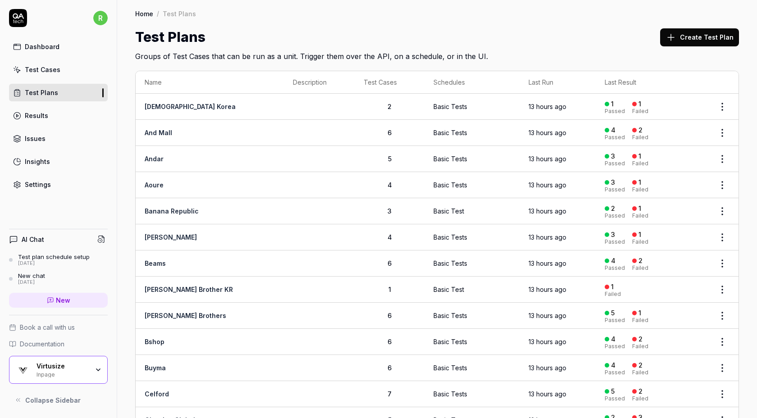
click at [95, 372] on icon "button" at bounding box center [98, 369] width 7 height 7
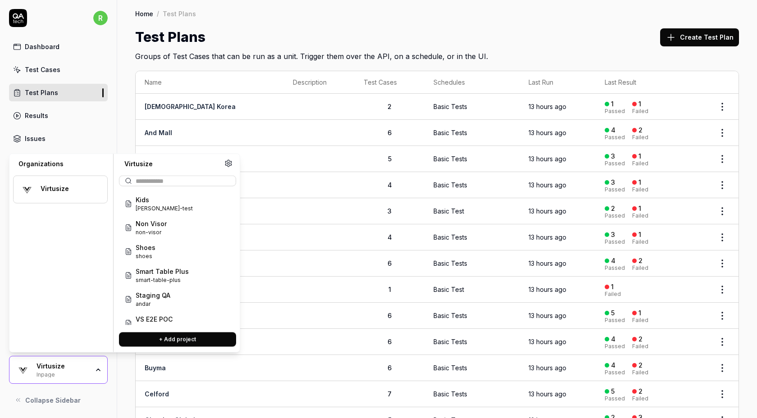
scroll to position [108, 0]
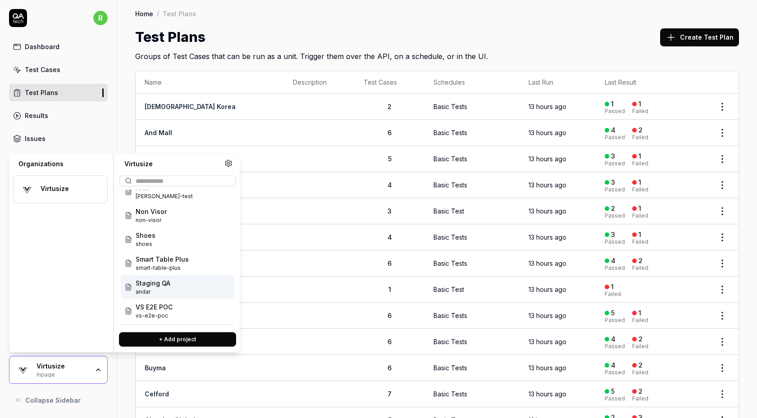
click at [199, 291] on div "Staging QA andar" at bounding box center [178, 287] width 114 height 24
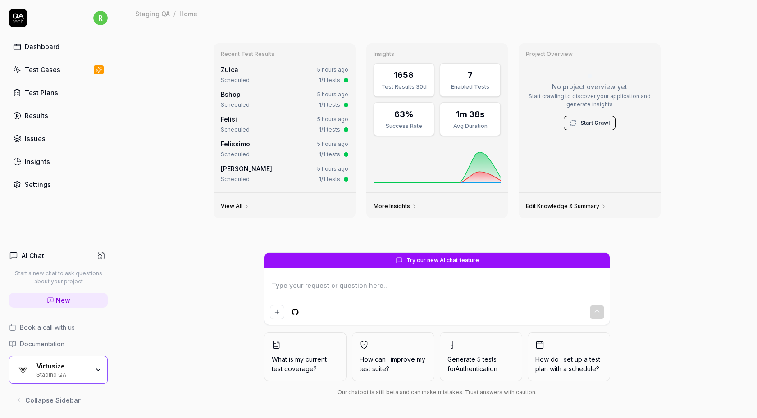
click at [94, 376] on div "Virtusize Staging QA" at bounding box center [65, 369] width 58 height 15
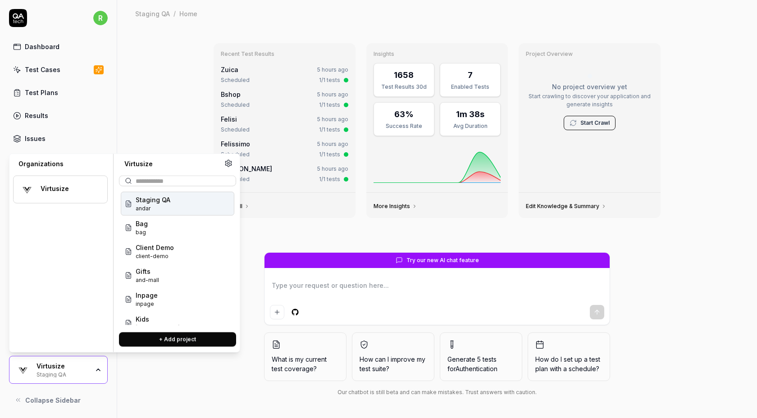
type textarea "*"
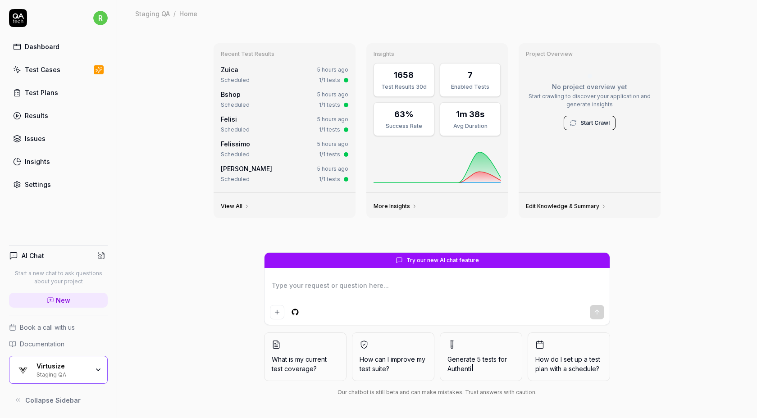
click at [58, 67] on link "Test Cases" at bounding box center [58, 70] width 99 height 18
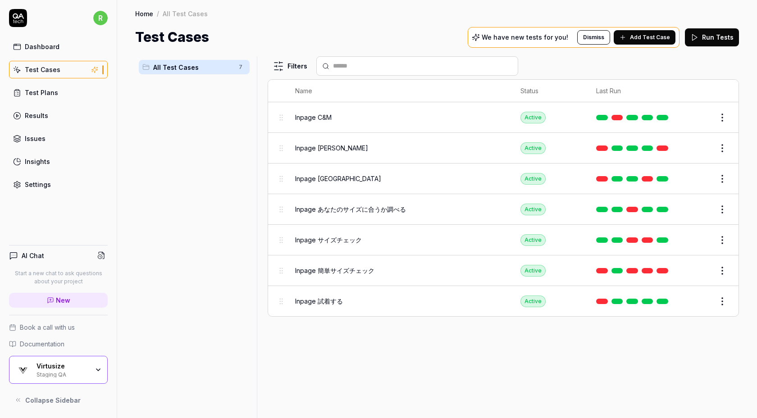
click at [722, 116] on html "Failed to load test cases filter. Resetting to default. r Dashboard Test Cases …" at bounding box center [378, 209] width 757 height 418
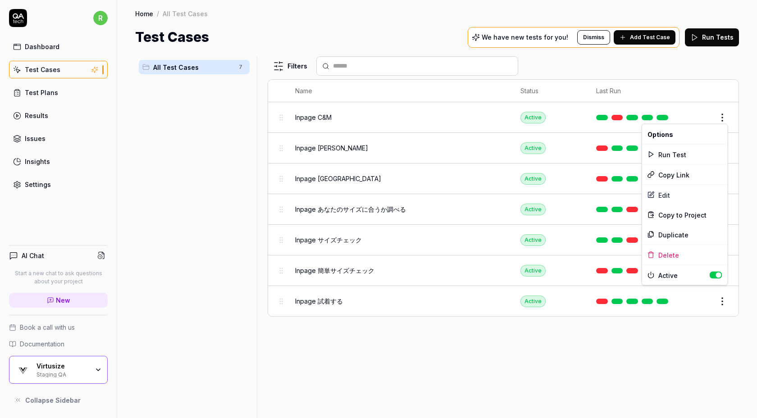
click at [713, 272] on button "button" at bounding box center [715, 275] width 13 height 7
click at [727, 91] on html "r Dashboard Test Cases Test Plans Results Issues Insights Settings AI Chat Star…" at bounding box center [378, 209] width 757 height 418
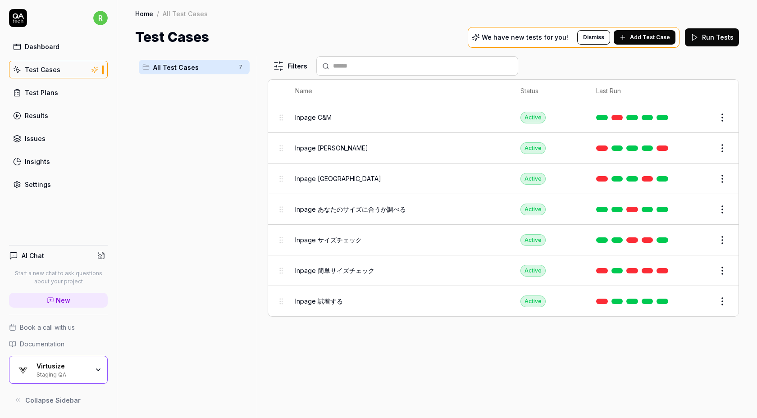
click at [722, 145] on html "r Dashboard Test Cases Test Plans Results Issues Insights Settings AI Chat Star…" at bounding box center [378, 209] width 757 height 418
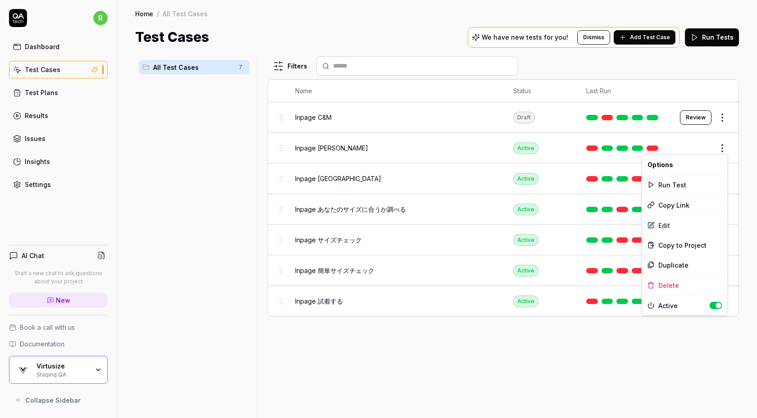
click at [714, 302] on button "button" at bounding box center [715, 305] width 13 height 7
click at [705, 81] on html "r Dashboard Test Cases Test Plans Results Issues Insights Settings AI Chat Star…" at bounding box center [378, 209] width 757 height 418
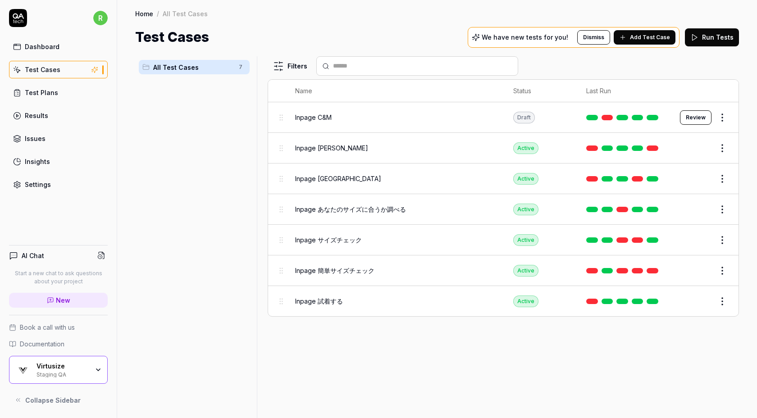
click at [719, 177] on html "r Dashboard Test Cases Test Plans Results Issues Insights Settings AI Chat Star…" at bounding box center [378, 209] width 757 height 418
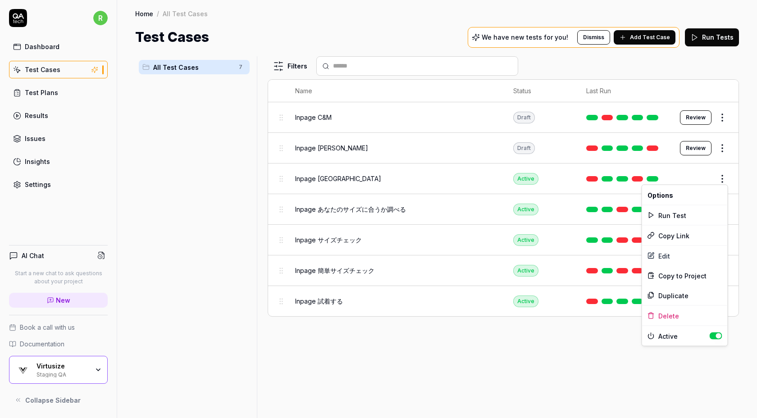
click at [715, 330] on div "Active" at bounding box center [685, 336] width 86 height 20
click at [715, 335] on button "button" at bounding box center [715, 335] width 13 height 7
click at [752, 104] on html "r Dashboard Test Cases Test Plans Results Issues Insights Settings AI Chat Star…" at bounding box center [378, 209] width 757 height 418
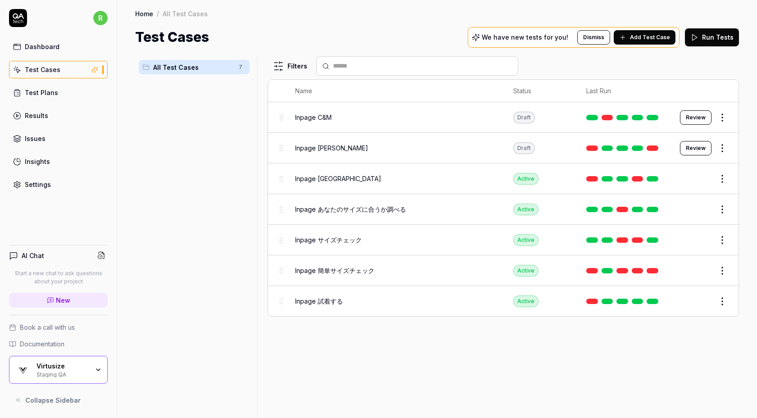
click at [721, 213] on body "r Dashboard Test Cases Test Plans Results Issues Insights Settings AI Chat Star…" at bounding box center [378, 209] width 757 height 418
click at [725, 209] on html "r Dashboard Test Cases Test Plans Results Issues Insights Settings AI Chat Star…" at bounding box center [378, 209] width 757 height 418
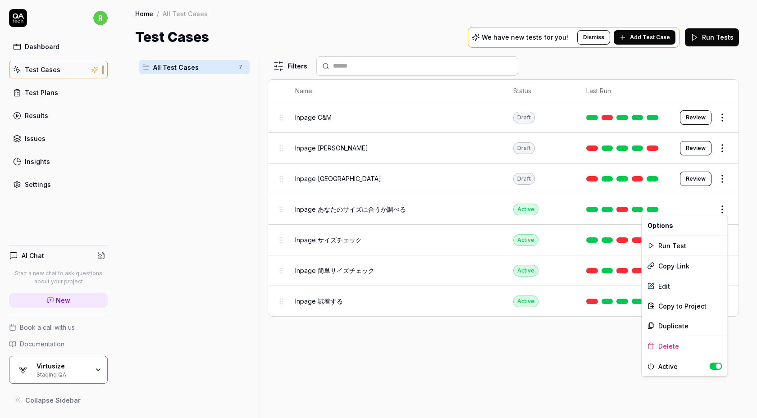
click at [713, 364] on button "button" at bounding box center [715, 366] width 13 height 7
click at [748, 177] on html "r Dashboard Test Cases Test Plans Results Issues Insights Settings AI Chat Star…" at bounding box center [378, 209] width 757 height 418
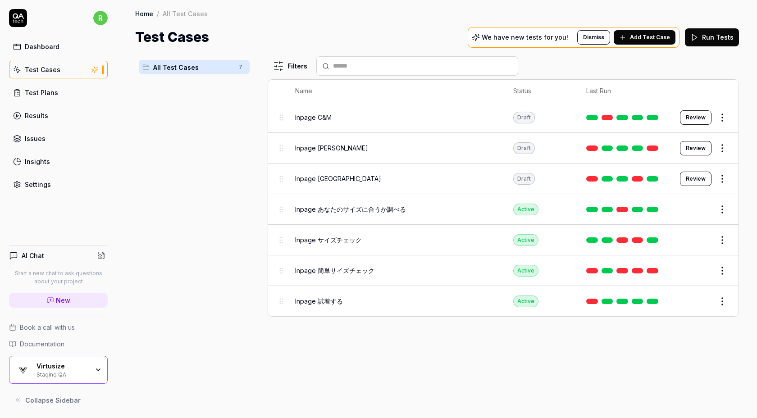
click at [722, 259] on body "r Dashboard Test Cases Test Plans Results Issues Insights Settings AI Chat Star…" at bounding box center [378, 209] width 757 height 418
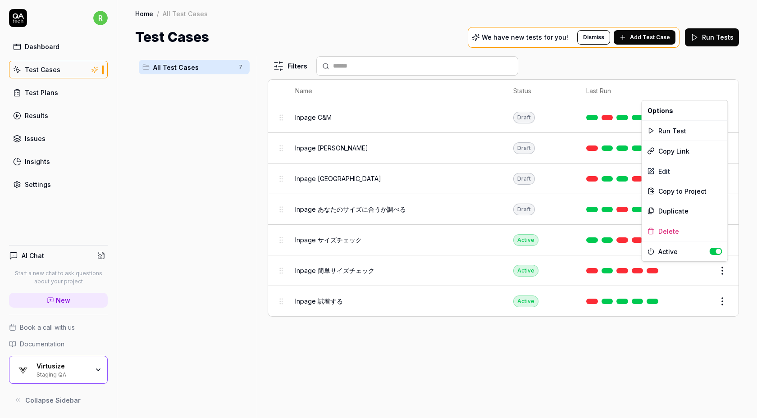
click at [713, 250] on button "button" at bounding box center [715, 251] width 13 height 7
click at [722, 299] on html "r Dashboard Test Cases Test Plans Results Issues Insights Settings AI Chat Star…" at bounding box center [378, 209] width 757 height 418
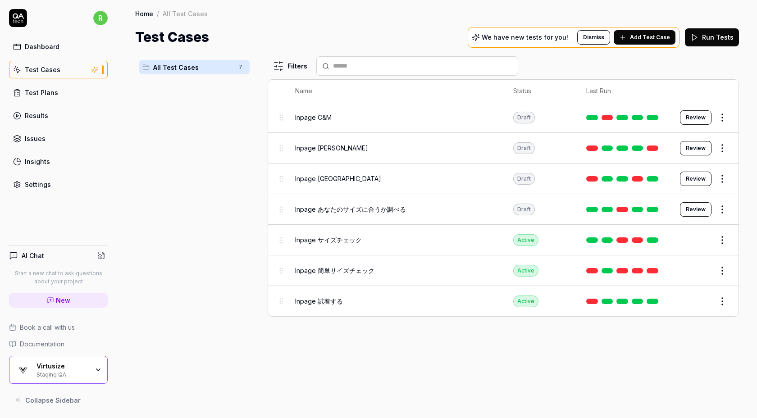
click at [722, 299] on html "r Dashboard Test Cases Test Plans Results Issues Insights Settings AI Chat Star…" at bounding box center [378, 209] width 757 height 418
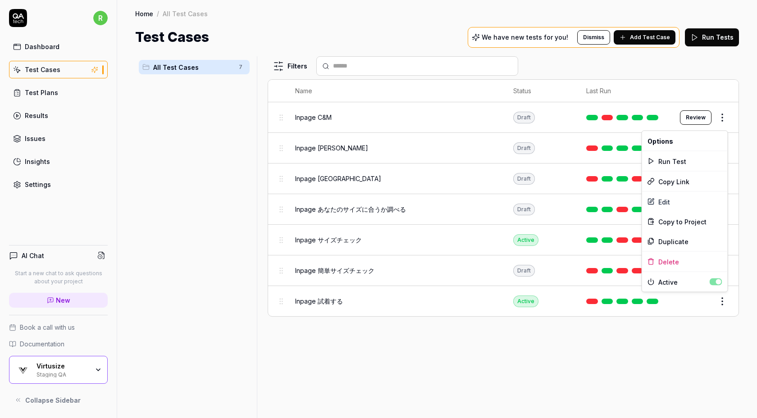
click at [710, 281] on button "button" at bounding box center [715, 281] width 13 height 7
click at [638, 339] on html "r Dashboard Test Cases Test Plans Results Issues Insights Settings AI Chat Star…" at bounding box center [378, 209] width 757 height 418
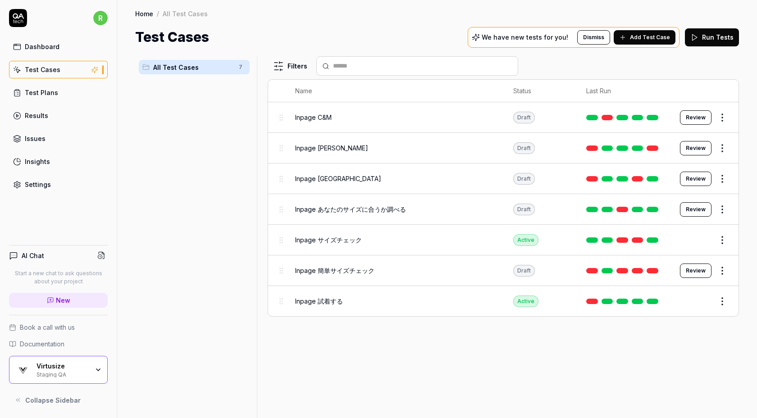
click at [723, 299] on html "r Dashboard Test Cases Test Plans Results Issues Insights Settings AI Chat Star…" at bounding box center [378, 209] width 757 height 418
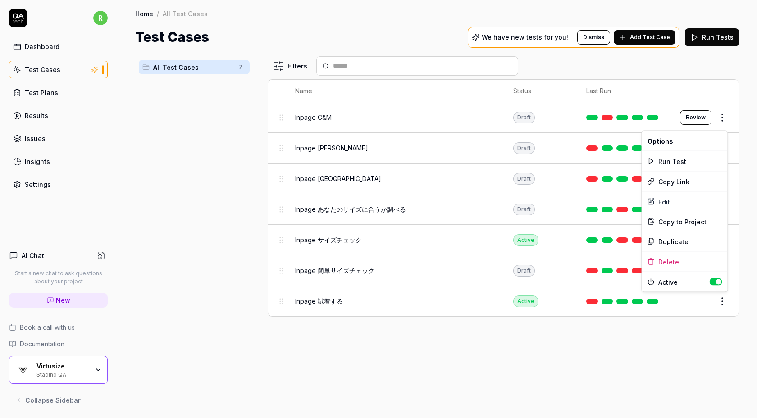
click at [716, 282] on button "button" at bounding box center [715, 281] width 13 height 7
click at [580, 412] on html "r Dashboard Test Cases Test Plans Results Issues Insights Settings AI Chat Star…" at bounding box center [378, 209] width 757 height 418
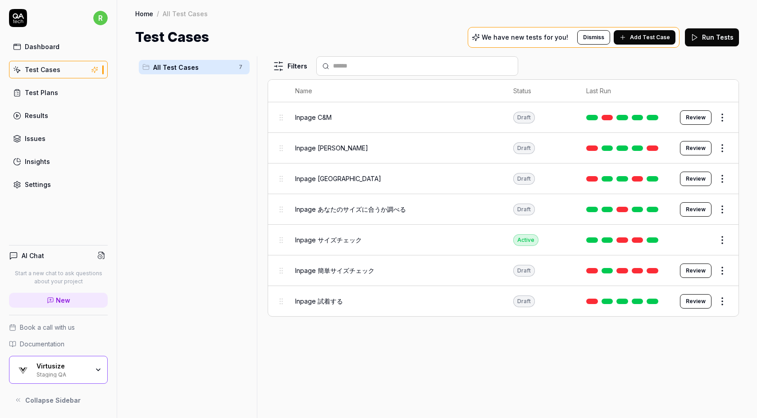
click at [722, 269] on html "r Dashboard Test Cases Test Plans Results Issues Insights Settings AI Chat Star…" at bounding box center [378, 209] width 757 height 418
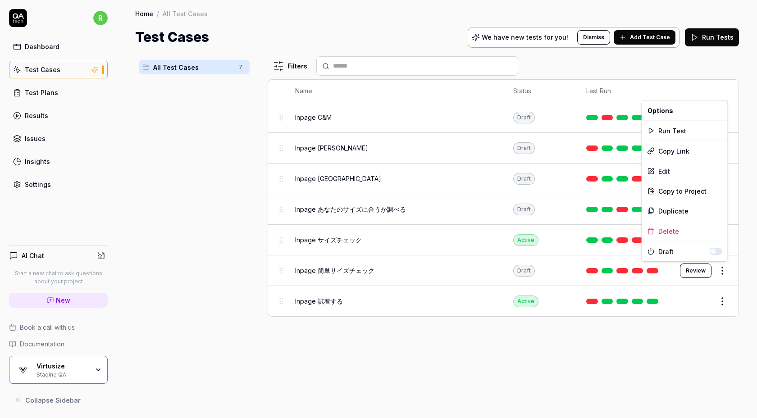
click at [626, 362] on html "r Dashboard Test Cases Test Plans Results Issues Insights Settings AI Chat Star…" at bounding box center [378, 209] width 757 height 418
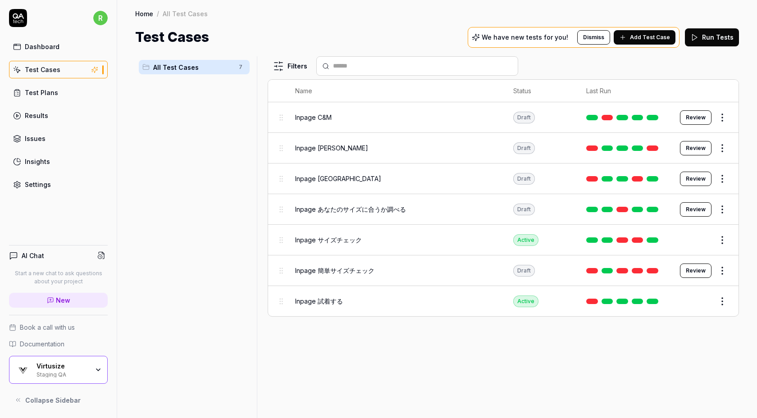
click at [103, 95] on link "Test Plans" at bounding box center [58, 93] width 99 height 18
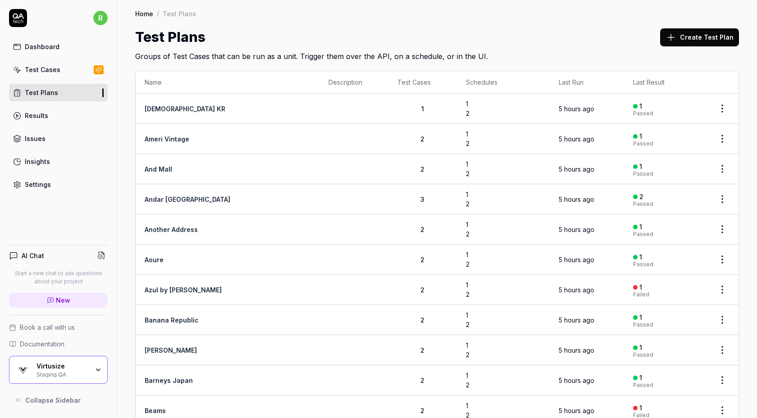
click at [714, 109] on html "r Dashboard Test Cases Test Plans Results Issues Insights Settings AI Chat Star…" at bounding box center [378, 209] width 757 height 418
click at [674, 185] on div "Manage Schedules" at bounding box center [685, 186] width 86 height 20
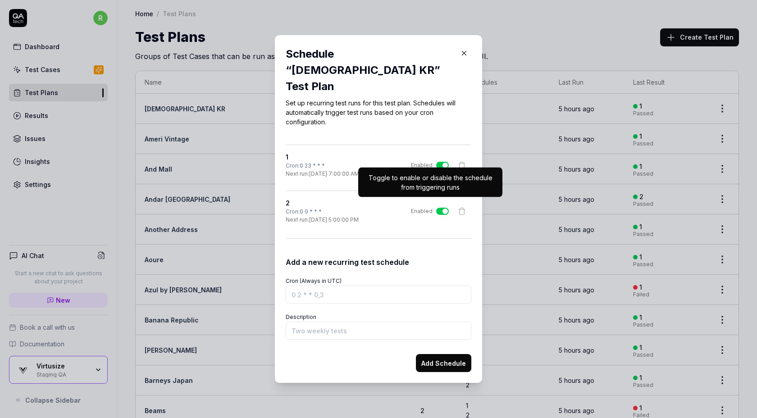
click at [440, 208] on button "Enabled" at bounding box center [442, 211] width 13 height 7
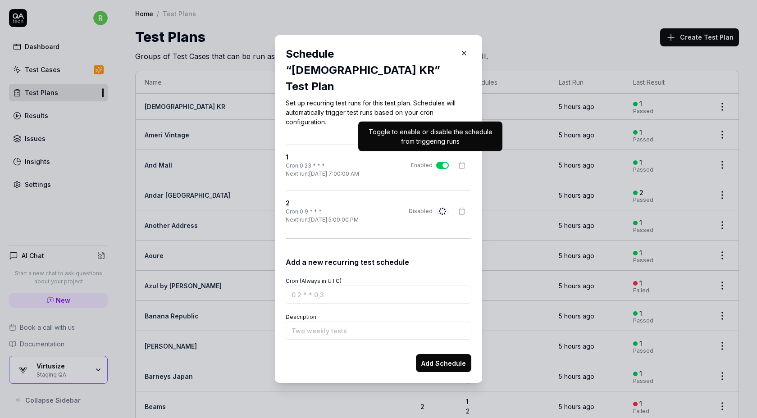
click at [439, 162] on button "Enabled" at bounding box center [442, 165] width 13 height 7
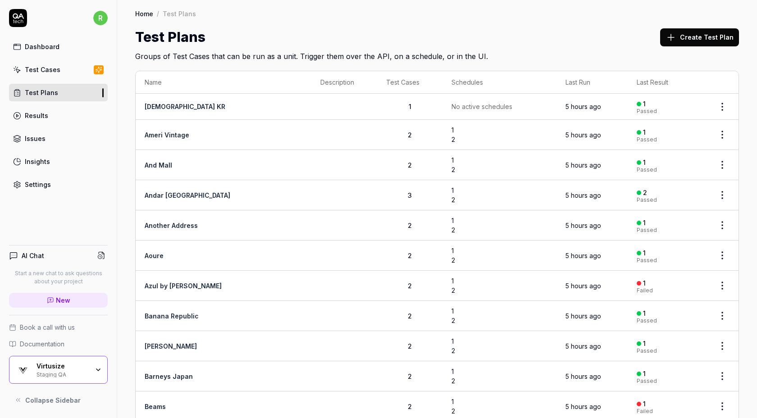
click at [721, 130] on html "r Dashboard Test Cases Test Plans Results Issues Insights Settings AI Chat Star…" at bounding box center [378, 209] width 757 height 418
click at [662, 231] on div "Edit" at bounding box center [685, 232] width 86 height 20
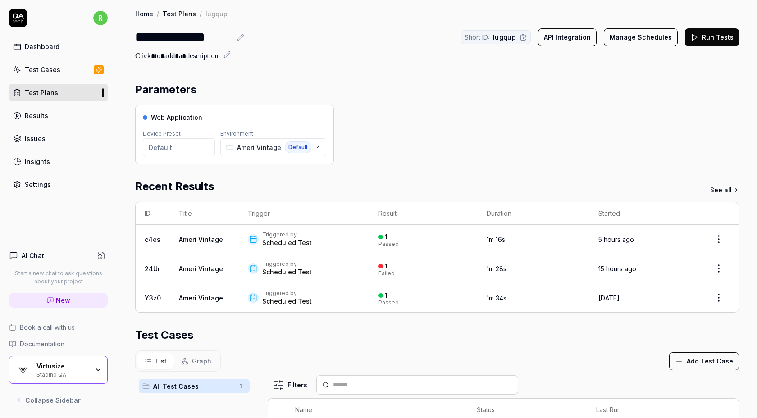
click at [640, 39] on button "Manage Schedules" at bounding box center [641, 37] width 74 height 18
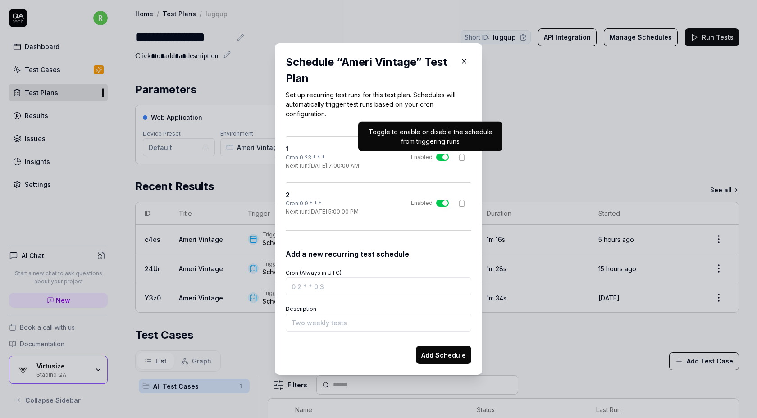
click at [442, 155] on button "Enabled" at bounding box center [442, 157] width 13 height 7
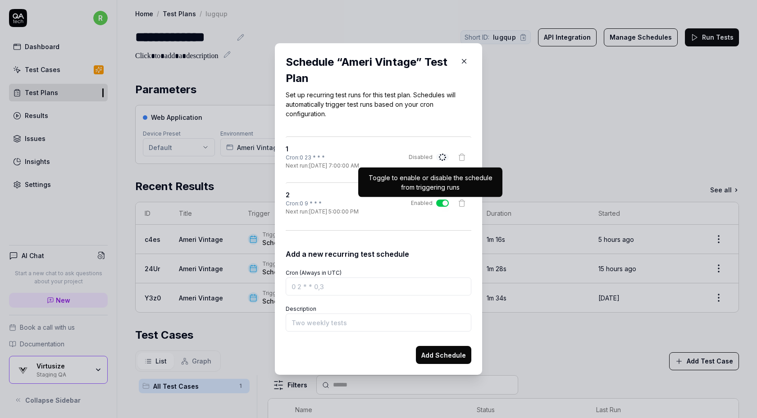
click at [439, 203] on button "Enabled" at bounding box center [442, 203] width 13 height 7
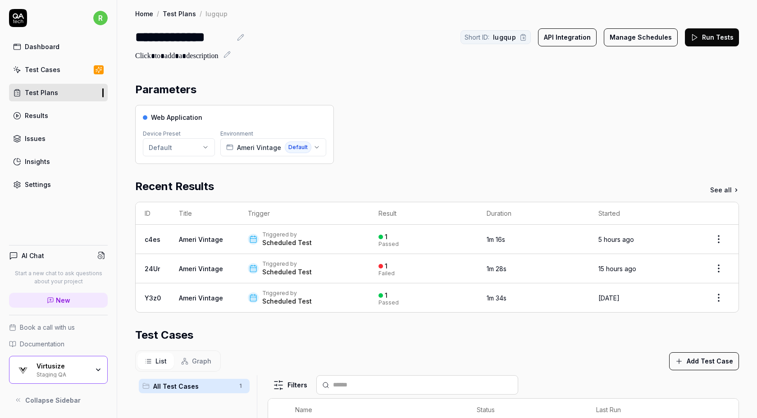
click at [68, 96] on link "Test Plans" at bounding box center [58, 93] width 99 height 18
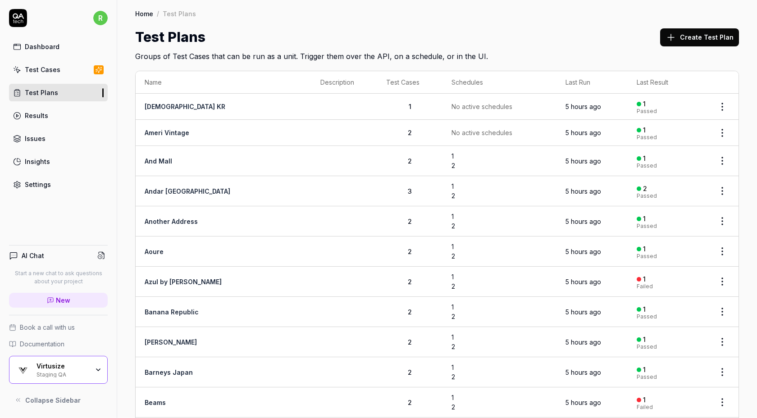
click at [725, 109] on html "r Dashboard Test Cases Test Plans Results Issues Insights Settings AI Chat Star…" at bounding box center [378, 209] width 757 height 418
click at [641, 54] on html "r Dashboard Test Cases Test Plans Results Issues Insights Settings AI Chat Star…" at bounding box center [378, 209] width 757 height 418
click at [722, 191] on html "r Dashboard Test Cases Test Plans Results Issues Insights Settings AI Chat Star…" at bounding box center [378, 209] width 757 height 418
click at [676, 285] on div "Edit" at bounding box center [685, 288] width 86 height 20
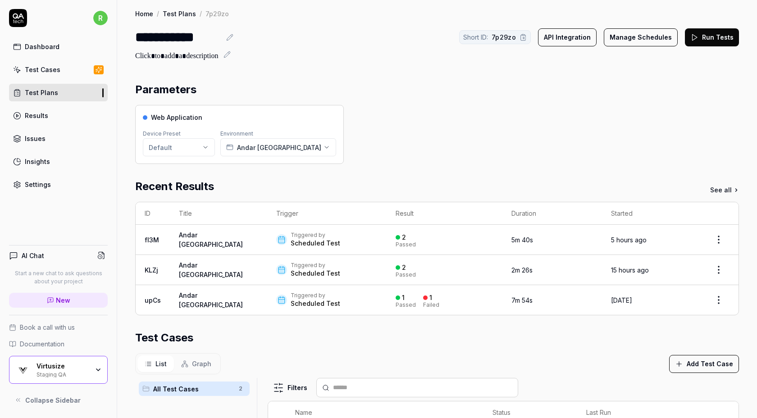
click at [645, 38] on button "Manage Schedules" at bounding box center [641, 37] width 74 height 18
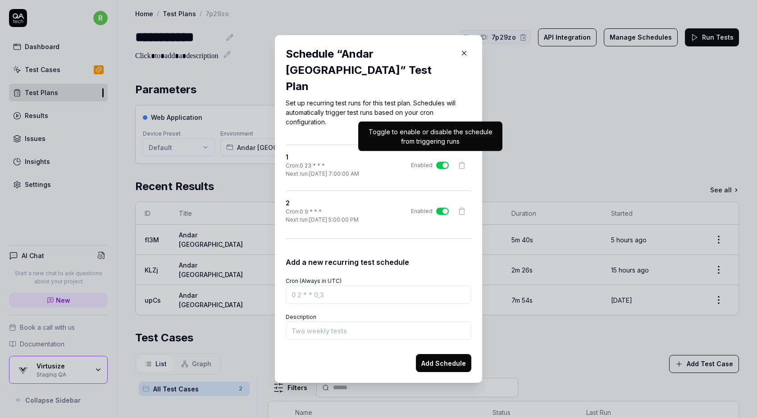
click at [440, 162] on button "Enabled" at bounding box center [442, 165] width 13 height 7
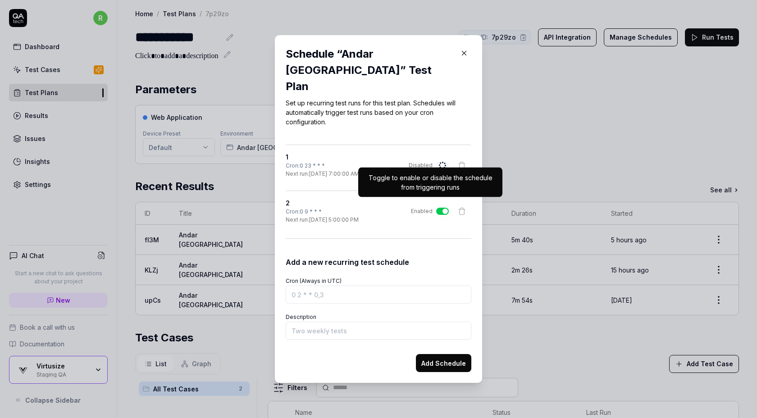
click at [440, 208] on button "Enabled" at bounding box center [442, 211] width 13 height 7
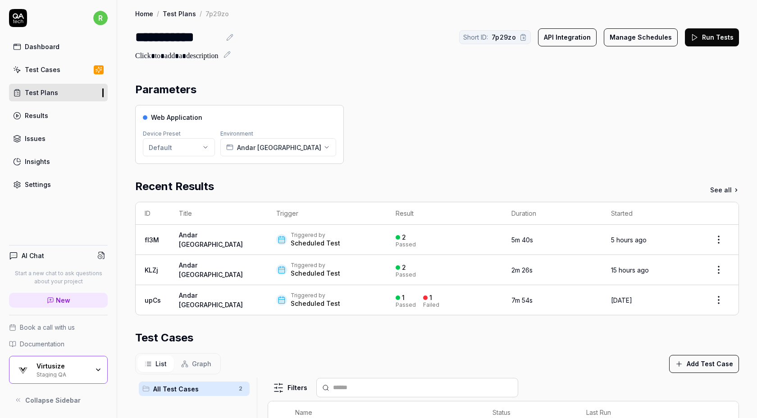
click at [643, 30] on button "Manage Schedules" at bounding box center [641, 37] width 74 height 18
click at [60, 93] on link "Test Plans" at bounding box center [58, 93] width 99 height 18
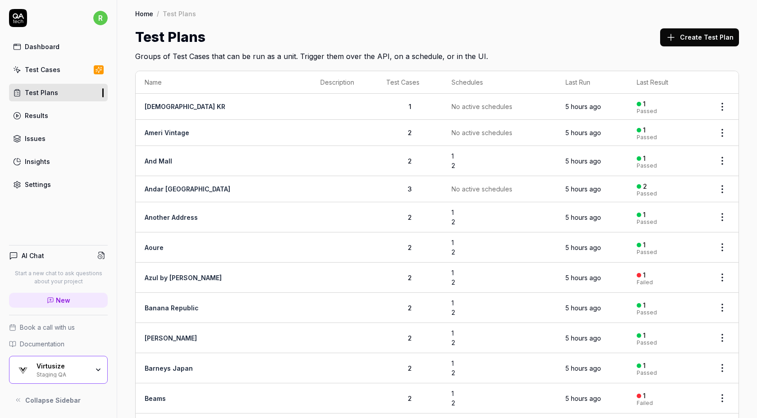
click at [639, 37] on div "Test Plans Create Test Plan" at bounding box center [437, 37] width 604 height 20
click at [720, 164] on body "r Dashboard Test Cases Test Plans Results Issues Insights Settings AI Chat Star…" at bounding box center [378, 209] width 757 height 418
click at [719, 185] on html "r Dashboard Test Cases Test Plans Results Issues Insights Settings AI Chat Star…" at bounding box center [378, 209] width 757 height 418
click at [667, 286] on div "Edit" at bounding box center [685, 286] width 86 height 20
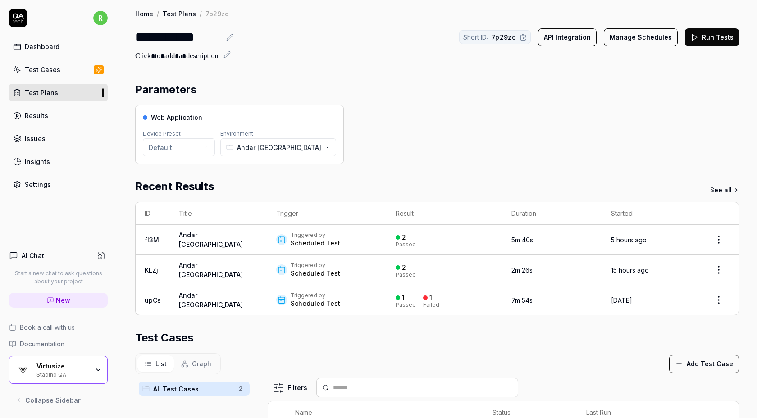
click at [640, 35] on button "Manage Schedules" at bounding box center [641, 37] width 74 height 18
click at [59, 97] on link "Test Plans" at bounding box center [58, 93] width 99 height 18
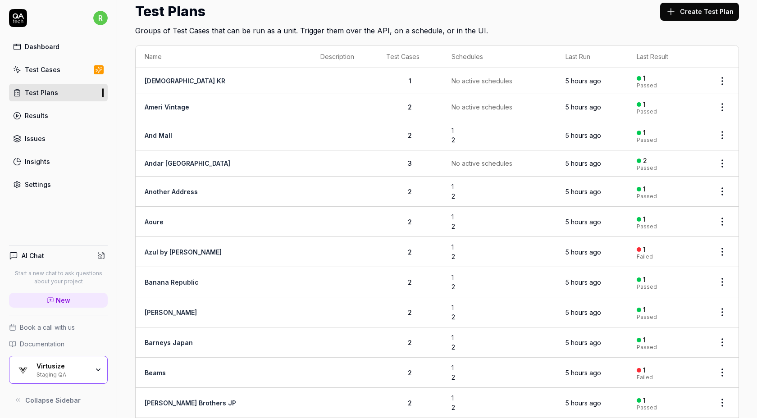
scroll to position [59, 0]
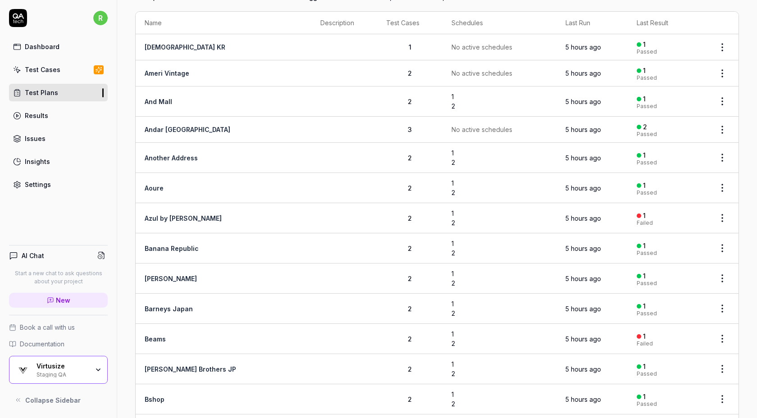
click at [722, 217] on html "r Dashboard Test Cases Test Plans Results Issues Insights Settings AI Chat Star…" at bounding box center [378, 209] width 757 height 418
click at [663, 313] on div "Edit" at bounding box center [685, 314] width 86 height 20
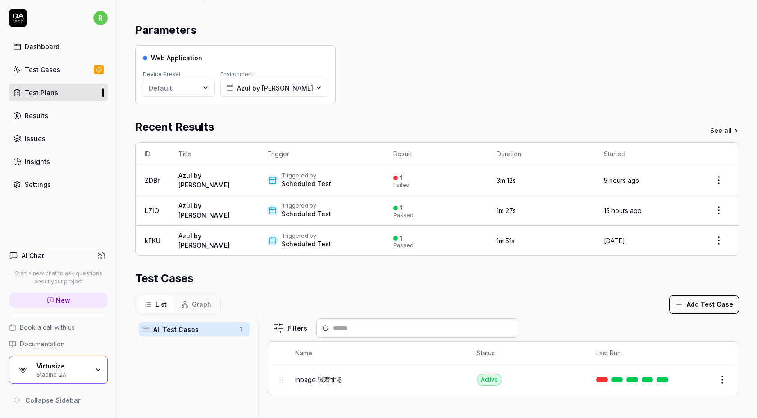
click at [577, 66] on div "Web Application Device Preset Default Environment Azul by Moussy" at bounding box center [437, 74] width 604 height 59
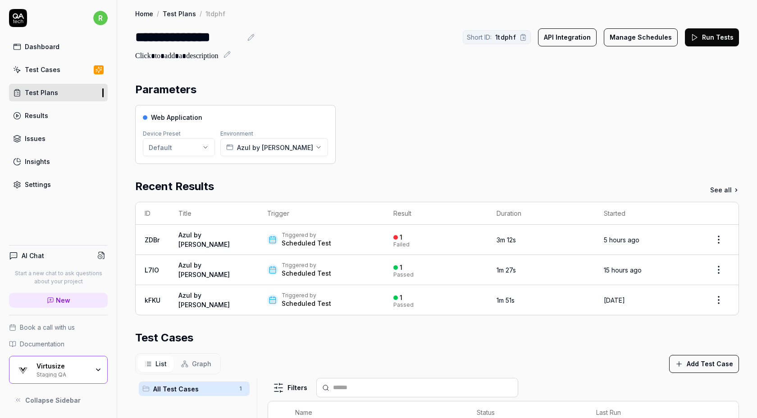
click at [654, 40] on button "Manage Schedules" at bounding box center [641, 37] width 74 height 18
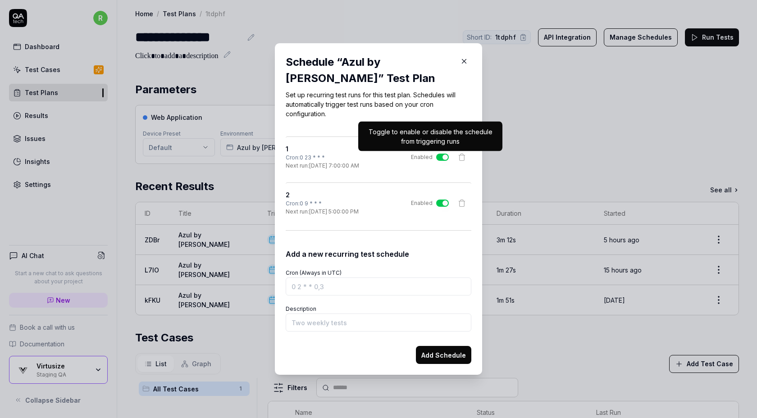
click at [442, 158] on button "Enabled" at bounding box center [442, 157] width 13 height 7
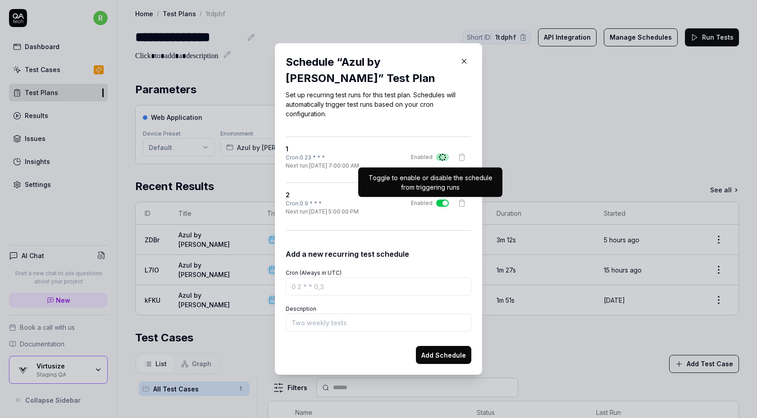
click at [440, 206] on button "Enabled" at bounding box center [442, 203] width 13 height 7
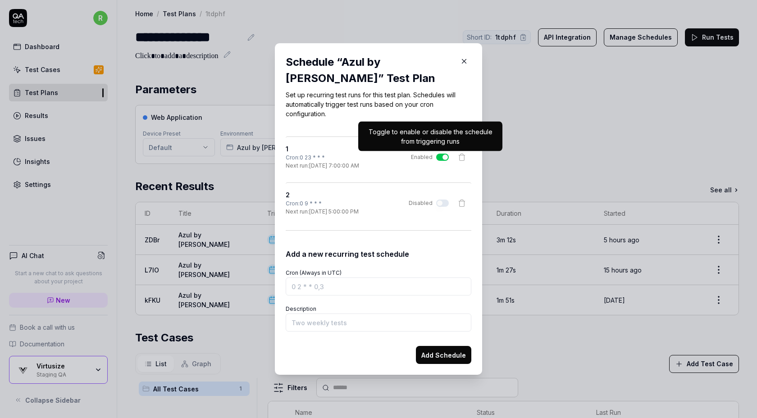
click at [438, 155] on button "Enabled" at bounding box center [442, 157] width 13 height 7
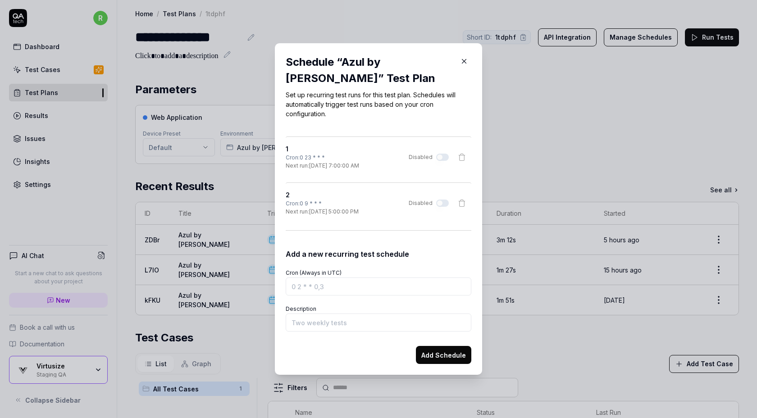
click at [65, 91] on link "Test Plans" at bounding box center [58, 93] width 99 height 18
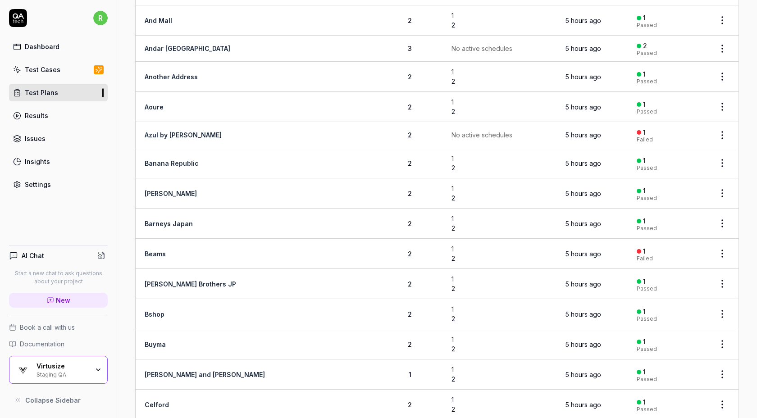
scroll to position [149, 0]
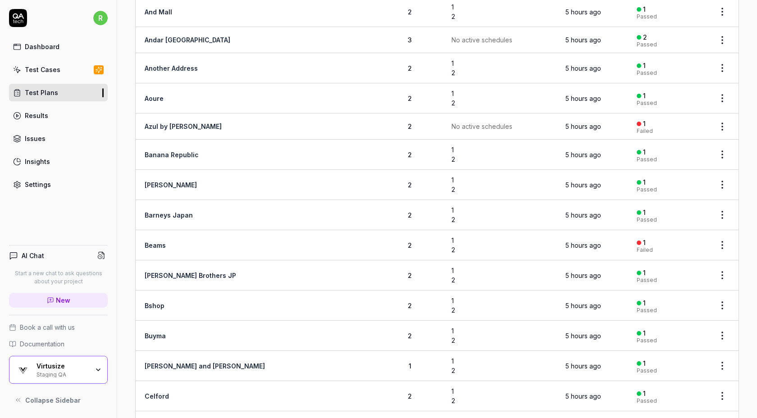
click at [720, 151] on html "r Dashboard Test Cases Test Plans Results Issues Insights Settings AI Chat Star…" at bounding box center [378, 209] width 757 height 418
click at [667, 252] on div "Edit" at bounding box center [685, 251] width 86 height 20
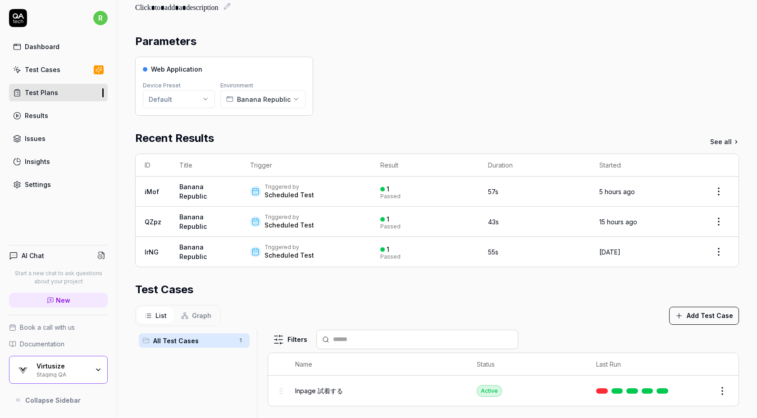
scroll to position [38, 0]
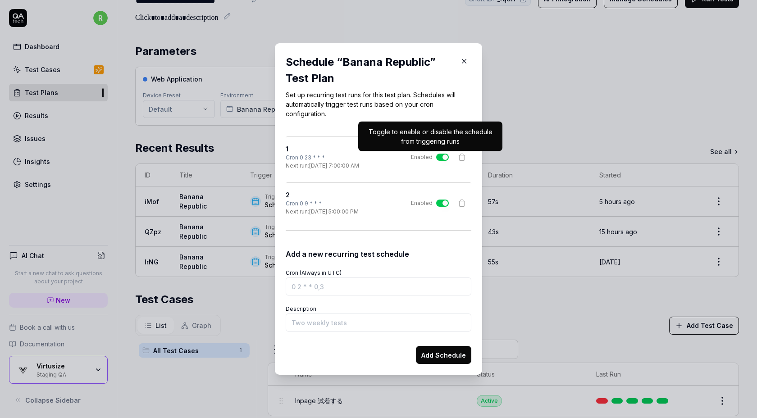
click at [440, 158] on button "Enabled" at bounding box center [442, 157] width 13 height 7
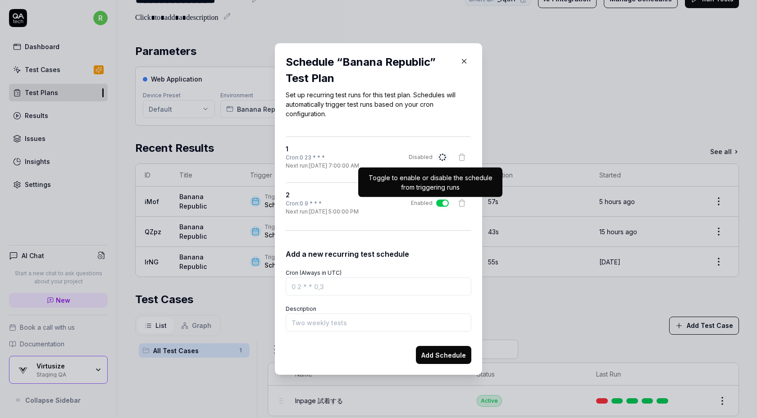
click at [442, 205] on button "Enabled" at bounding box center [442, 203] width 13 height 7
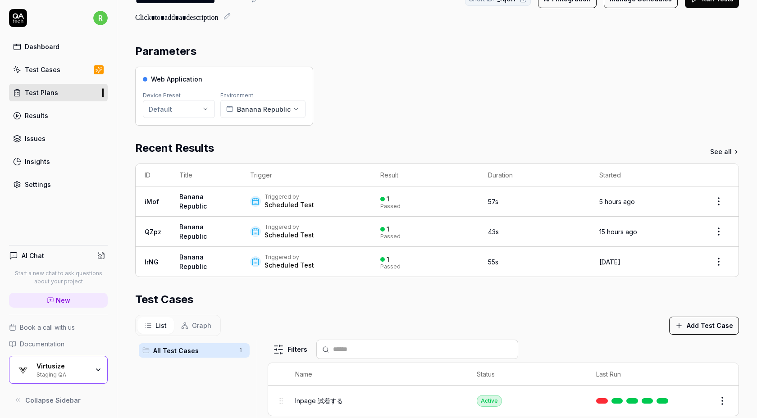
click at [50, 92] on div "Test Plans" at bounding box center [41, 92] width 33 height 9
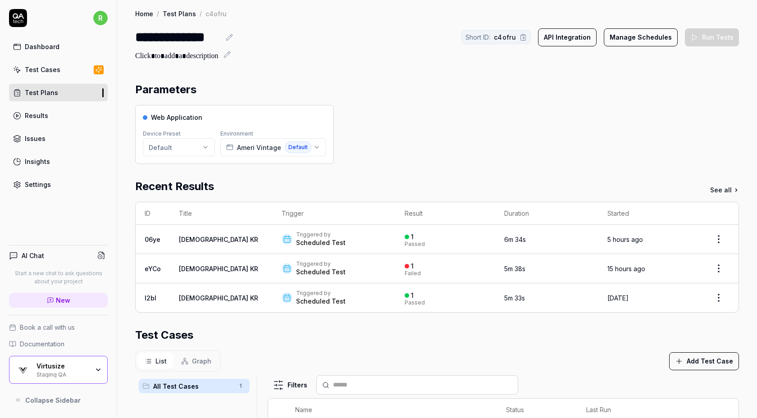
click at [628, 41] on button "Manage Schedules" at bounding box center [641, 37] width 74 height 18
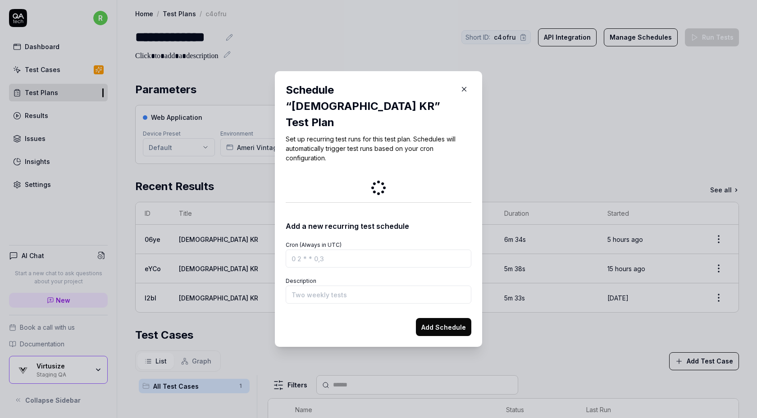
click at [462, 93] on icon "button" at bounding box center [464, 89] width 8 height 8
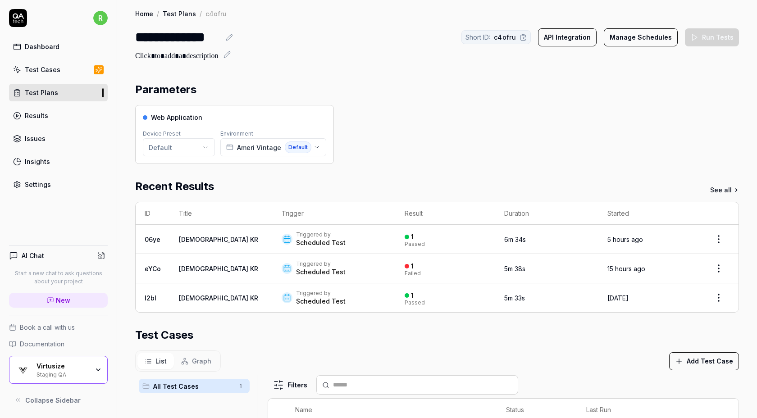
click at [462, 97] on div "Parameters" at bounding box center [437, 90] width 604 height 16
click at [52, 186] on link "Settings" at bounding box center [58, 185] width 99 height 18
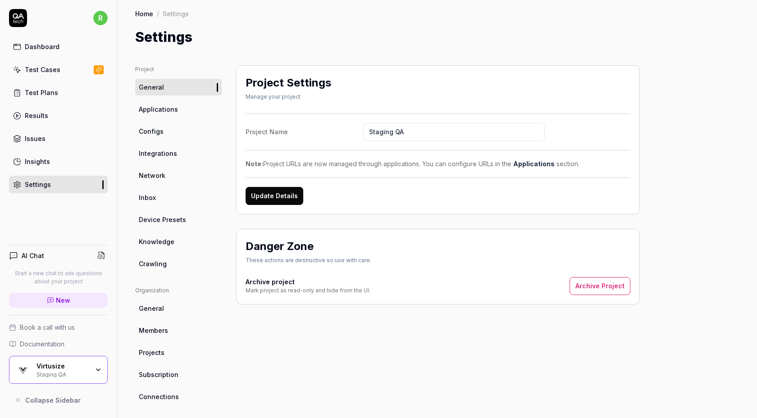
click at [52, 65] on div "Test Cases" at bounding box center [43, 69] width 36 height 9
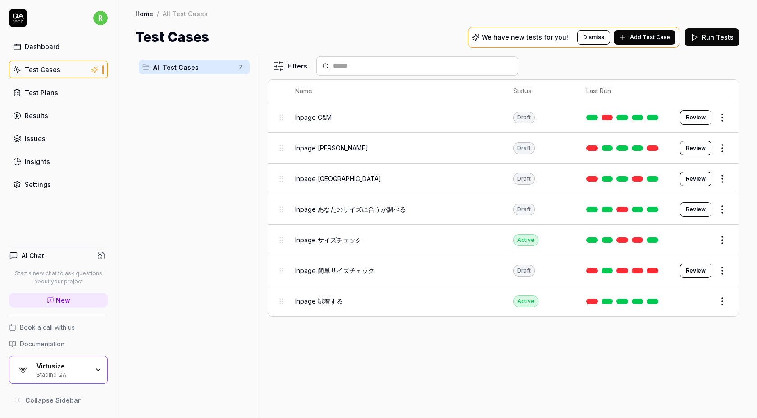
click at [92, 93] on link "Test Plans" at bounding box center [58, 93] width 99 height 18
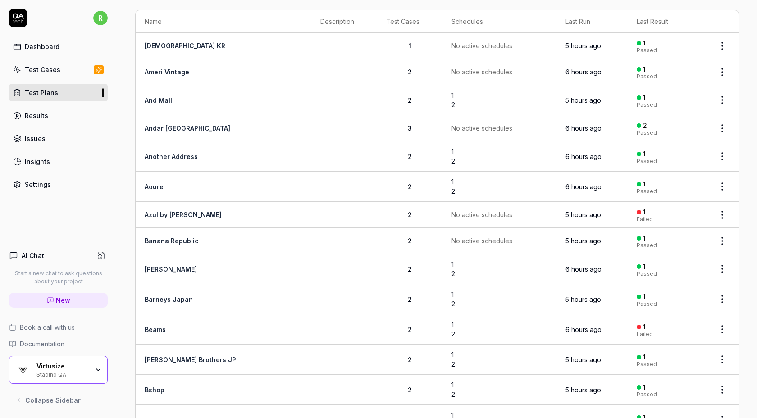
scroll to position [61, 0]
click at [728, 212] on html "r Dashboard Test Cases Test Plans Results Issues Insights Settings AI Chat Star…" at bounding box center [378, 209] width 757 height 418
click at [669, 304] on div "Edit" at bounding box center [685, 310] width 86 height 20
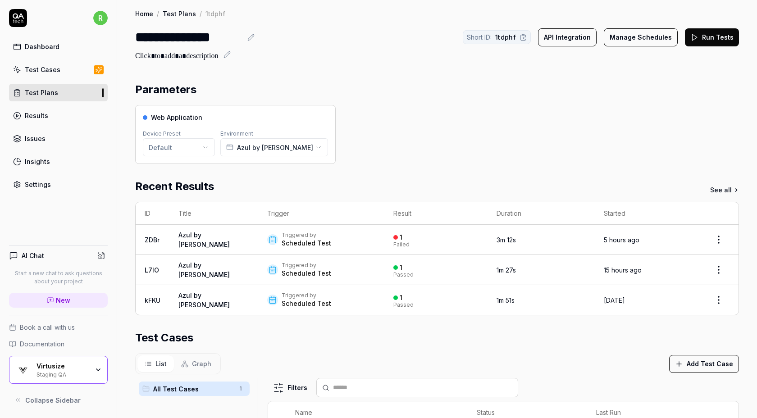
click at [645, 28] on button "Manage Schedules" at bounding box center [641, 37] width 74 height 18
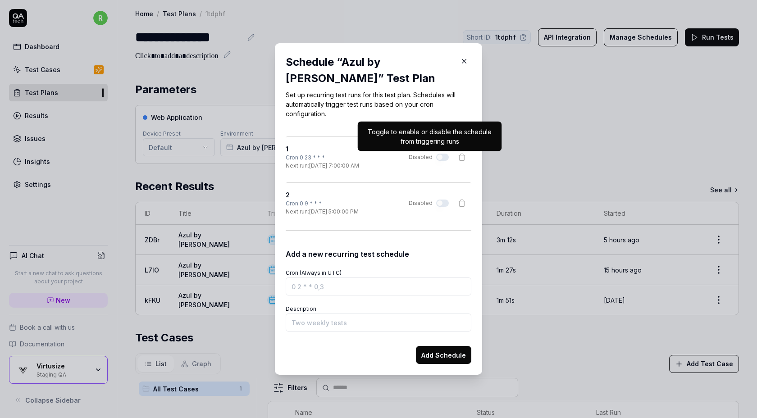
click at [463, 62] on icon "button" at bounding box center [464, 61] width 8 height 8
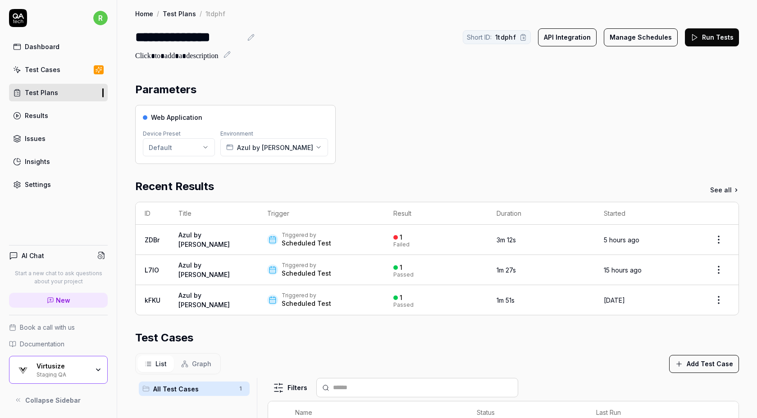
click at [73, 93] on link "Test Plans" at bounding box center [58, 93] width 99 height 18
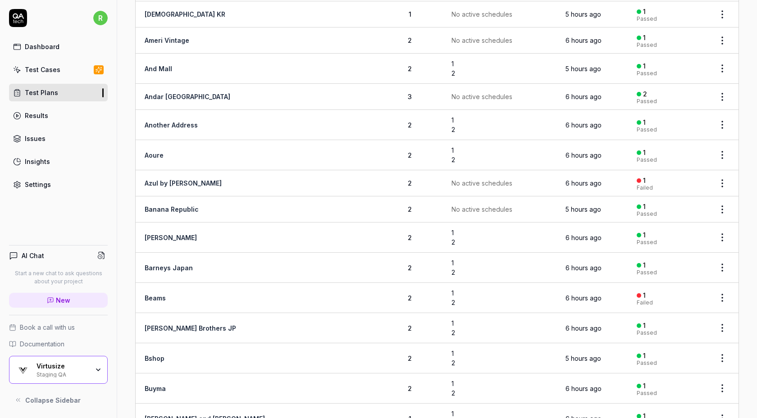
scroll to position [94, 0]
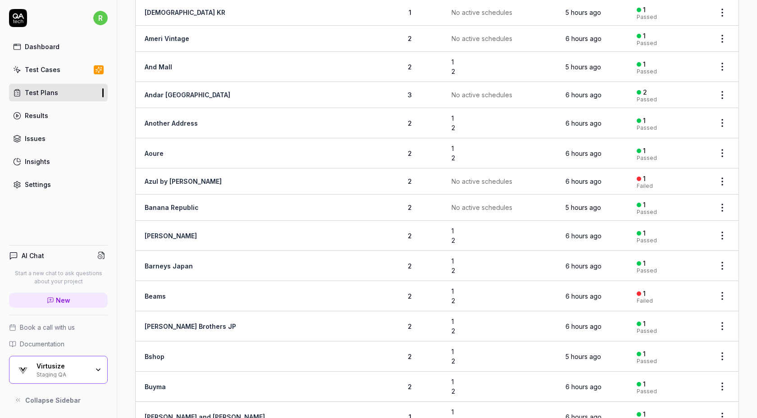
click at [716, 237] on body "r Dashboard Test Cases Test Plans Results Issues Insights Settings AI Chat Star…" at bounding box center [378, 209] width 757 height 418
click at [724, 236] on body "r Dashboard Test Cases Test Plans Results Issues Insights Settings AI Chat Star…" at bounding box center [378, 209] width 757 height 418
click at [666, 330] on div "Edit" at bounding box center [685, 331] width 86 height 20
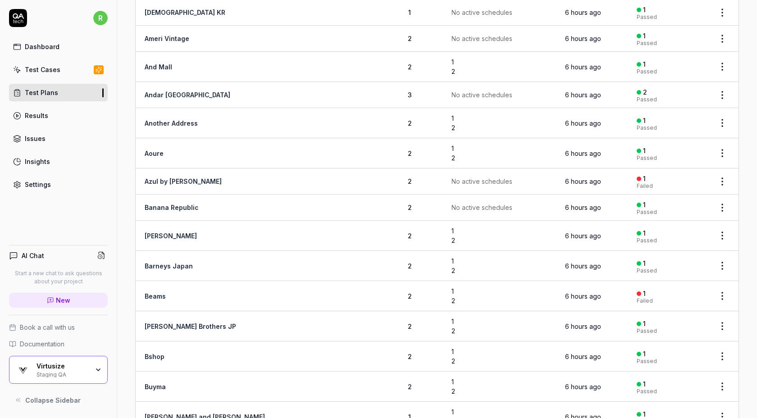
scroll to position [0, 0]
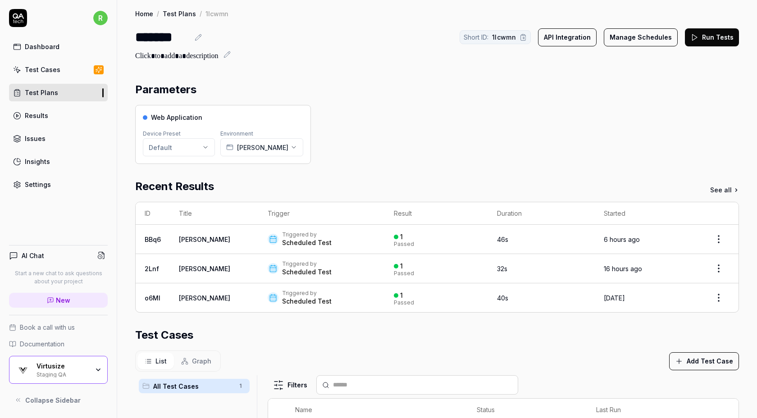
click at [631, 42] on button "Manage Schedules" at bounding box center [641, 37] width 74 height 18
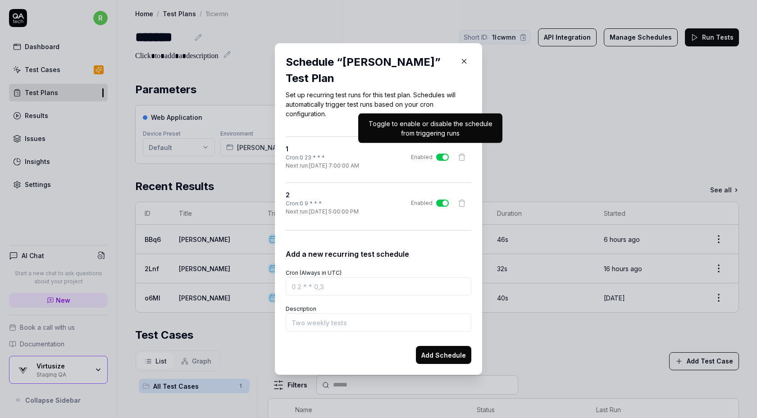
click at [437, 154] on button "Enabled" at bounding box center [442, 157] width 13 height 7
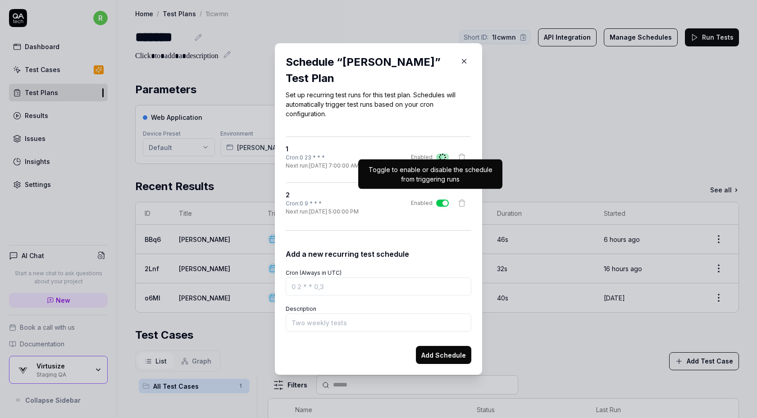
click at [441, 200] on button "Enabled" at bounding box center [442, 203] width 13 height 7
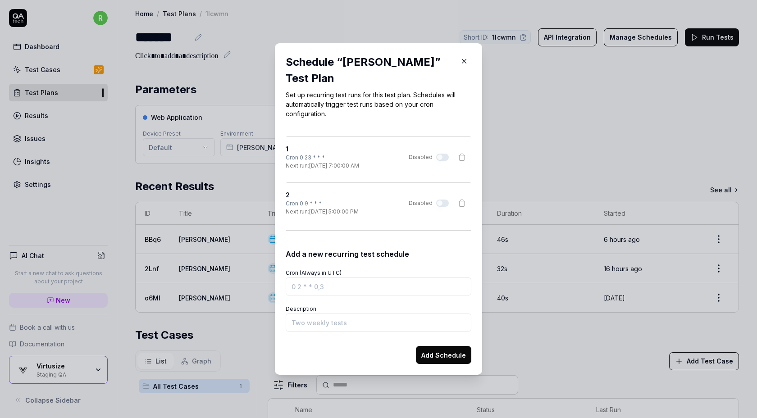
click at [496, 145] on div "​ Schedule “ Barbour ” Test Plan Set up recurring test runs for this test plan.…" at bounding box center [378, 208] width 243 height 353
click at [464, 65] on icon "button" at bounding box center [464, 61] width 8 height 8
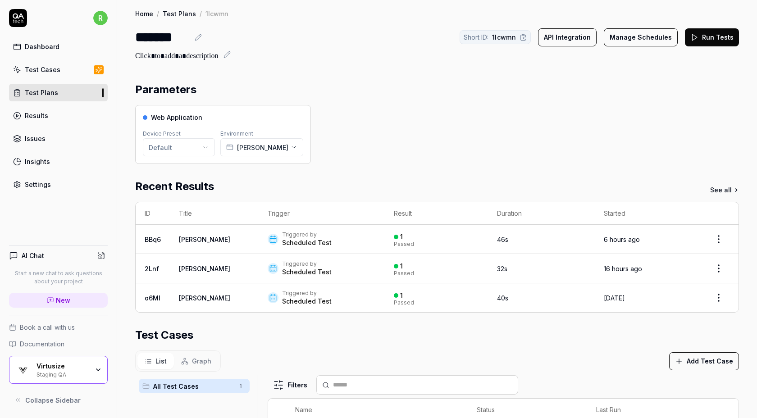
click at [89, 94] on link "Test Plans" at bounding box center [58, 93] width 99 height 18
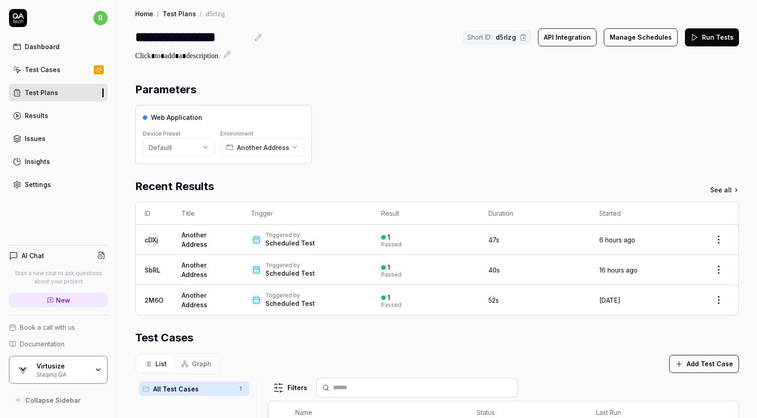
click at [649, 37] on button "Manage Schedules" at bounding box center [641, 37] width 74 height 18
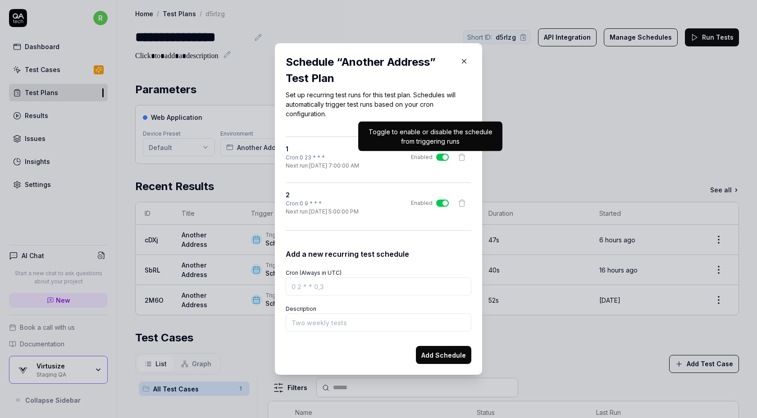
click at [441, 158] on button "Enabled" at bounding box center [442, 157] width 13 height 7
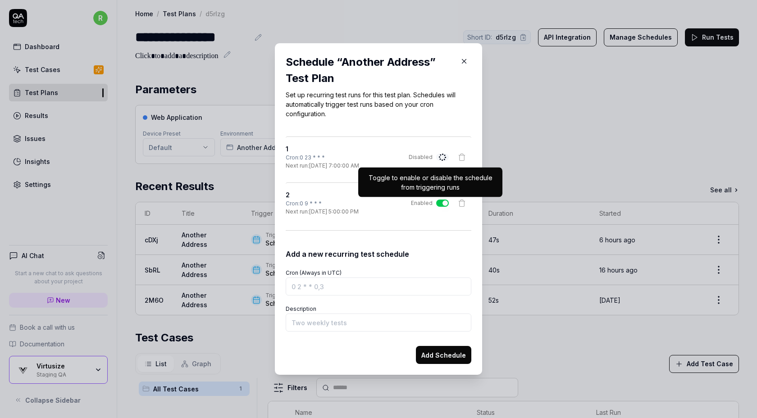
click at [442, 206] on button "Enabled" at bounding box center [442, 203] width 13 height 7
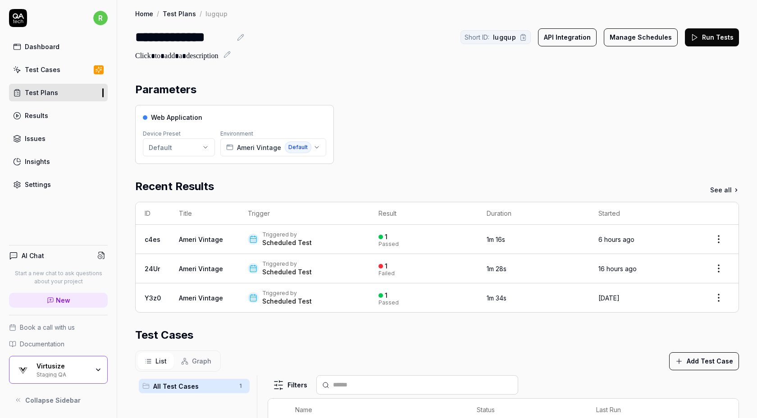
click at [649, 36] on button "Manage Schedules" at bounding box center [641, 37] width 74 height 18
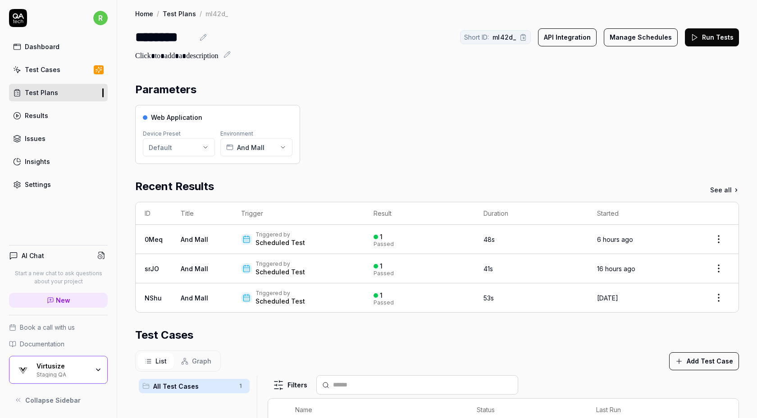
click at [654, 41] on button "Manage Schedules" at bounding box center [641, 37] width 74 height 18
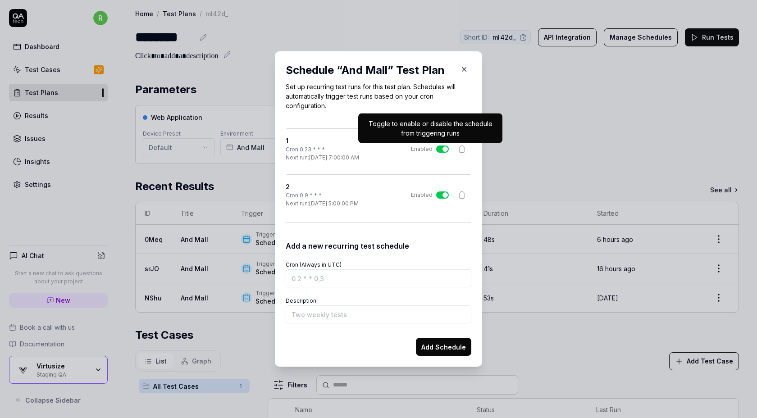
click at [440, 148] on button "Enabled" at bounding box center [442, 148] width 13 height 7
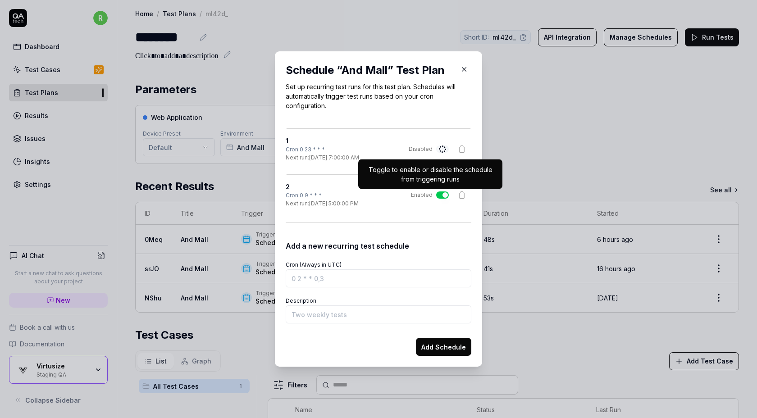
click at [440, 196] on button "Enabled" at bounding box center [442, 194] width 13 height 7
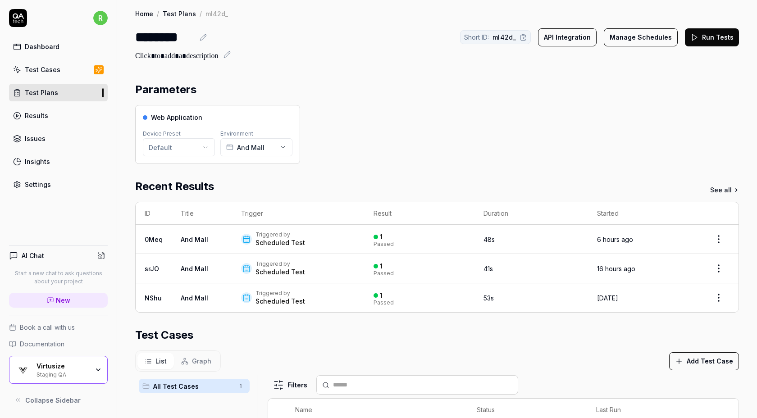
click at [534, 110] on div "Web Application Device Preset Default Environment And Mall" at bounding box center [437, 134] width 604 height 59
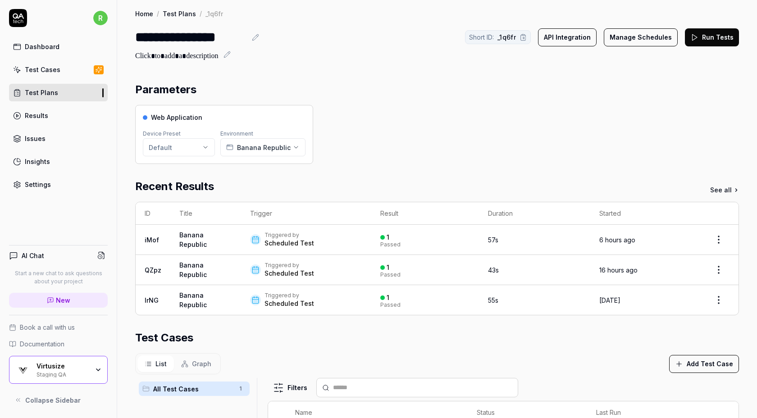
click at [652, 37] on button "Manage Schedules" at bounding box center [641, 37] width 74 height 18
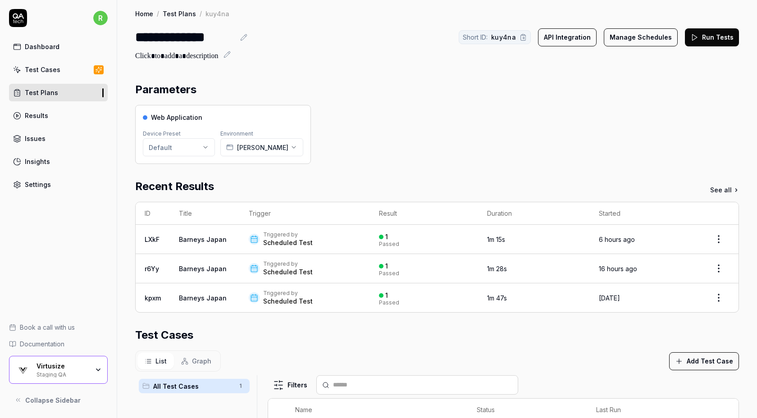
click at [637, 39] on button "Manage Schedules" at bounding box center [641, 37] width 74 height 18
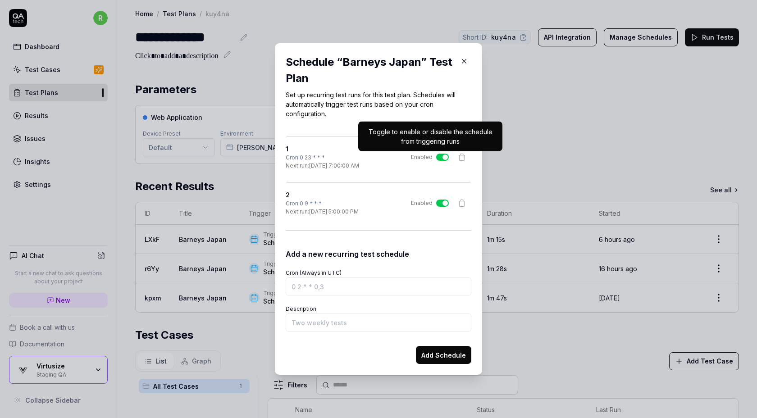
click at [442, 160] on button "Enabled" at bounding box center [442, 157] width 13 height 7
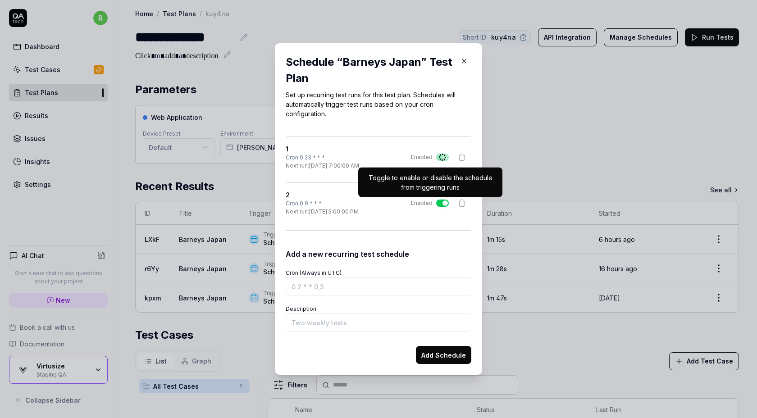
click at [439, 205] on button "Enabled" at bounding box center [442, 203] width 13 height 7
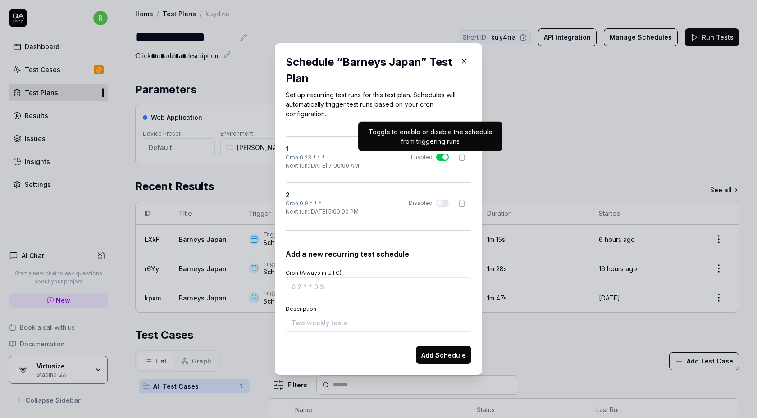
click at [440, 158] on button "Enabled" at bounding box center [442, 157] width 13 height 7
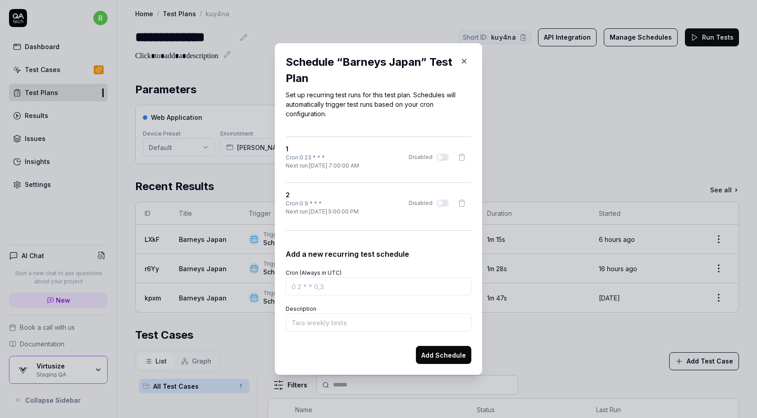
type button "on"
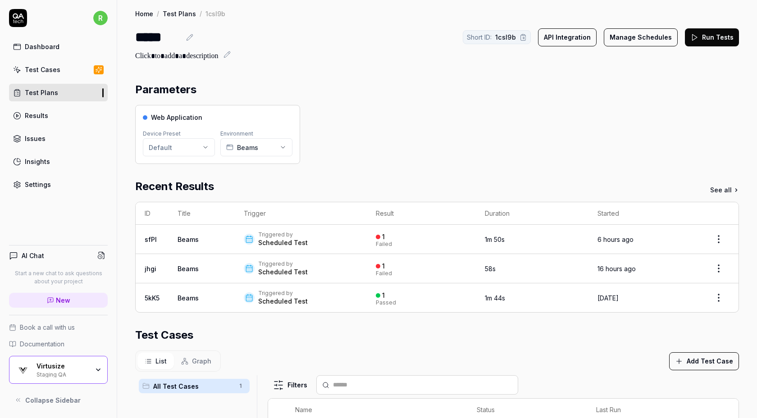
click at [646, 44] on button "Manage Schedules" at bounding box center [641, 37] width 74 height 18
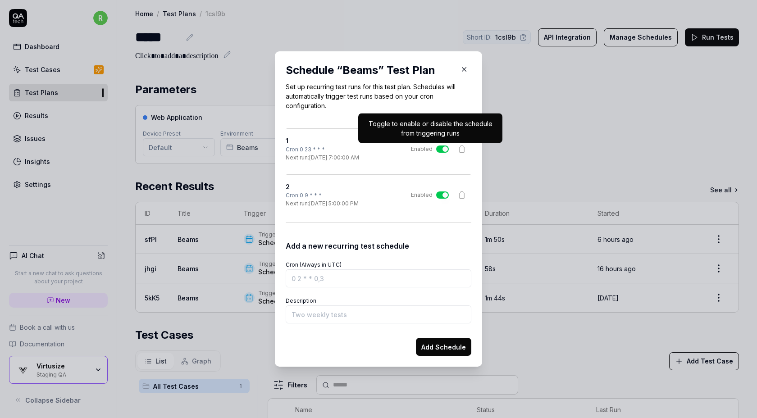
click at [441, 148] on button "Enabled" at bounding box center [442, 148] width 13 height 7
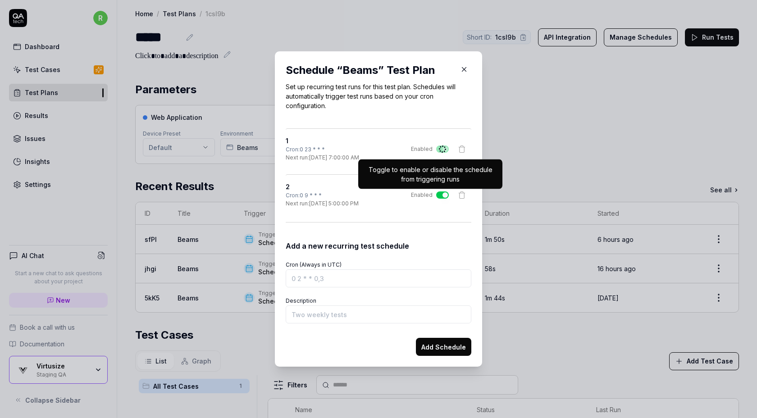
click at [444, 195] on button "Enabled" at bounding box center [442, 194] width 13 height 7
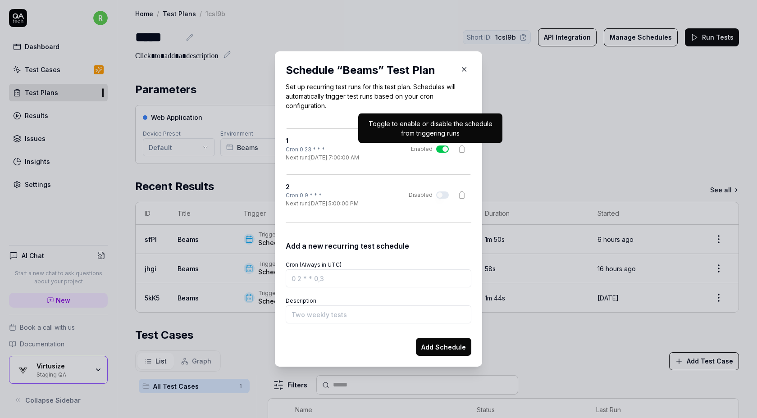
click at [440, 149] on button "Enabled" at bounding box center [442, 148] width 13 height 7
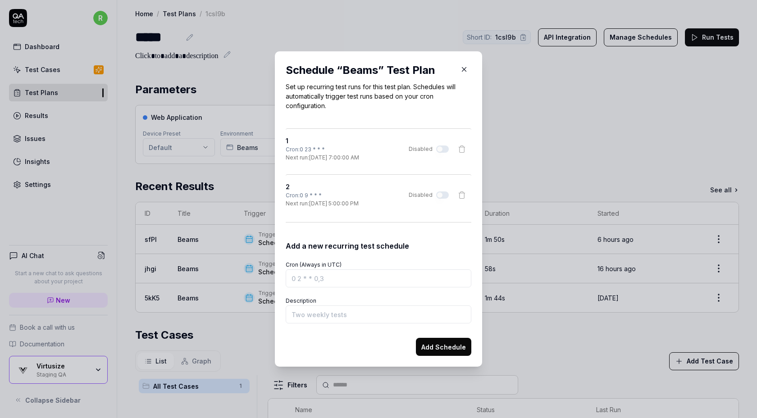
type button "on"
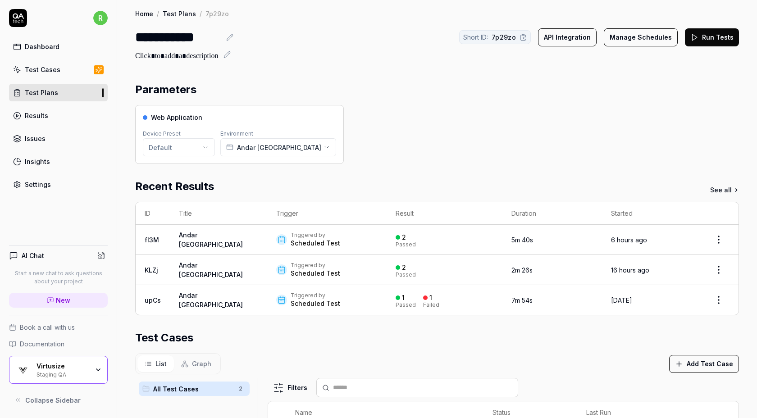
click at [629, 36] on button "Manage Schedules" at bounding box center [641, 37] width 74 height 18
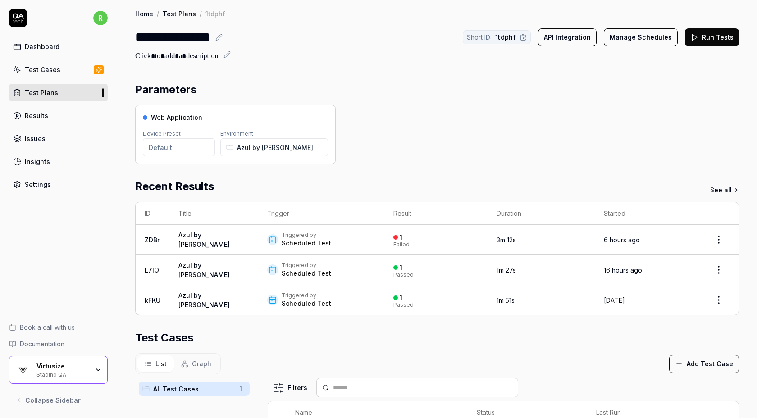
click at [573, 118] on div "Web Application Device Preset Default Environment Azul by [PERSON_NAME]" at bounding box center [437, 134] width 604 height 59
click at [655, 38] on button "Manage Schedules" at bounding box center [641, 37] width 74 height 18
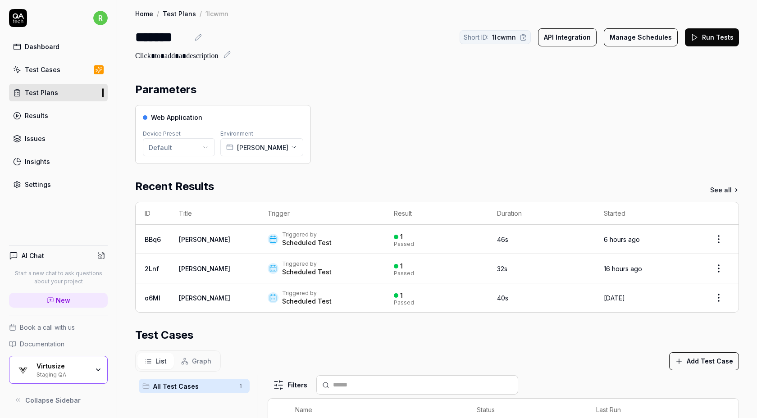
click at [648, 40] on button "Manage Schedules" at bounding box center [641, 37] width 74 height 18
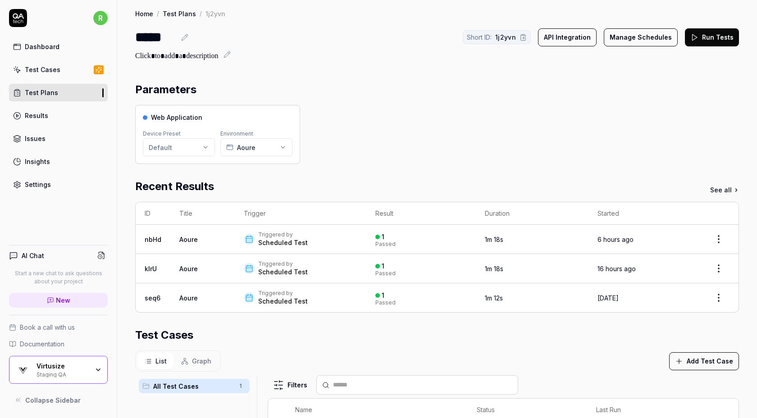
click at [645, 36] on button "Manage Schedules" at bounding box center [641, 37] width 74 height 18
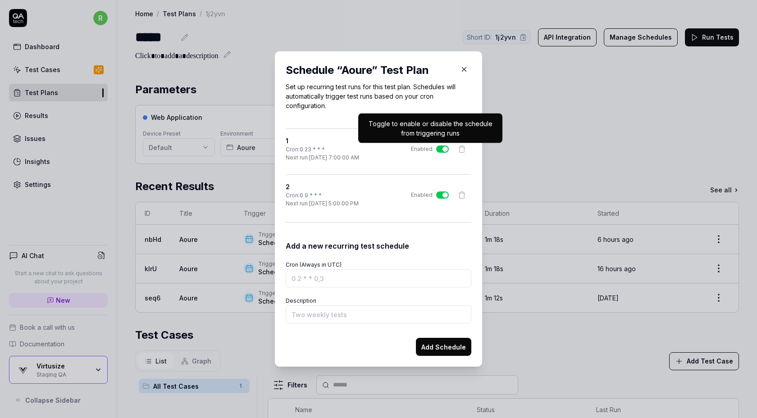
click at [440, 151] on button "Enabled" at bounding box center [442, 148] width 13 height 7
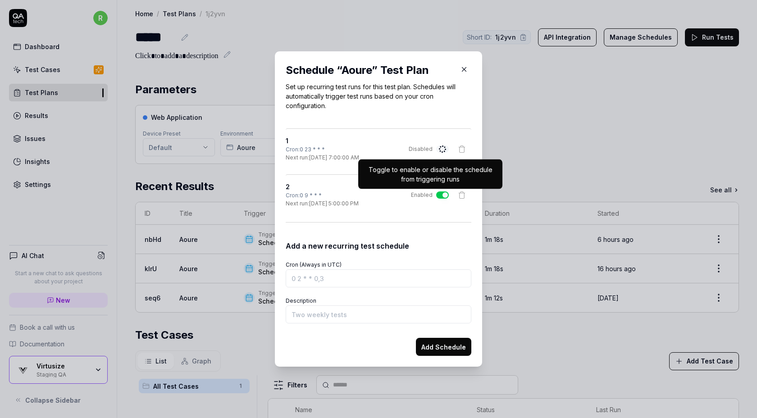
click at [440, 194] on button "Enabled" at bounding box center [442, 194] width 13 height 7
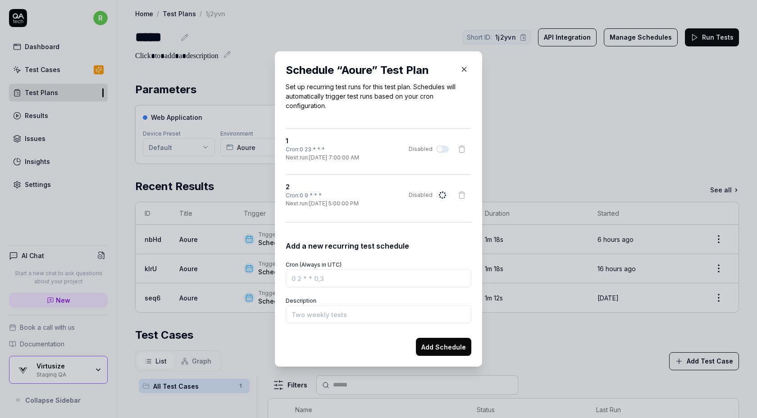
type button "on"
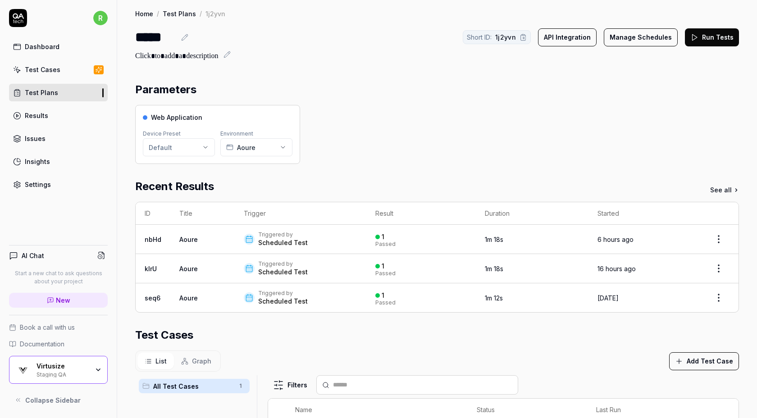
click at [654, 38] on button "Manage Schedules" at bounding box center [641, 37] width 74 height 18
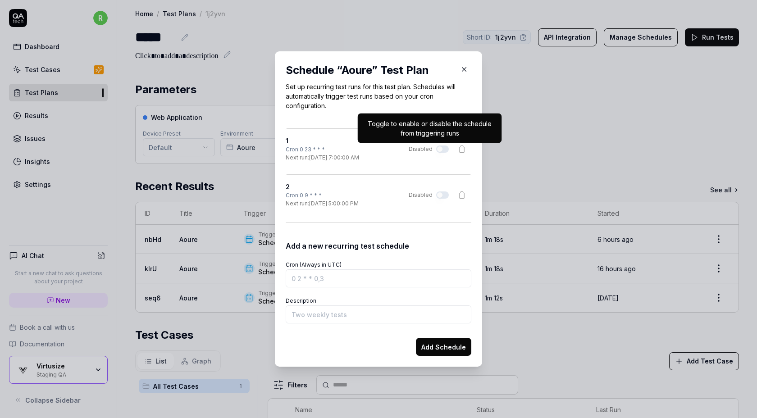
type button "on"
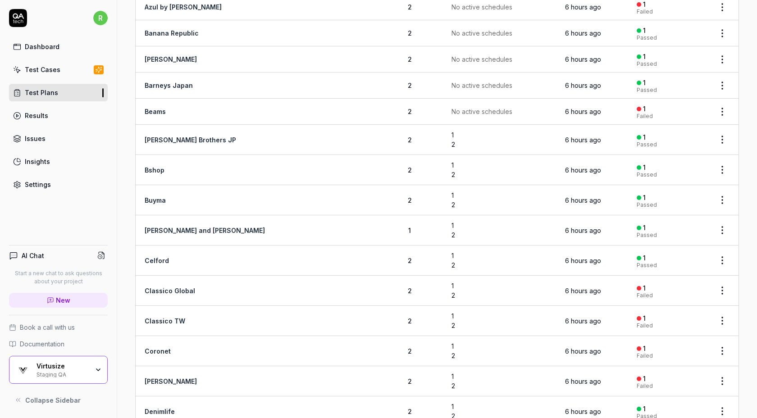
scroll to position [309, 0]
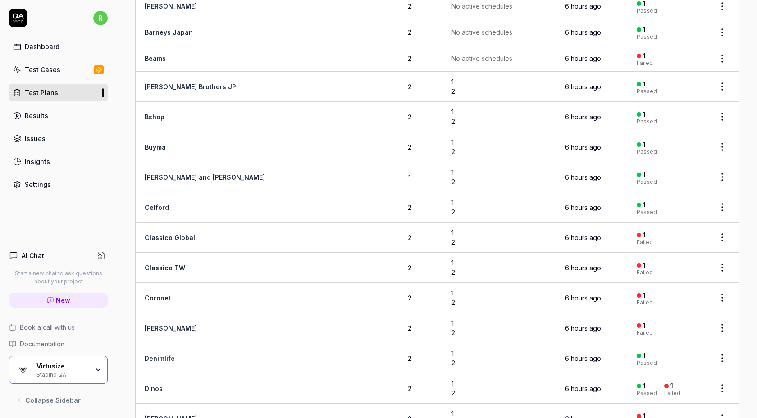
click at [722, 81] on html "r Dashboard Test Cases Test Plans Results Issues Insights Settings AI Chat Star…" at bounding box center [378, 209] width 757 height 418
click at [481, 79] on html "r Dashboard Test Cases Test Plans Results Issues Insights Settings AI Chat Star…" at bounding box center [378, 209] width 757 height 418
click at [725, 82] on html "r Dashboard Test Cases Test Plans Results Issues Insights Settings AI Chat Star…" at bounding box center [378, 209] width 757 height 418
click at [670, 185] on div "Edit" at bounding box center [685, 182] width 86 height 20
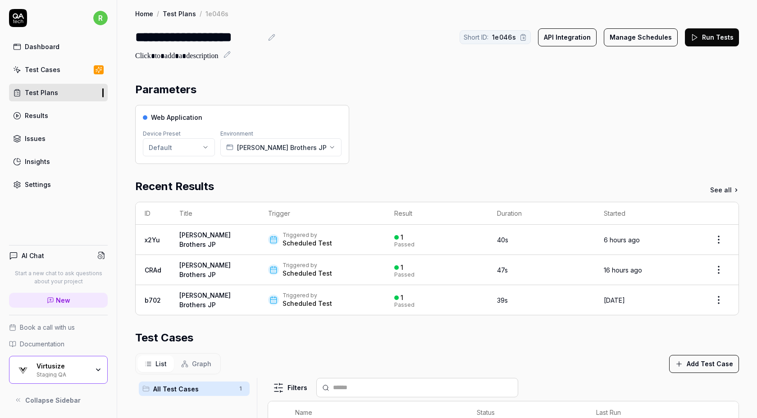
click at [658, 40] on button "Manage Schedules" at bounding box center [641, 37] width 74 height 18
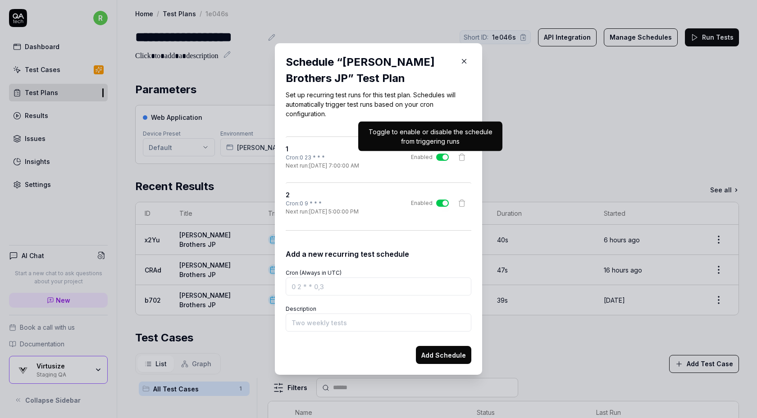
click at [440, 158] on button "Enabled" at bounding box center [442, 157] width 13 height 7
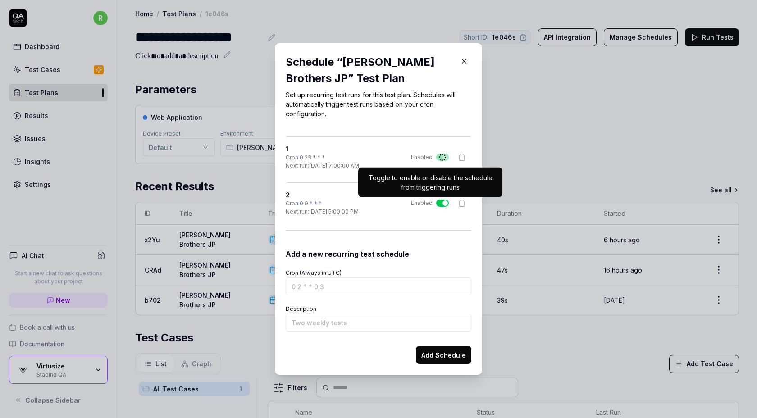
click at [440, 201] on button "Enabled" at bounding box center [442, 203] width 13 height 7
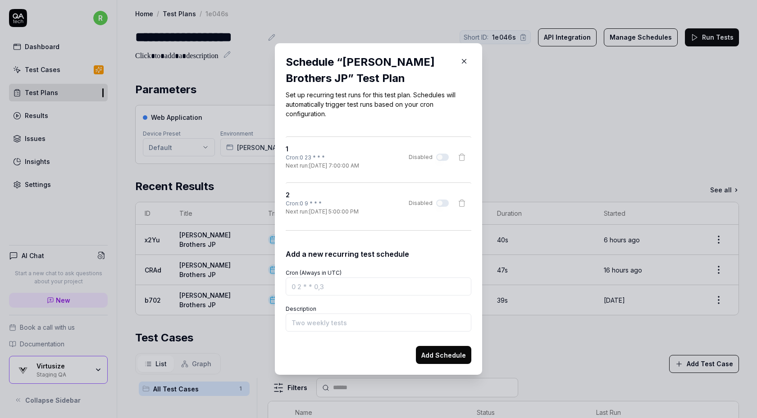
click at [490, 86] on div "​ Schedule “ [PERSON_NAME] Brothers JP ” Test Plan Set up recurring test runs f…" at bounding box center [378, 208] width 243 height 353
click at [465, 63] on icon "button" at bounding box center [464, 61] width 4 height 4
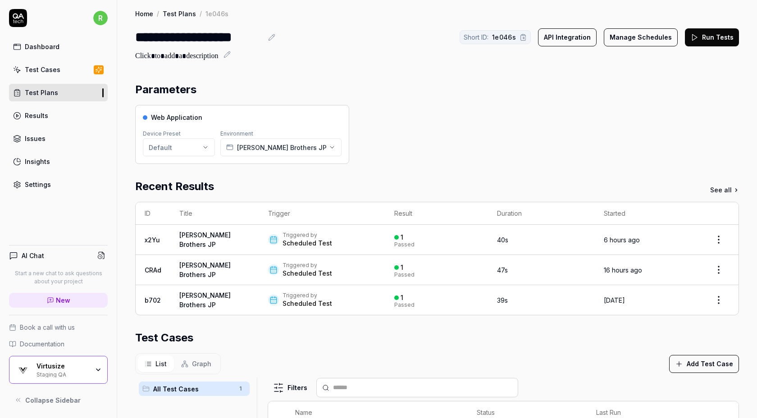
click at [51, 97] on div "Test Plans" at bounding box center [41, 92] width 33 height 9
click at [639, 37] on button "Manage Schedules" at bounding box center [641, 37] width 74 height 18
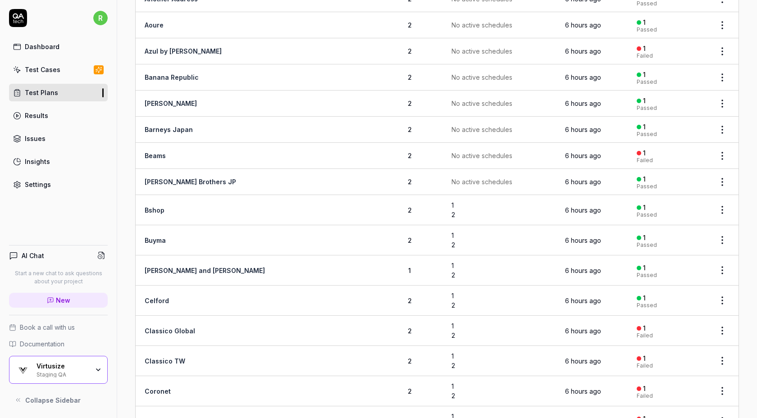
scroll to position [221, 0]
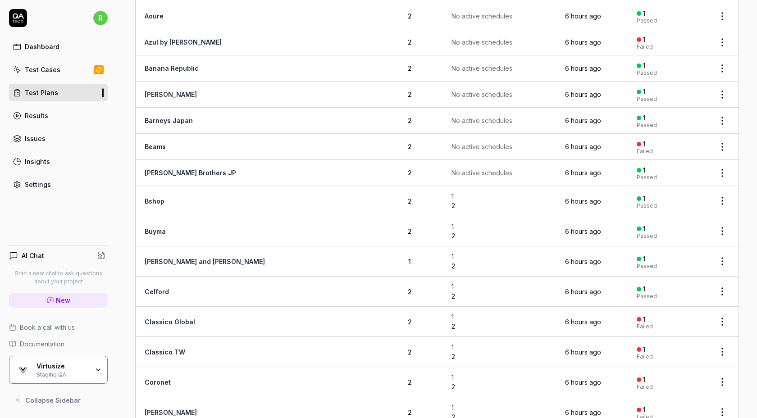
click at [722, 194] on html "r Dashboard Test Cases Test Plans Results Issues Insights Settings AI Chat Star…" at bounding box center [378, 209] width 757 height 418
click at [670, 292] on div "Edit" at bounding box center [685, 296] width 86 height 20
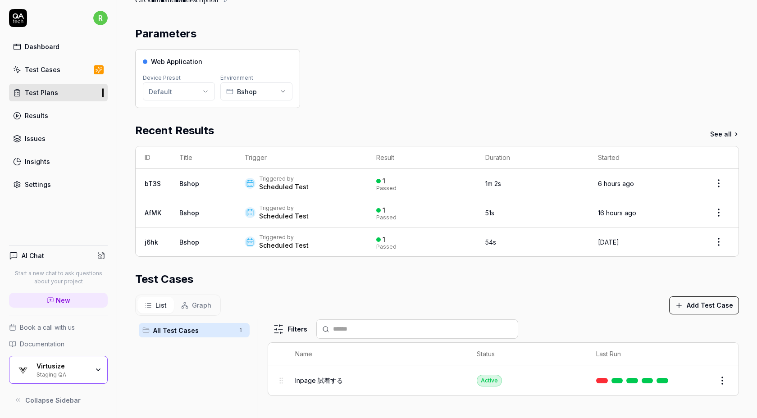
scroll to position [1, 0]
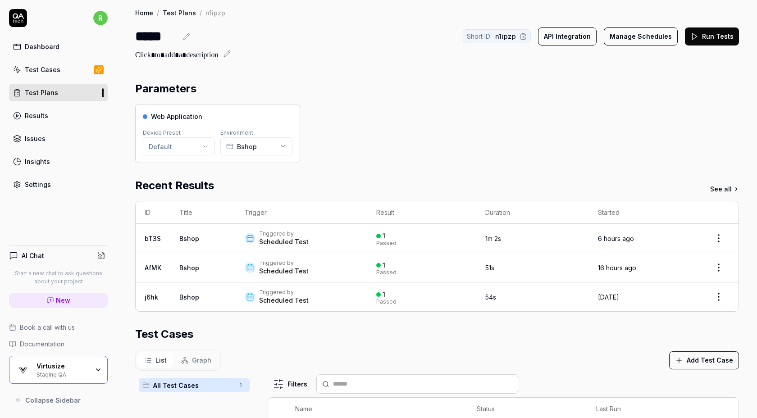
click at [651, 36] on button "Manage Schedules" at bounding box center [641, 36] width 74 height 18
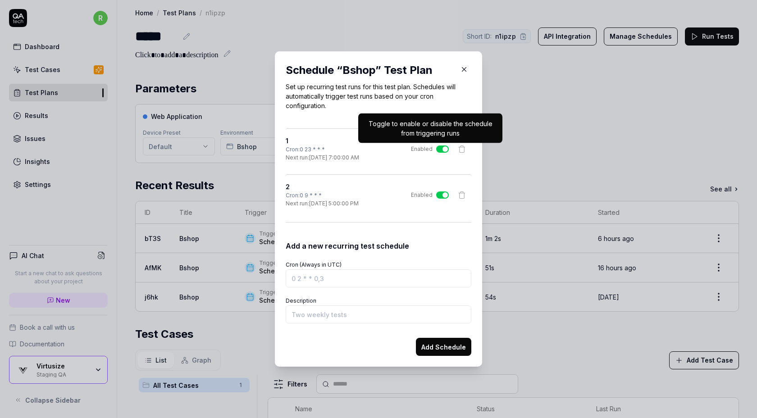
click at [437, 148] on button "Enabled" at bounding box center [442, 148] width 13 height 7
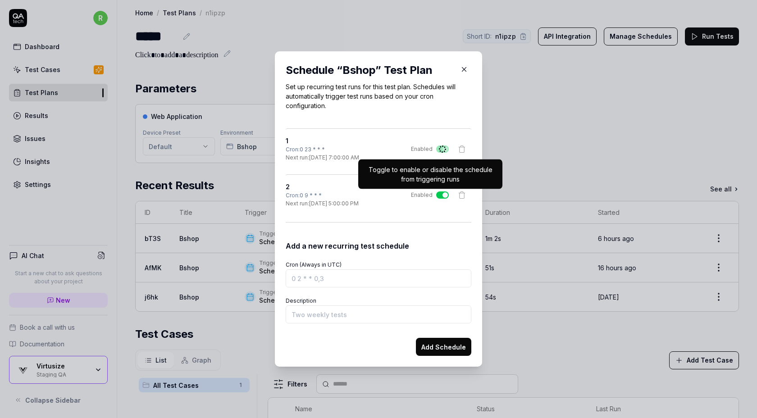
click at [441, 195] on button "Enabled" at bounding box center [442, 194] width 13 height 7
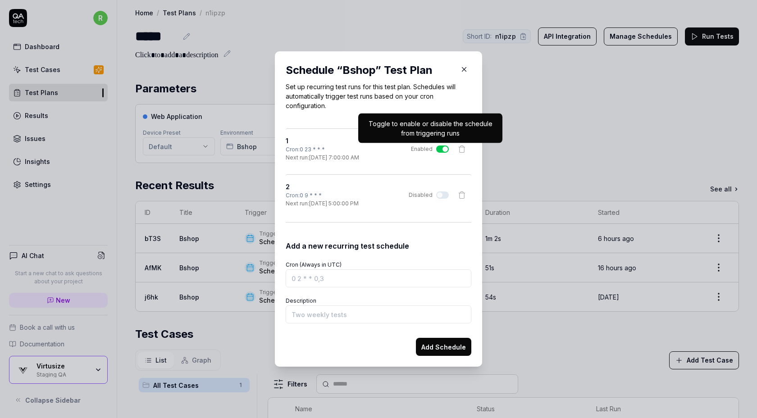
click at [442, 145] on label "Enabled" at bounding box center [430, 149] width 38 height 8
click at [442, 145] on button "Enabled" at bounding box center [442, 148] width 13 height 7
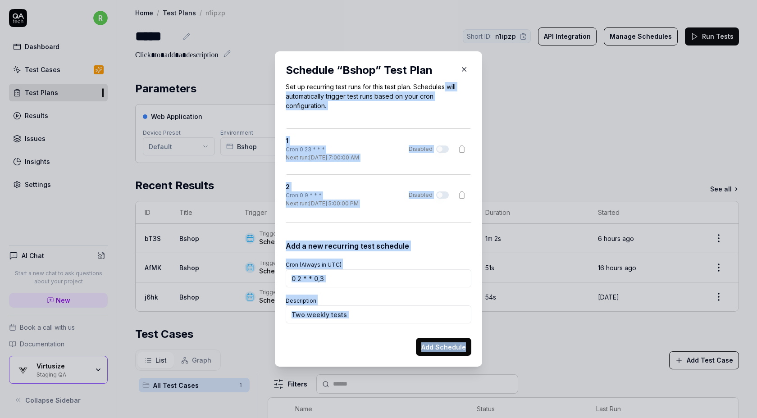
drag, startPoint x: 446, startPoint y: 85, endPoint x: 466, endPoint y: 65, distance: 28.0
click at [466, 65] on div "Schedule “ Bshop ” Test Plan Set up recurring test runs for this test plan. Sch…" at bounding box center [379, 209] width 186 height 294
click at [466, 73] on icon "button" at bounding box center [464, 69] width 8 height 8
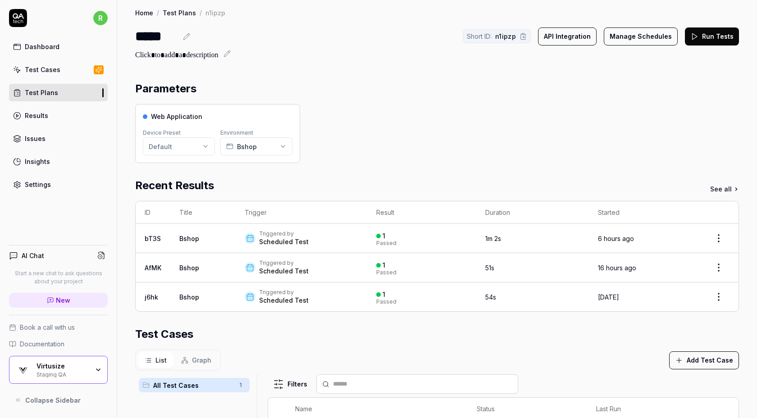
click at [64, 92] on link "Test Plans" at bounding box center [58, 93] width 99 height 18
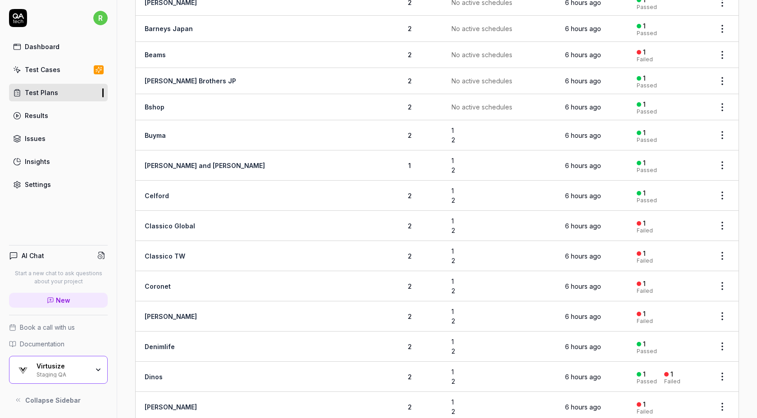
scroll to position [342, 0]
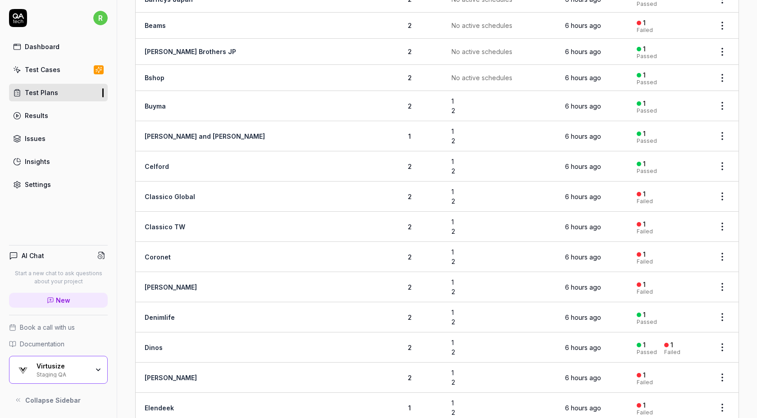
click at [722, 103] on html "r Dashboard Test Cases Test Plans Results Issues Insights Settings AI Chat Star…" at bounding box center [378, 209] width 757 height 418
click at [665, 200] on div "Edit" at bounding box center [685, 201] width 86 height 20
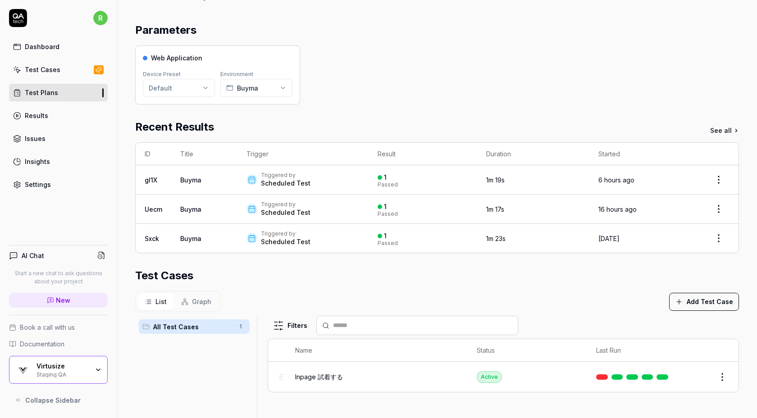
scroll to position [9, 0]
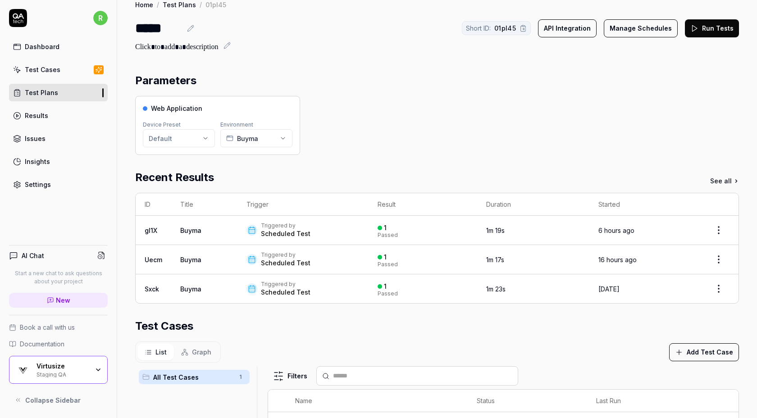
click at [649, 32] on button "Manage Schedules" at bounding box center [641, 28] width 74 height 18
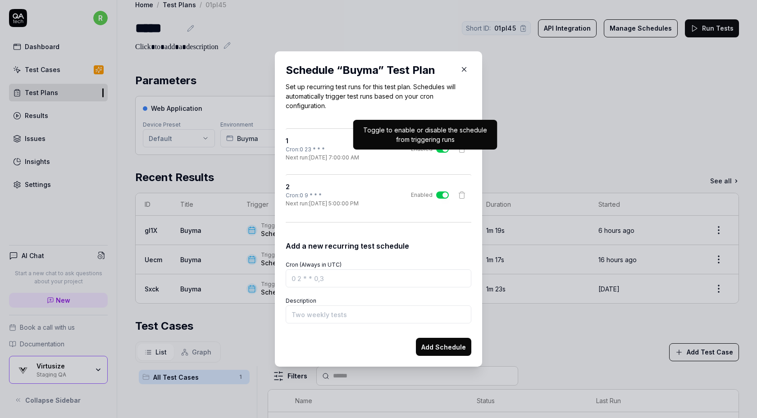
click at [441, 152] on button "Enabled" at bounding box center [442, 148] width 13 height 7
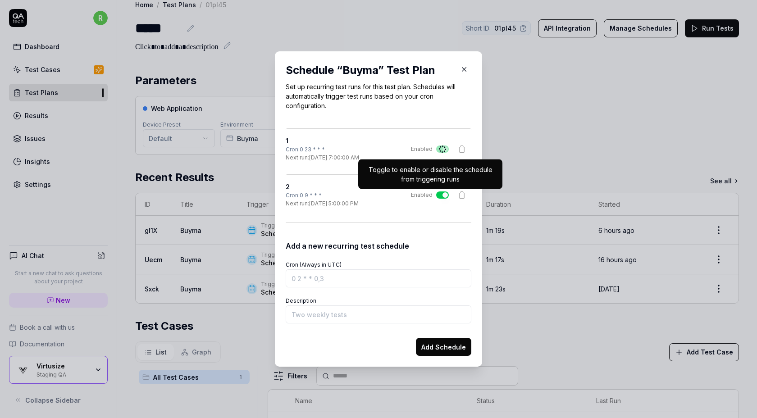
click at [440, 199] on label "Enabled" at bounding box center [430, 195] width 38 height 8
click at [440, 199] on button "Enabled" at bounding box center [442, 194] width 13 height 7
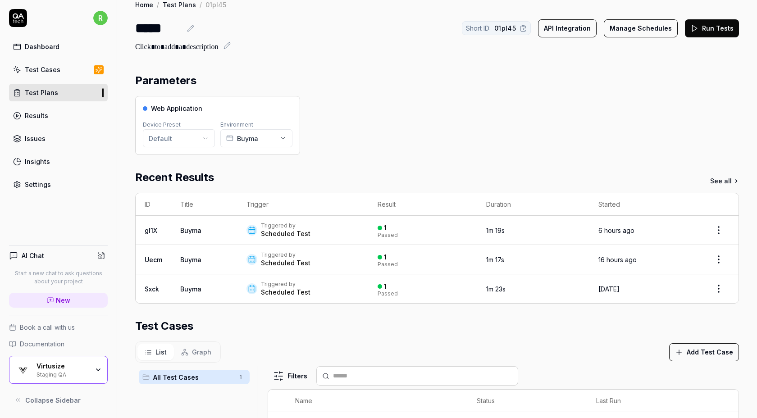
click at [78, 89] on link "Test Plans" at bounding box center [58, 93] width 99 height 18
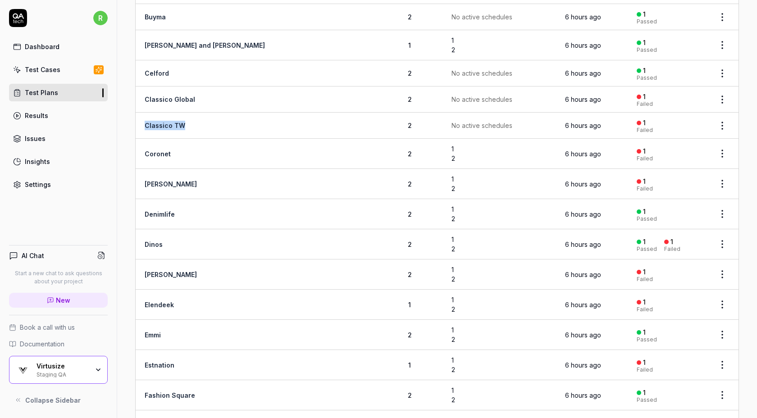
scroll to position [425, 0]
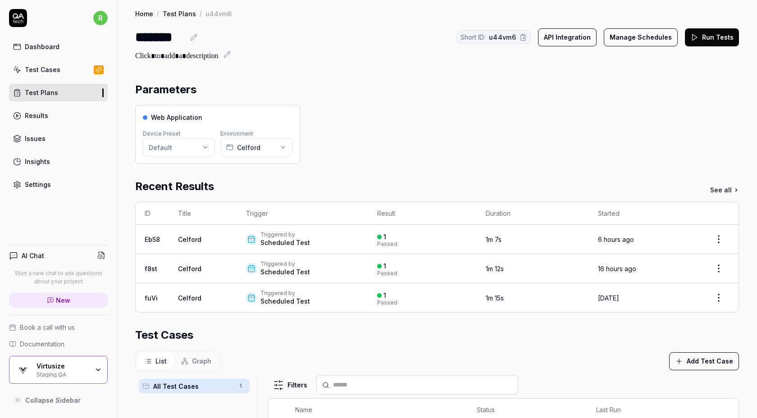
click at [630, 42] on button "Manage Schedules" at bounding box center [641, 37] width 74 height 18
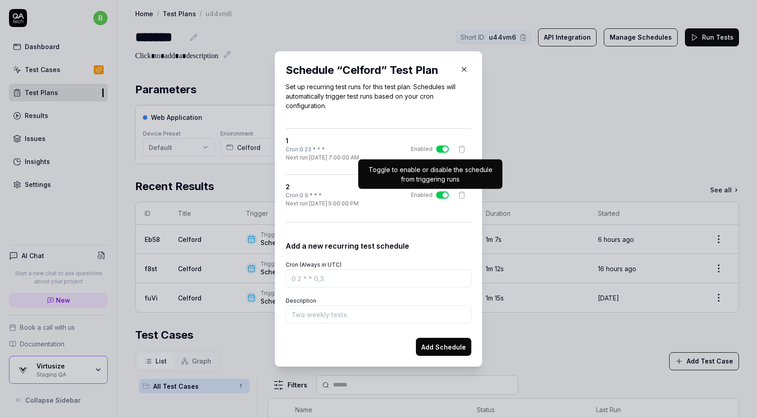
click at [441, 195] on button "Enabled" at bounding box center [442, 194] width 13 height 7
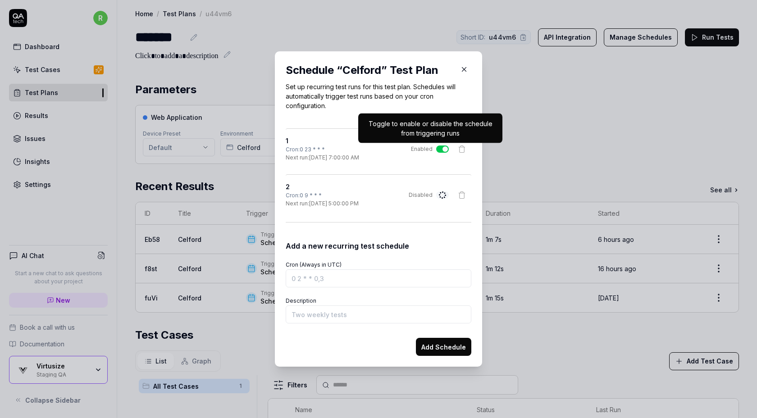
click at [444, 149] on button "Enabled" at bounding box center [442, 148] width 13 height 7
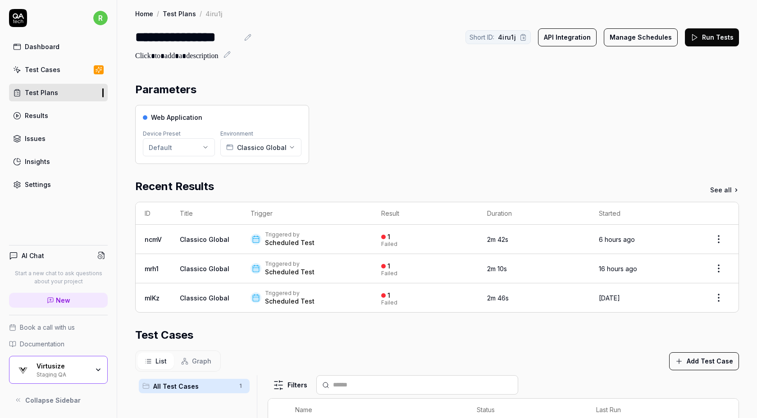
click at [640, 33] on button "Manage Schedules" at bounding box center [641, 37] width 74 height 18
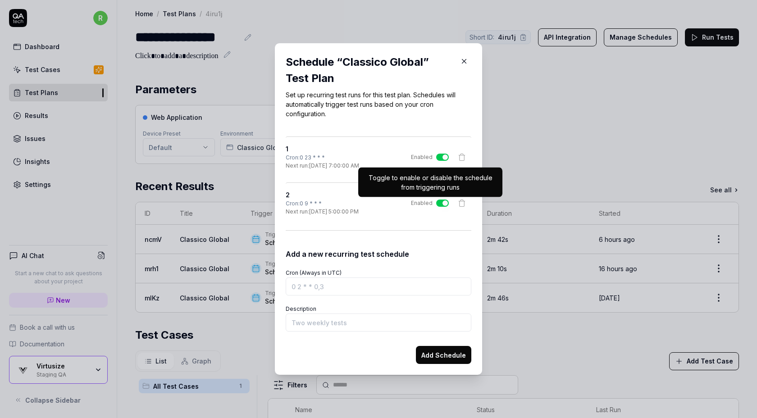
click at [440, 202] on button "Enabled" at bounding box center [442, 203] width 13 height 7
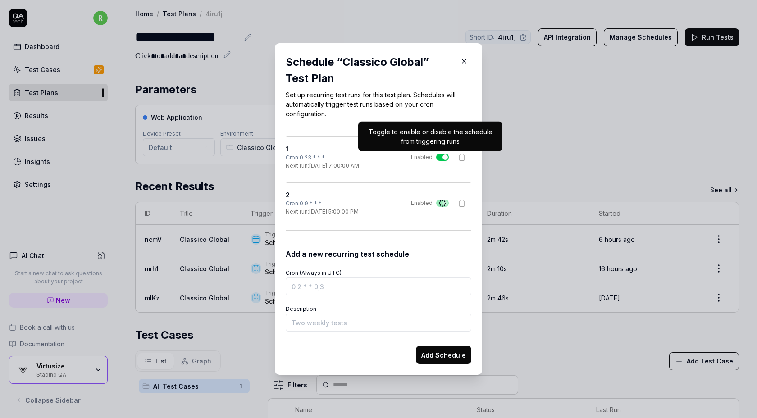
click at [438, 156] on button "Enabled" at bounding box center [442, 157] width 13 height 7
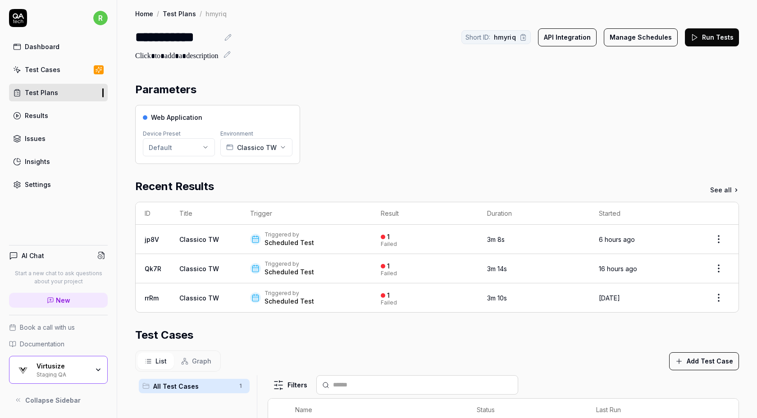
click at [649, 41] on button "Manage Schedules" at bounding box center [641, 37] width 74 height 18
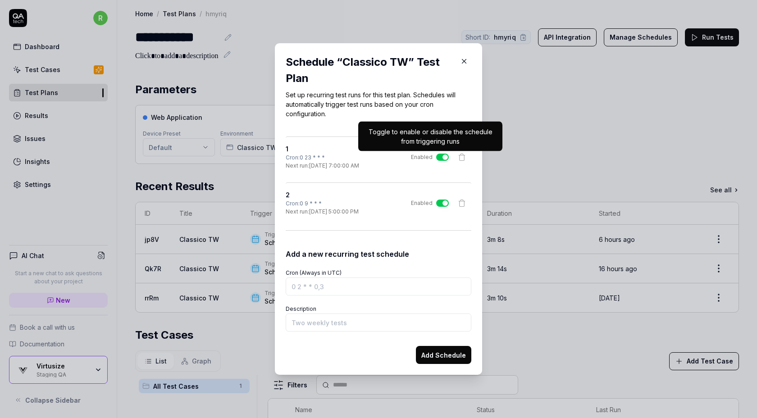
click at [441, 158] on button "Enabled" at bounding box center [442, 157] width 13 height 7
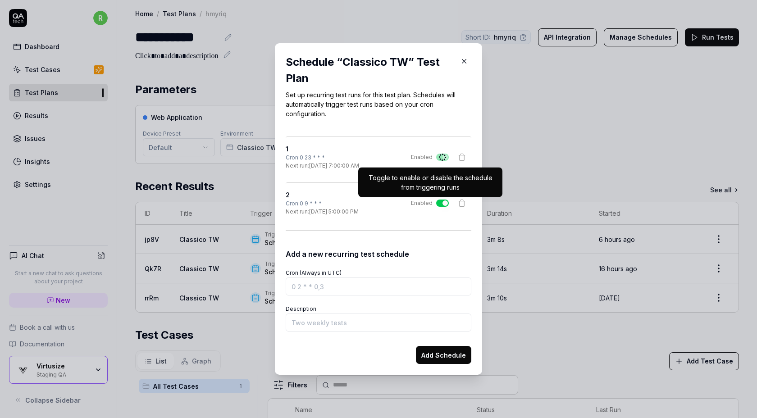
click at [440, 206] on button "Enabled" at bounding box center [442, 203] width 13 height 7
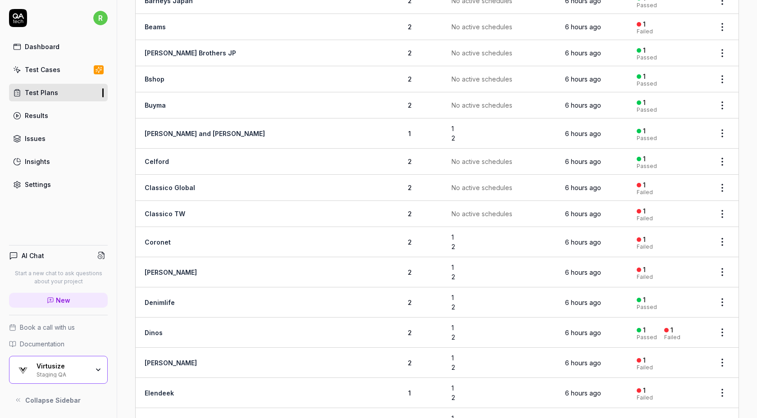
scroll to position [395, 0]
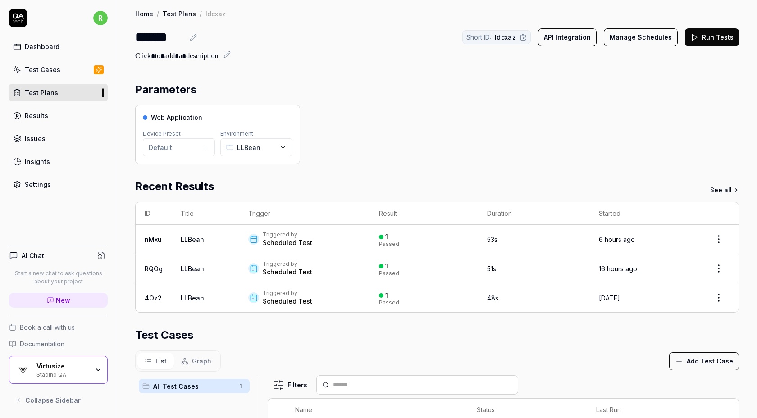
click at [643, 35] on button "Manage Schedules" at bounding box center [641, 37] width 74 height 18
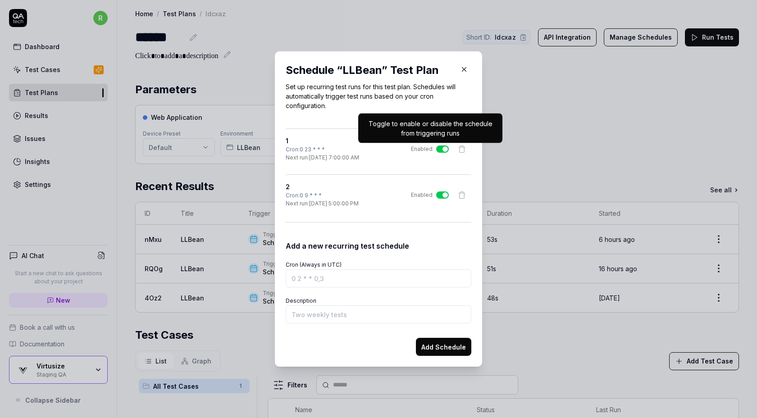
click at [441, 141] on div "1 Cron: 0 23 * * * Next run: [DATE] 7:00:00 AM Enabled" at bounding box center [379, 149] width 186 height 26
click at [442, 148] on button "Enabled" at bounding box center [442, 148] width 13 height 7
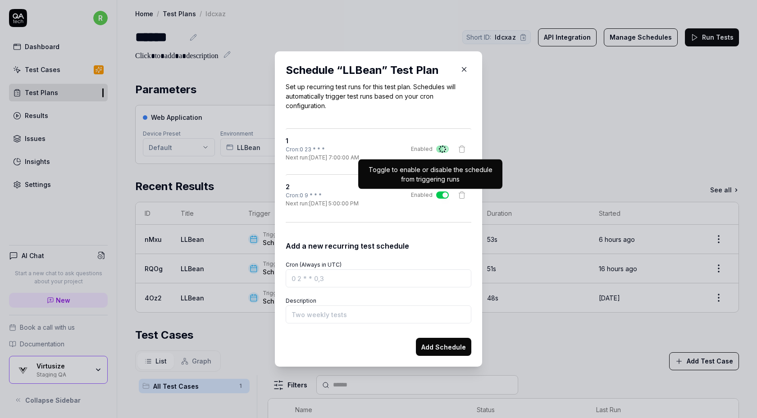
click at [441, 195] on button "Enabled" at bounding box center [442, 194] width 13 height 7
type button "on"
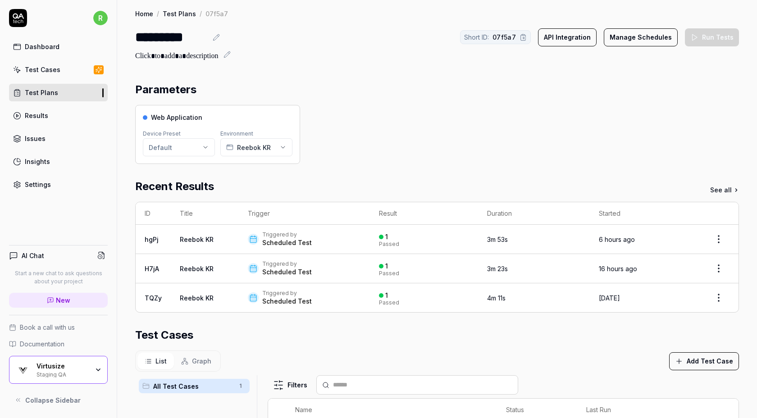
click at [638, 36] on button "Manage Schedules" at bounding box center [641, 37] width 74 height 18
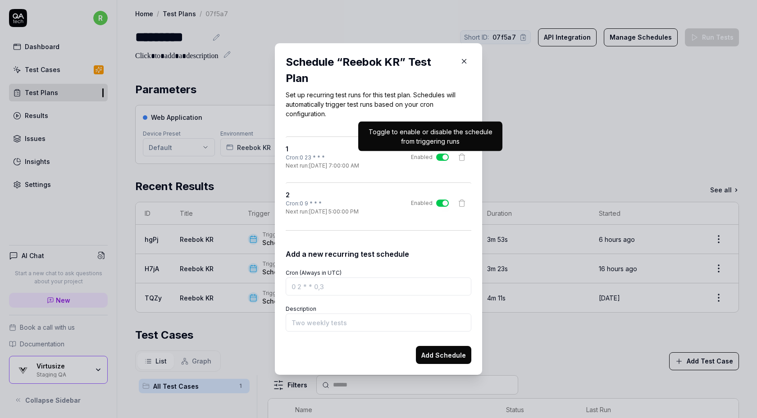
click at [442, 157] on button "Enabled" at bounding box center [442, 157] width 13 height 7
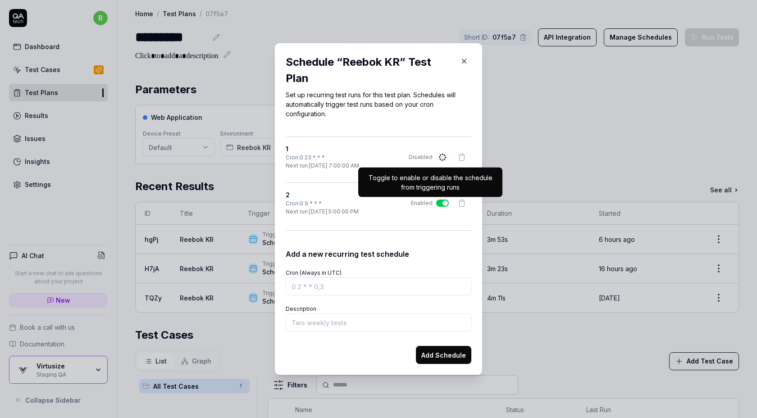
click at [440, 204] on button "Enabled" at bounding box center [442, 203] width 13 height 7
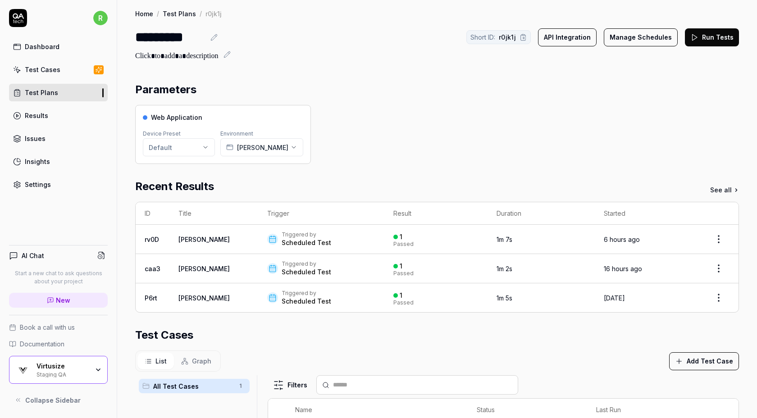
click at [631, 33] on button "Manage Schedules" at bounding box center [641, 37] width 74 height 18
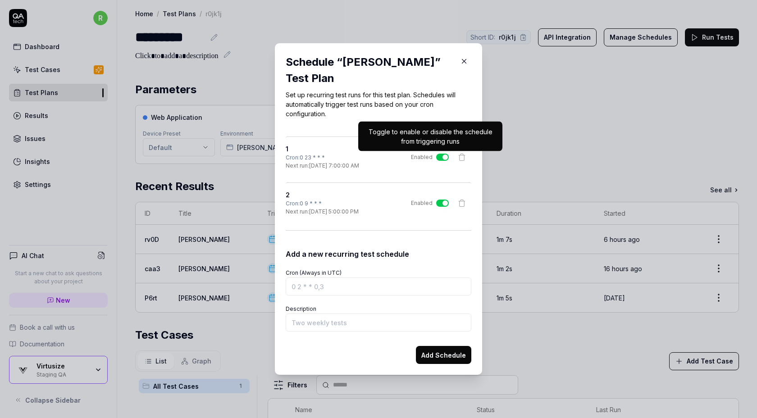
click at [442, 156] on button "Enabled" at bounding box center [442, 157] width 13 height 7
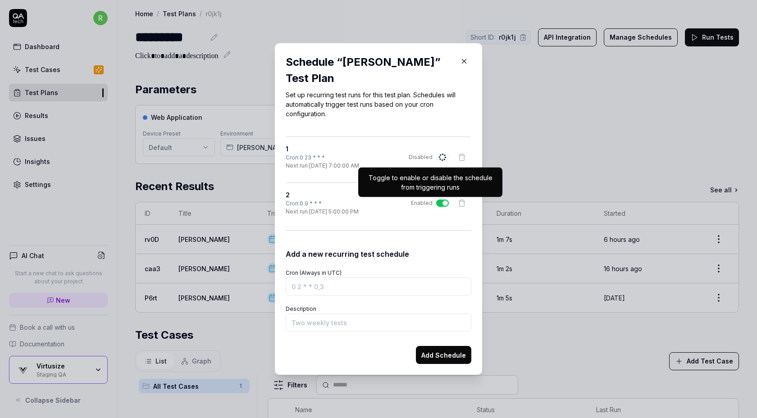
click at [440, 204] on button "Enabled" at bounding box center [442, 203] width 13 height 7
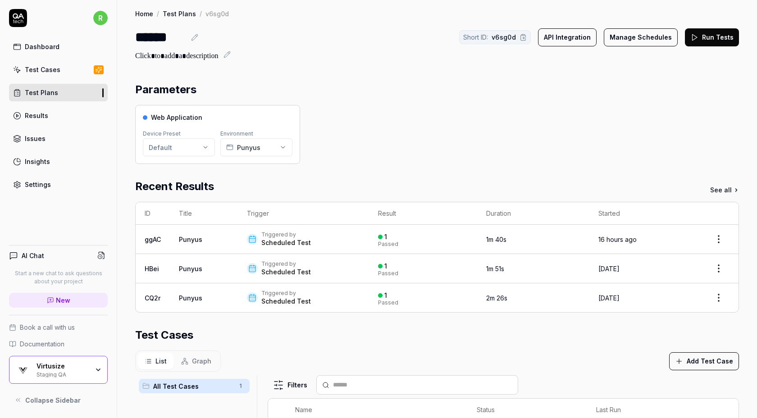
click at [643, 45] on button "Manage Schedules" at bounding box center [641, 37] width 74 height 18
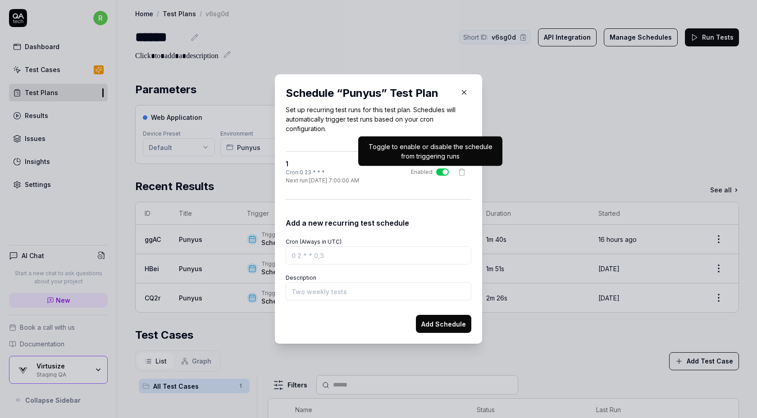
click at [435, 171] on label "Enabled" at bounding box center [430, 172] width 38 height 8
click at [436, 171] on button "Enabled" at bounding box center [442, 171] width 13 height 7
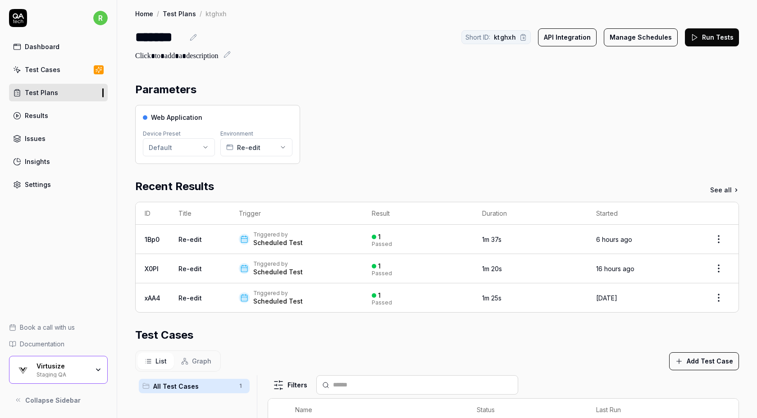
click at [626, 39] on button "Manage Schedules" at bounding box center [641, 37] width 74 height 18
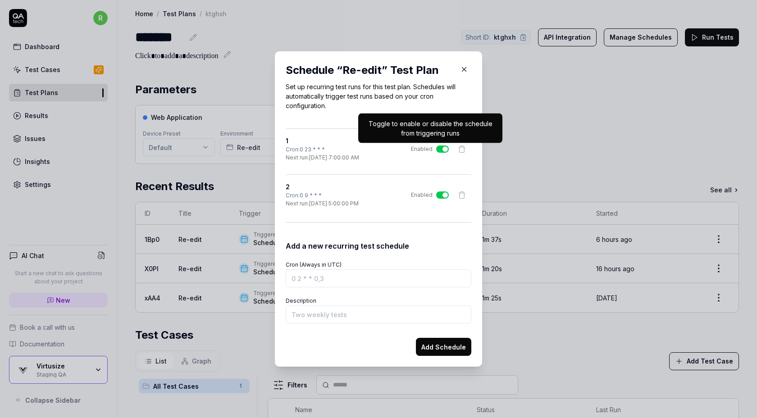
click at [438, 151] on button "Enabled" at bounding box center [442, 148] width 13 height 7
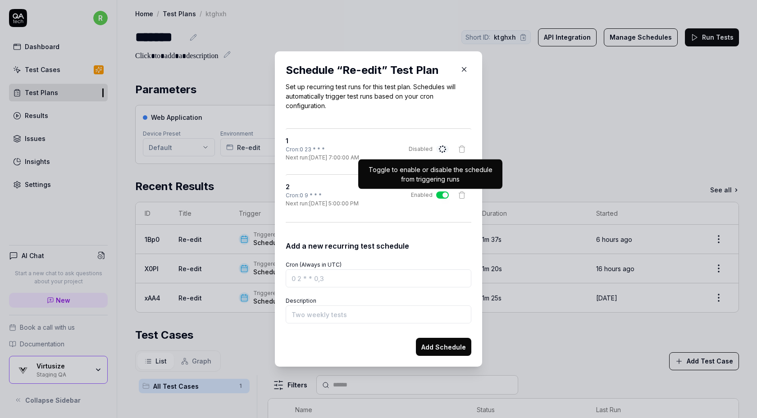
click at [440, 195] on button "Enabled" at bounding box center [442, 194] width 13 height 7
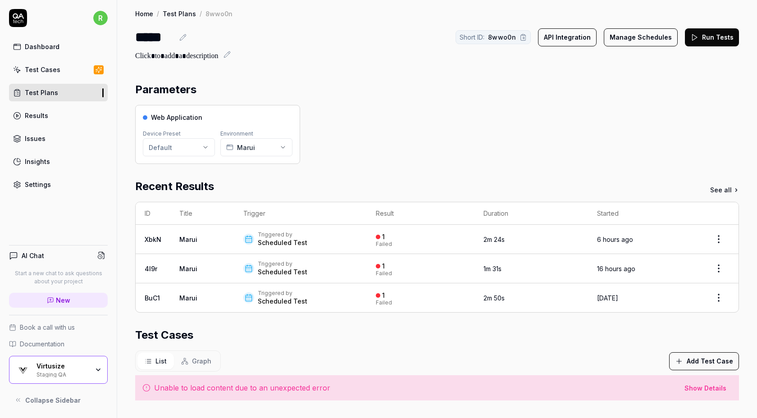
click at [629, 36] on button "Manage Schedules" at bounding box center [641, 37] width 74 height 18
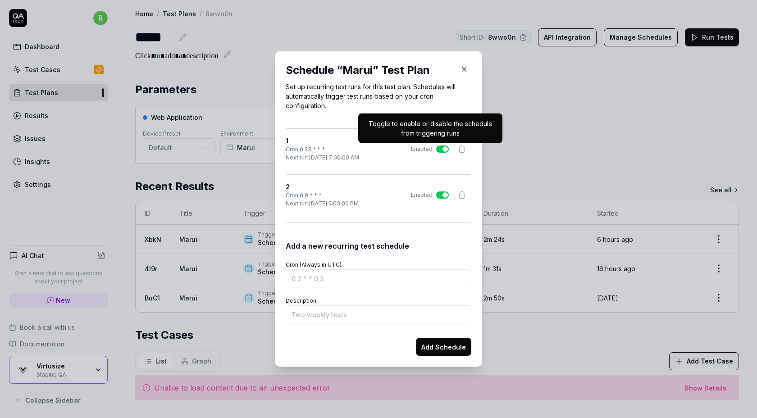
click at [440, 150] on button "Enabled" at bounding box center [442, 148] width 13 height 7
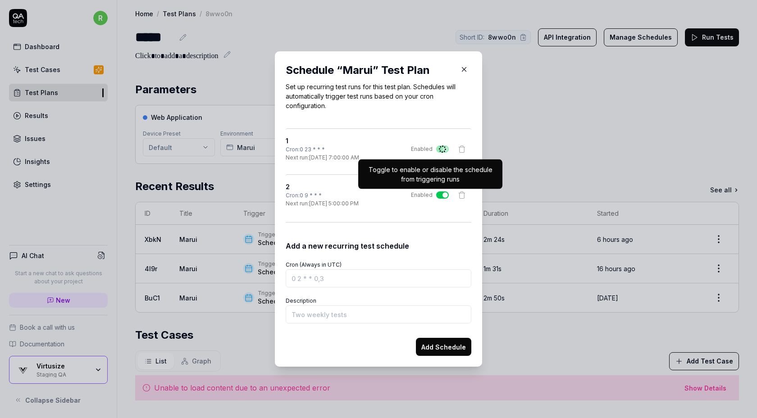
click at [440, 196] on button "Enabled" at bounding box center [442, 194] width 13 height 7
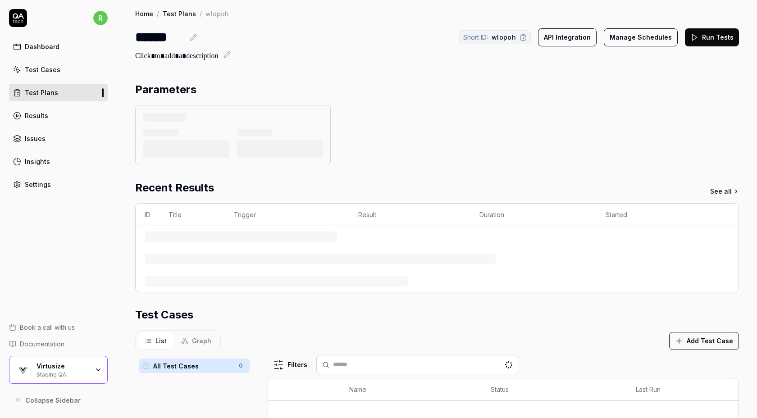
click at [627, 38] on button "Manage Schedules" at bounding box center [641, 37] width 74 height 18
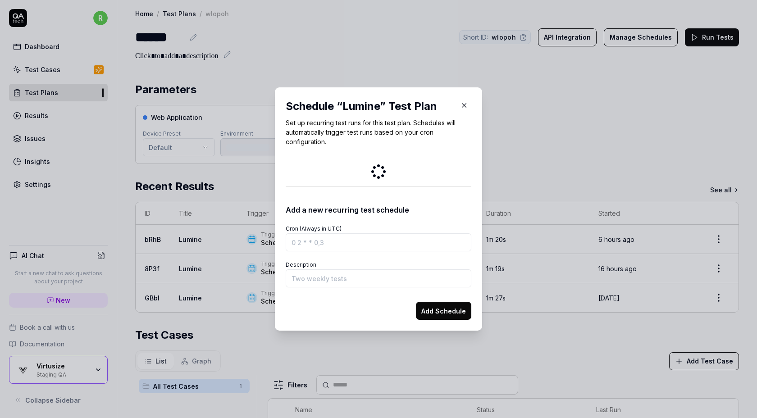
click at [464, 104] on icon "button" at bounding box center [464, 105] width 8 height 8
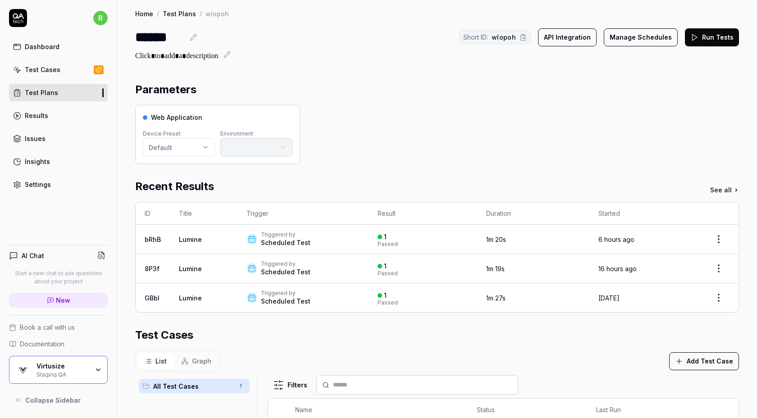
click at [523, 97] on div "Parameters" at bounding box center [437, 90] width 604 height 16
click at [642, 39] on button "Manage Schedules" at bounding box center [641, 37] width 74 height 18
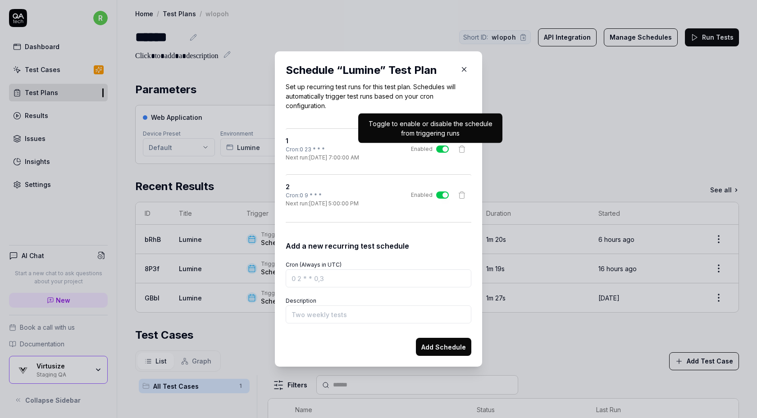
click at [437, 149] on button "Enabled" at bounding box center [442, 148] width 13 height 7
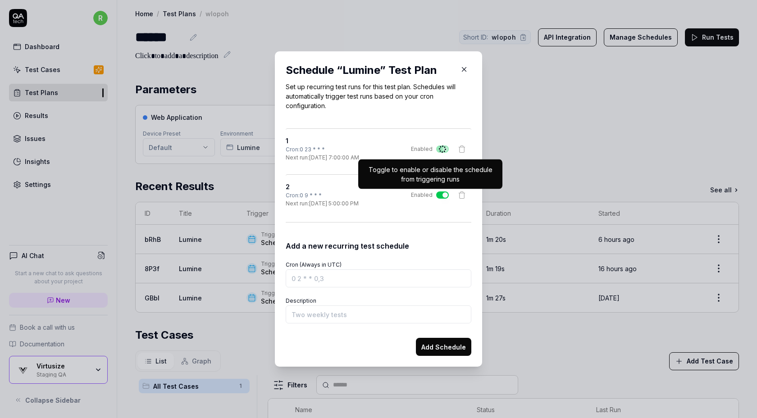
click at [441, 191] on button "Enabled" at bounding box center [442, 194] width 13 height 7
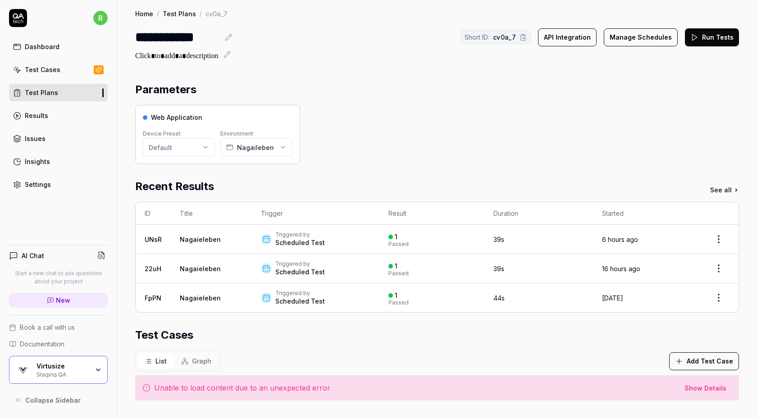
click at [643, 32] on button "Manage Schedules" at bounding box center [641, 37] width 74 height 18
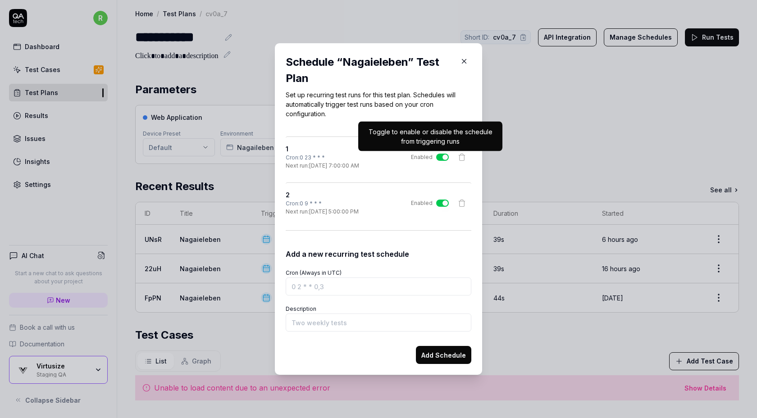
click at [442, 156] on button "Enabled" at bounding box center [442, 157] width 13 height 7
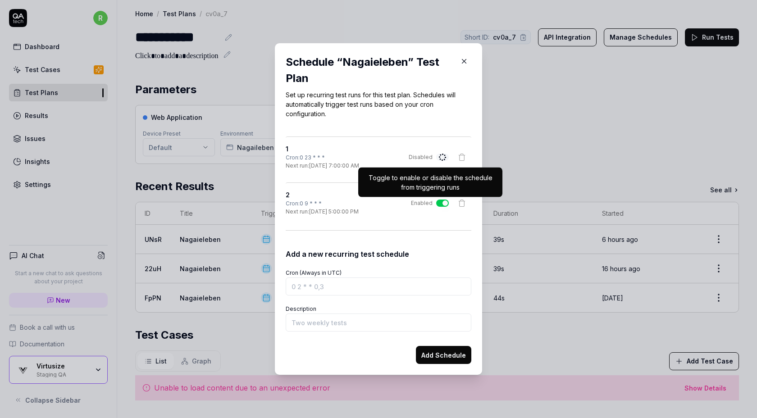
click at [439, 204] on button "Enabled" at bounding box center [442, 203] width 13 height 7
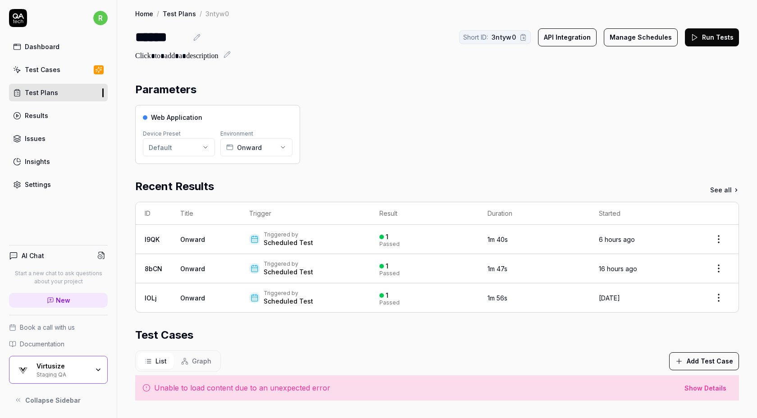
click at [622, 34] on button "Manage Schedules" at bounding box center [641, 37] width 74 height 18
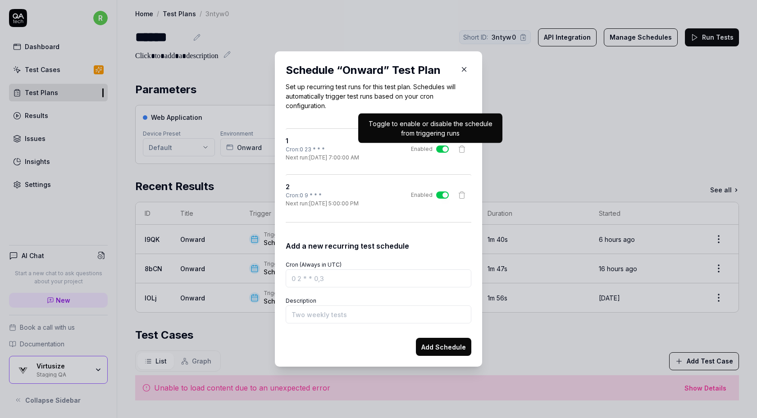
click at [441, 148] on button "Enabled" at bounding box center [442, 148] width 13 height 7
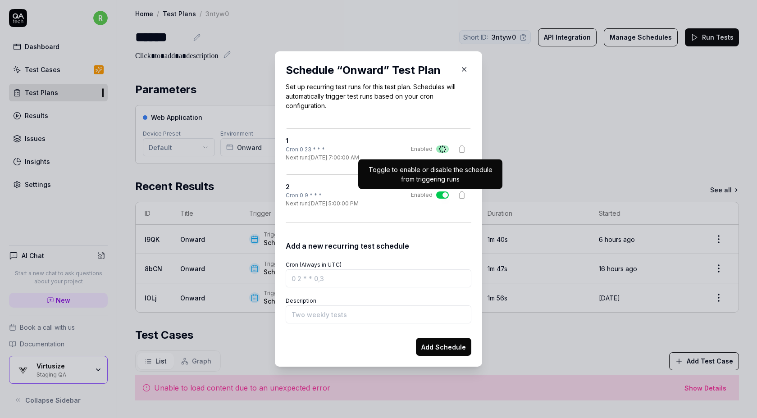
click at [439, 194] on button "Enabled" at bounding box center [442, 194] width 13 height 7
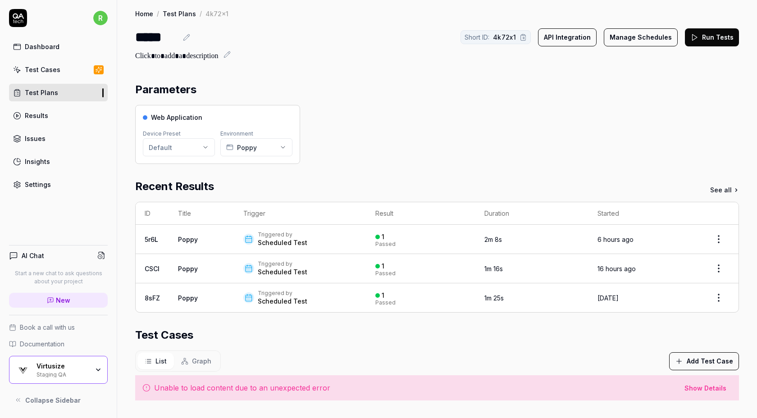
click at [641, 34] on button "Manage Schedules" at bounding box center [641, 37] width 74 height 18
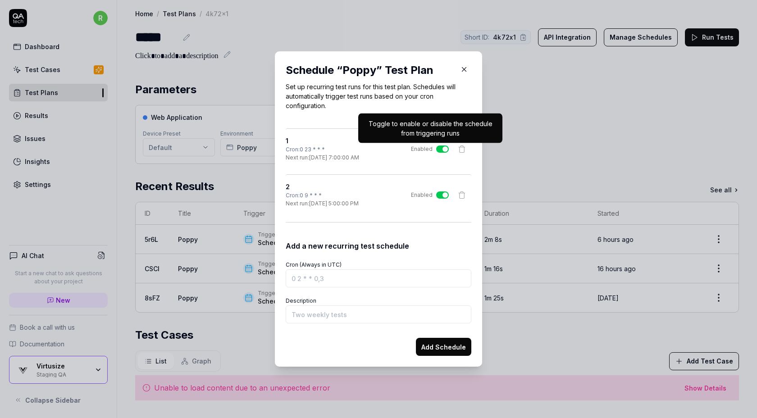
click at [438, 151] on button "Enabled" at bounding box center [442, 148] width 13 height 7
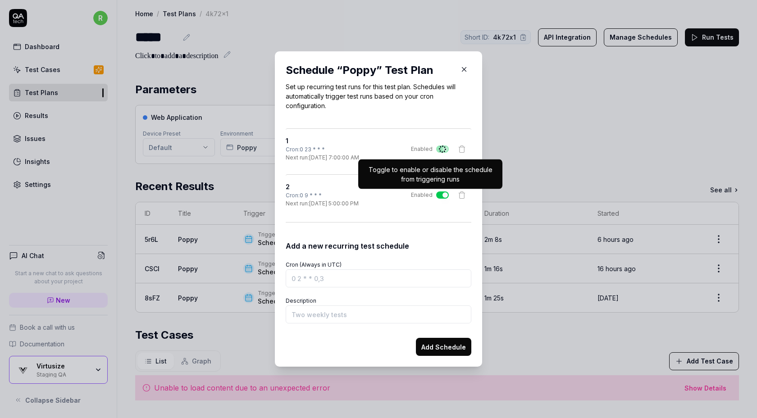
click at [440, 192] on button "Enabled" at bounding box center [442, 194] width 13 height 7
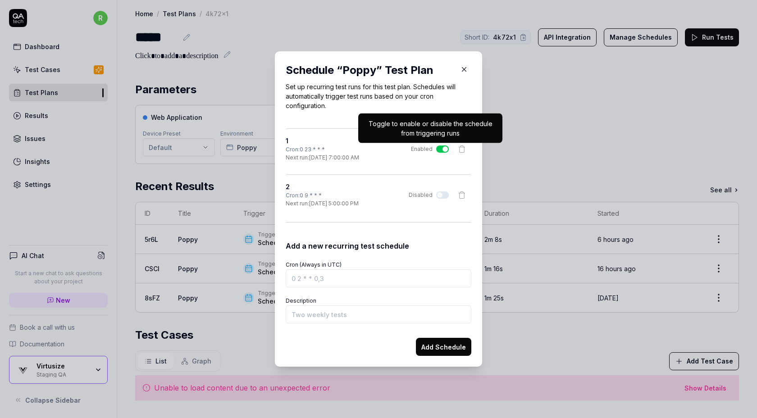
click at [439, 147] on button "Enabled" at bounding box center [442, 148] width 13 height 7
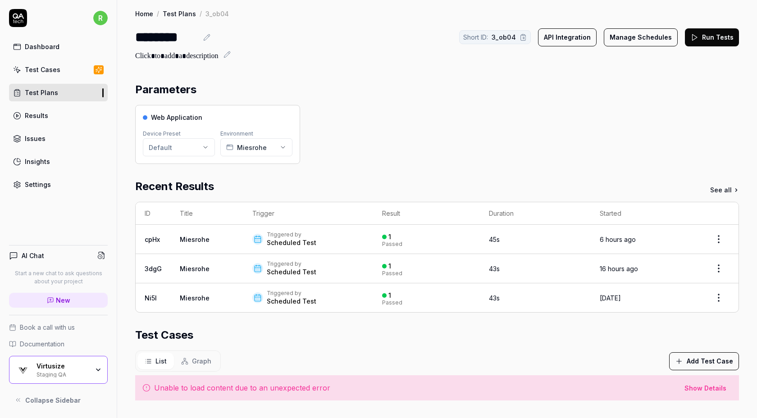
click at [641, 38] on button "Manage Schedules" at bounding box center [641, 37] width 74 height 18
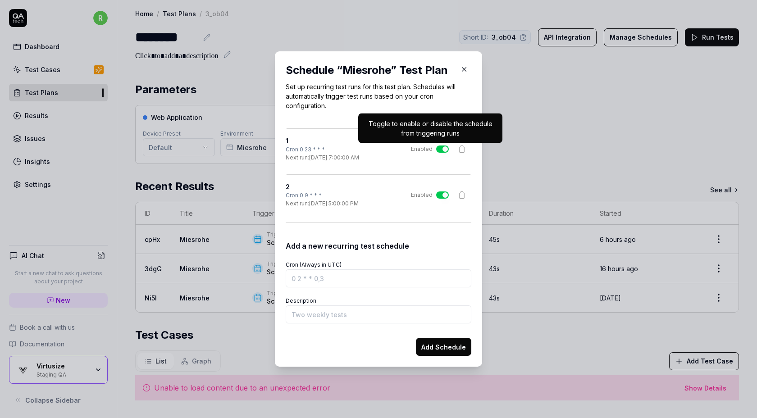
click at [440, 150] on button "Enabled" at bounding box center [442, 148] width 13 height 7
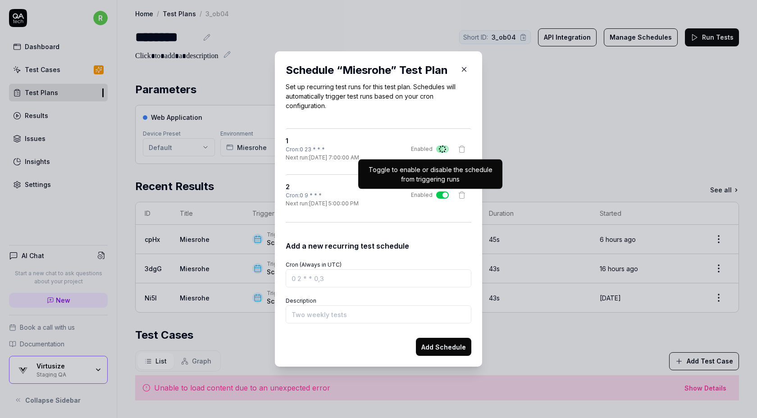
click at [441, 195] on button "Enabled" at bounding box center [442, 194] width 13 height 7
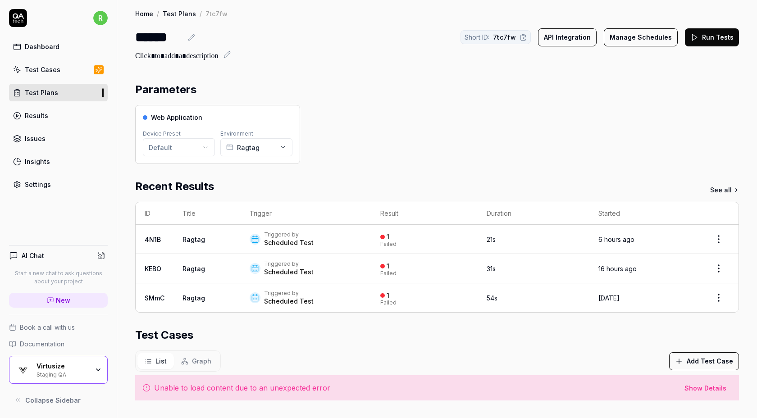
click at [627, 40] on button "Manage Schedules" at bounding box center [641, 37] width 74 height 18
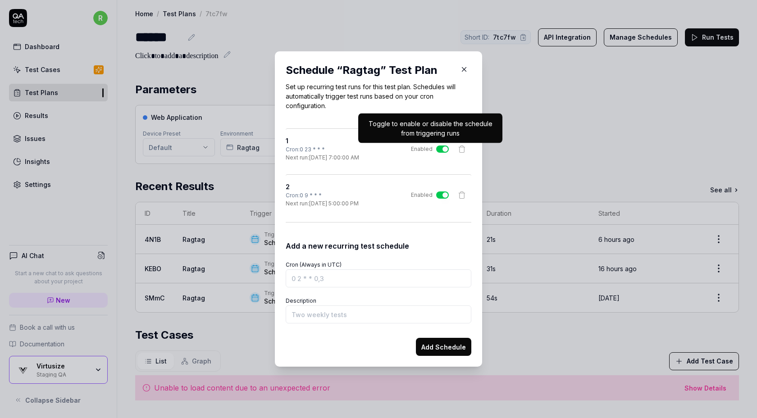
click at [443, 146] on button "Enabled" at bounding box center [442, 148] width 13 height 7
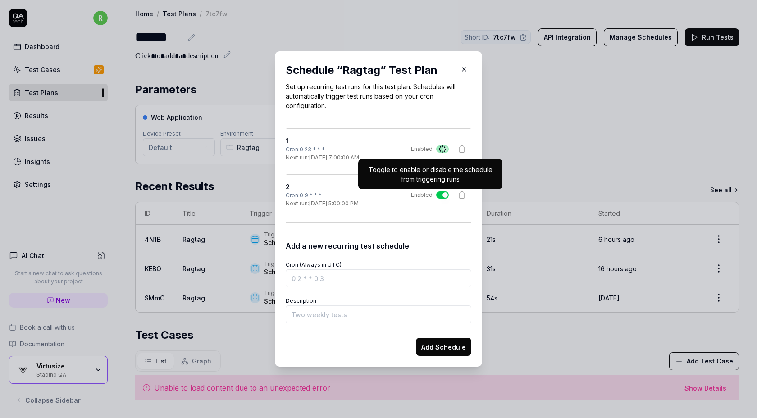
click at [439, 198] on button "Enabled" at bounding box center [442, 194] width 13 height 7
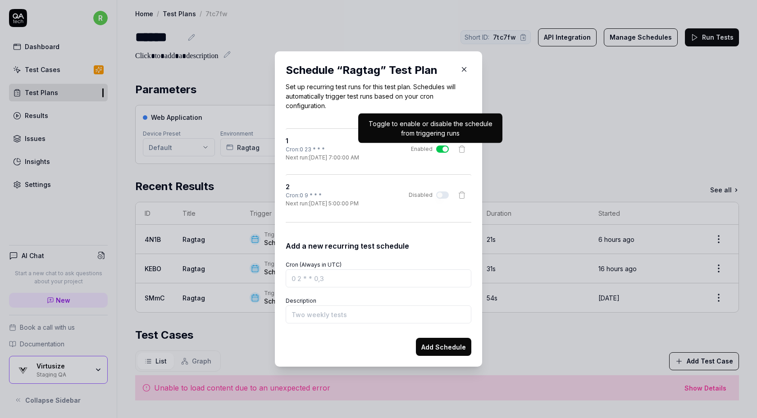
click at [441, 149] on button "Enabled" at bounding box center [442, 148] width 13 height 7
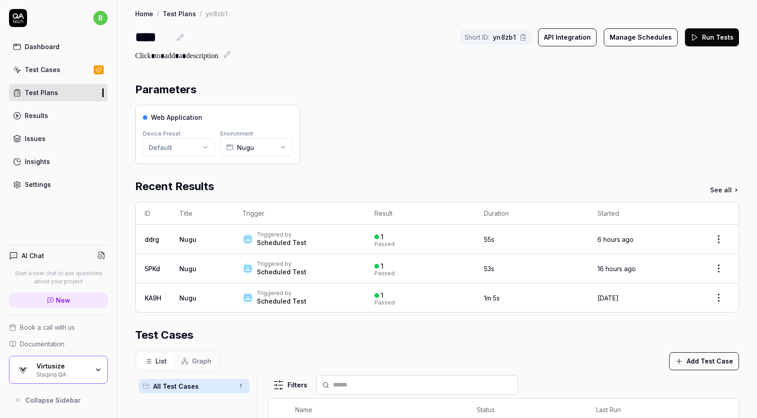
click at [633, 33] on button "Manage Schedules" at bounding box center [641, 37] width 74 height 18
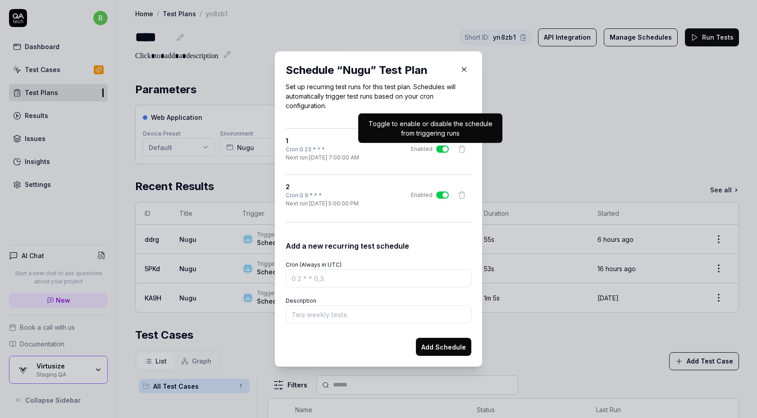
click at [438, 153] on div "1 Cron: 0 23 * * * Next run: [DATE] 7:00:00 AM Enabled" at bounding box center [379, 149] width 186 height 26
click at [440, 149] on button "Enabled" at bounding box center [442, 148] width 13 height 7
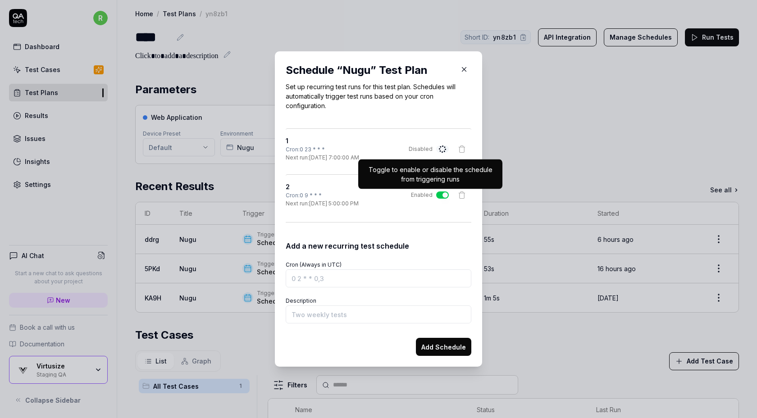
click at [442, 196] on button "Enabled" at bounding box center [442, 194] width 13 height 7
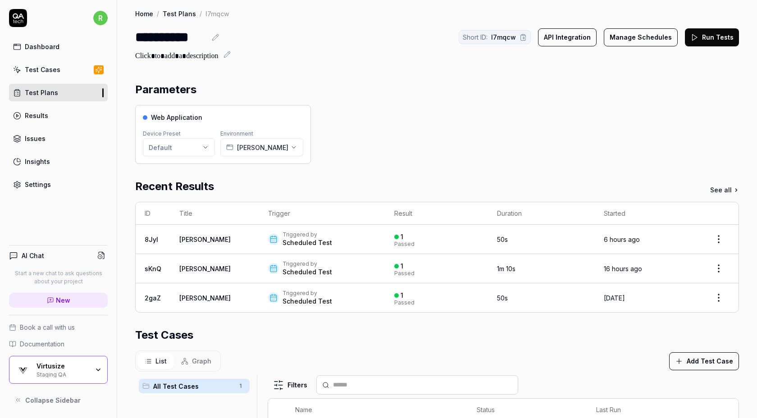
click at [618, 35] on button "Manage Schedules" at bounding box center [641, 37] width 74 height 18
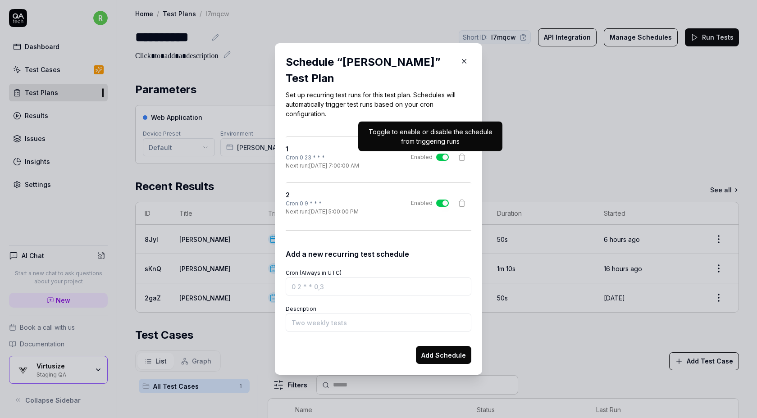
click at [442, 157] on button "Enabled" at bounding box center [442, 157] width 13 height 7
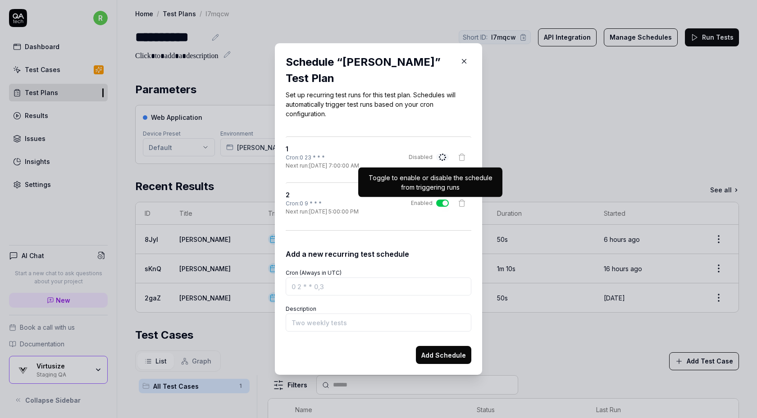
click at [439, 205] on button "Enabled" at bounding box center [442, 203] width 13 height 7
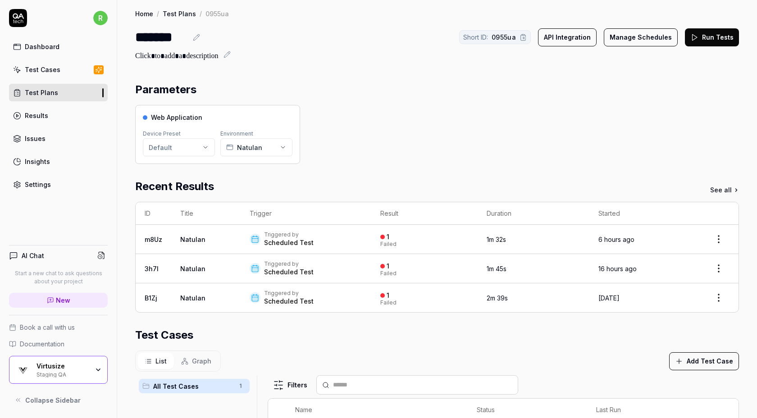
click at [623, 37] on button "Manage Schedules" at bounding box center [641, 37] width 74 height 18
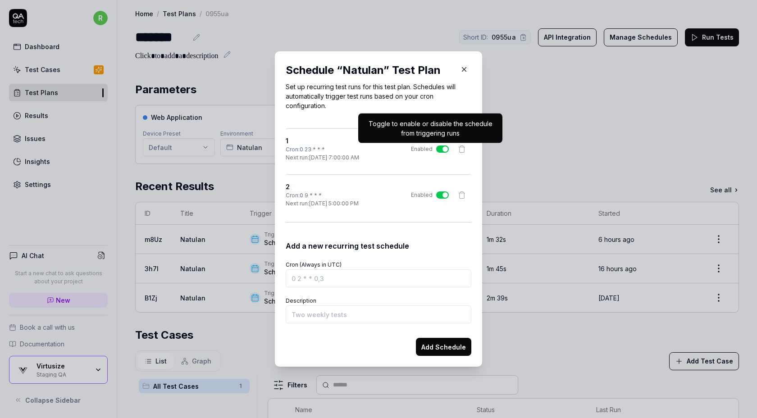
click at [442, 148] on button "Enabled" at bounding box center [442, 148] width 13 height 7
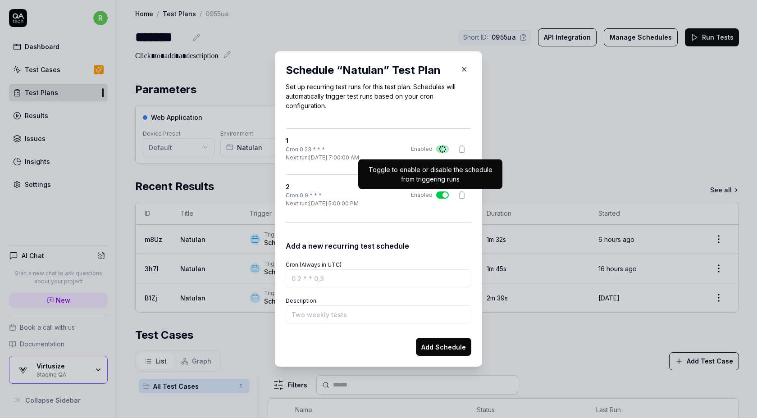
click at [440, 195] on button "Enabled" at bounding box center [442, 194] width 13 height 7
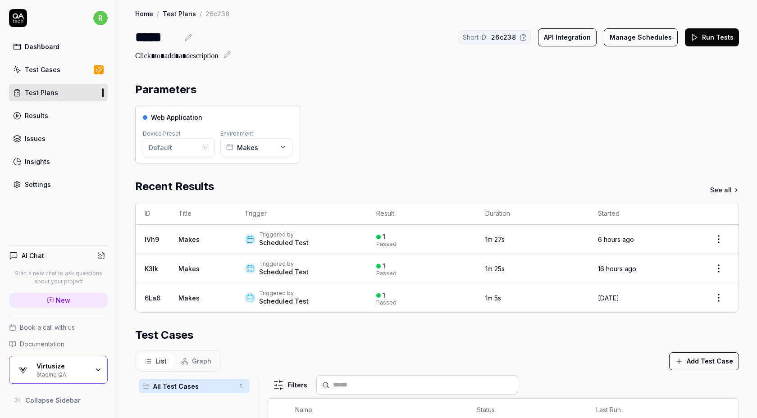
click at [627, 43] on button "Manage Schedules" at bounding box center [641, 37] width 74 height 18
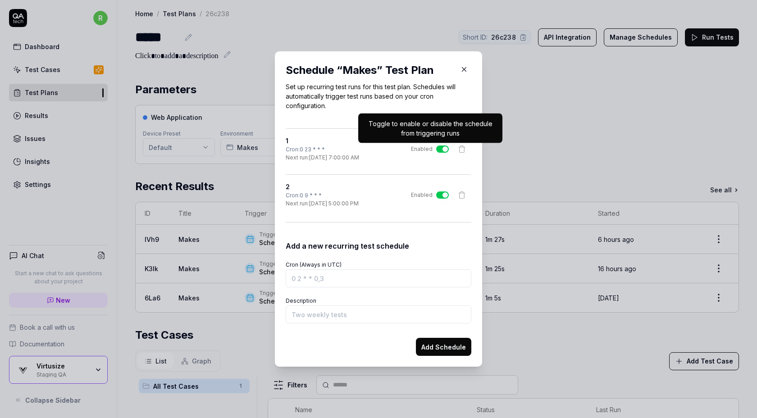
click at [445, 149] on button "Enabled" at bounding box center [442, 148] width 13 height 7
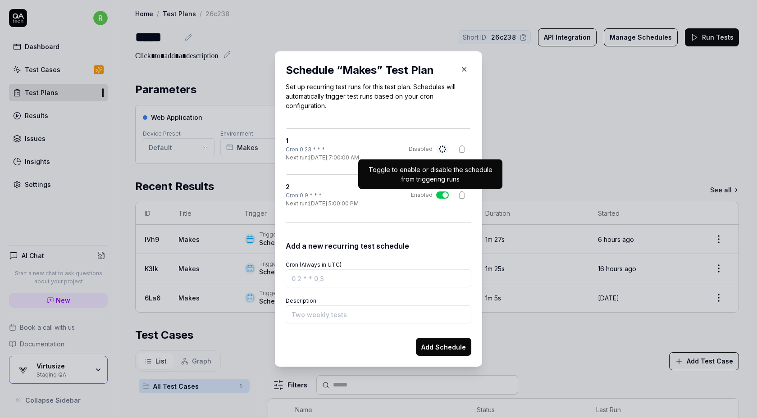
click at [437, 195] on button "Enabled" at bounding box center [442, 194] width 13 height 7
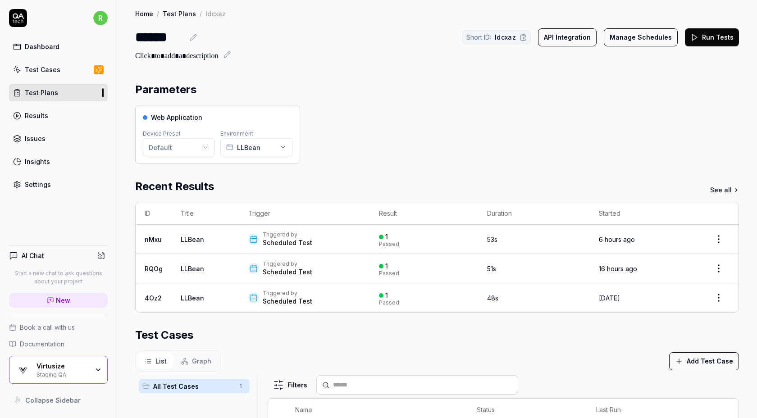
click at [640, 34] on button "Manage Schedules" at bounding box center [641, 37] width 74 height 18
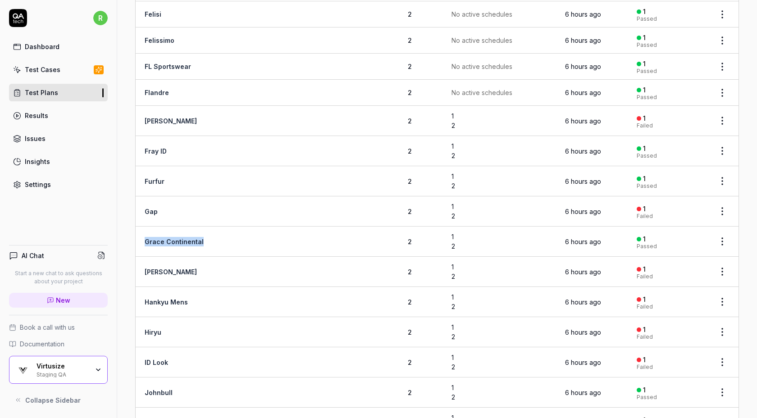
scroll to position [823, 0]
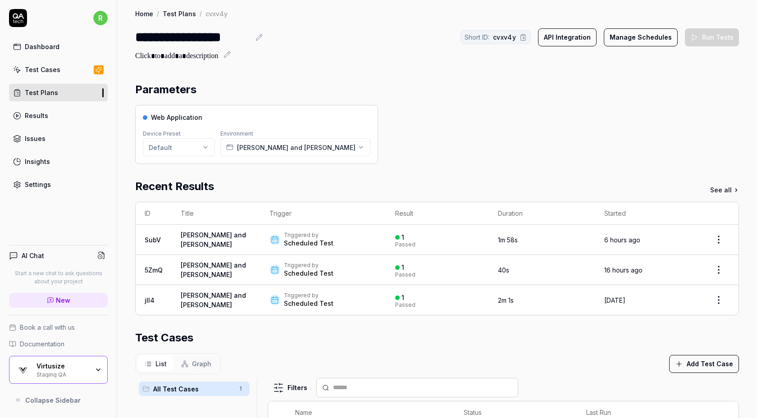
click at [661, 39] on button "Manage Schedules" at bounding box center [641, 37] width 74 height 18
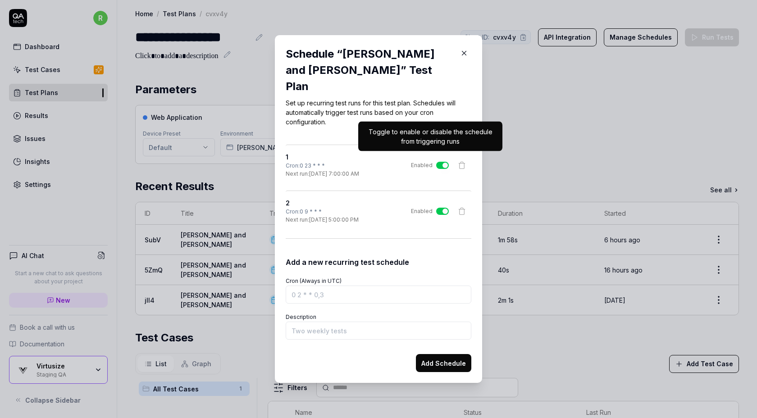
click at [440, 161] on label "Enabled" at bounding box center [430, 165] width 38 height 8
click at [440, 162] on button "Enabled" at bounding box center [442, 165] width 13 height 7
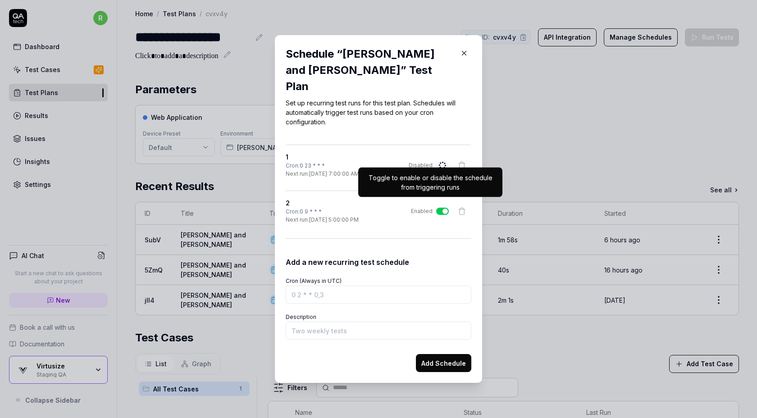
click at [442, 208] on button "Enabled" at bounding box center [442, 211] width 13 height 7
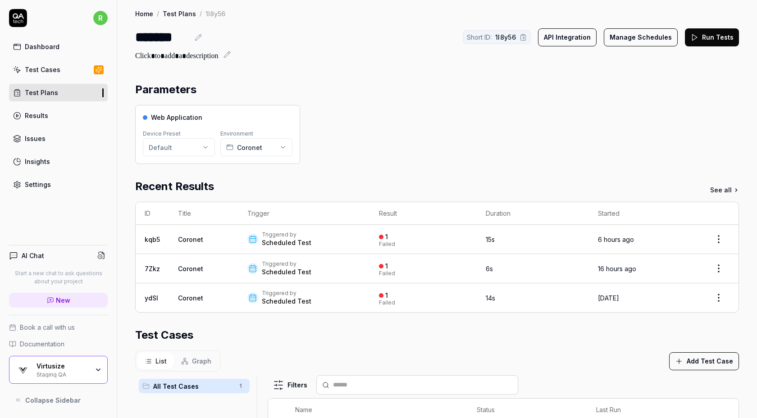
click at [649, 34] on button "Manage Schedules" at bounding box center [641, 37] width 74 height 18
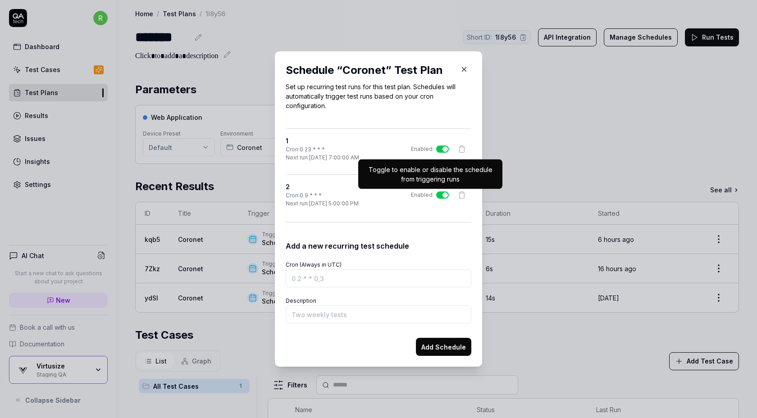
click at [443, 192] on button "Enabled" at bounding box center [442, 194] width 13 height 7
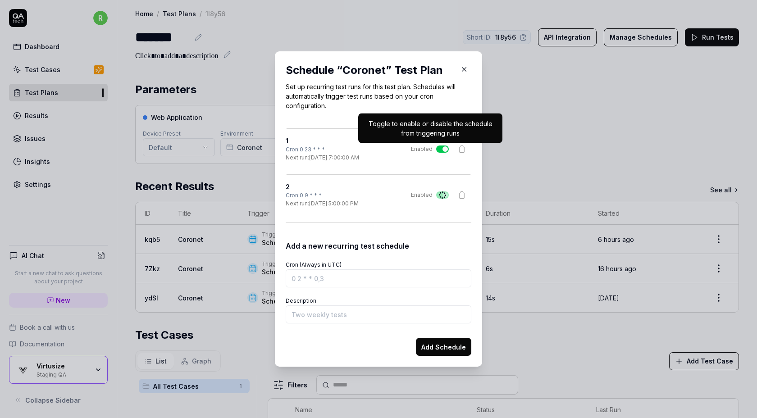
click at [442, 149] on button "Enabled" at bounding box center [442, 148] width 13 height 7
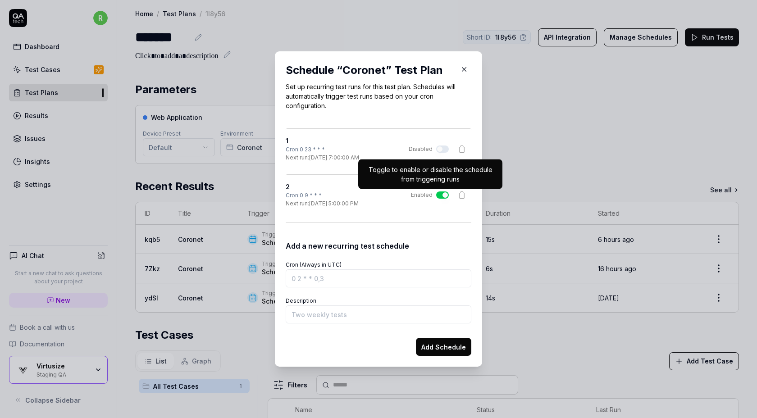
click at [444, 192] on button "Enabled" at bounding box center [442, 194] width 13 height 7
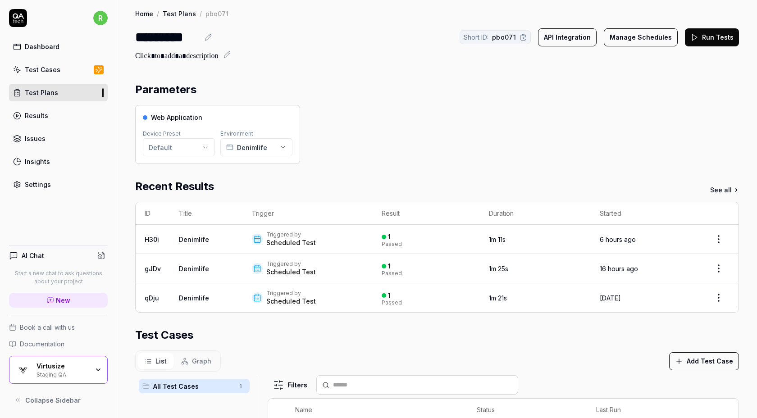
click at [640, 40] on button "Manage Schedules" at bounding box center [641, 37] width 74 height 18
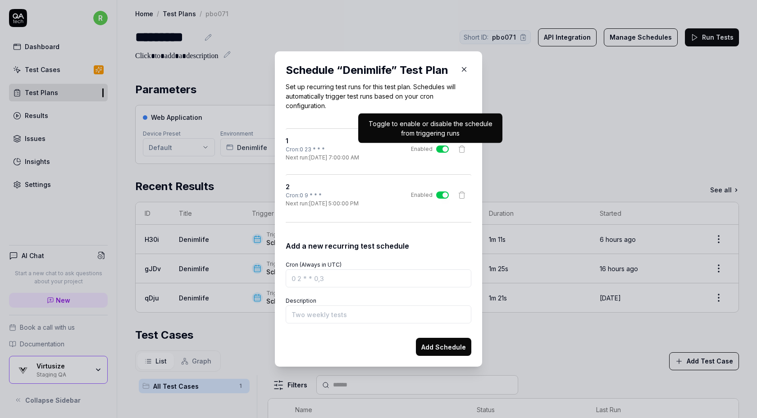
click at [440, 152] on button "Enabled" at bounding box center [442, 148] width 13 height 7
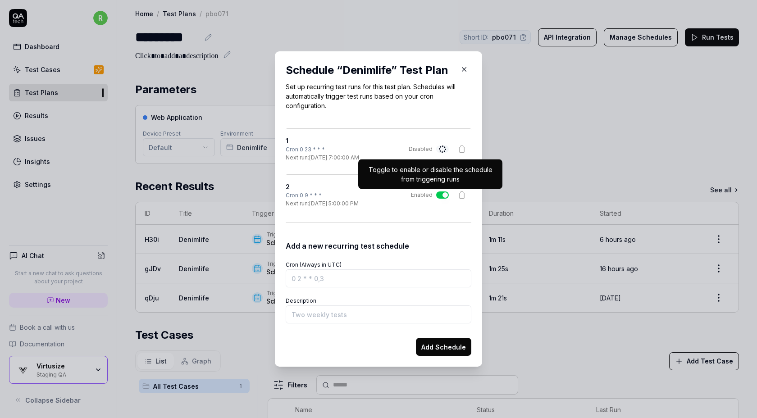
click at [439, 200] on div "2 Cron: 0 9 * * * Next run: 10/3/2025, 5:00:00 PM Enabled" at bounding box center [379, 195] width 186 height 26
drag, startPoint x: 445, startPoint y: 190, endPoint x: 441, endPoint y: 197, distance: 8.5
click at [441, 197] on div "2 Cron: 0 9 * * * Next run: 10/3/2025, 5:00:00 PM Enabled" at bounding box center [379, 195] width 186 height 26
click at [440, 195] on button "Enabled" at bounding box center [442, 194] width 13 height 7
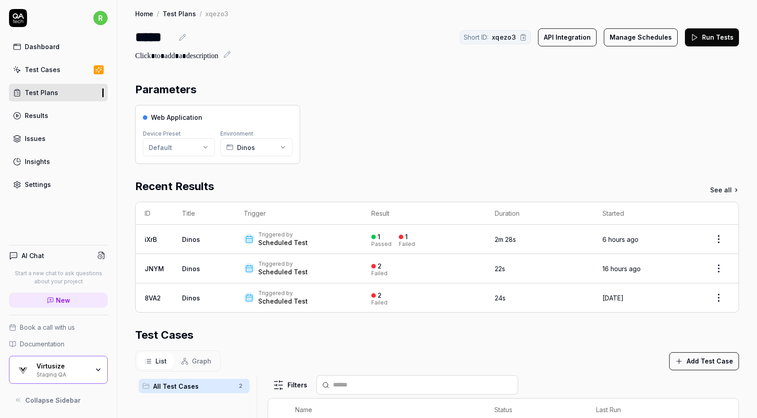
click at [649, 36] on button "Manage Schedules" at bounding box center [641, 37] width 74 height 18
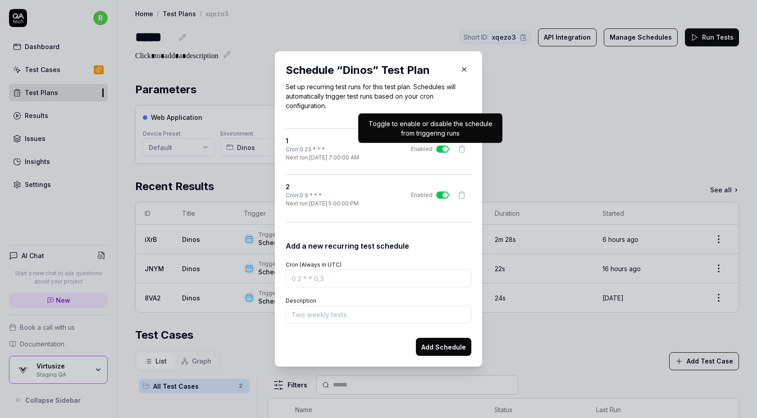
click at [440, 147] on button "Enabled" at bounding box center [442, 148] width 13 height 7
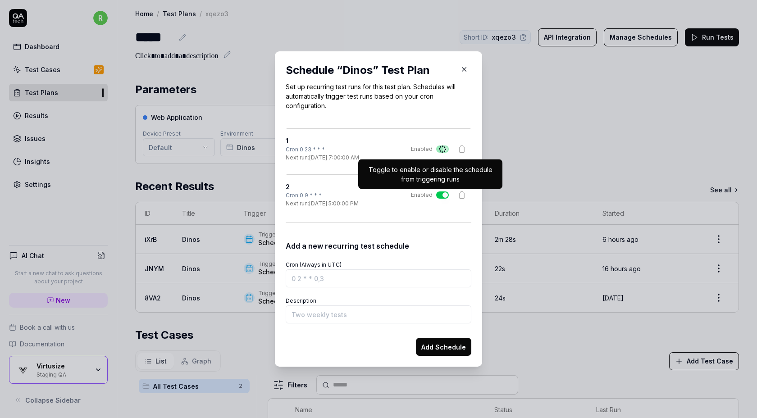
click at [440, 193] on button "Enabled" at bounding box center [442, 194] width 13 height 7
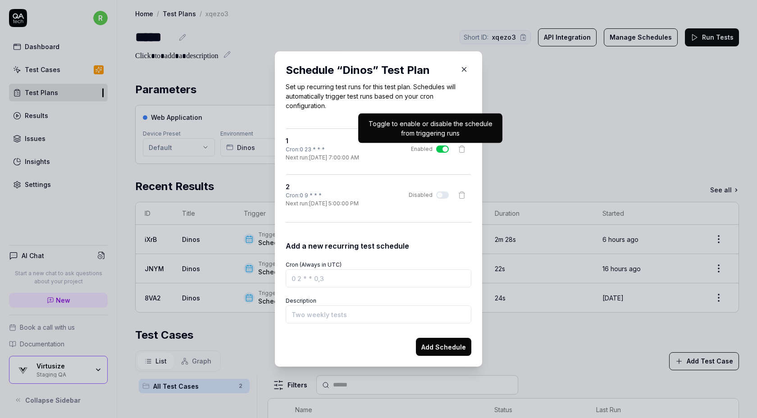
click at [441, 149] on button "Enabled" at bounding box center [442, 148] width 13 height 7
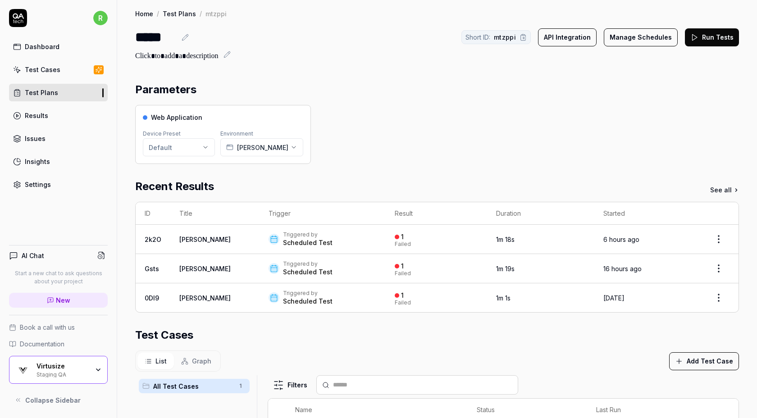
click at [633, 40] on button "Manage Schedules" at bounding box center [641, 37] width 74 height 18
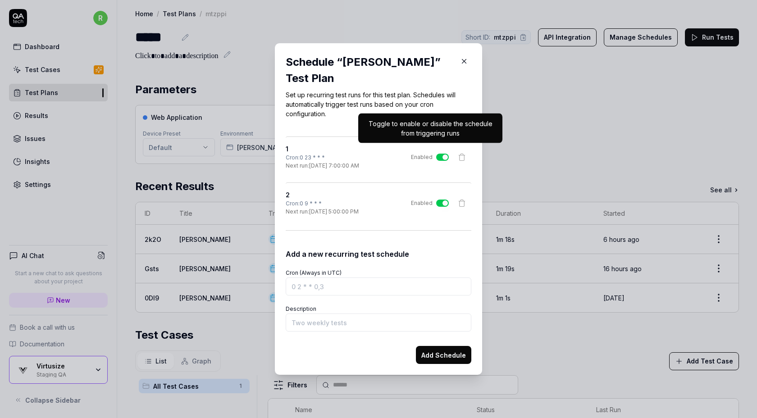
click at [443, 154] on button "Enabled" at bounding box center [442, 157] width 13 height 7
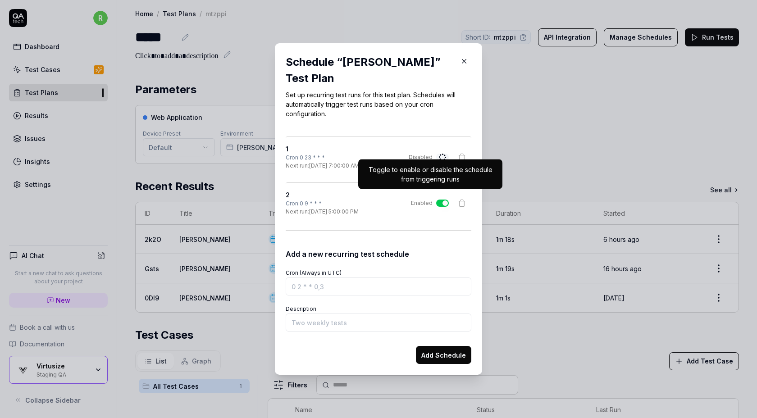
click at [439, 200] on button "Enabled" at bounding box center [442, 203] width 13 height 7
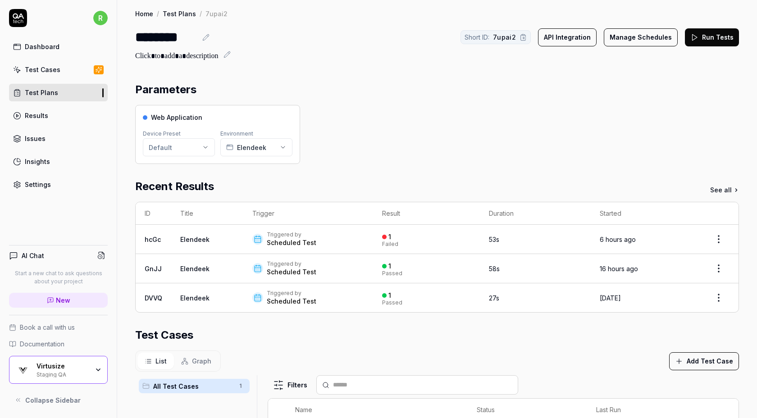
click at [641, 42] on button "Manage Schedules" at bounding box center [641, 37] width 74 height 18
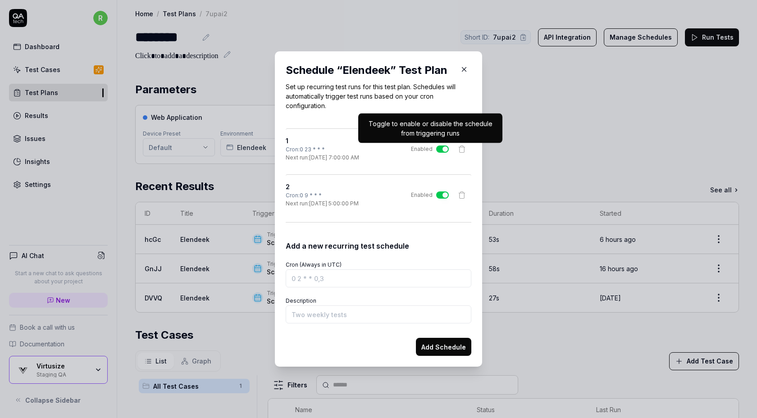
click at [436, 148] on button "Enabled" at bounding box center [442, 148] width 13 height 7
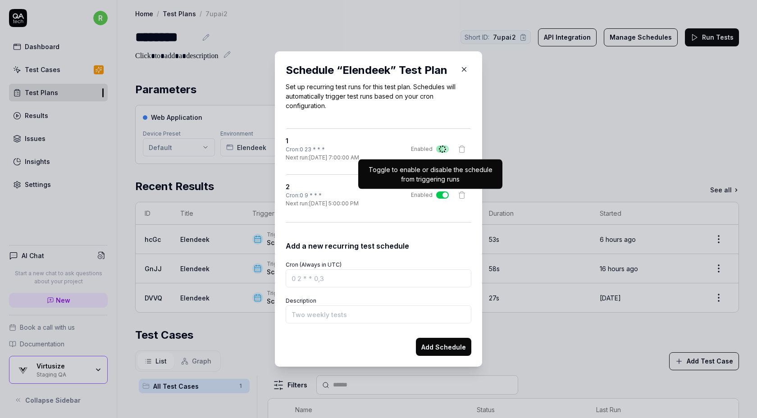
click at [440, 191] on button "Enabled" at bounding box center [442, 194] width 13 height 7
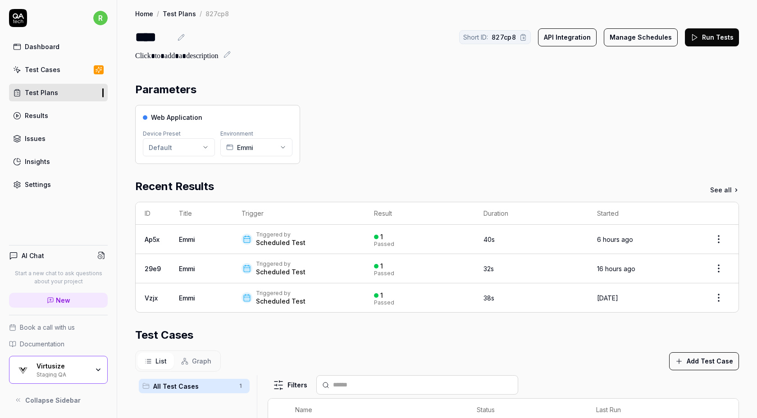
click at [625, 32] on button "Manage Schedules" at bounding box center [641, 37] width 74 height 18
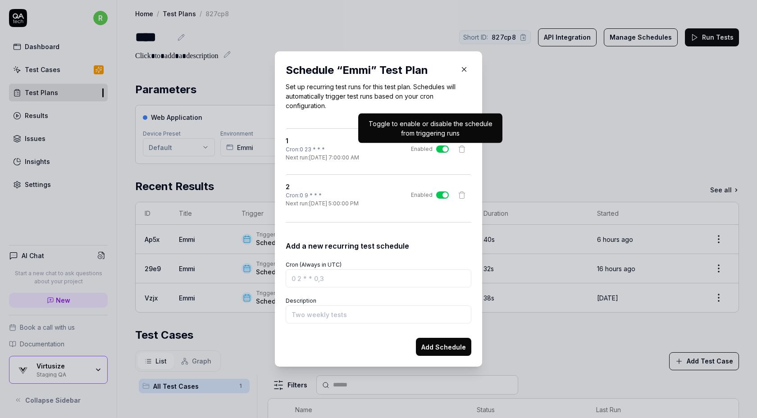
click at [441, 148] on button "Enabled" at bounding box center [442, 148] width 13 height 7
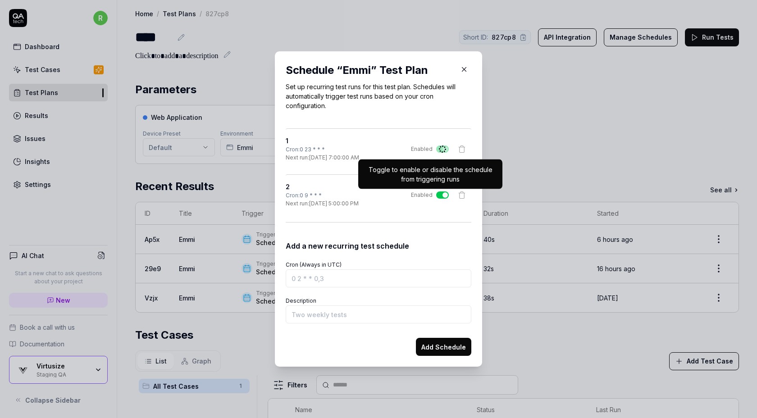
click at [443, 198] on button "Enabled" at bounding box center [442, 194] width 13 height 7
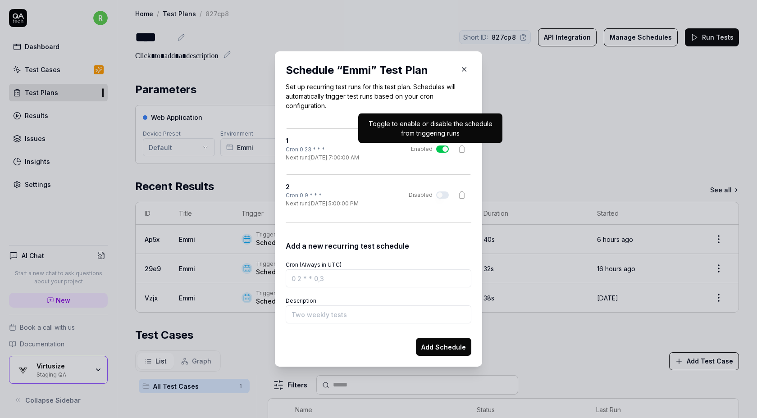
click at [440, 148] on button "Enabled" at bounding box center [442, 148] width 13 height 7
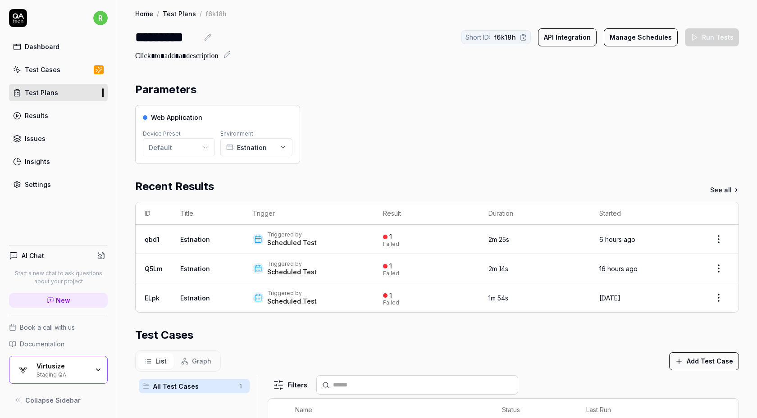
click at [643, 44] on button "Manage Schedules" at bounding box center [641, 37] width 74 height 18
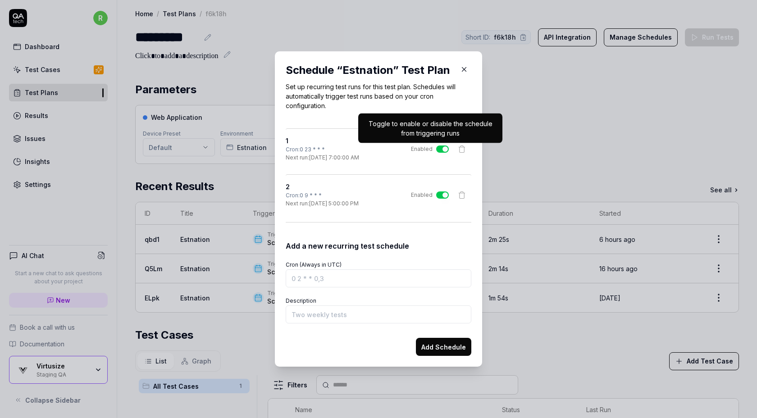
click at [442, 145] on button "Enabled" at bounding box center [442, 148] width 13 height 7
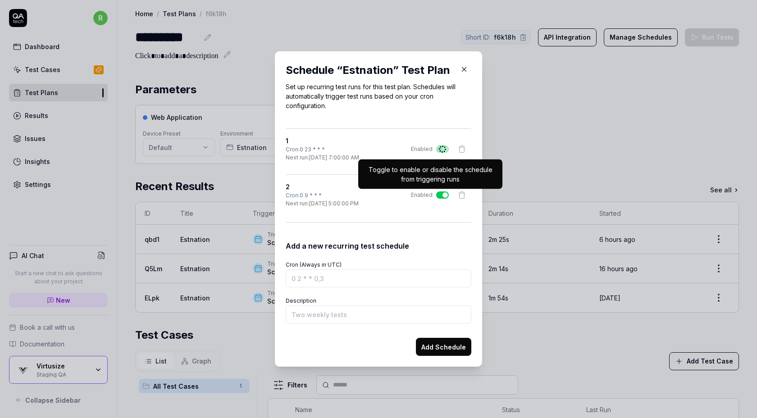
click at [440, 195] on button "Enabled" at bounding box center [442, 194] width 13 height 7
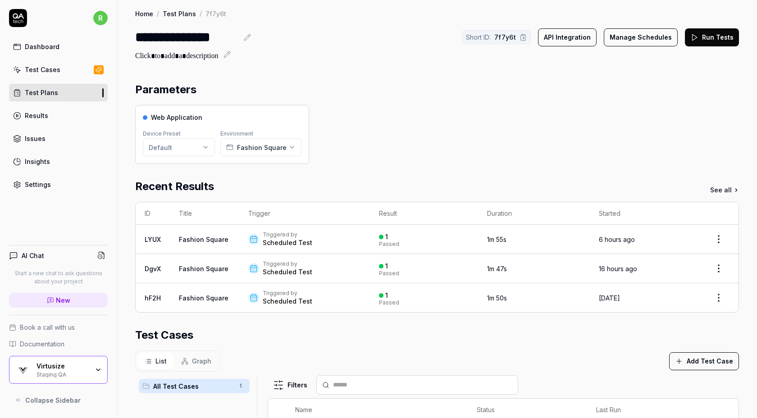
click at [633, 33] on button "Manage Schedules" at bounding box center [641, 37] width 74 height 18
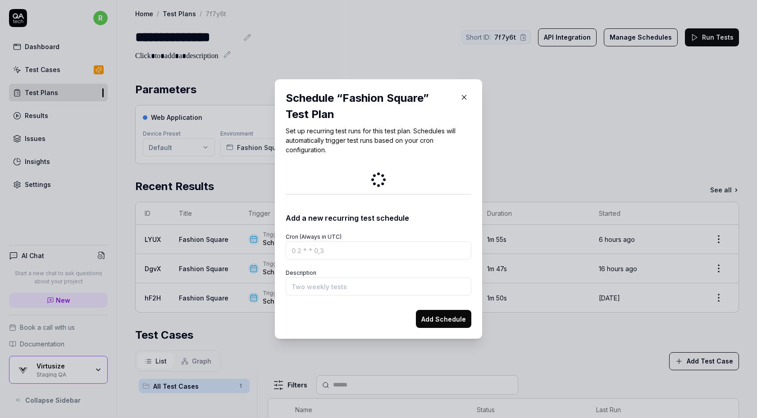
click at [462, 96] on icon "button" at bounding box center [464, 97] width 8 height 8
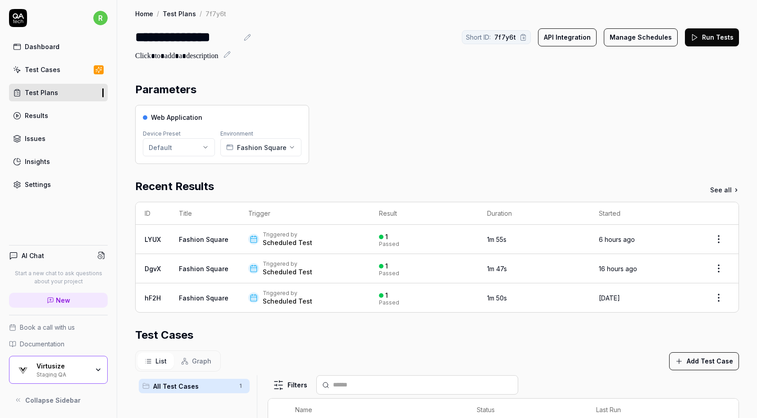
click at [634, 45] on button "Manage Schedules" at bounding box center [641, 37] width 74 height 18
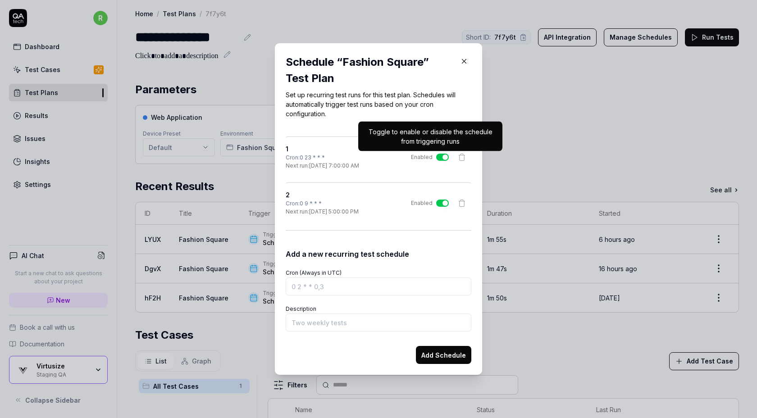
click at [444, 158] on button "Enabled" at bounding box center [442, 157] width 13 height 7
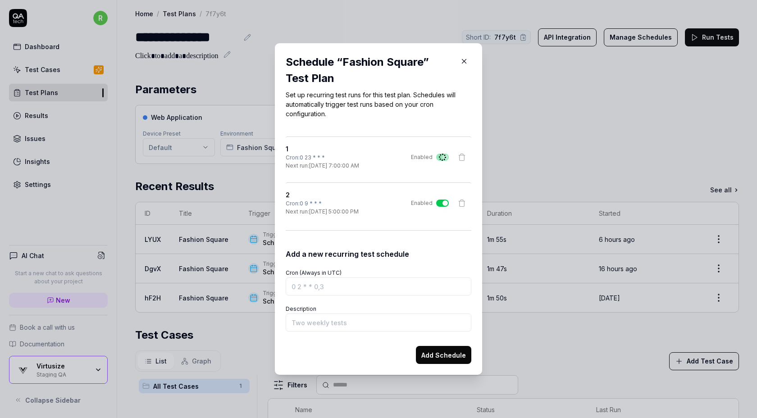
click at [437, 207] on div "2 Cron: 0 9 * * * Next run: 10/3/2025, 5:00:00 PM Enabled" at bounding box center [379, 203] width 186 height 26
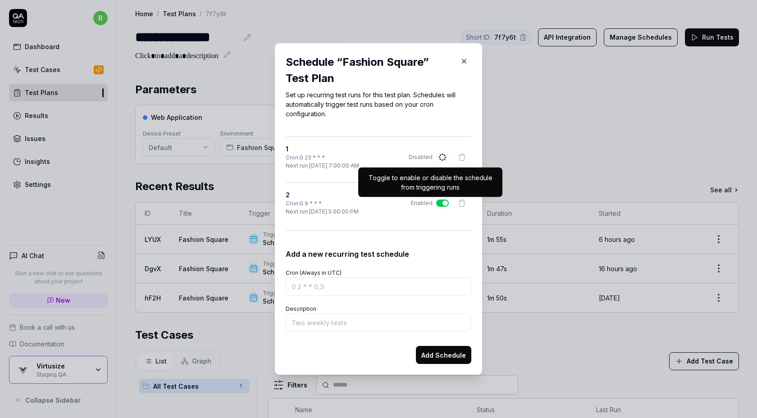
click at [442, 202] on button "Enabled" at bounding box center [442, 203] width 13 height 7
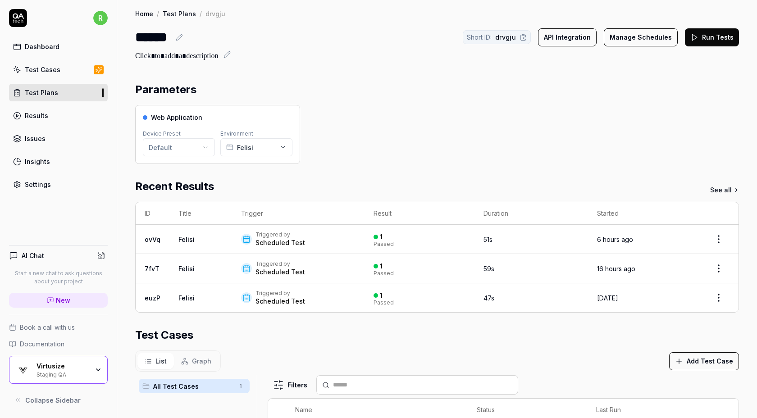
click at [630, 43] on button "Manage Schedules" at bounding box center [641, 37] width 74 height 18
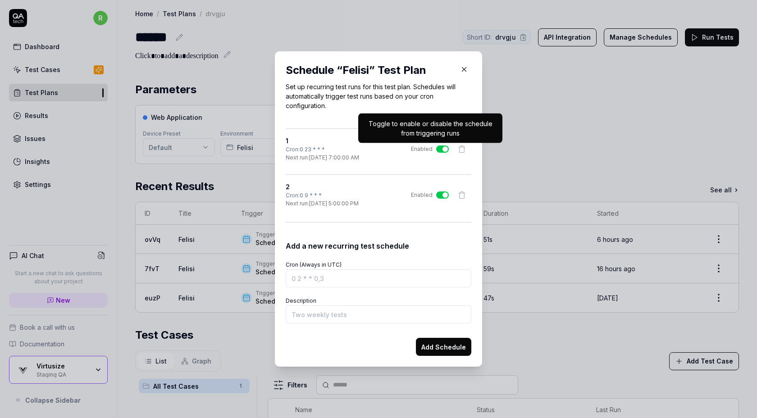
click at [433, 150] on label "Enabled" at bounding box center [430, 149] width 38 height 8
click at [436, 150] on button "Enabled" at bounding box center [442, 148] width 13 height 7
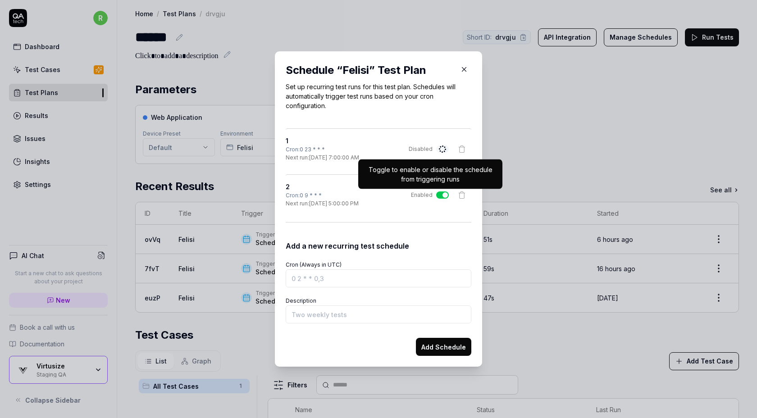
click at [439, 195] on button "Enabled" at bounding box center [442, 194] width 13 height 7
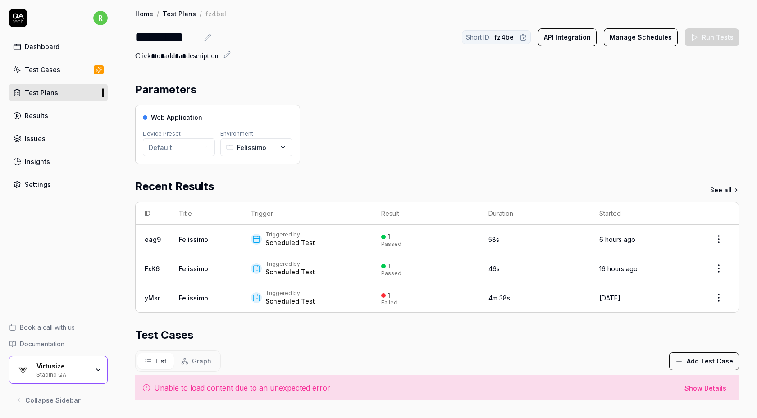
click at [625, 38] on button "Manage Schedules" at bounding box center [641, 37] width 74 height 18
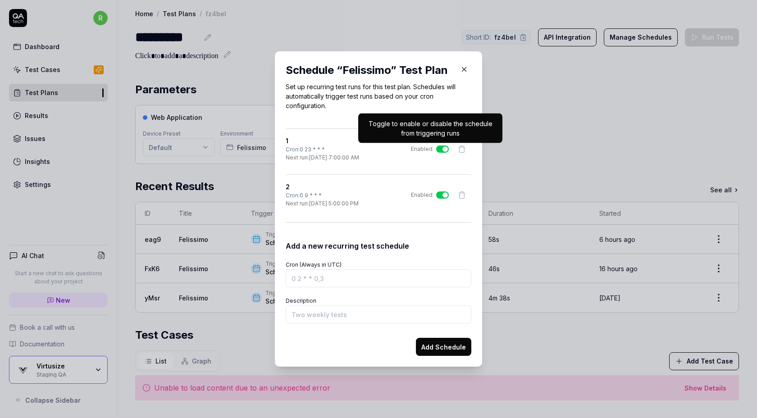
click at [442, 150] on button "Enabled" at bounding box center [442, 148] width 13 height 7
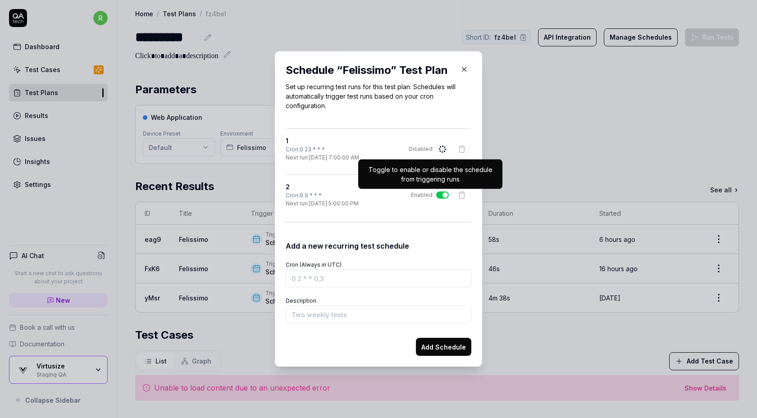
click at [440, 197] on button "Enabled" at bounding box center [442, 194] width 13 height 7
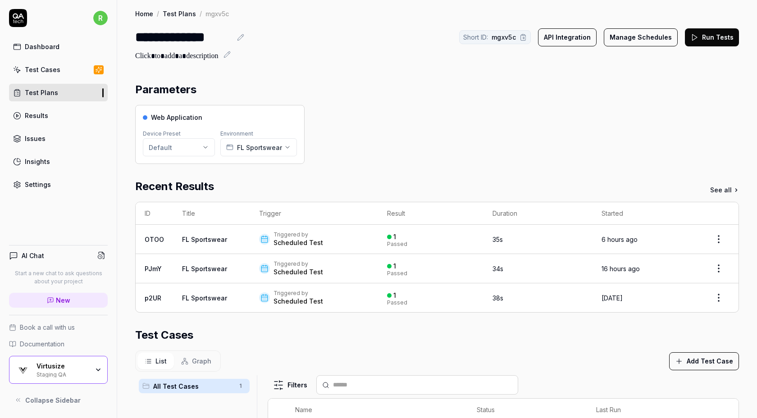
click at [630, 35] on button "Manage Schedules" at bounding box center [641, 37] width 74 height 18
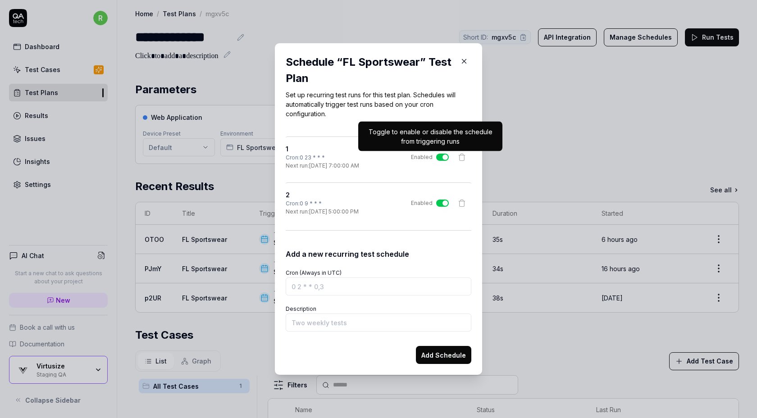
click at [440, 157] on button "Enabled" at bounding box center [442, 157] width 13 height 7
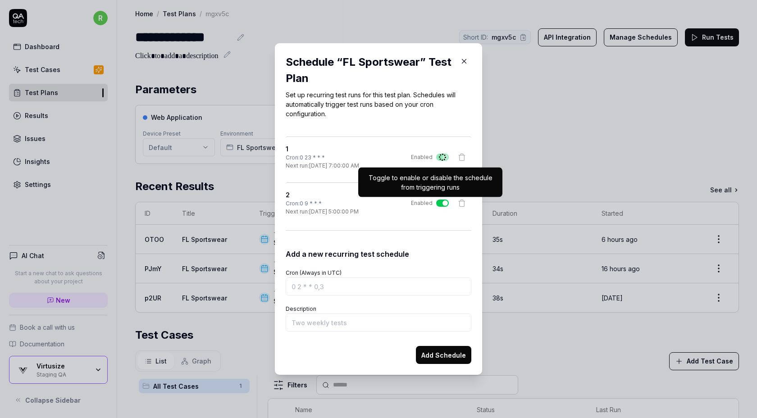
click at [440, 204] on button "Enabled" at bounding box center [442, 203] width 13 height 7
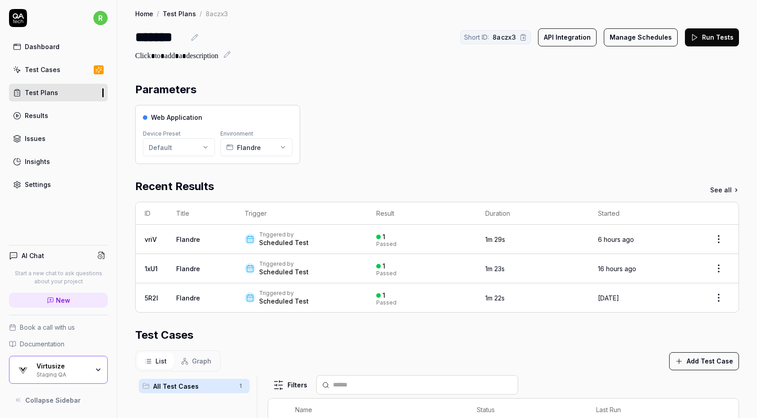
click at [628, 39] on button "Manage Schedules" at bounding box center [641, 37] width 74 height 18
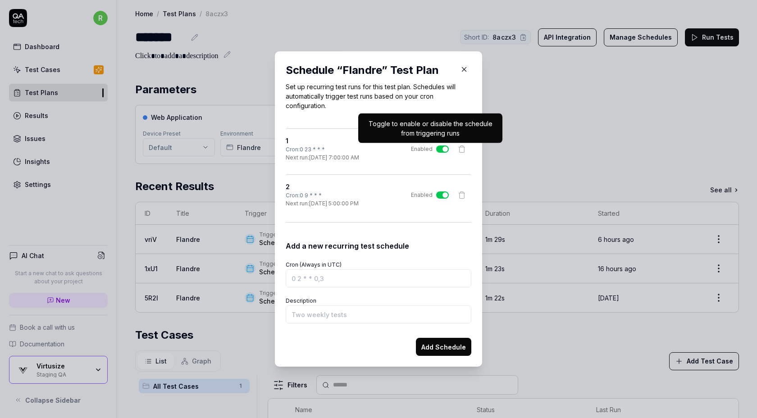
click at [445, 148] on button "Enabled" at bounding box center [442, 148] width 13 height 7
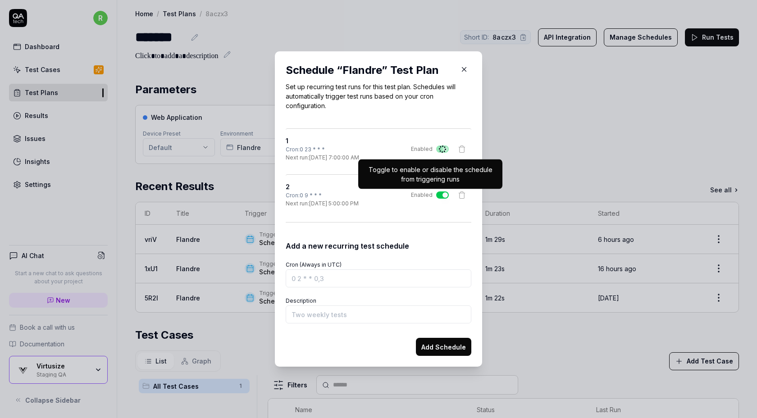
click at [440, 196] on button "Enabled" at bounding box center [442, 194] width 13 height 7
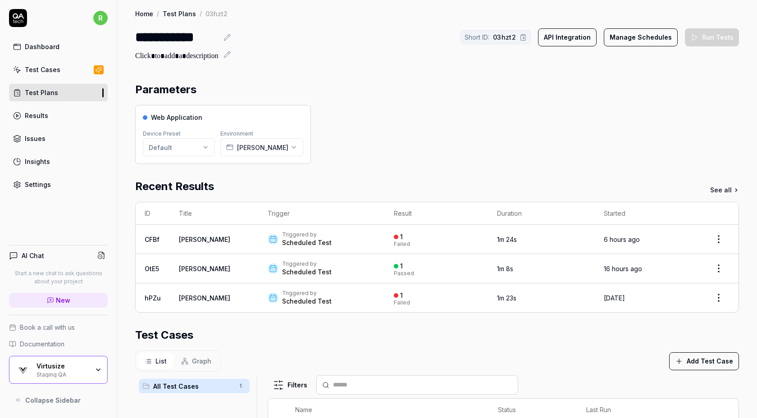
click at [660, 31] on button "Manage Schedules" at bounding box center [641, 37] width 74 height 18
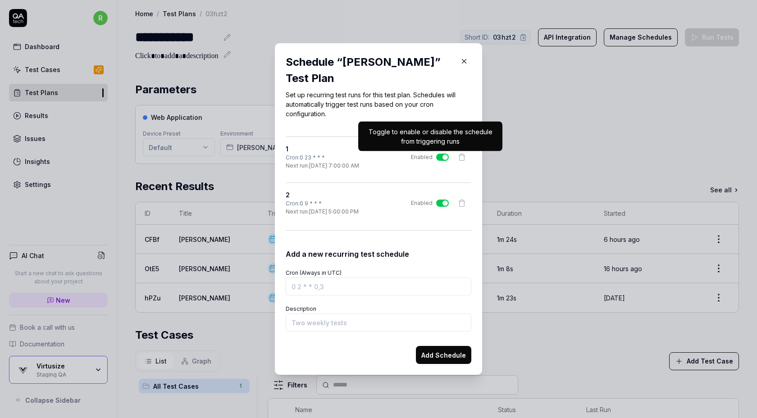
click at [445, 157] on button "Enabled" at bounding box center [442, 157] width 13 height 7
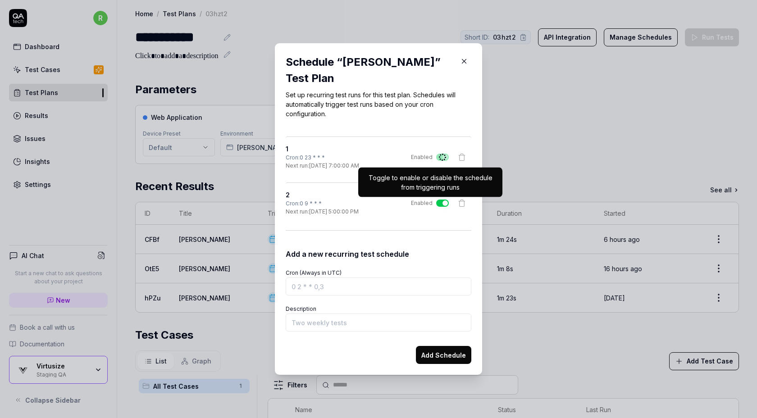
click at [440, 201] on button "Enabled" at bounding box center [442, 203] width 13 height 7
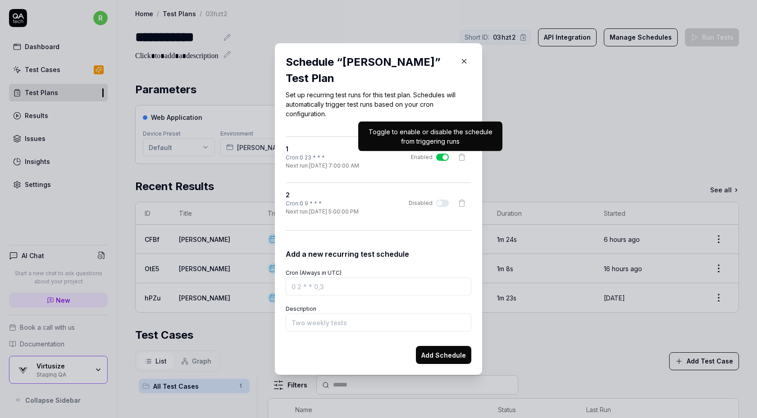
click at [445, 163] on div "1 Cron: 0 23 * * * Next run: [DATE] 7:00:00 AM Enabled" at bounding box center [379, 157] width 186 height 26
click at [441, 155] on button "Enabled" at bounding box center [442, 157] width 13 height 7
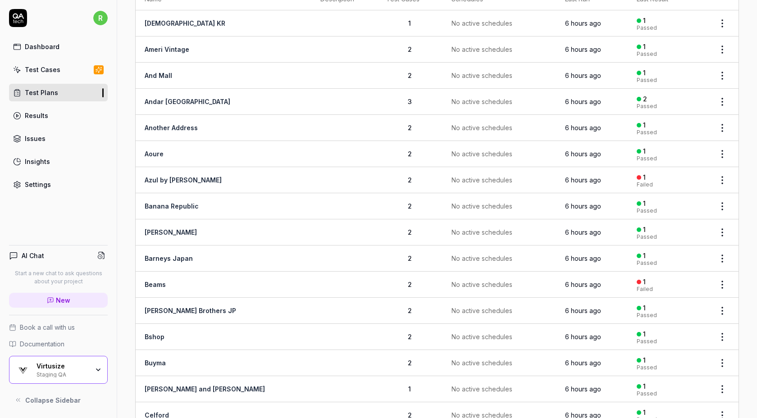
scroll to position [305, 0]
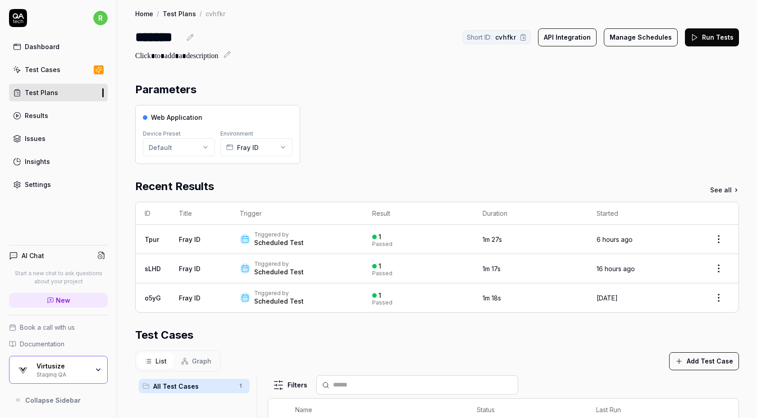
click at [662, 33] on button "Manage Schedules" at bounding box center [641, 37] width 74 height 18
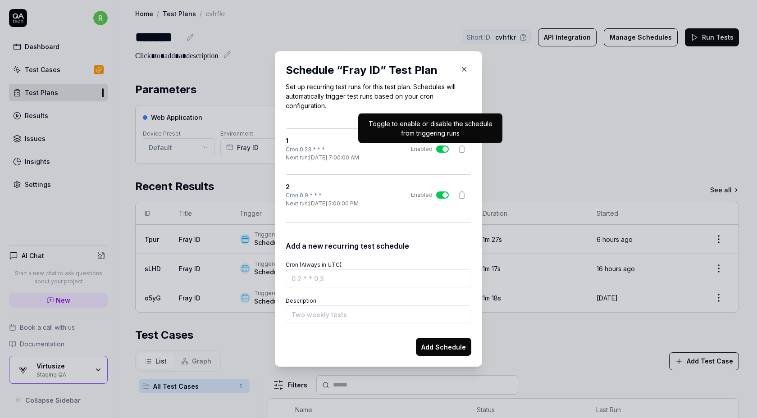
click at [440, 147] on button "Enabled" at bounding box center [442, 148] width 13 height 7
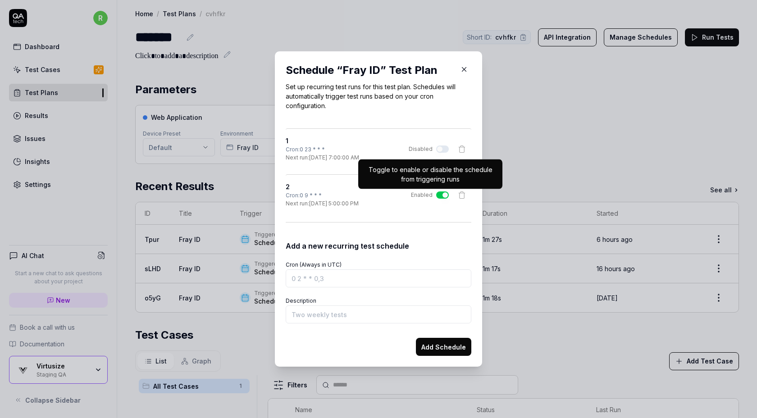
click at [441, 194] on button "Enabled" at bounding box center [442, 194] width 13 height 7
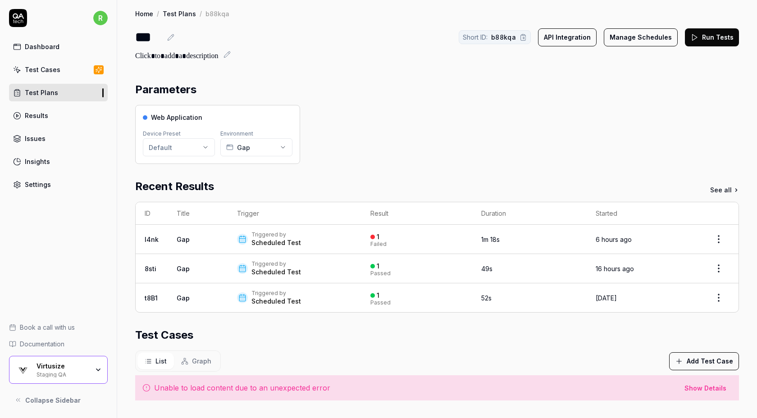
click at [635, 38] on button "Manage Schedules" at bounding box center [641, 37] width 74 height 18
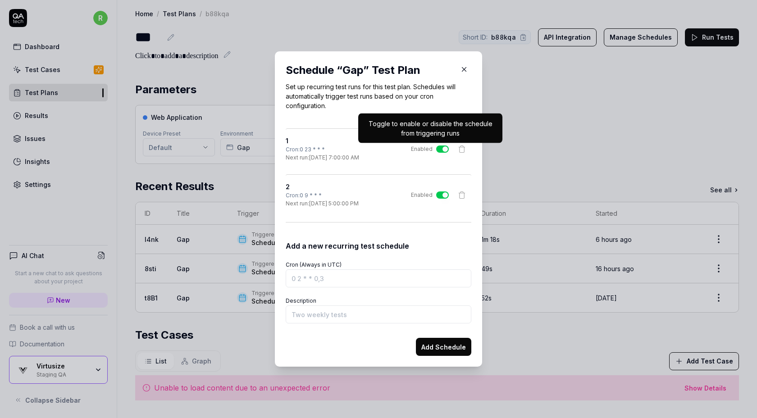
click at [444, 146] on button "Enabled" at bounding box center [442, 148] width 13 height 7
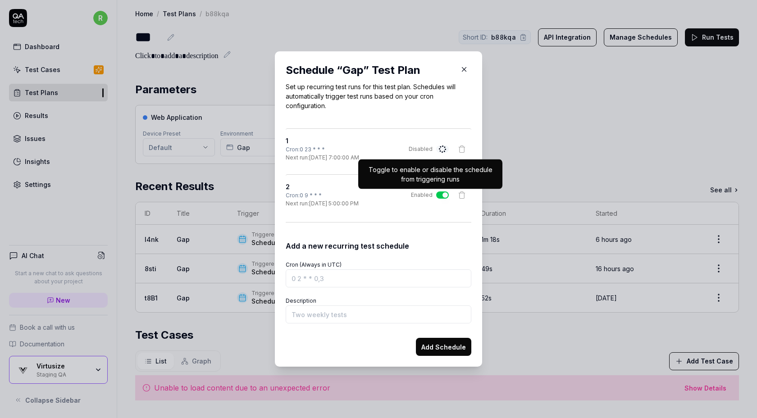
click at [440, 195] on button "Enabled" at bounding box center [442, 194] width 13 height 7
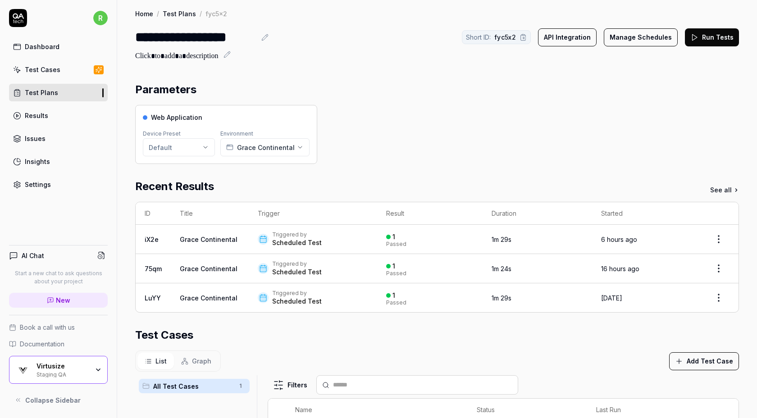
click at [641, 40] on button "Manage Schedules" at bounding box center [641, 37] width 74 height 18
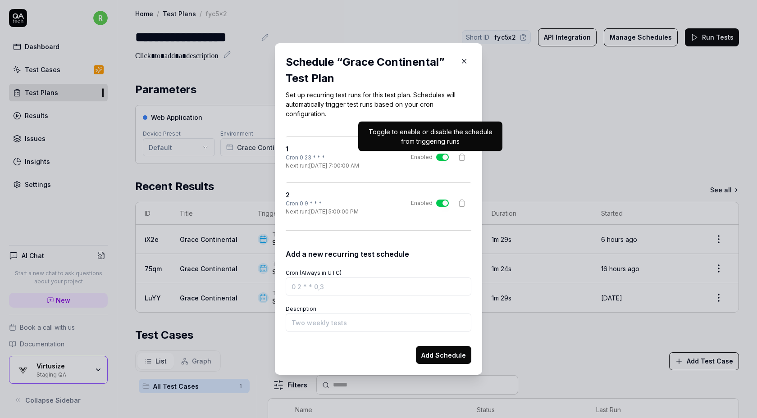
click at [442, 159] on button "Enabled" at bounding box center [442, 157] width 13 height 7
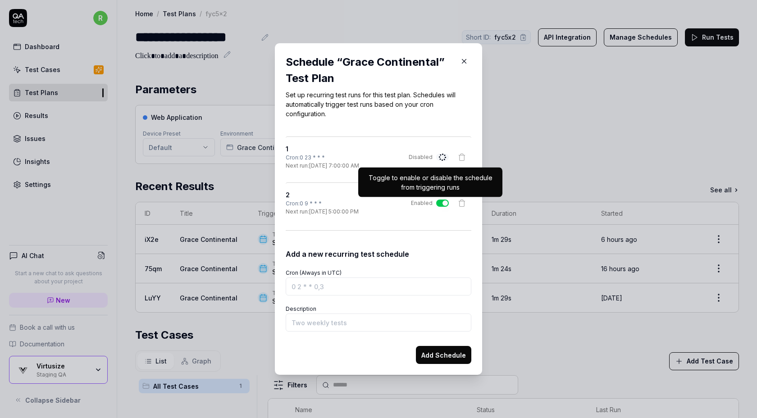
click at [441, 202] on button "Enabled" at bounding box center [442, 203] width 13 height 7
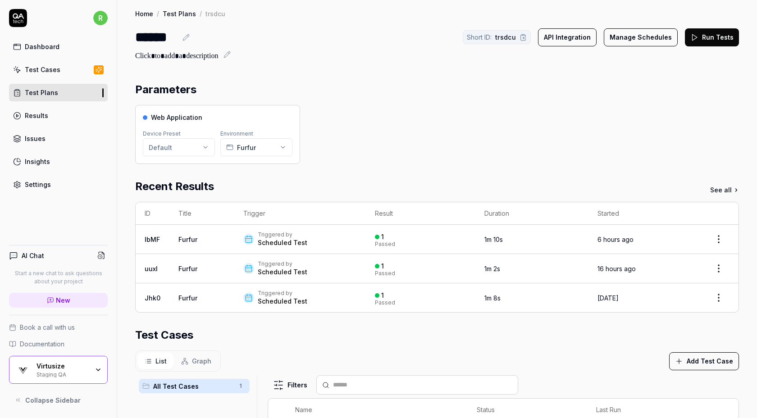
click at [627, 44] on button "Manage Schedules" at bounding box center [641, 37] width 74 height 18
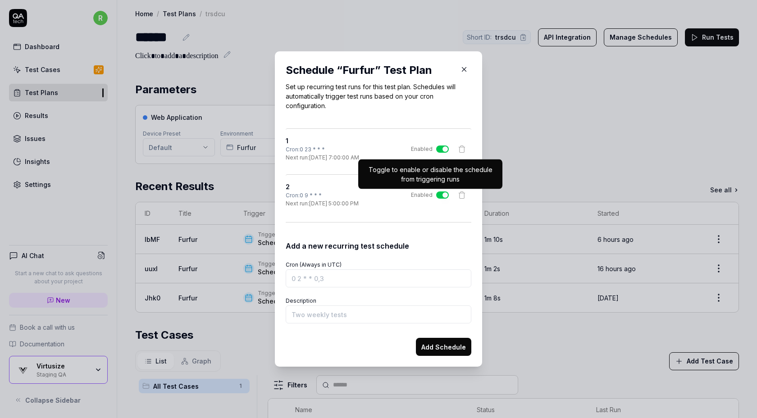
click at [445, 194] on button "Enabled" at bounding box center [442, 194] width 13 height 7
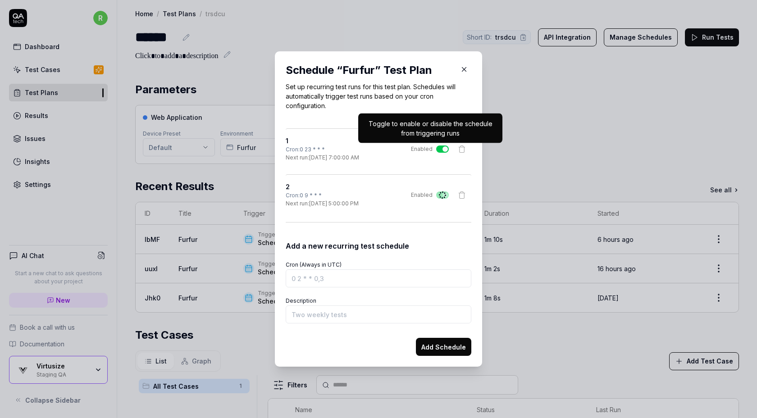
click at [440, 148] on button "Enabled" at bounding box center [442, 148] width 13 height 7
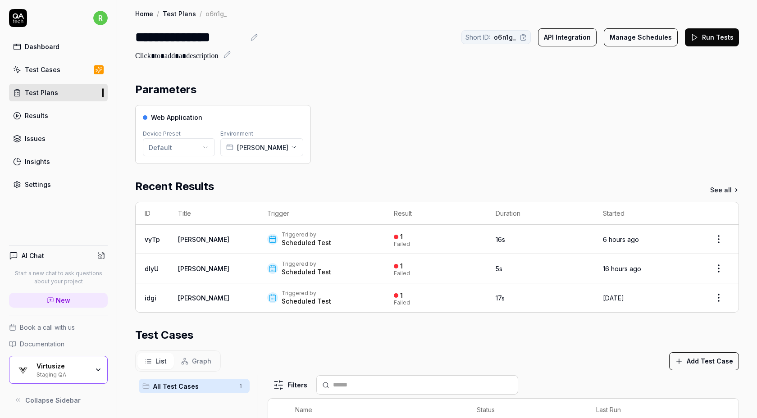
click at [636, 33] on button "Manage Schedules" at bounding box center [641, 37] width 74 height 18
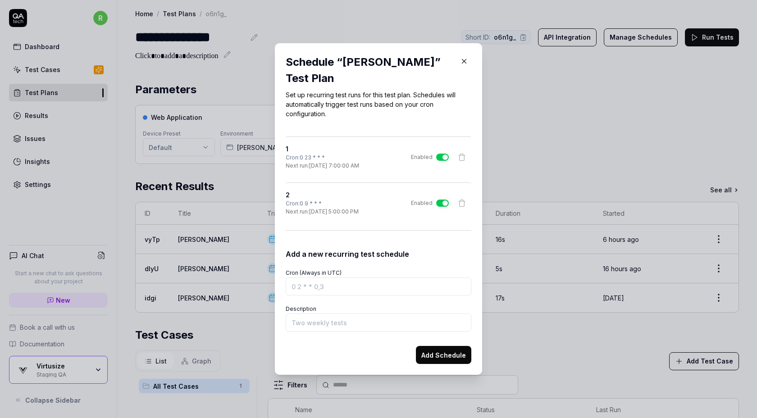
click at [439, 152] on div "1 Cron: 0 23 * * * Next run: [DATE] 7:00:00 AM Enabled" at bounding box center [379, 157] width 186 height 26
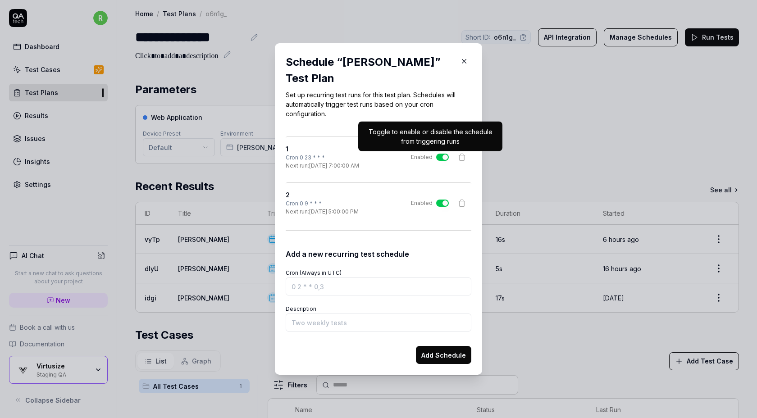
click at [440, 155] on button "Enabled" at bounding box center [442, 157] width 13 height 7
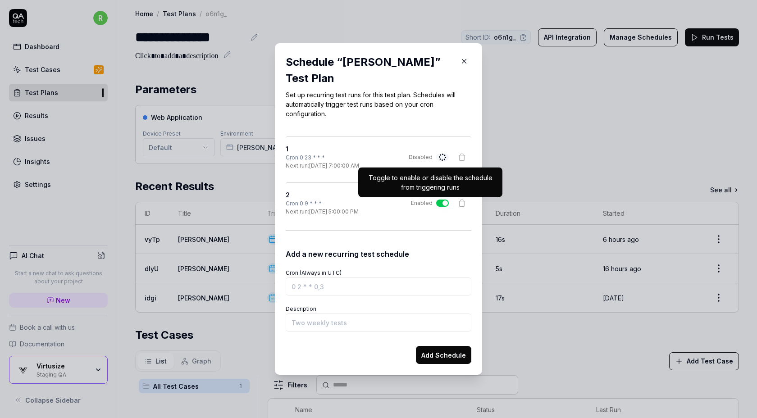
click at [438, 205] on button "Enabled" at bounding box center [442, 203] width 13 height 7
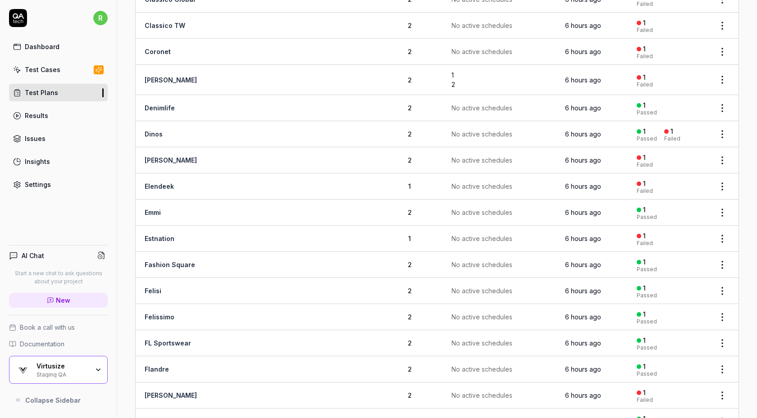
scroll to position [526, 0]
click at [152, 76] on link "Cox" at bounding box center [171, 80] width 52 height 8
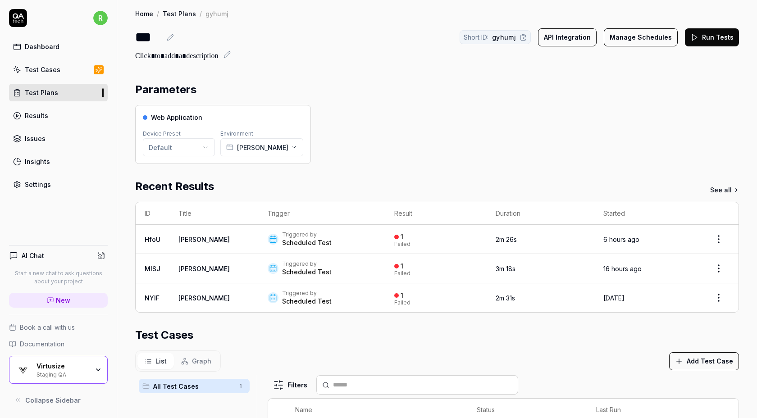
click at [650, 38] on button "Manage Schedules" at bounding box center [641, 37] width 74 height 18
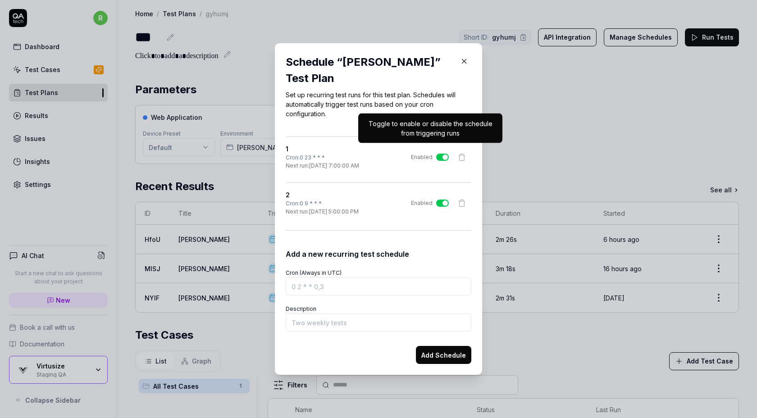
click at [442, 154] on button "Enabled" at bounding box center [442, 157] width 13 height 7
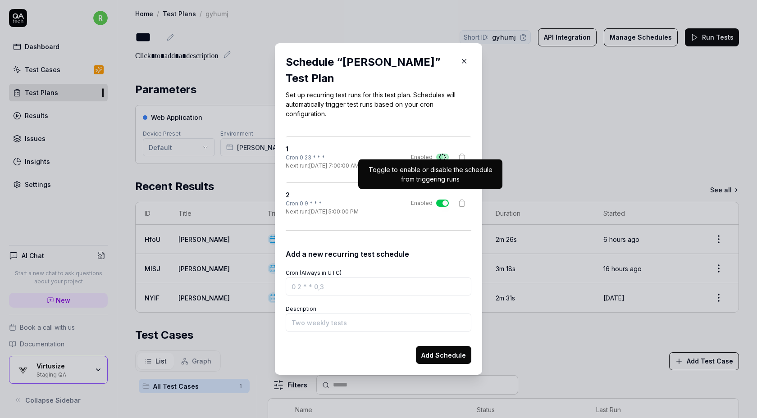
click at [439, 200] on button "Enabled" at bounding box center [442, 203] width 13 height 7
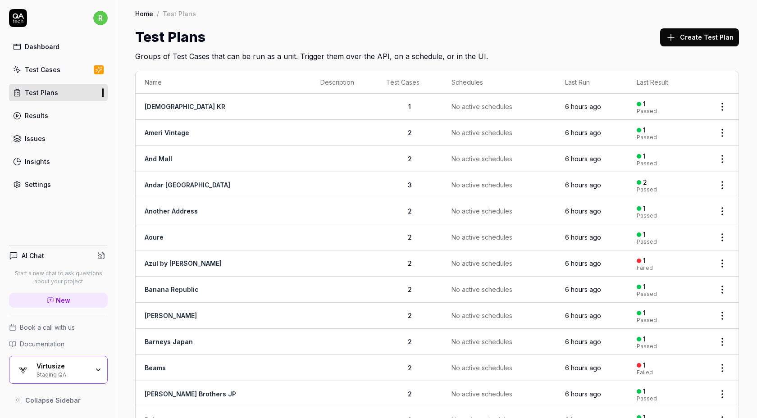
click at [631, 30] on div "Test Plans Create Test Plan" at bounding box center [437, 37] width 604 height 20
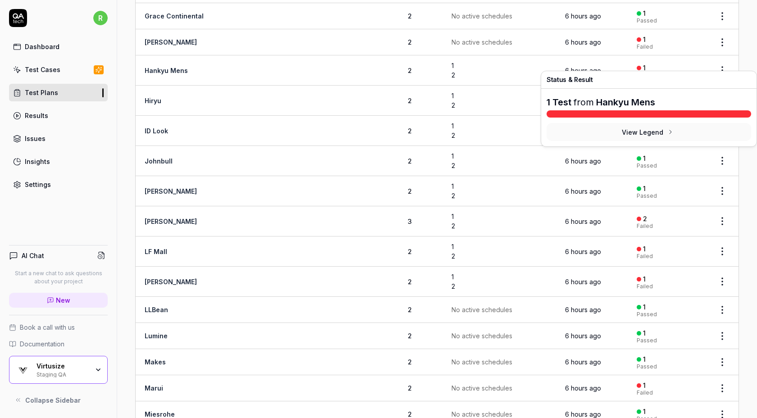
scroll to position [1005, 0]
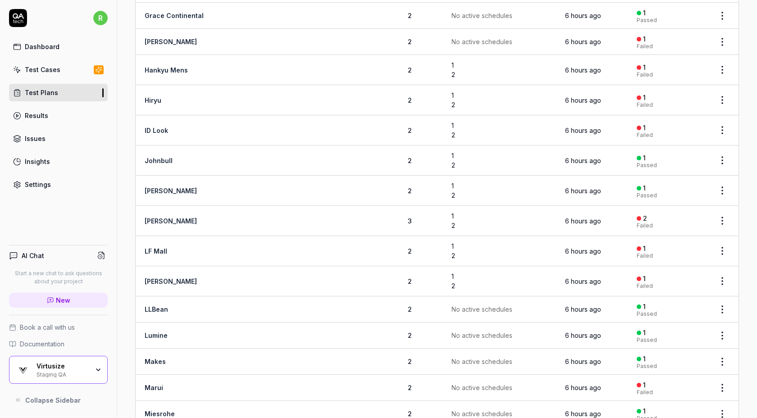
click at [717, 56] on html "r Dashboard Test Cases Test Plans Results Issues Insights Settings AI Chat Star…" at bounding box center [378, 209] width 757 height 418
click at [672, 159] on div "Edit" at bounding box center [685, 159] width 86 height 20
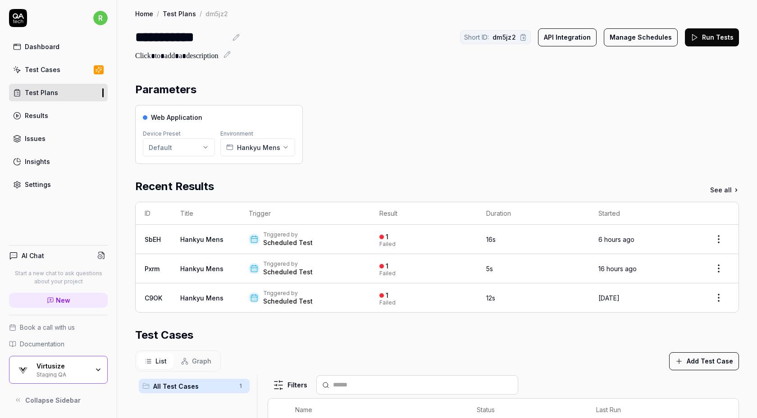
click at [658, 34] on button "Manage Schedules" at bounding box center [641, 37] width 74 height 18
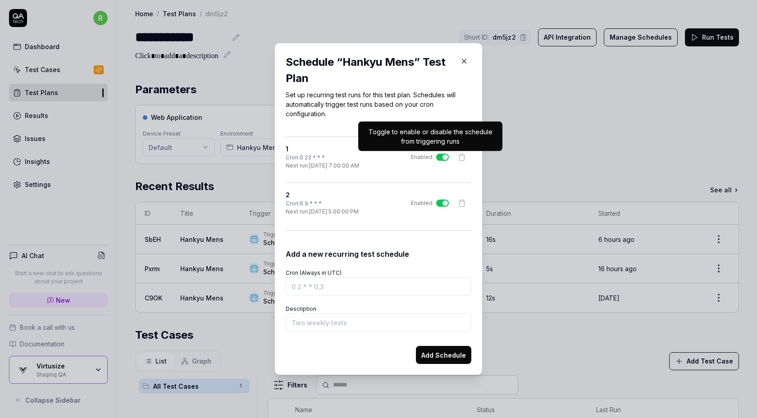
click at [439, 157] on button "Enabled" at bounding box center [442, 157] width 13 height 7
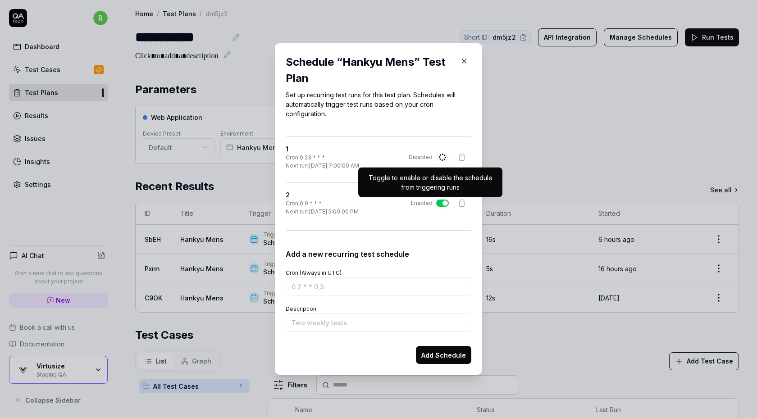
click at [441, 205] on button "Enabled" at bounding box center [442, 203] width 13 height 7
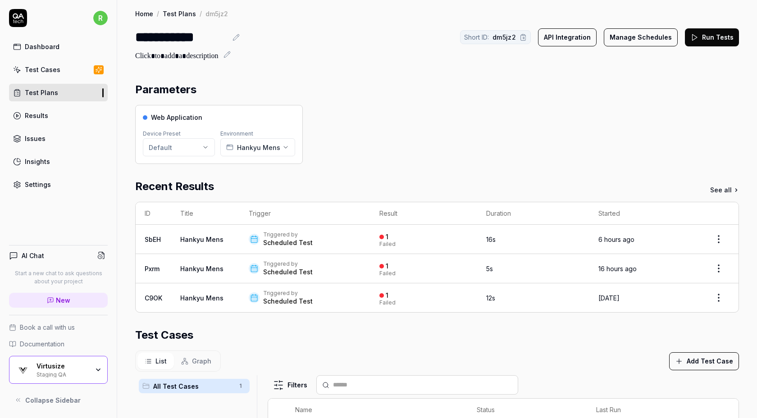
click at [646, 38] on button "Manage Schedules" at bounding box center [641, 37] width 74 height 18
click at [41, 93] on div "Test Plans" at bounding box center [41, 92] width 33 height 9
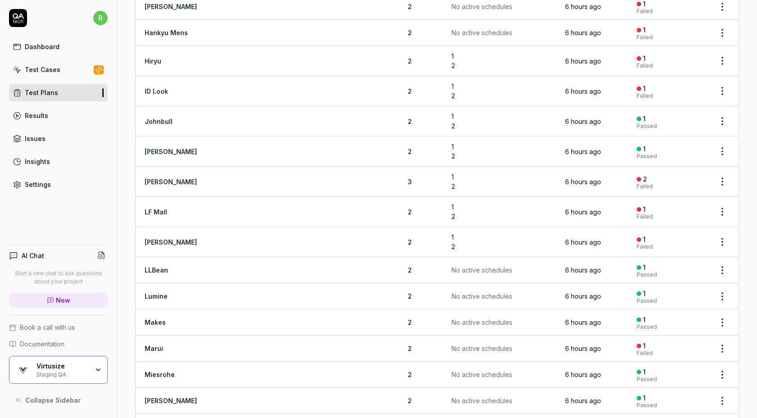
scroll to position [1040, 0]
click at [720, 55] on body "r Dashboard Test Cases Test Plans Results Issues Insights Settings AI Chat Star…" at bounding box center [378, 209] width 757 height 418
click at [666, 144] on div "Edit" at bounding box center [685, 150] width 86 height 20
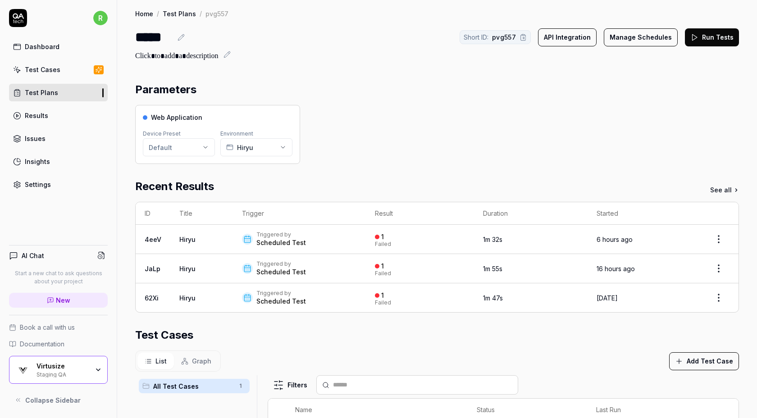
click at [652, 34] on button "Manage Schedules" at bounding box center [641, 37] width 74 height 18
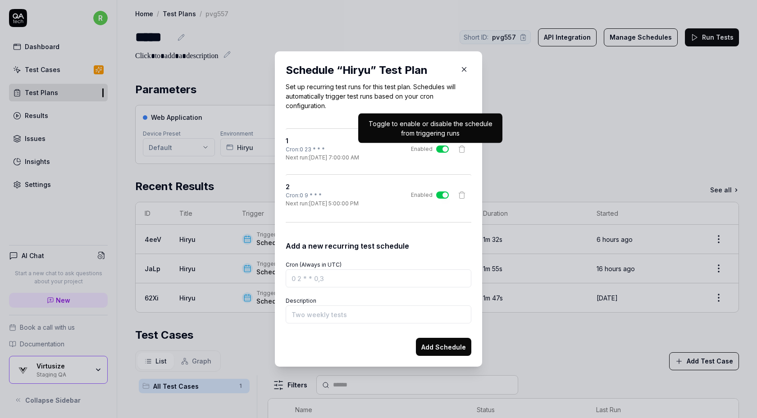
click at [443, 146] on button "Enabled" at bounding box center [442, 148] width 13 height 7
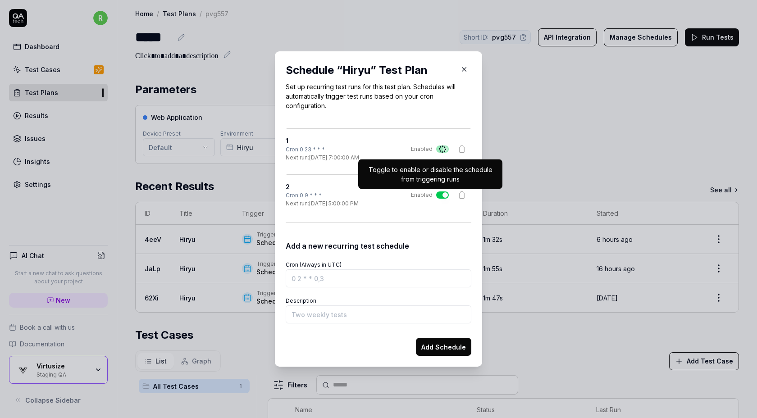
click at [443, 194] on button "Enabled" at bounding box center [442, 194] width 13 height 7
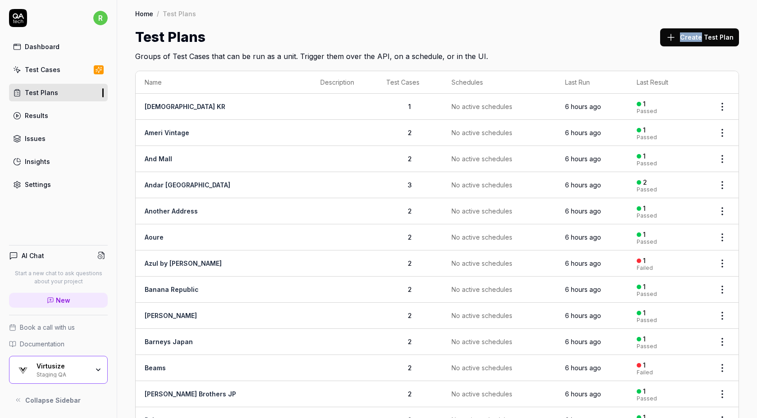
click at [629, 41] on div "Test Plans Create Test Plan" at bounding box center [437, 37] width 604 height 20
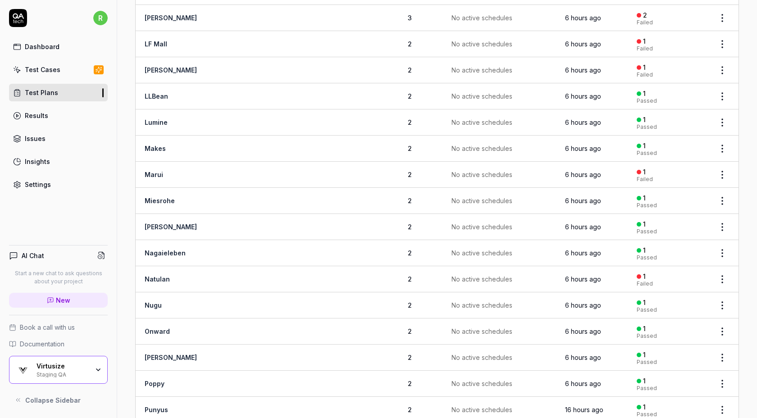
scroll to position [1869, 0]
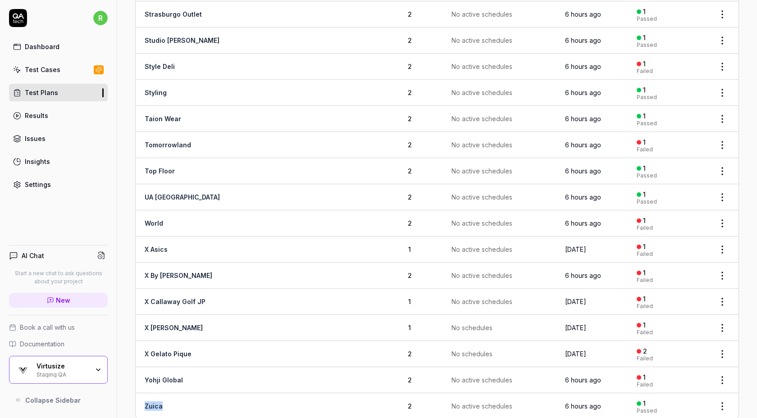
click at [58, 383] on div "Virtusize Staging QA" at bounding box center [58, 370] width 99 height 28
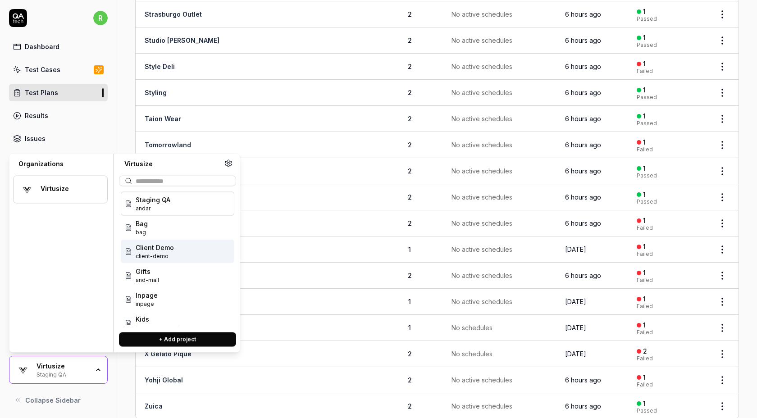
click at [178, 254] on div "Client Demo client-demo" at bounding box center [178, 252] width 114 height 24
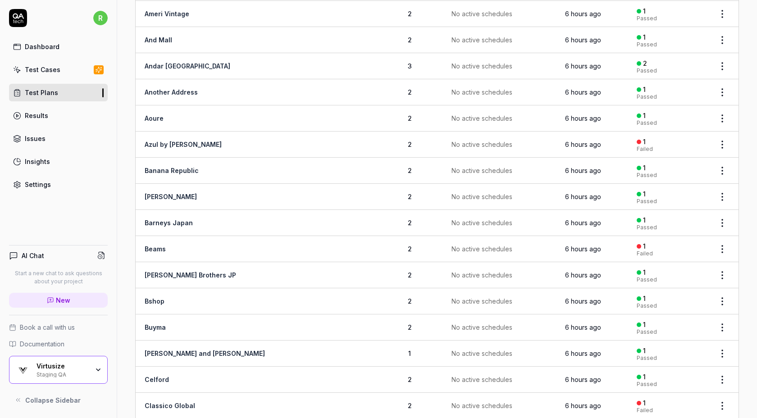
scroll to position [0, 0]
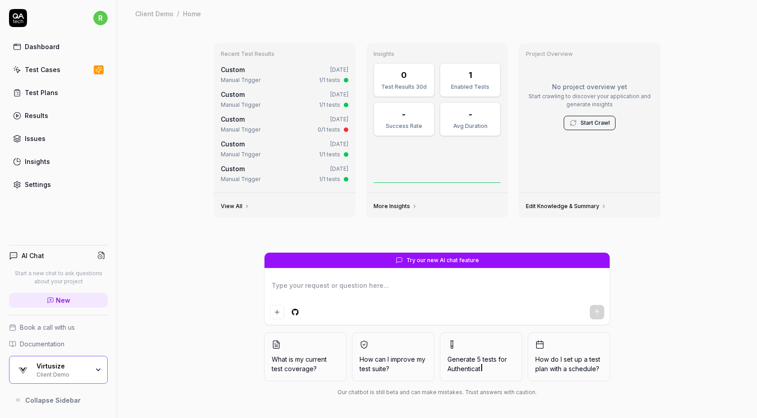
click at [71, 94] on link "Test Plans" at bounding box center [58, 93] width 99 height 18
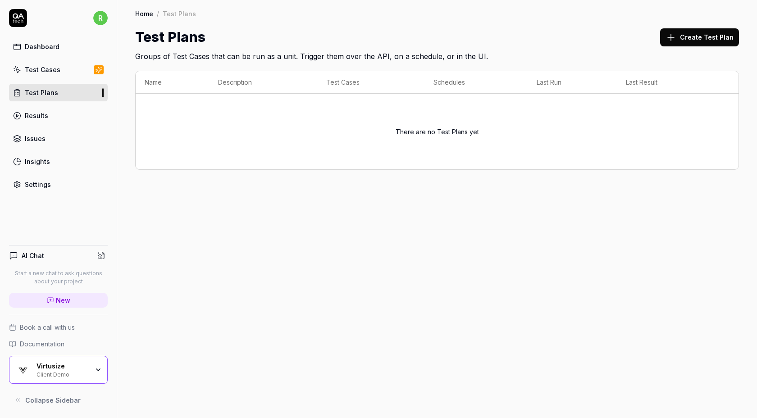
click at [84, 70] on link "Test Cases" at bounding box center [58, 70] width 99 height 18
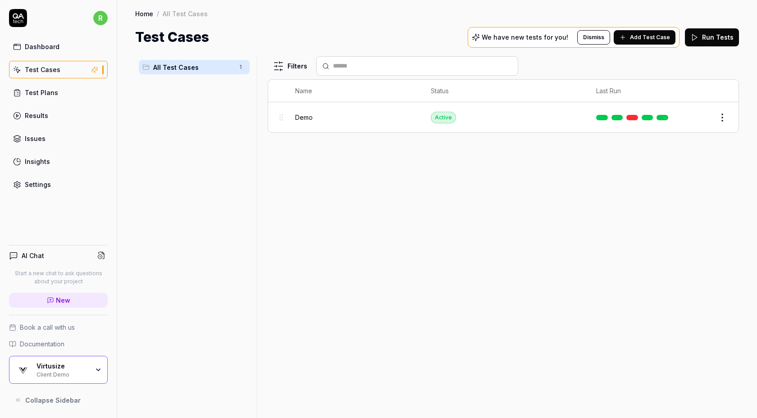
click at [701, 118] on button "Edit" at bounding box center [701, 117] width 22 height 14
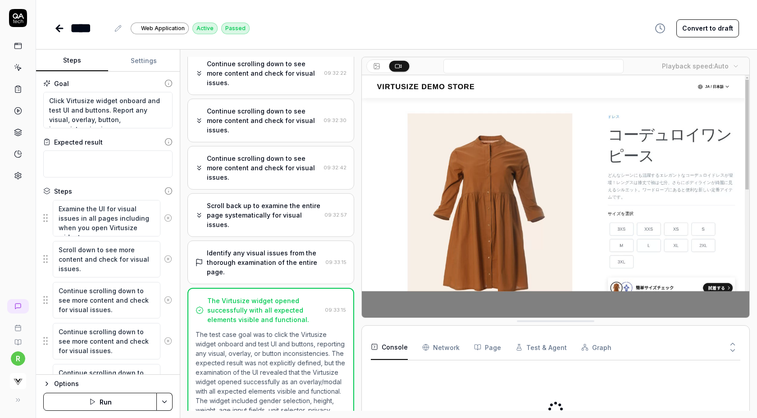
click at [58, 30] on icon at bounding box center [57, 28] width 3 height 6
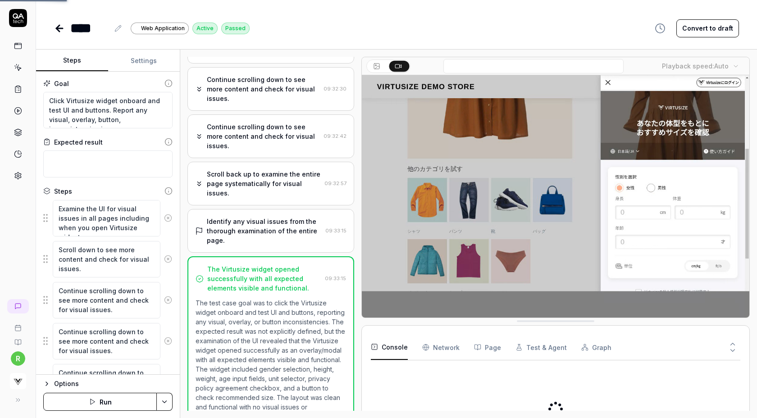
scroll to position [145, 0]
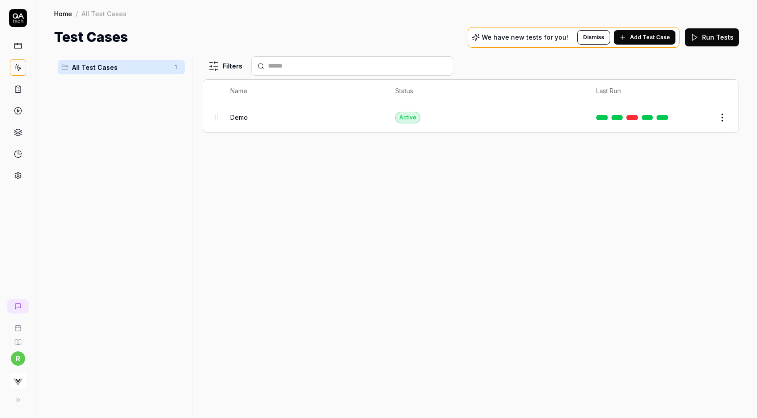
click at [719, 118] on html "r Home / All Test Cases Home / All Test Cases Test Cases We have new tests for …" at bounding box center [378, 209] width 757 height 418
click at [714, 273] on button "button" at bounding box center [715, 275] width 13 height 7
click at [380, 261] on html "r Home / All Test Cases Home / All Test Cases Test Cases We have new tests for …" at bounding box center [378, 209] width 757 height 418
click at [724, 119] on html "r Home / All Test Cases Home / All Test Cases Test Cases We have new tests for …" at bounding box center [378, 209] width 757 height 418
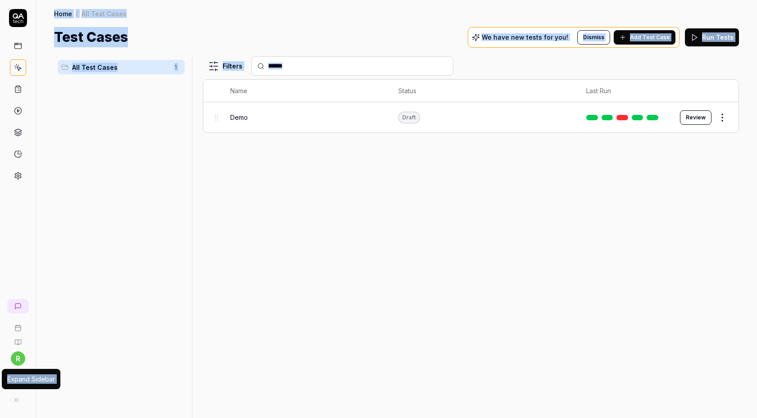
drag, startPoint x: 448, startPoint y: 290, endPoint x: 18, endPoint y: 398, distance: 443.6
click at [18, 398] on html "r Expand Sidebar Expand Sidebar Home / All Test Cases Home / All Test Cases Tes…" at bounding box center [378, 209] width 757 height 418
click at [18, 399] on icon at bounding box center [16, 399] width 7 height 7
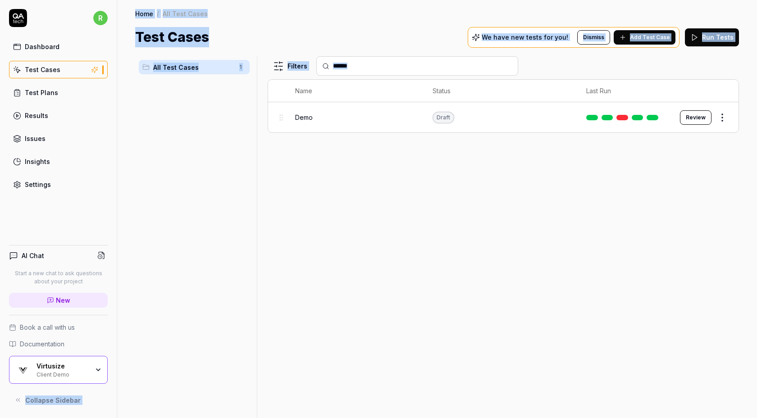
click at [65, 361] on div "Virtusize Client Demo" at bounding box center [58, 370] width 99 height 28
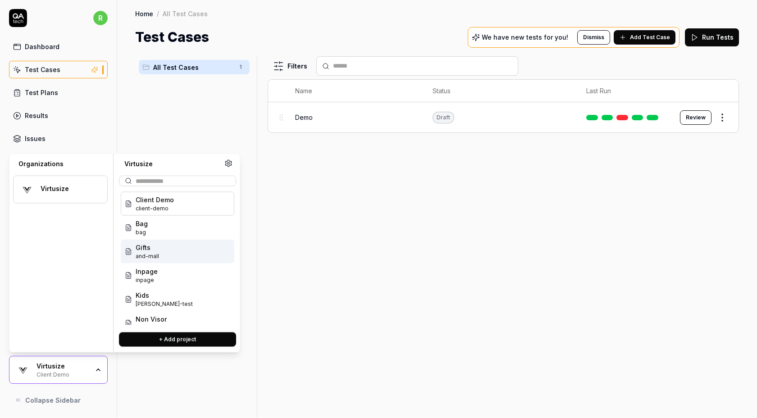
scroll to position [108, 0]
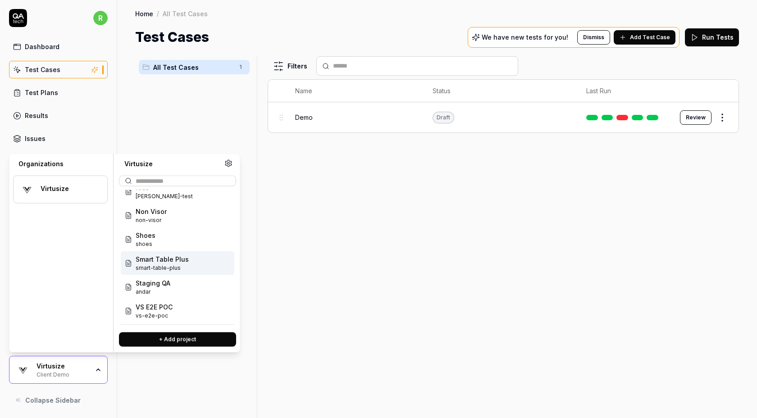
click at [196, 268] on div "Smart Table Plus smart-table-plus" at bounding box center [178, 263] width 114 height 24
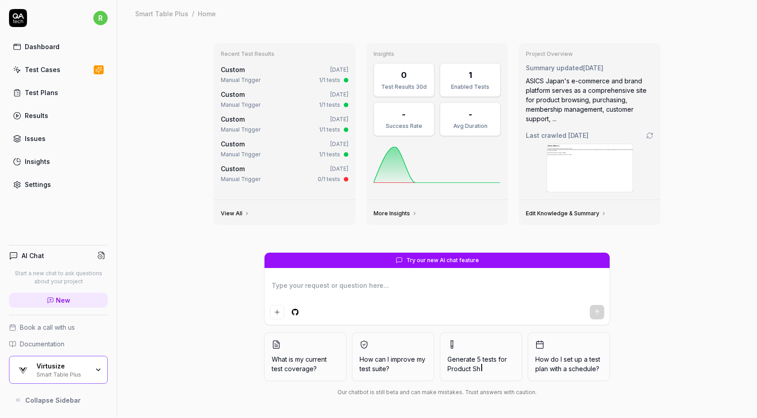
click at [69, 72] on link "Test Cases" at bounding box center [58, 70] width 99 height 18
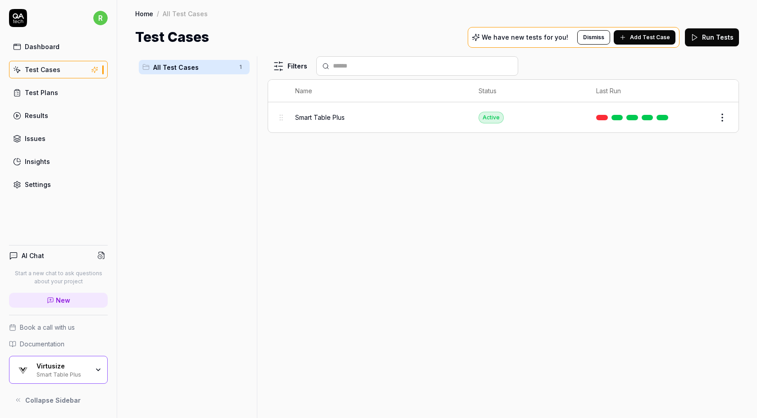
click at [717, 114] on html "r Dashboard Test Cases Test Plans Results Issues Insights Settings AI Chat Star…" at bounding box center [378, 209] width 757 height 418
click at [717, 276] on button "button" at bounding box center [715, 275] width 13 height 7
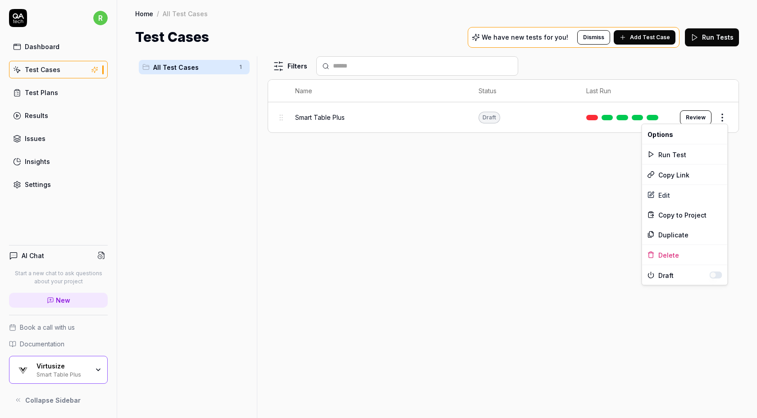
click at [385, 307] on html "r Dashboard Test Cases Test Plans Results Issues Insights Settings AI Chat Star…" at bounding box center [378, 209] width 757 height 418
click at [103, 371] on div "Virtusize Smart Table Plus" at bounding box center [58, 370] width 99 height 28
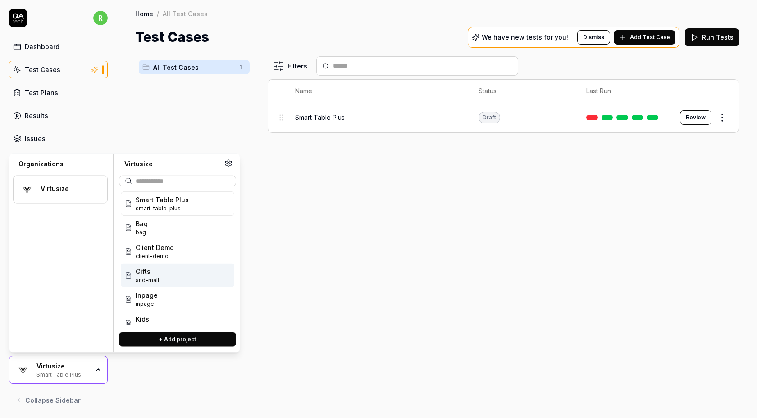
scroll to position [8, 0]
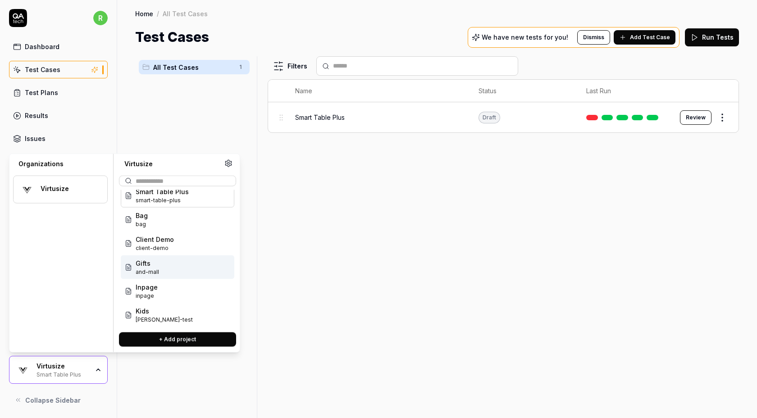
click at [177, 262] on div "Gifts and-mall" at bounding box center [178, 267] width 114 height 24
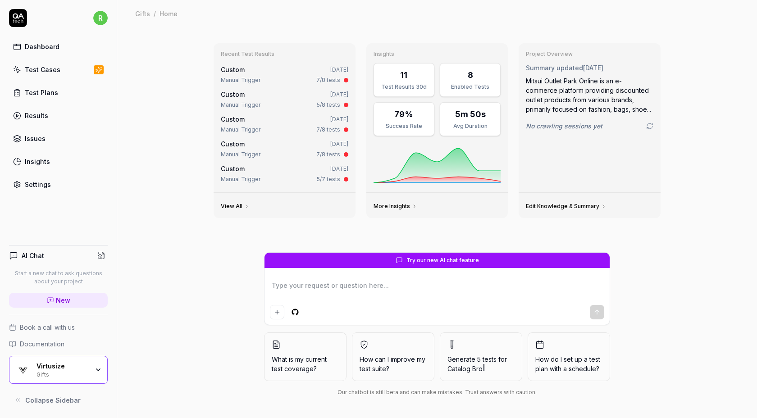
click at [71, 66] on link "Test Cases" at bounding box center [58, 70] width 99 height 18
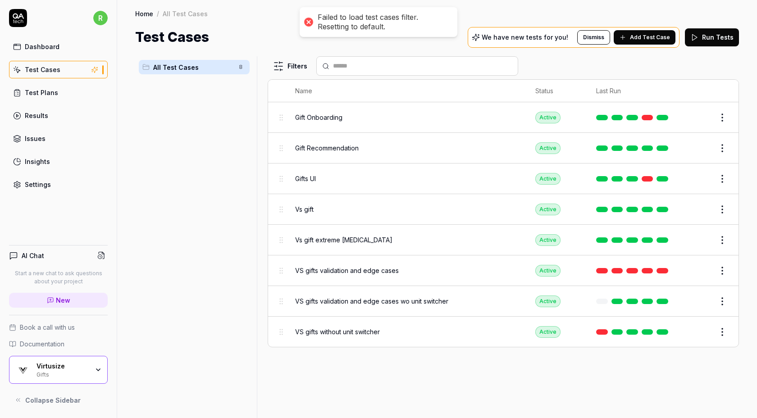
click at [722, 115] on html "Failed to load test cases filter. Resetting to default. r Dashboard Test Cases …" at bounding box center [378, 209] width 757 height 418
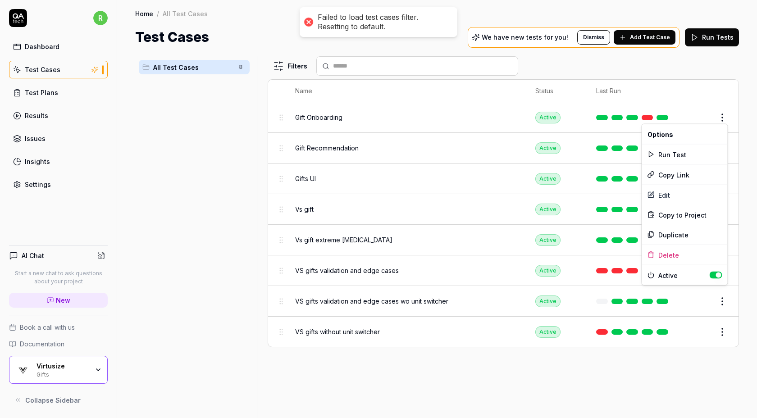
click at [712, 275] on button "button" at bounding box center [715, 275] width 13 height 7
click at [740, 145] on html "Failed to load test cases filter. Resetting to default. r Dashboard Test Cases …" at bounding box center [378, 209] width 757 height 418
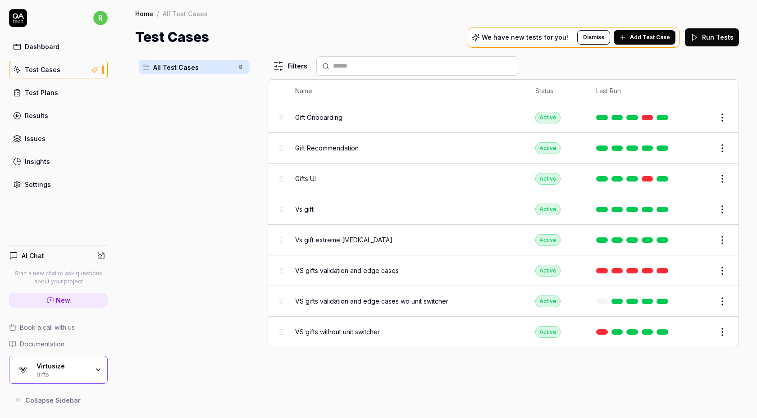
click at [724, 145] on html "r Dashboard Test Cases Test Plans Results Issues Insights Settings AI Chat Star…" at bounding box center [378, 209] width 757 height 418
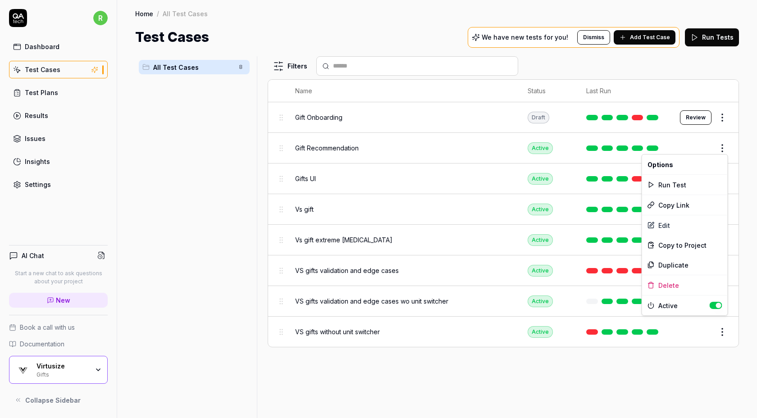
click at [713, 303] on button "button" at bounding box center [715, 305] width 13 height 7
click at [739, 131] on html "r Dashboard Test Cases Test Plans Results Issues Insights Settings AI Chat Star…" at bounding box center [378, 209] width 757 height 418
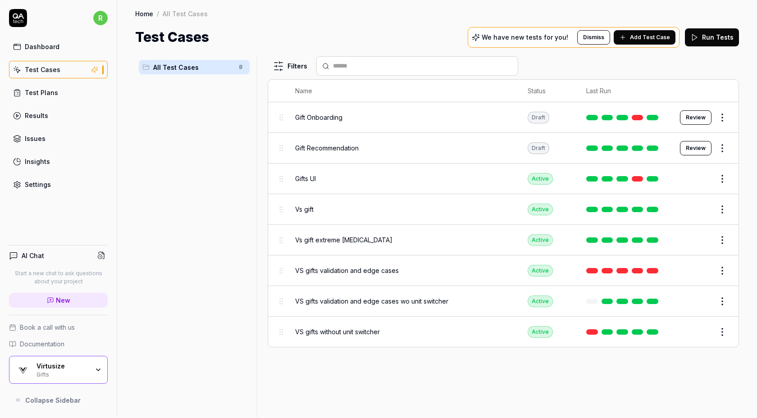
click at [719, 180] on html "r Dashboard Test Cases Test Plans Results Issues Insights Settings AI Chat Star…" at bounding box center [378, 209] width 757 height 418
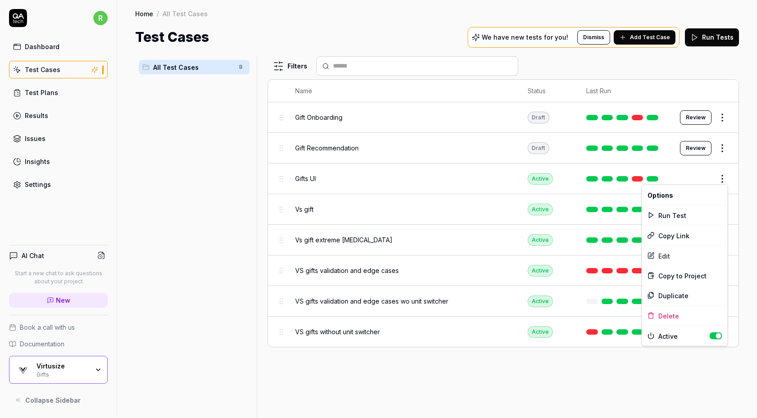
click at [713, 337] on button "button" at bounding box center [715, 335] width 13 height 7
click at [749, 200] on html "r Dashboard Test Cases Test Plans Results Issues Insights Settings AI Chat Star…" at bounding box center [378, 209] width 757 height 418
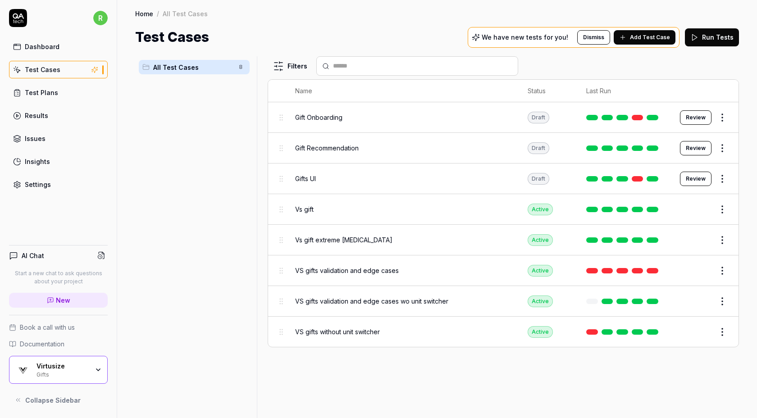
click at [723, 206] on html "r Dashboard Test Cases Test Plans Results Issues Insights Settings AI Chat Star…" at bounding box center [378, 209] width 757 height 418
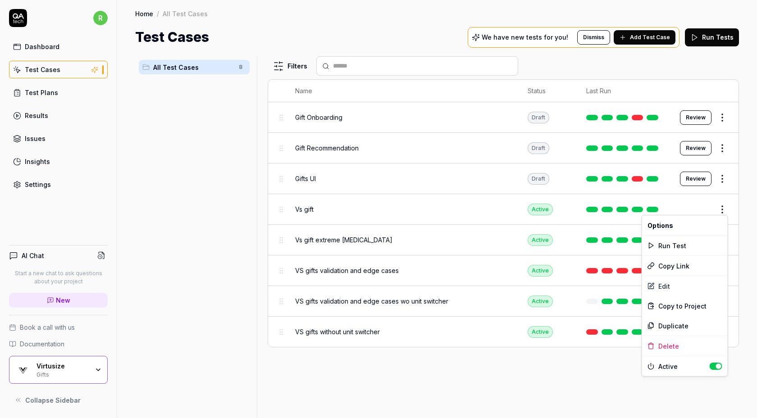
click at [713, 367] on button "button" at bounding box center [715, 366] width 13 height 7
click at [745, 231] on html "r Dashboard Test Cases Test Plans Results Issues Insights Settings AI Chat Star…" at bounding box center [378, 209] width 757 height 418
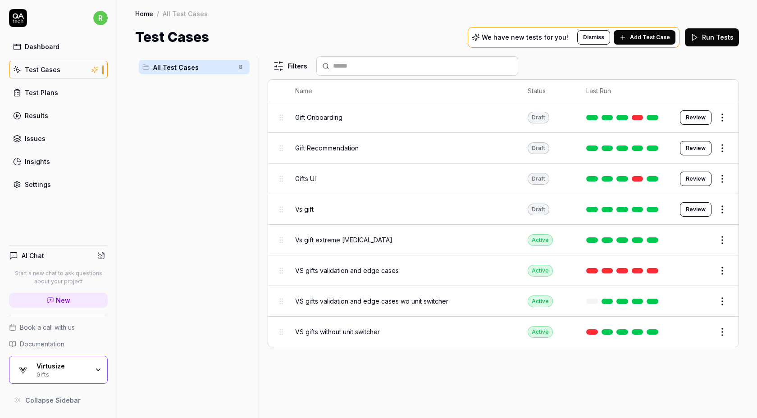
click at [722, 234] on html "r Dashboard Test Cases Test Plans Results Issues Insights Settings AI Chat Star…" at bounding box center [378, 209] width 757 height 418
click at [715, 398] on button "button" at bounding box center [715, 396] width 13 height 7
click at [740, 251] on html "r Dashboard Test Cases Test Plans Results Issues Insights Settings AI Chat Star…" at bounding box center [378, 209] width 757 height 418
click at [717, 267] on html "r Dashboard Test Cases Test Plans Results Issues Insights Settings AI Chat Star…" at bounding box center [378, 209] width 757 height 418
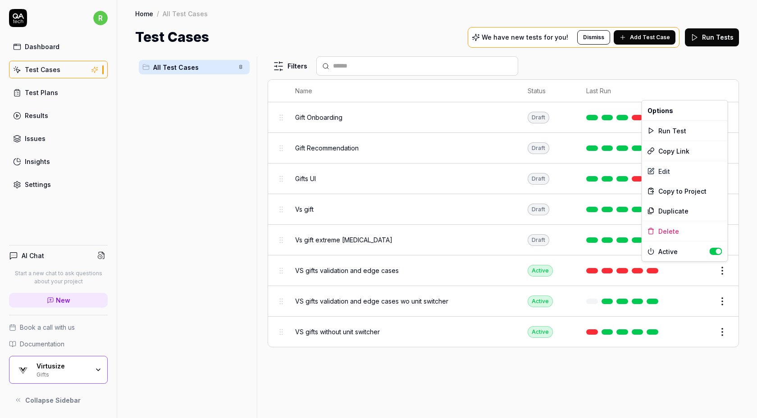
click at [717, 251] on button "button" at bounding box center [715, 251] width 13 height 7
click at [741, 254] on html "r Dashboard Test Cases Test Plans Results Issues Insights Settings AI Chat Star…" at bounding box center [378, 209] width 757 height 418
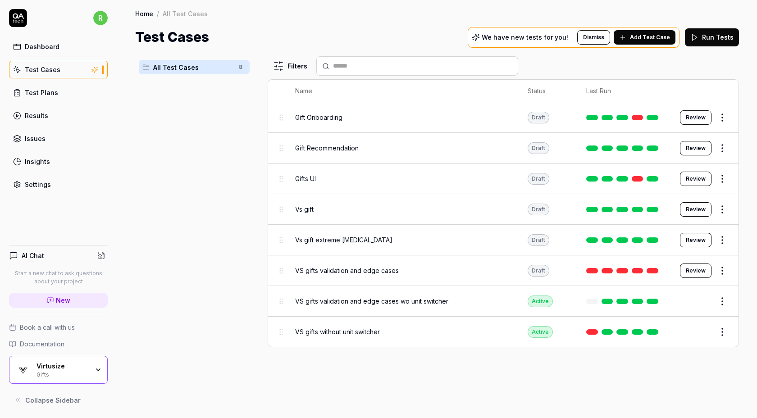
click at [718, 295] on html "r Dashboard Test Cases Test Plans Results Issues Insights Settings AI Chat Star…" at bounding box center [378, 209] width 757 height 418
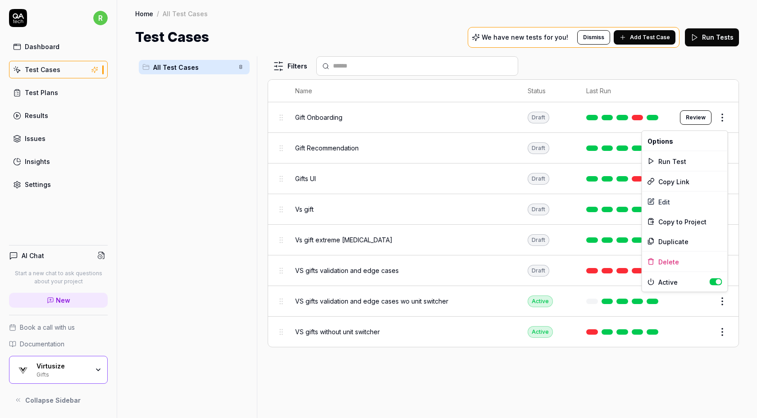
click at [720, 279] on button "button" at bounding box center [715, 281] width 13 height 7
click at [720, 329] on html "r Dashboard Test Cases Test Plans Results Issues Insights Settings AI Chat Star…" at bounding box center [378, 209] width 757 height 418
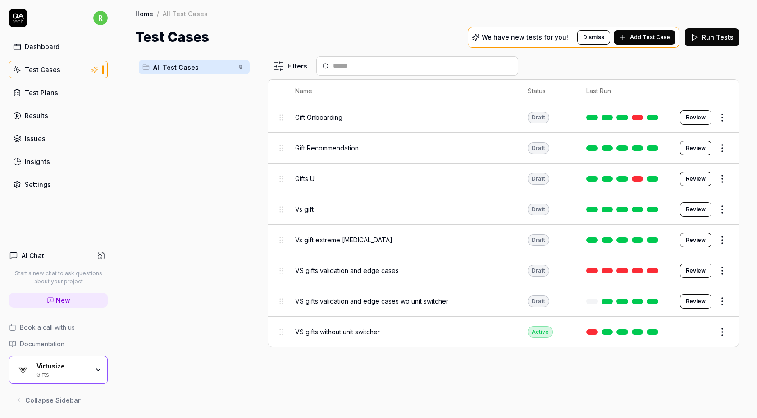
click at [722, 331] on html "r Dashboard Test Cases Test Plans Results Issues Insights Settings AI Chat Star…" at bounding box center [378, 209] width 757 height 418
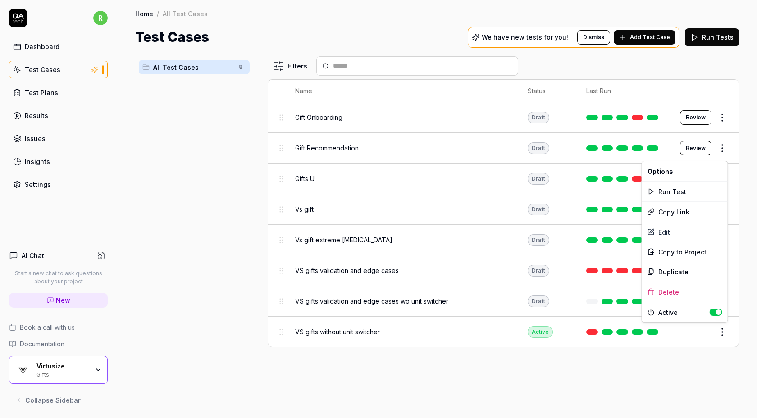
click at [714, 312] on button "button" at bounding box center [715, 312] width 13 height 7
click at [76, 368] on html "r Dashboard Test Cases Test Plans Results Issues Insights Settings AI Chat Star…" at bounding box center [378, 209] width 757 height 418
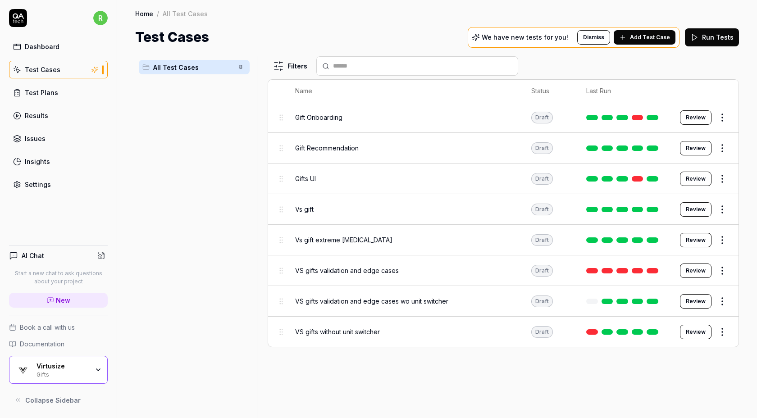
click at [76, 370] on div "Gifts" at bounding box center [62, 373] width 52 height 7
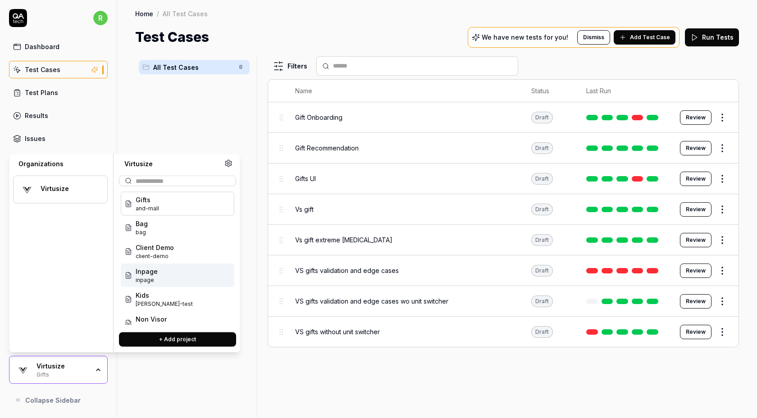
click at [174, 271] on div "Inpage inpage" at bounding box center [178, 275] width 114 height 24
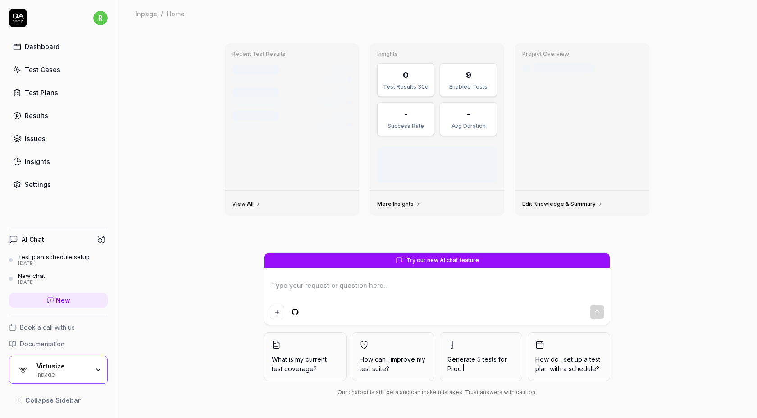
click at [42, 66] on div "Test Cases" at bounding box center [43, 69] width 36 height 9
type textarea "*"
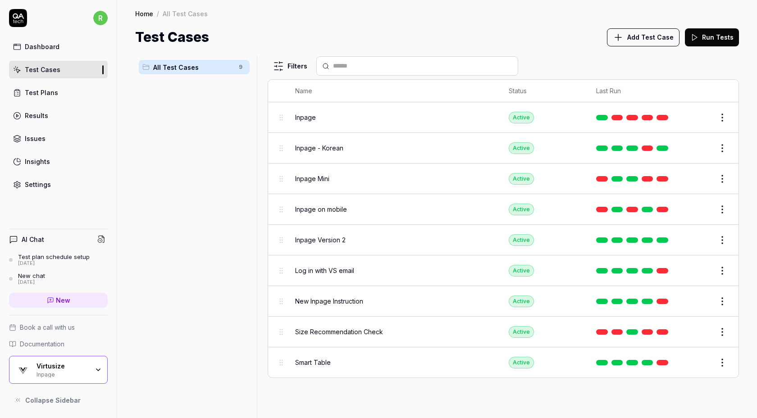
click at [75, 89] on link "Test Plans" at bounding box center [58, 93] width 99 height 18
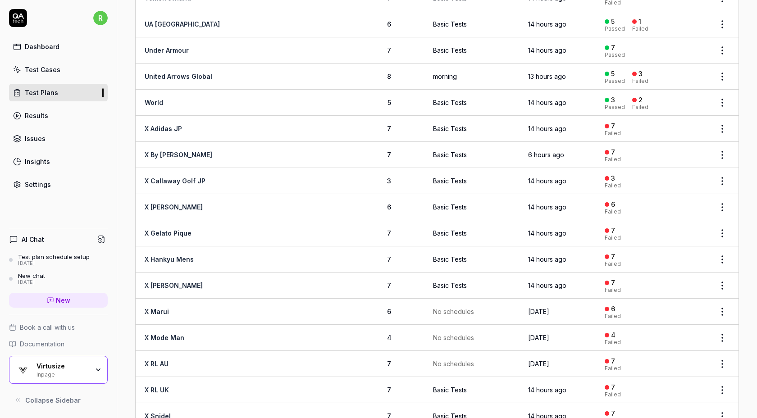
scroll to position [1368, 0]
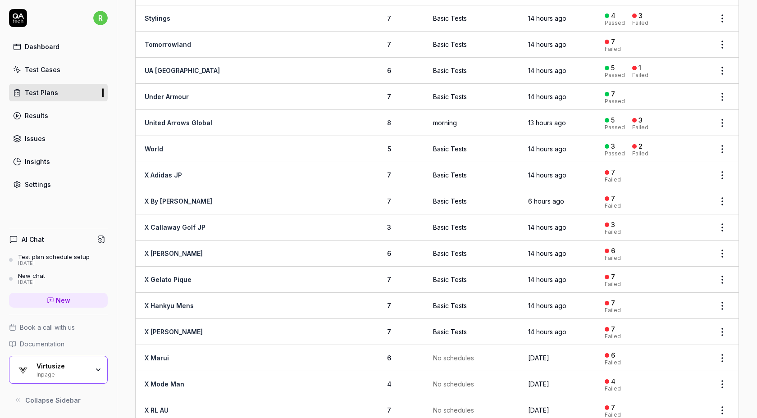
click at [726, 161] on html "r Dashboard Test Cases Test Plans Results Issues Insights Settings AI Chat Test…" at bounding box center [378, 209] width 757 height 418
click at [681, 241] on div "Manage Schedules" at bounding box center [685, 240] width 86 height 20
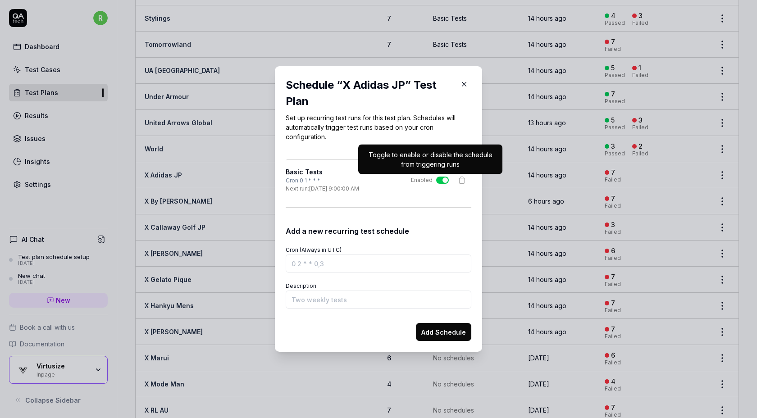
click at [442, 180] on button "Enabled" at bounding box center [442, 180] width 13 height 7
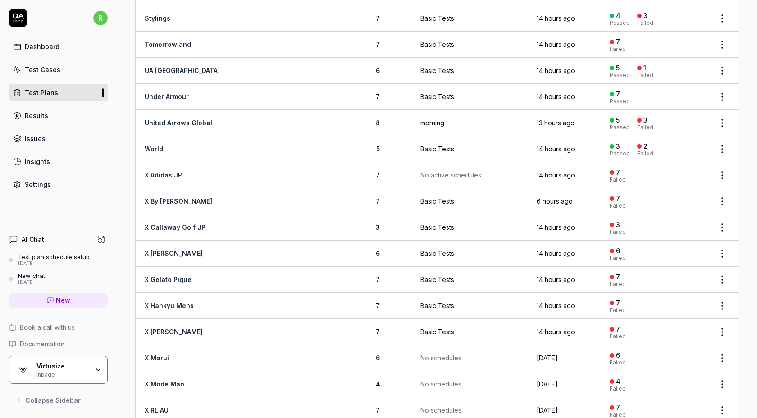
click at [726, 187] on html "r Dashboard Test Cases Test Plans Results Issues Insights Settings AI Chat Test…" at bounding box center [378, 209] width 757 height 418
click at [662, 284] on div "Edit" at bounding box center [685, 286] width 86 height 20
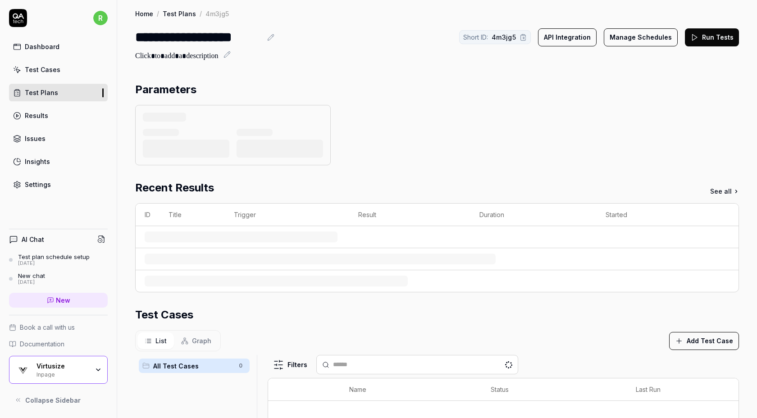
click at [632, 38] on button "Manage Schedules" at bounding box center [641, 37] width 74 height 18
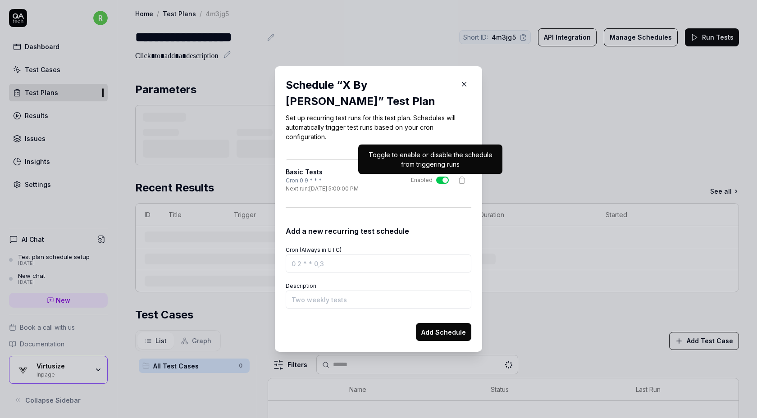
click at [440, 182] on button "Enabled" at bounding box center [442, 180] width 13 height 7
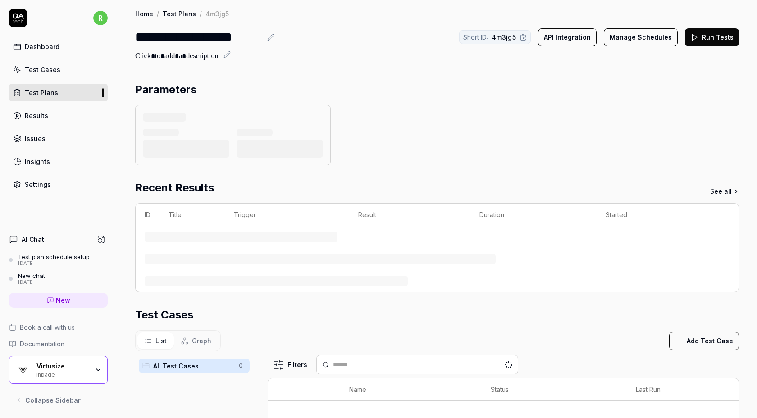
click at [178, 16] on link "Test Plans" at bounding box center [179, 13] width 33 height 9
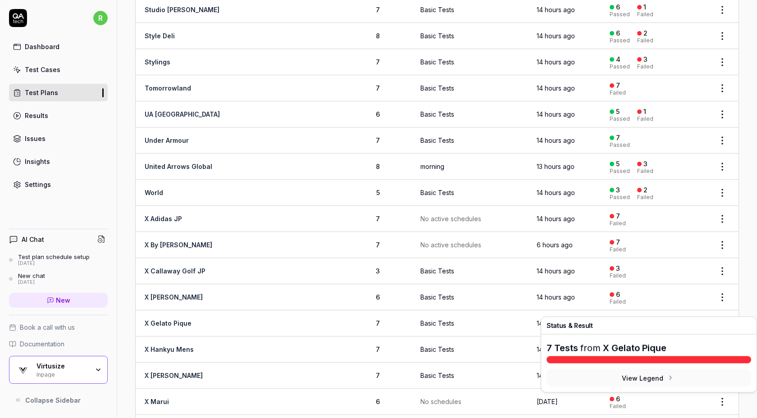
scroll to position [1328, 0]
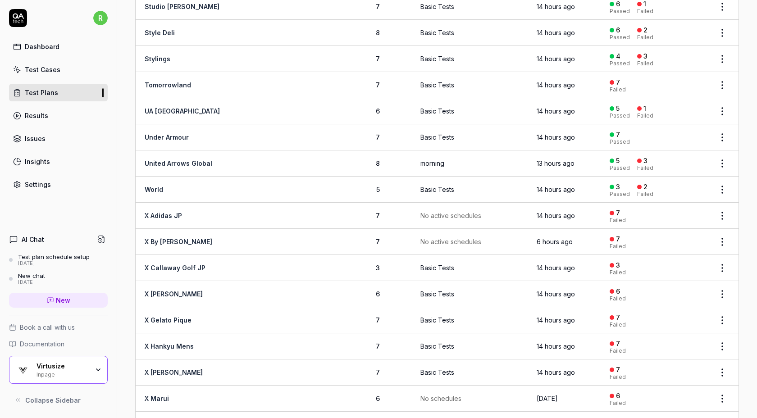
click at [722, 257] on html "r Dashboard Test Cases Test Plans Results Issues Insights Settings AI Chat Test…" at bounding box center [378, 209] width 757 height 418
click at [270, 272] on html "r Dashboard Test Cases Test Plans Results Issues Insights Settings AI Chat Test…" at bounding box center [378, 209] width 757 height 418
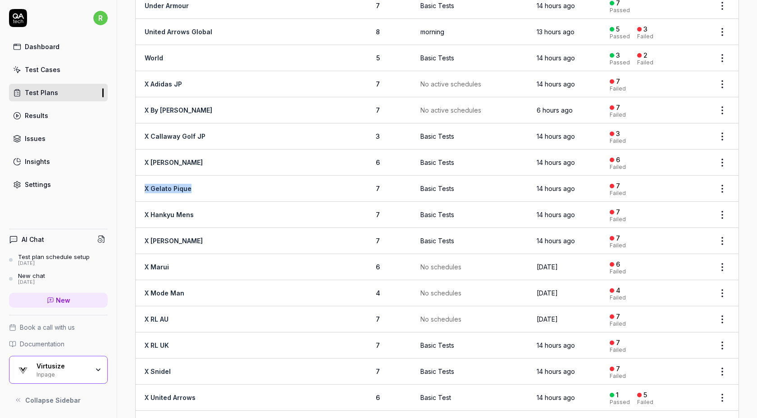
scroll to position [1520, 0]
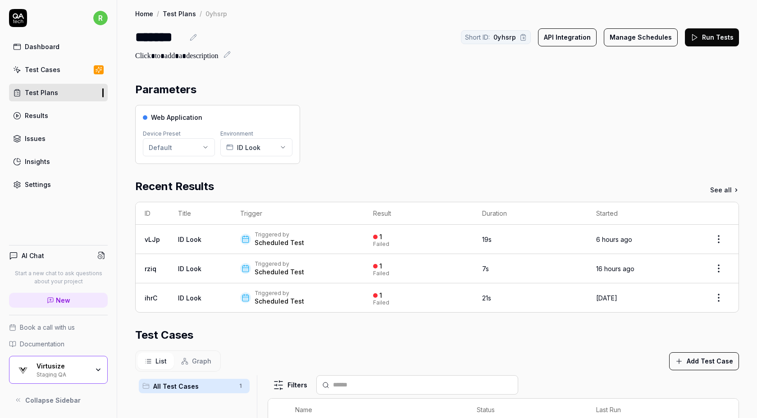
click at [627, 39] on button "Manage Schedules" at bounding box center [641, 37] width 74 height 18
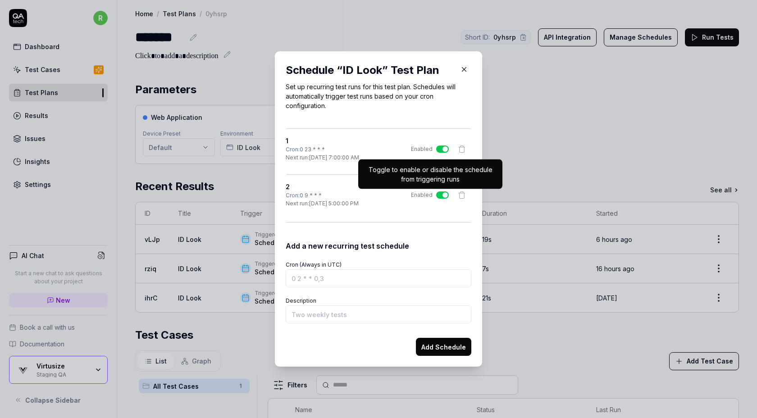
click at [443, 193] on button "Enabled" at bounding box center [442, 194] width 13 height 7
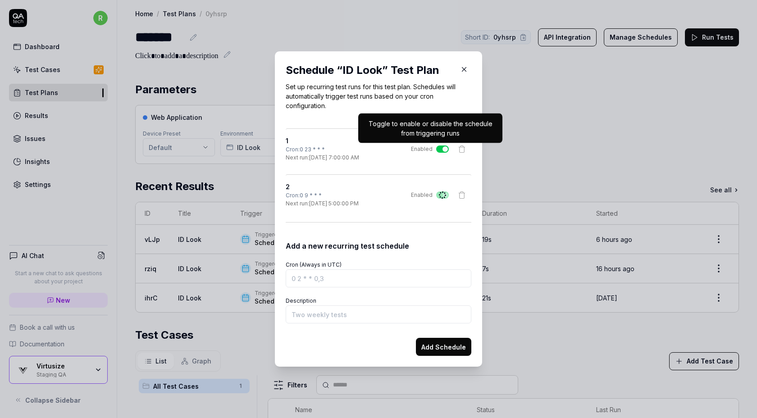
click at [440, 148] on button "Enabled" at bounding box center [442, 148] width 13 height 7
type button "on"
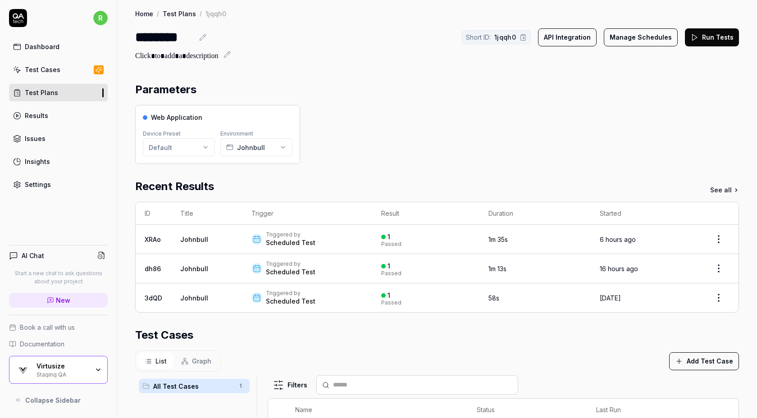
click at [636, 41] on button "Manage Schedules" at bounding box center [641, 37] width 74 height 18
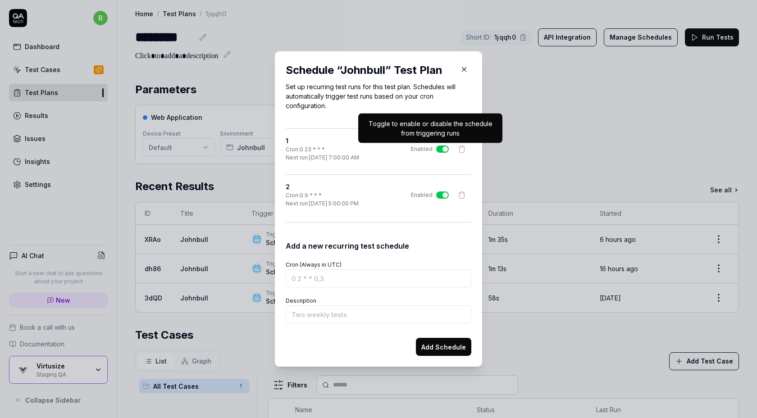
click at [440, 150] on button "Enabled" at bounding box center [442, 148] width 13 height 7
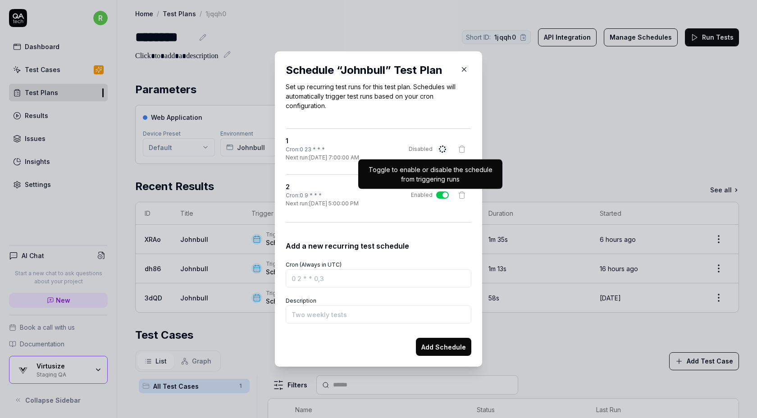
click at [438, 192] on button "Enabled" at bounding box center [442, 194] width 13 height 7
type button "on"
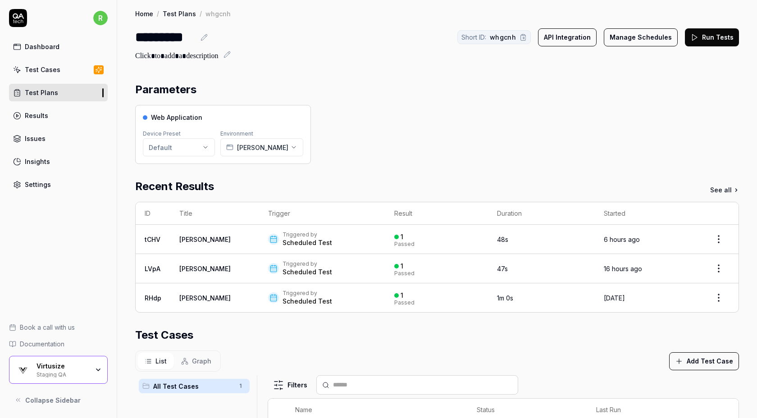
click at [653, 29] on button "Manage Schedules" at bounding box center [641, 37] width 74 height 18
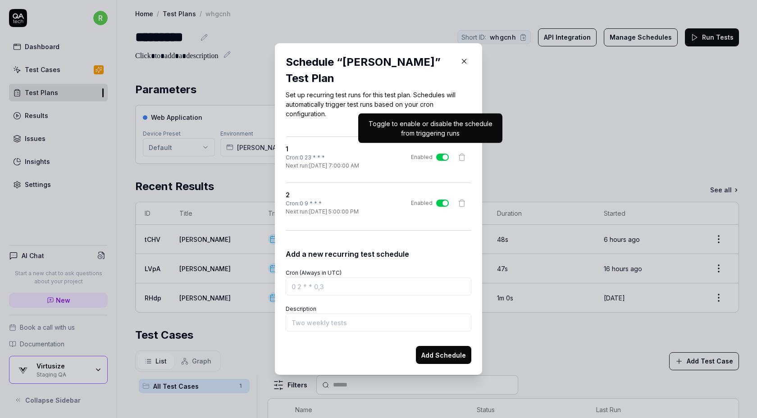
click at [438, 154] on button "Enabled" at bounding box center [442, 157] width 13 height 7
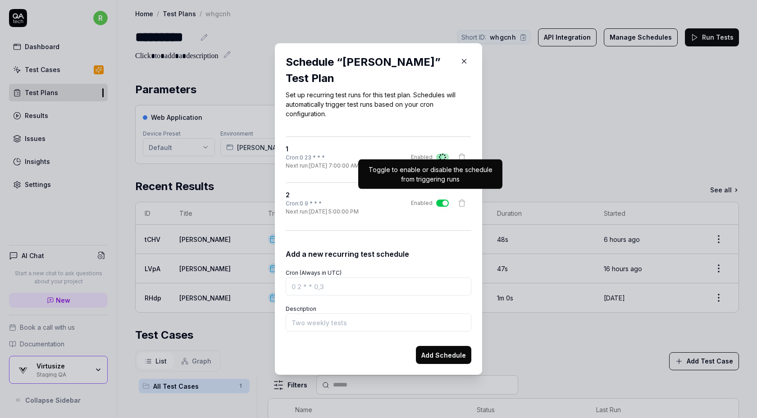
click at [440, 200] on button "Enabled" at bounding box center [442, 203] width 13 height 7
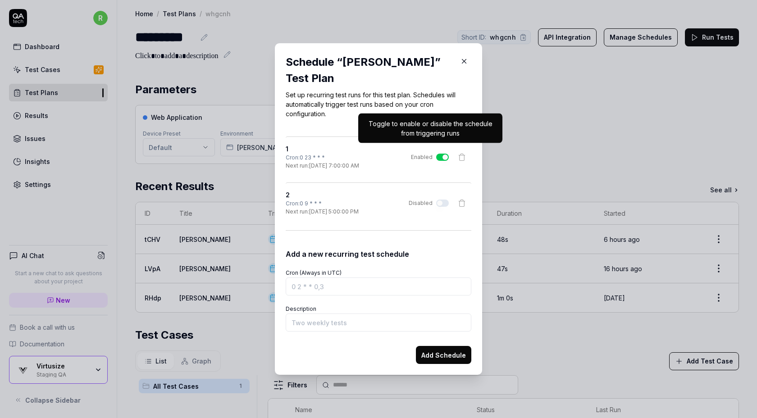
click at [441, 154] on button "Enabled" at bounding box center [442, 157] width 13 height 7
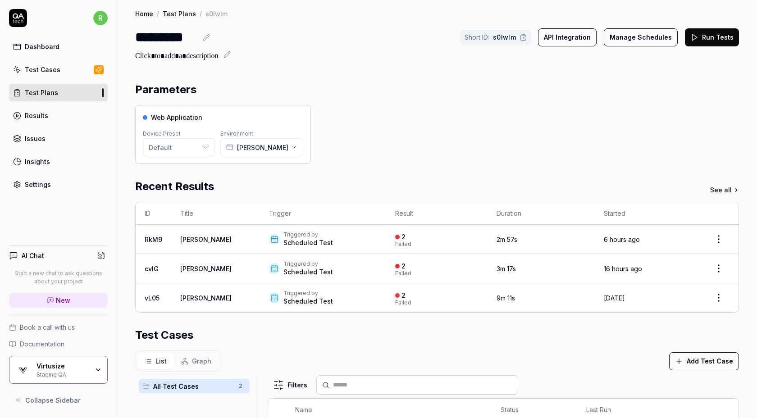
click at [628, 42] on button "Manage Schedules" at bounding box center [641, 37] width 74 height 18
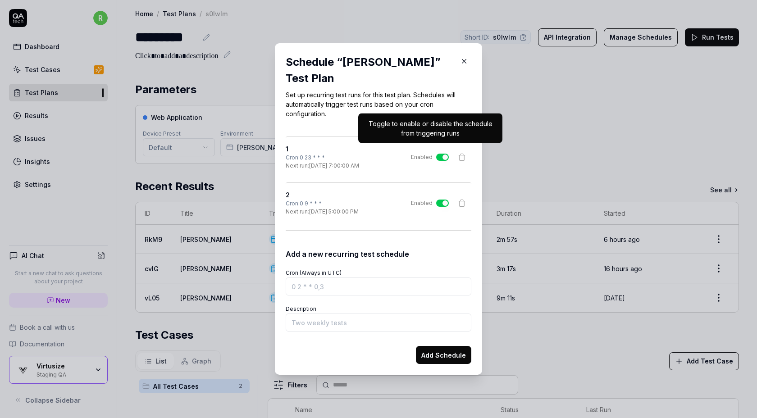
click at [442, 154] on button "Enabled" at bounding box center [442, 157] width 13 height 7
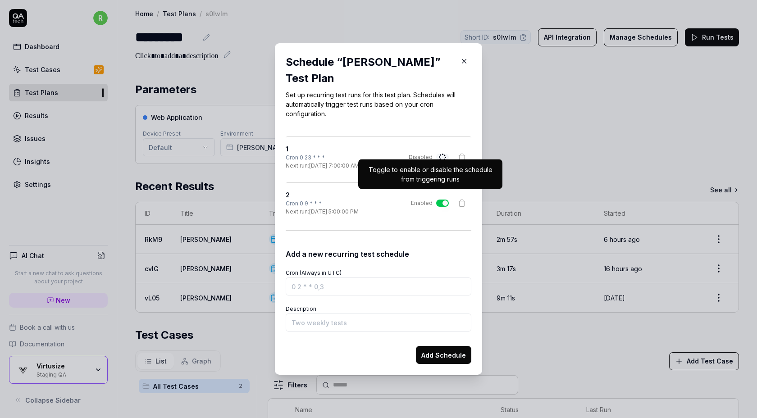
click at [441, 200] on button "Enabled" at bounding box center [442, 203] width 13 height 7
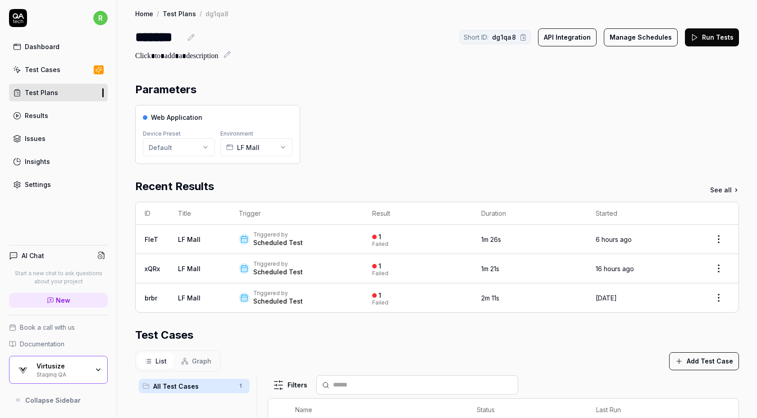
click at [621, 35] on button "Manage Schedules" at bounding box center [641, 37] width 74 height 18
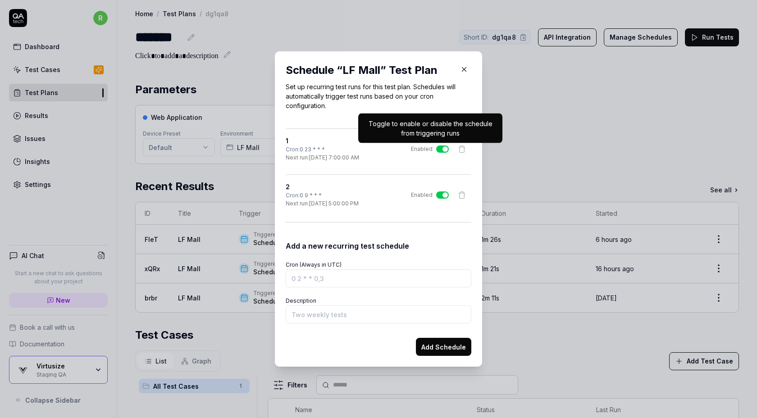
click at [440, 149] on button "Enabled" at bounding box center [442, 148] width 13 height 7
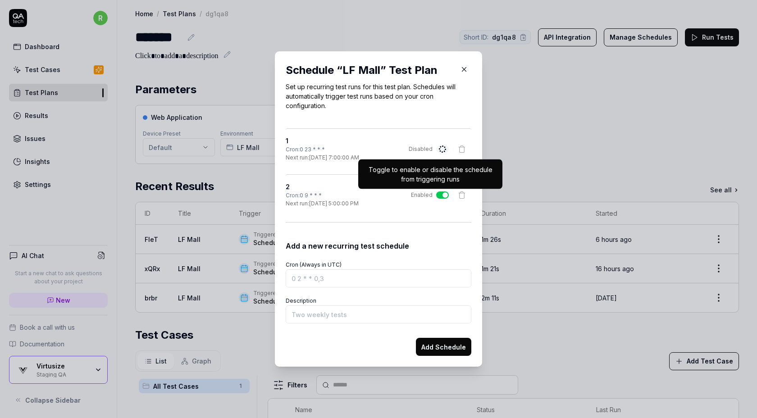
click at [440, 194] on button "Enabled" at bounding box center [442, 194] width 13 height 7
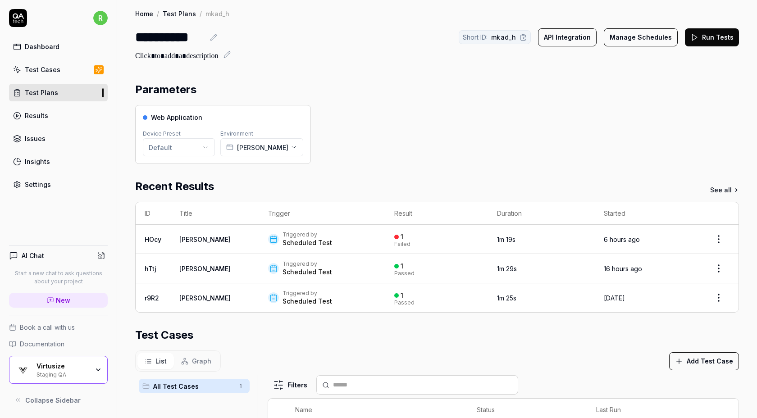
click at [647, 39] on button "Manage Schedules" at bounding box center [641, 37] width 74 height 18
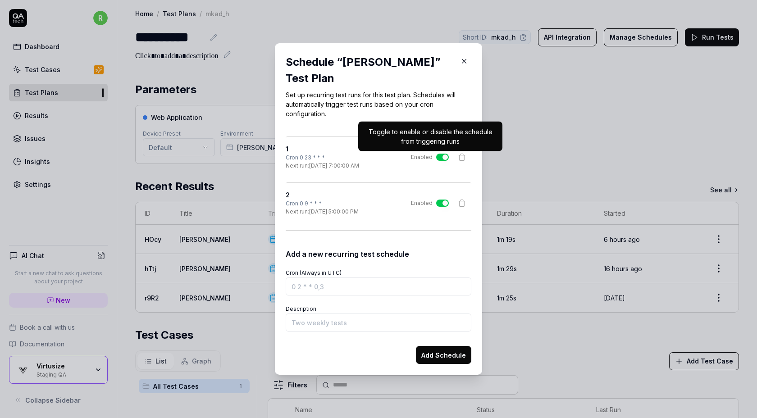
click at [441, 158] on button "Enabled" at bounding box center [442, 157] width 13 height 7
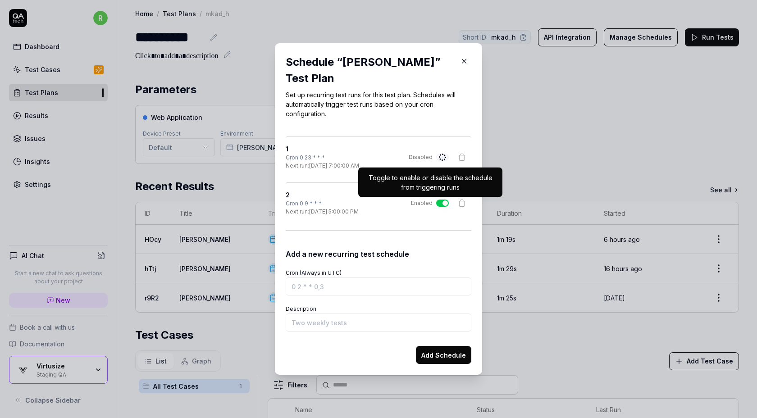
click at [440, 200] on button "Enabled" at bounding box center [442, 203] width 13 height 7
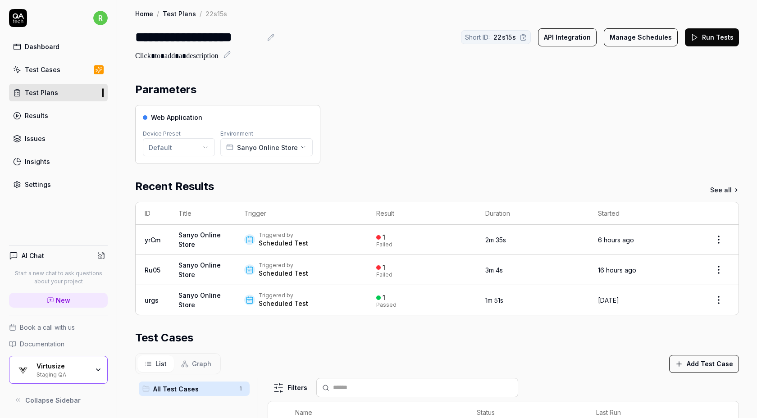
click at [636, 34] on button "Manage Schedules" at bounding box center [641, 37] width 74 height 18
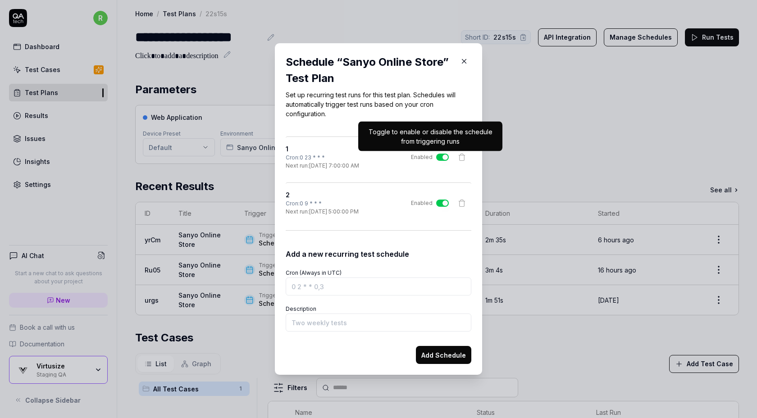
click at [440, 157] on button "Enabled" at bounding box center [442, 157] width 13 height 7
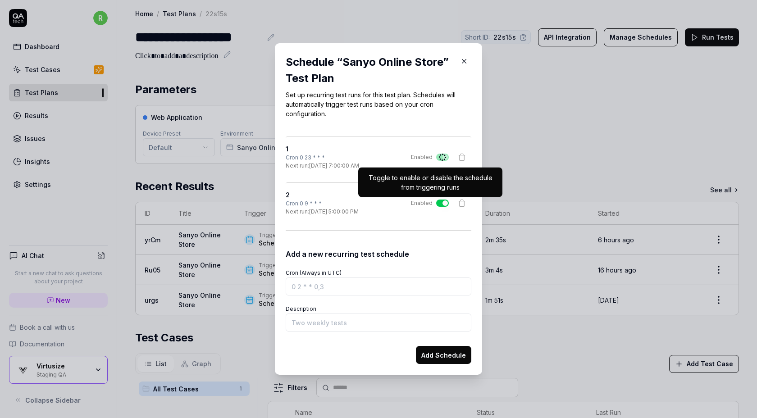
click at [440, 203] on button "Enabled" at bounding box center [442, 203] width 13 height 7
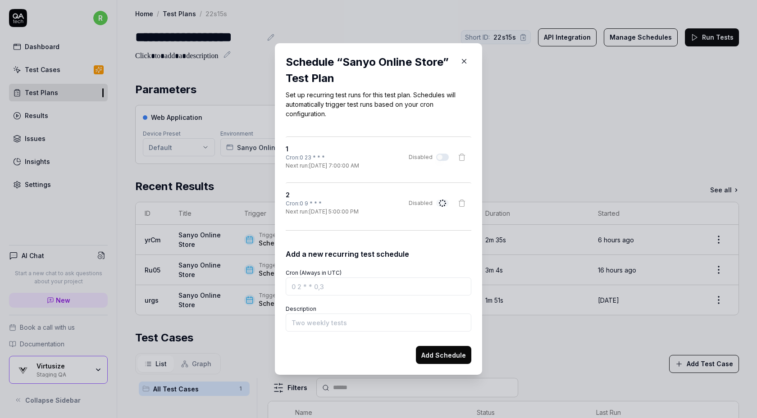
type button "on"
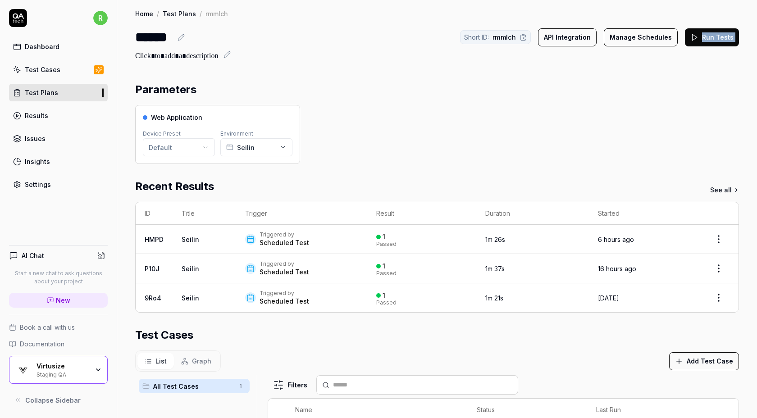
drag, startPoint x: 653, startPoint y: 48, endPoint x: 651, endPoint y: 43, distance: 4.7
click at [651, 43] on div "****** Short ID: rmmlch API Integration Manage Schedules Run Tests" at bounding box center [437, 44] width 604 height 35
click at [621, 33] on button "Manage Schedules" at bounding box center [641, 37] width 74 height 18
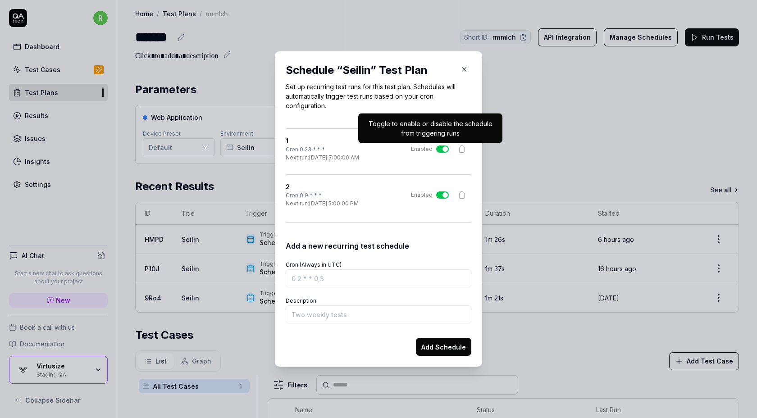
click at [442, 150] on button "Enabled" at bounding box center [442, 148] width 13 height 7
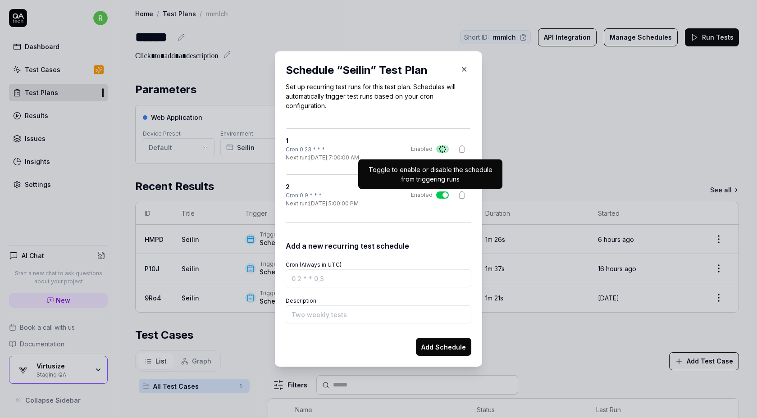
click at [439, 198] on button "Enabled" at bounding box center [442, 194] width 13 height 7
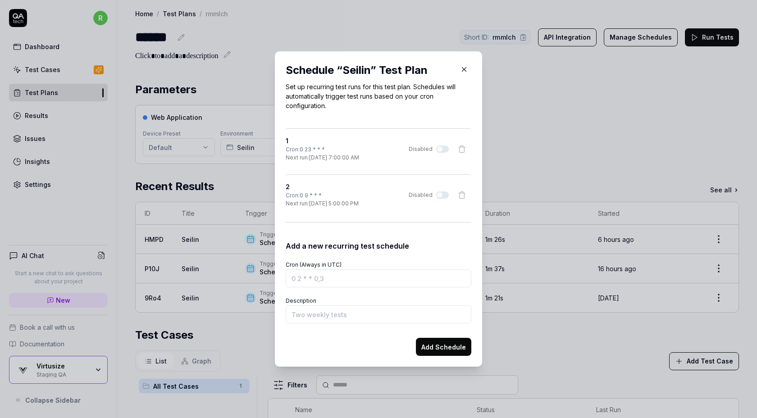
type button "on"
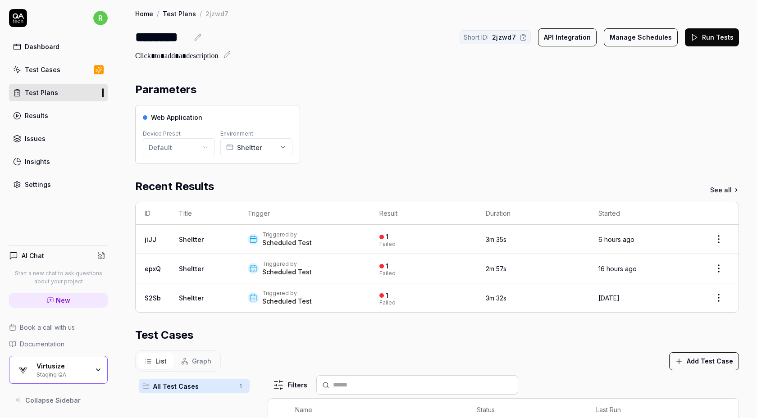
click at [638, 28] on button "Manage Schedules" at bounding box center [641, 37] width 74 height 18
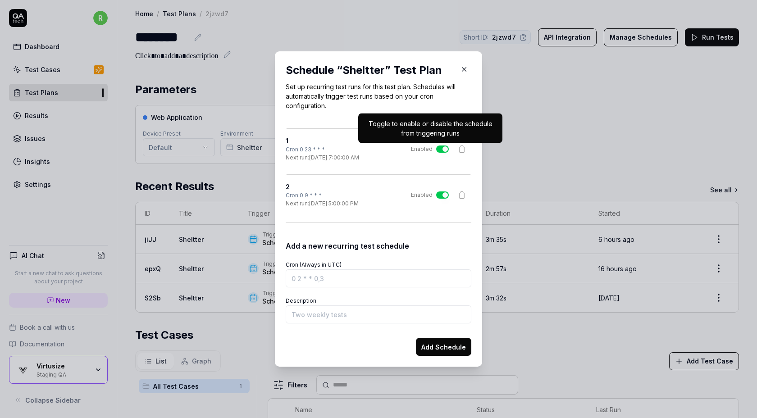
click at [439, 148] on button "Enabled" at bounding box center [442, 148] width 13 height 7
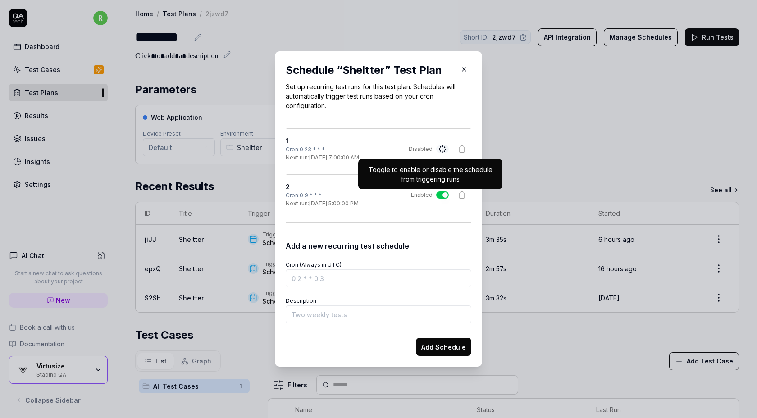
click at [439, 196] on button "Enabled" at bounding box center [442, 194] width 13 height 7
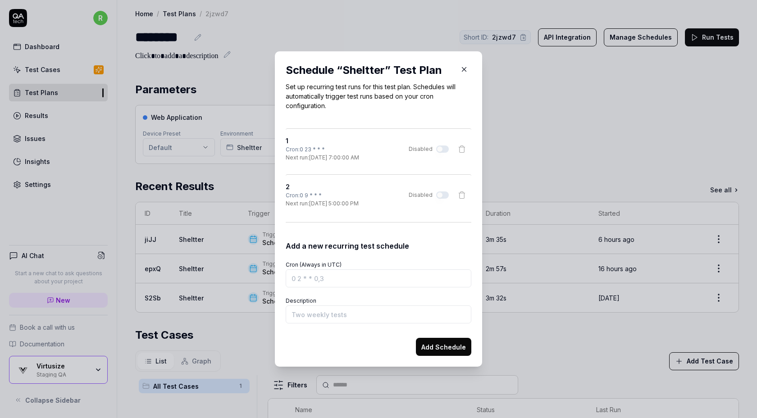
type button "on"
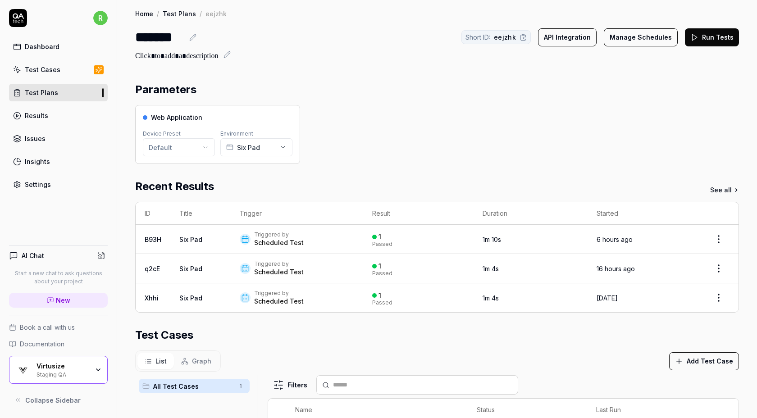
click at [631, 36] on button "Manage Schedules" at bounding box center [641, 37] width 74 height 18
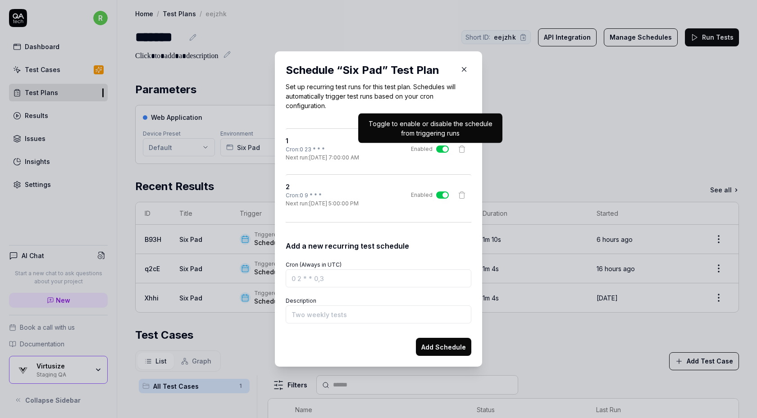
click at [443, 152] on button "Enabled" at bounding box center [442, 148] width 13 height 7
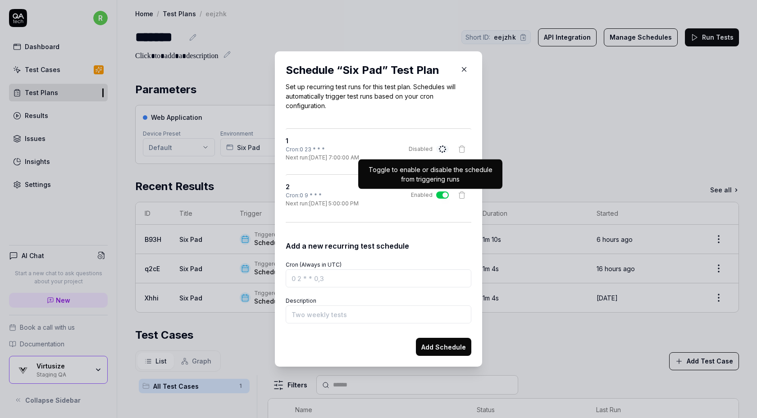
click at [438, 193] on button "Enabled" at bounding box center [442, 194] width 13 height 7
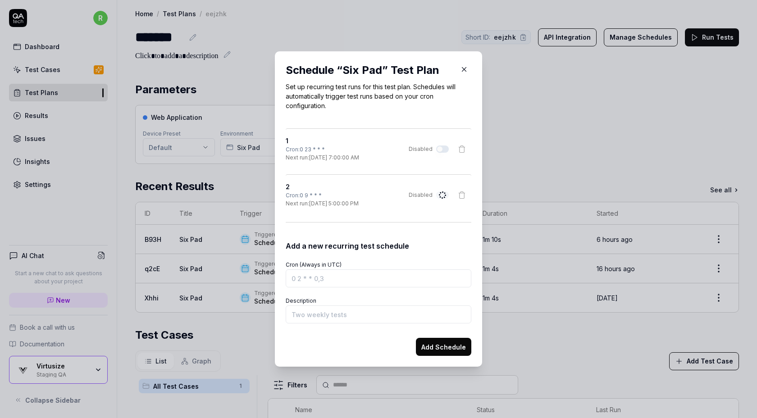
type button "on"
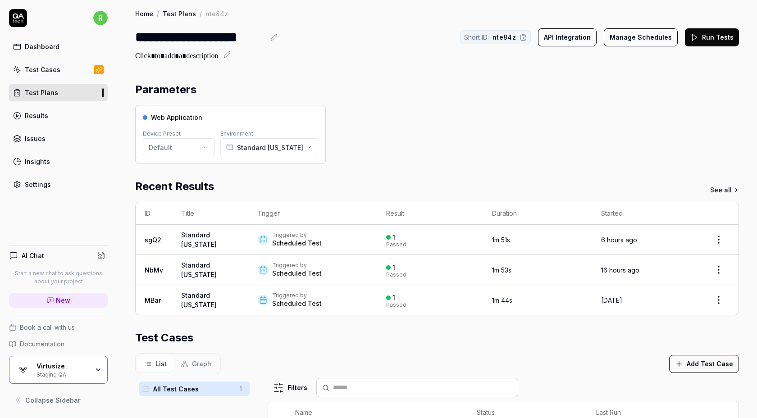
click at [645, 32] on button "Manage Schedules" at bounding box center [641, 37] width 74 height 18
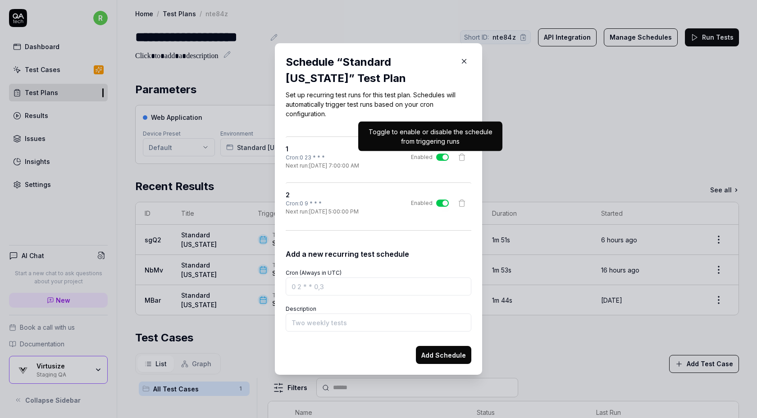
click at [442, 160] on button "Enabled" at bounding box center [442, 157] width 13 height 7
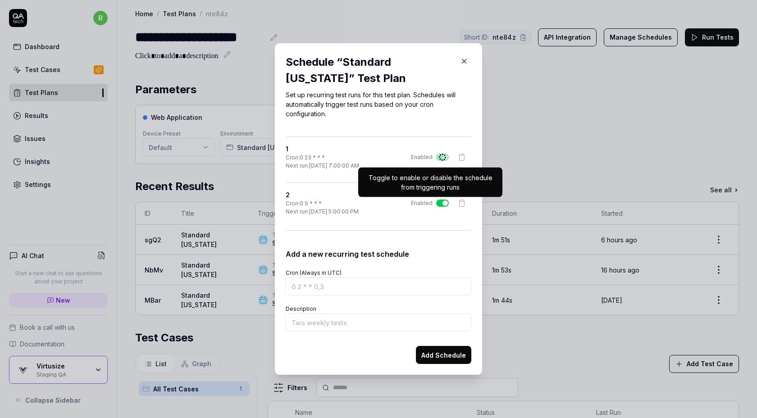
click at [440, 206] on button "Enabled" at bounding box center [442, 203] width 13 height 7
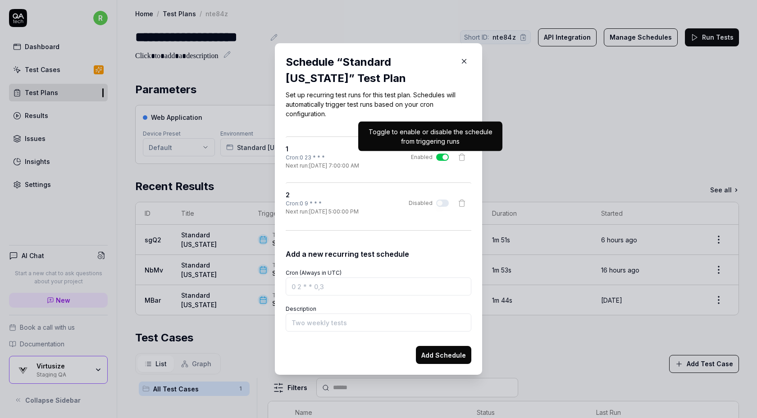
click at [442, 158] on button "Enabled" at bounding box center [442, 157] width 13 height 7
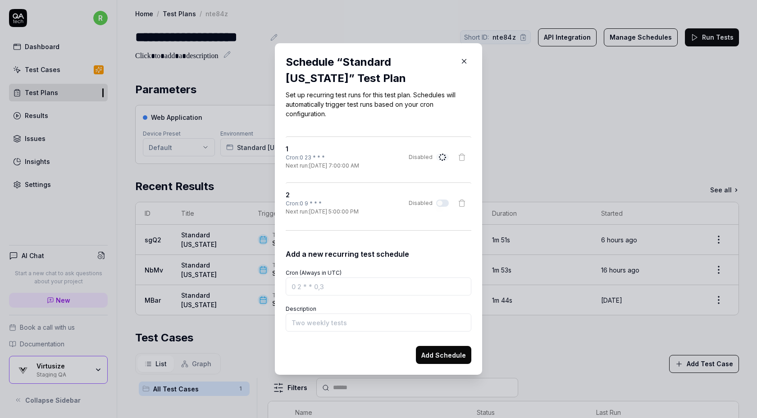
type button "on"
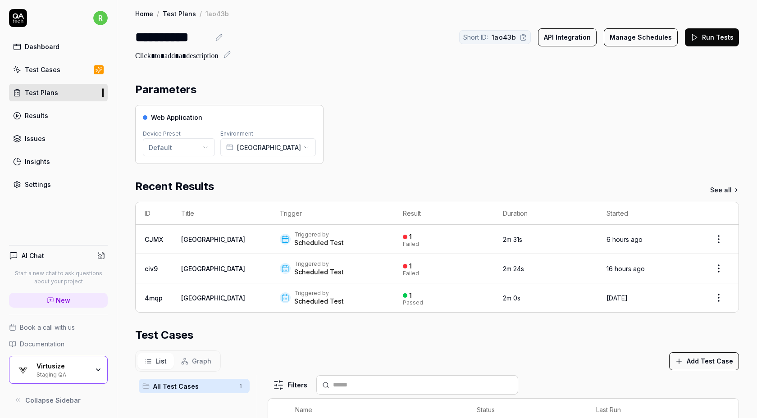
click at [643, 34] on button "Manage Schedules" at bounding box center [641, 37] width 74 height 18
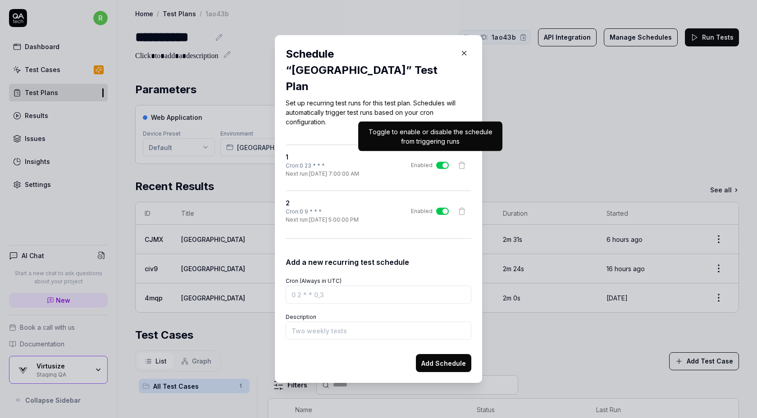
click at [445, 162] on button "Enabled" at bounding box center [442, 165] width 13 height 7
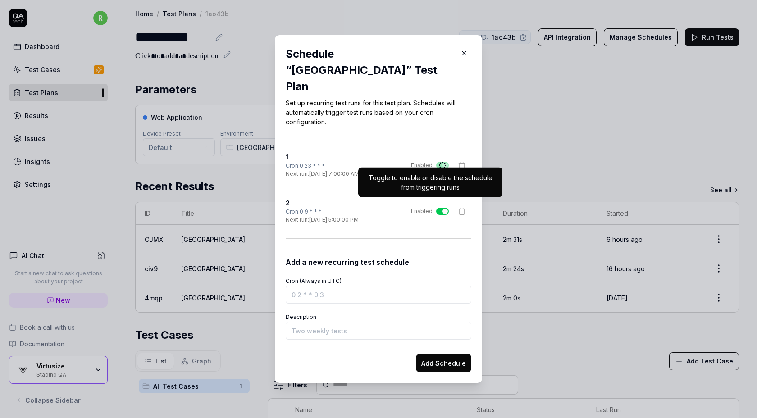
click at [438, 208] on button "Enabled" at bounding box center [442, 211] width 13 height 7
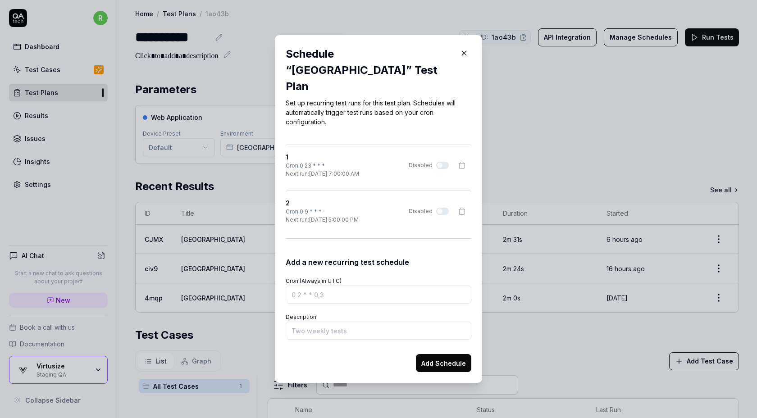
type button "on"
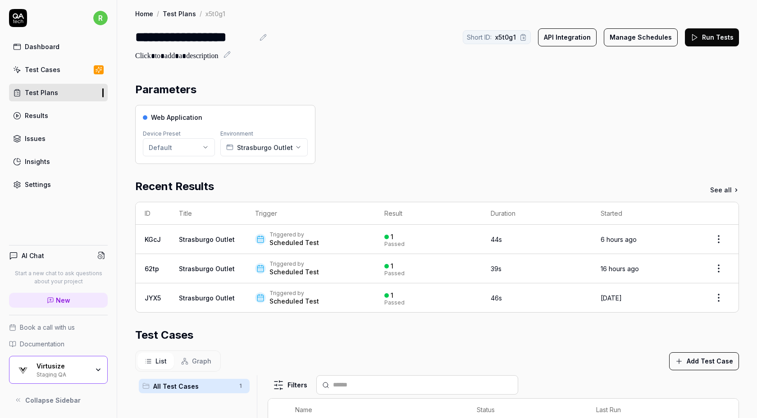
click at [629, 40] on button "Manage Schedules" at bounding box center [641, 37] width 74 height 18
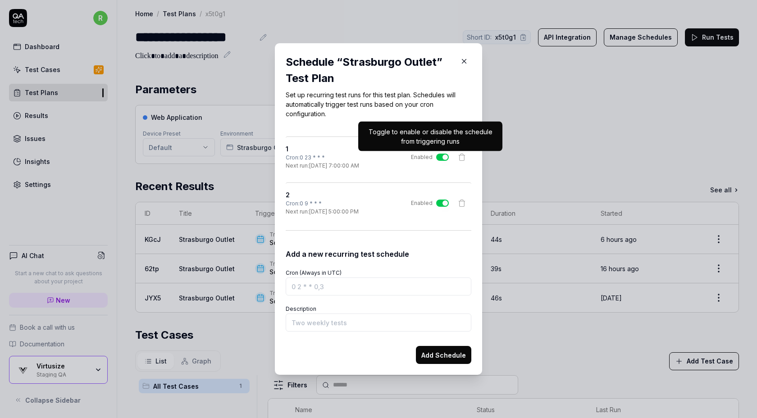
click at [442, 160] on button "Enabled" at bounding box center [442, 157] width 13 height 7
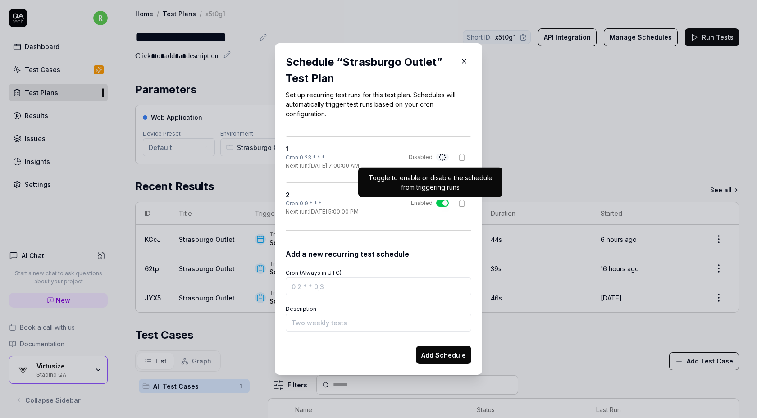
click at [440, 205] on button "Enabled" at bounding box center [442, 203] width 13 height 7
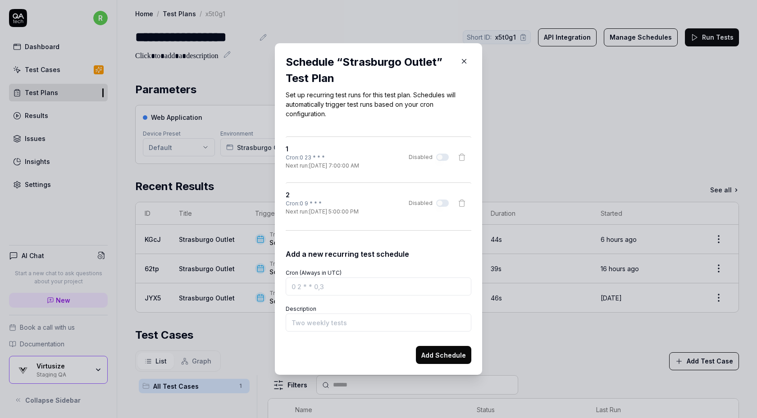
type button "on"
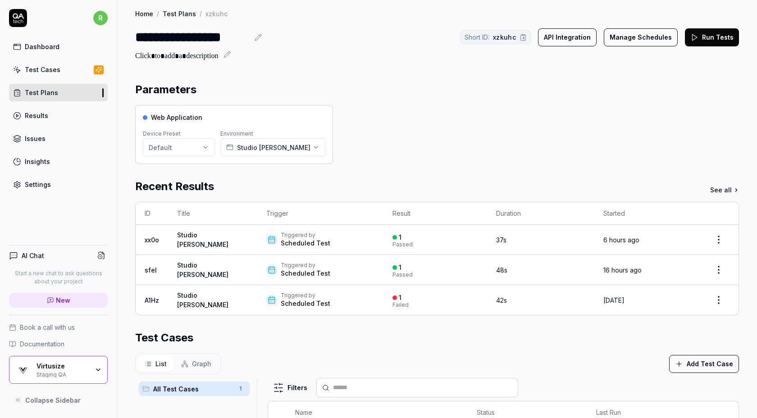
click at [622, 31] on button "Manage Schedules" at bounding box center [641, 37] width 74 height 18
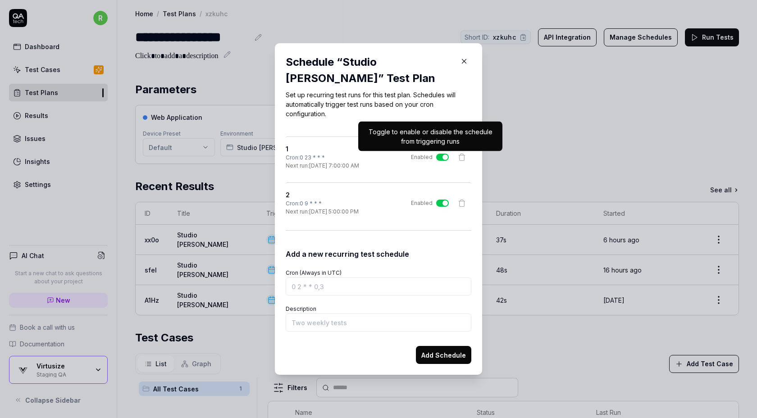
click at [442, 157] on button "Enabled" at bounding box center [442, 157] width 13 height 7
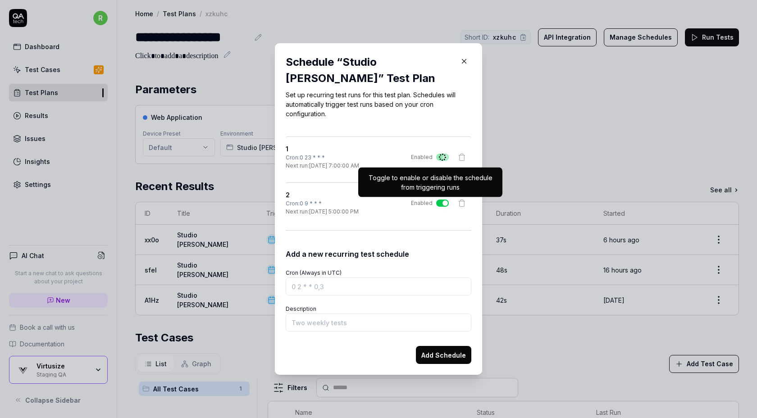
click at [440, 205] on button "Enabled" at bounding box center [442, 203] width 13 height 7
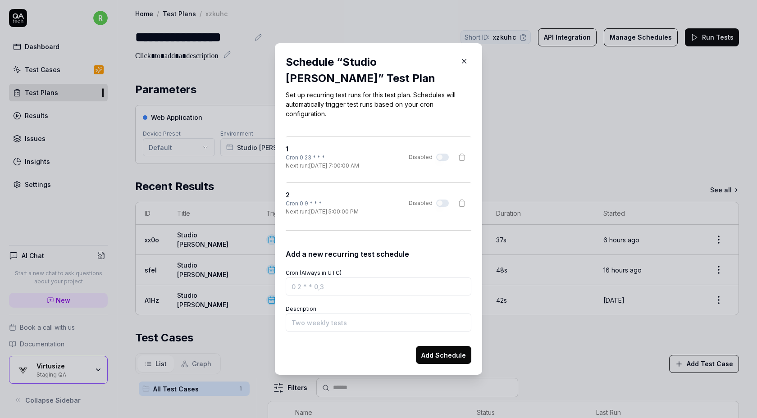
type button "on"
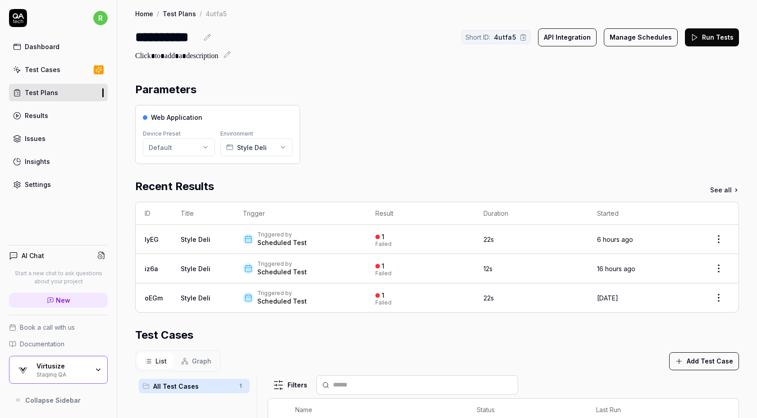
click at [652, 36] on button "Manage Schedules" at bounding box center [641, 37] width 74 height 18
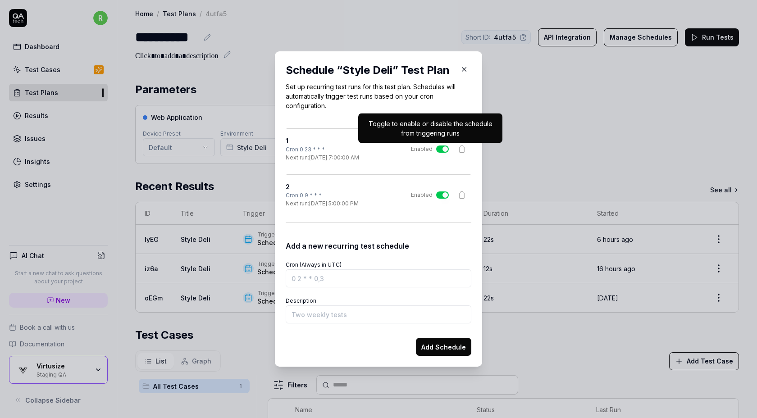
click at [438, 149] on button "Enabled" at bounding box center [442, 148] width 13 height 7
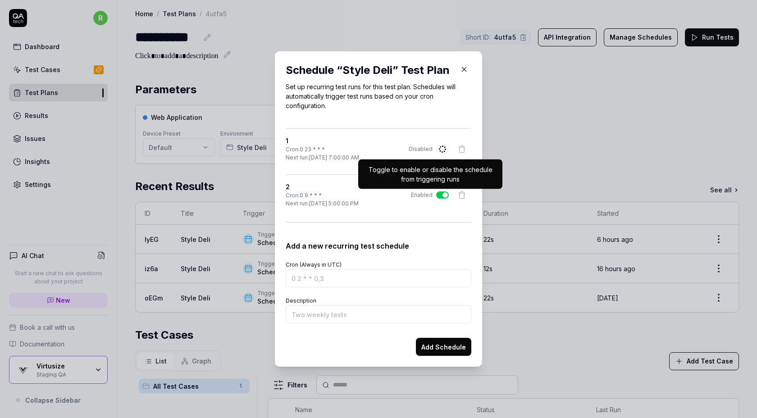
click at [440, 194] on button "Enabled" at bounding box center [442, 194] width 13 height 7
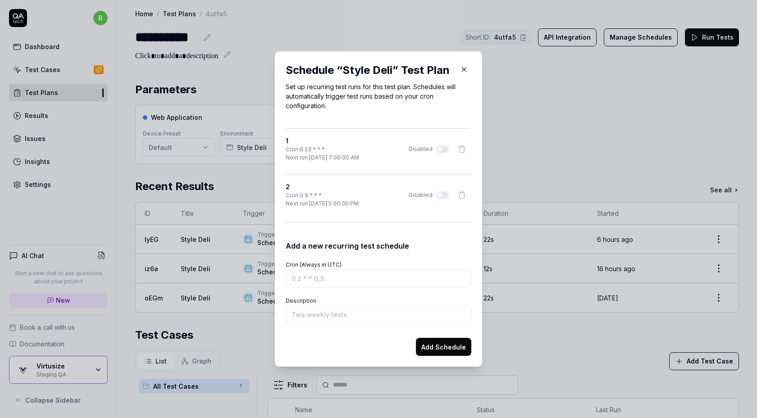
type button "on"
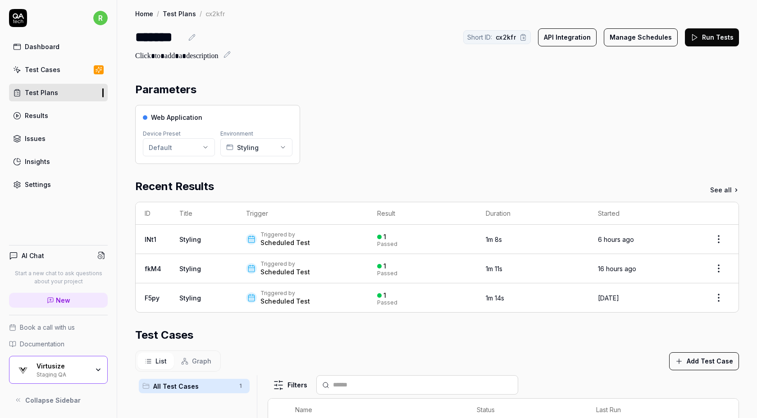
click at [638, 32] on button "Manage Schedules" at bounding box center [641, 37] width 74 height 18
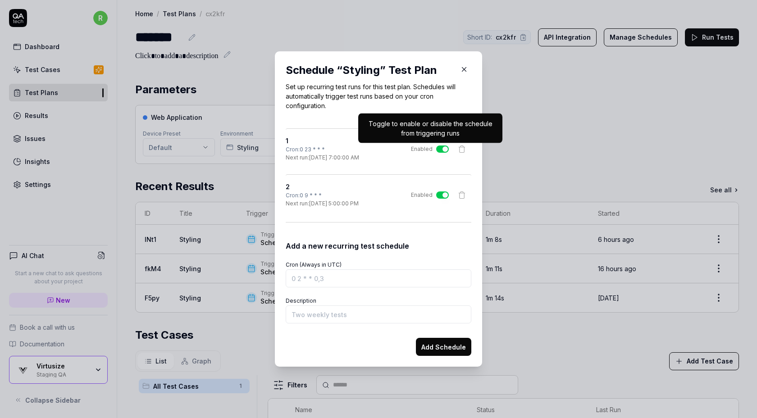
click at [439, 149] on button "Enabled" at bounding box center [442, 148] width 13 height 7
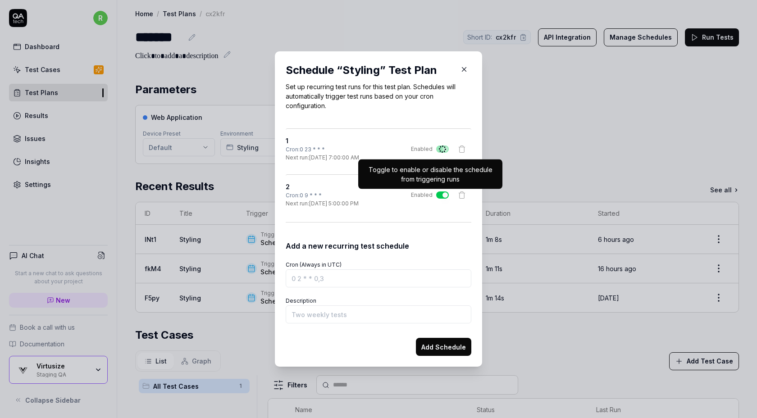
click at [440, 195] on button "Enabled" at bounding box center [442, 194] width 13 height 7
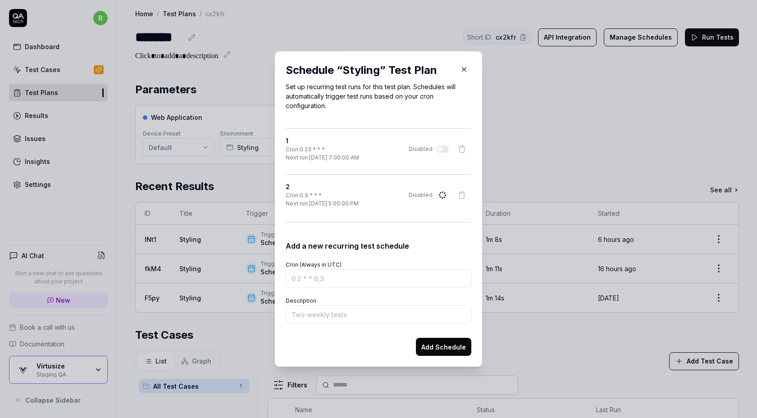
type button "on"
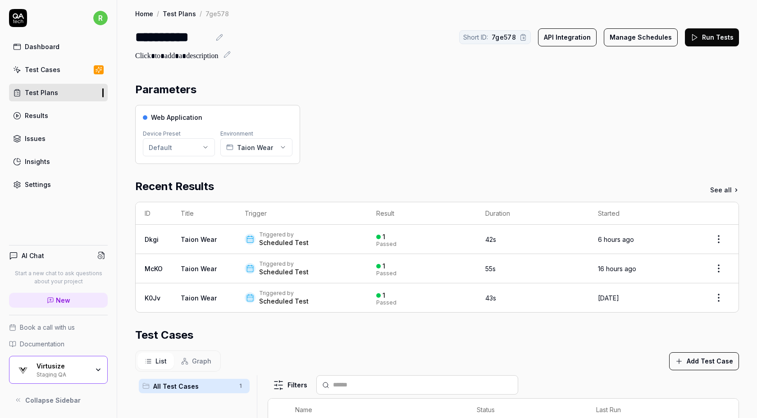
click at [624, 40] on button "Manage Schedules" at bounding box center [641, 37] width 74 height 18
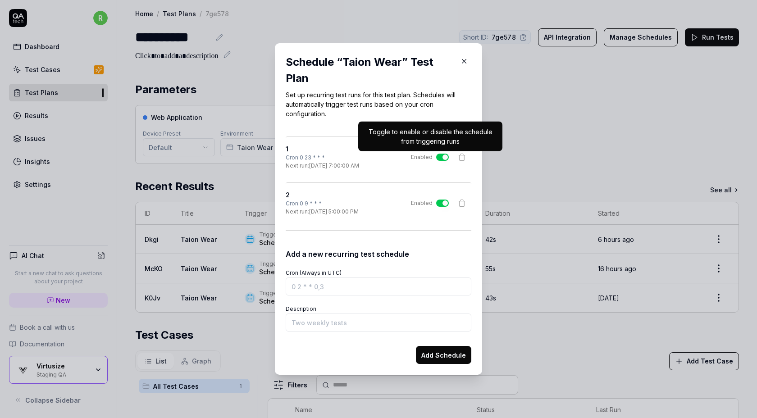
click at [441, 156] on button "Enabled" at bounding box center [442, 157] width 13 height 7
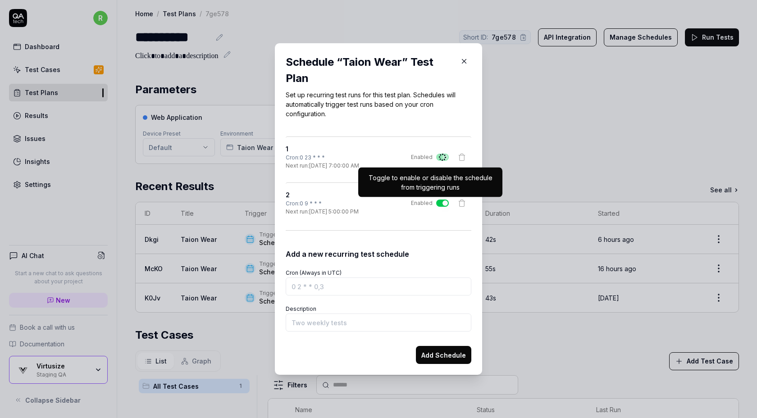
click at [440, 202] on button "Enabled" at bounding box center [442, 203] width 13 height 7
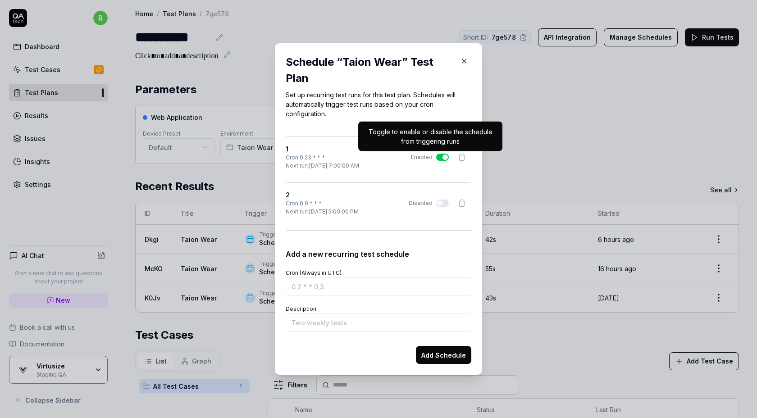
click at [441, 155] on button "Enabled" at bounding box center [442, 157] width 13 height 7
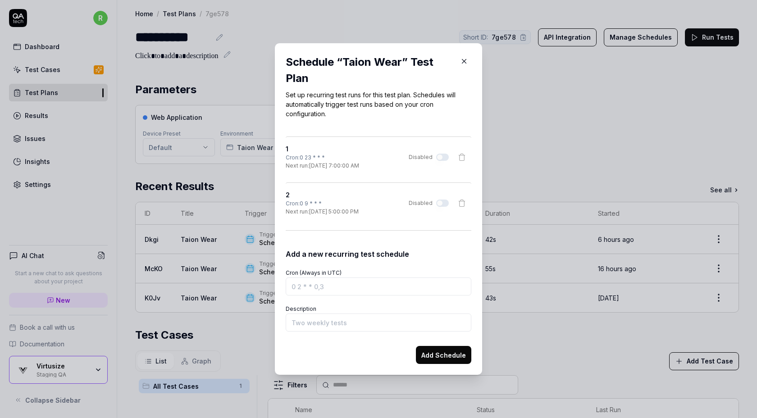
type button "on"
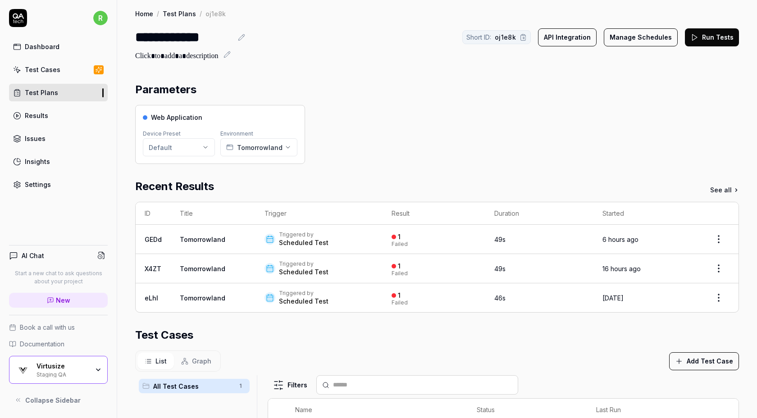
click at [633, 27] on div "**********" at bounding box center [437, 31] width 640 height 62
click at [633, 42] on button "Manage Schedules" at bounding box center [641, 37] width 74 height 18
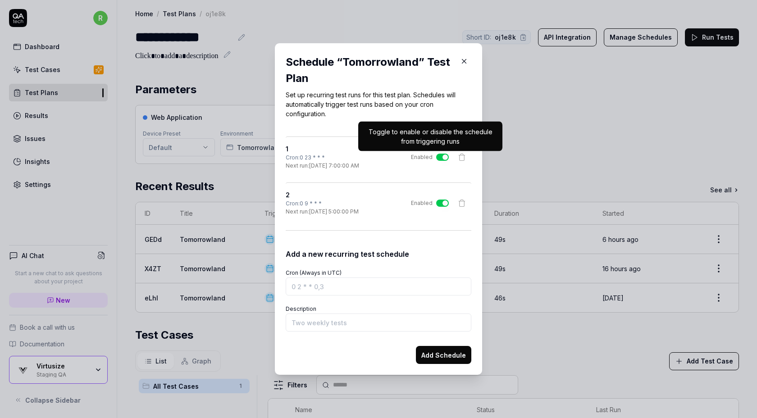
click at [443, 157] on button "Enabled" at bounding box center [442, 157] width 13 height 7
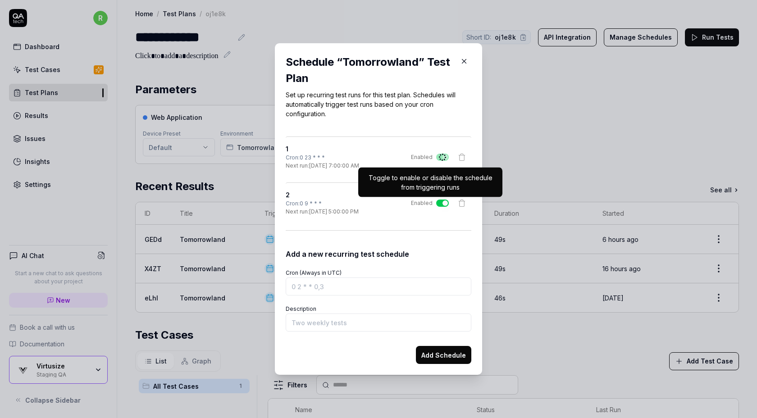
click at [441, 202] on button "Enabled" at bounding box center [442, 203] width 13 height 7
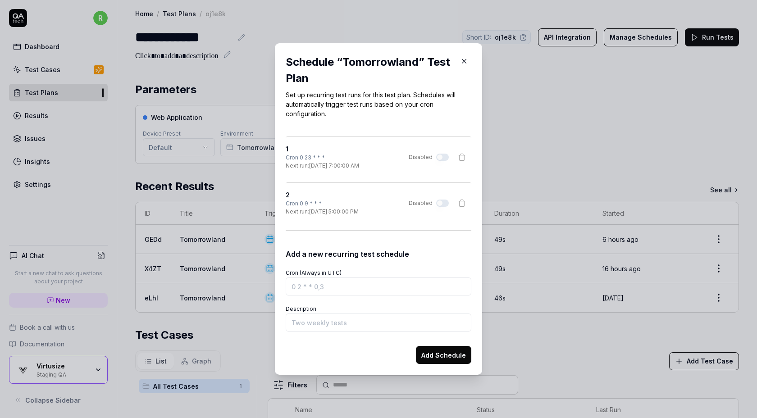
type button "on"
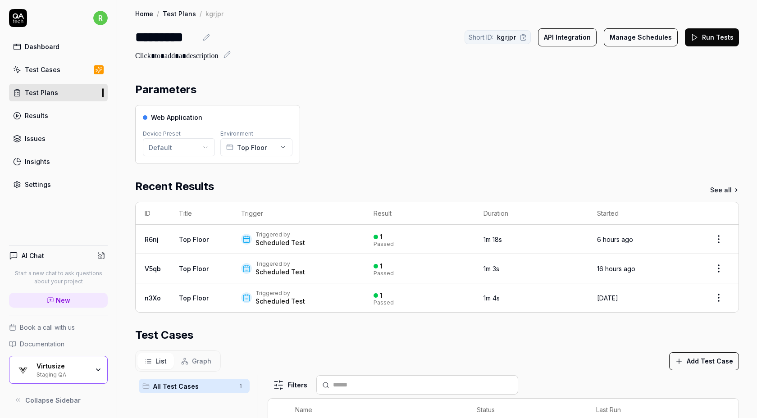
click at [633, 35] on button "Manage Schedules" at bounding box center [641, 37] width 74 height 18
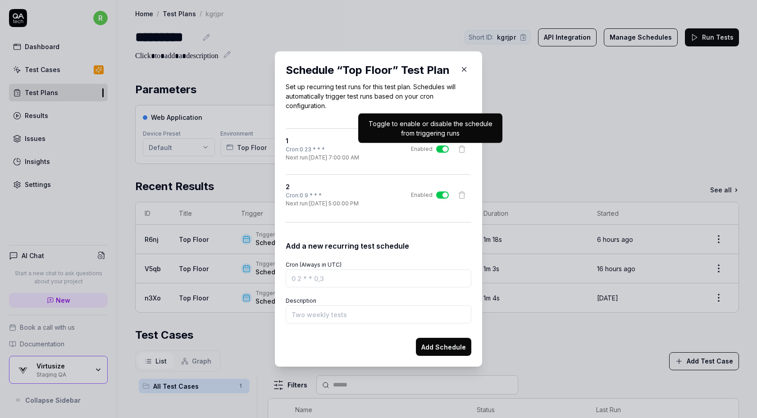
click at [440, 148] on button "Enabled" at bounding box center [442, 148] width 13 height 7
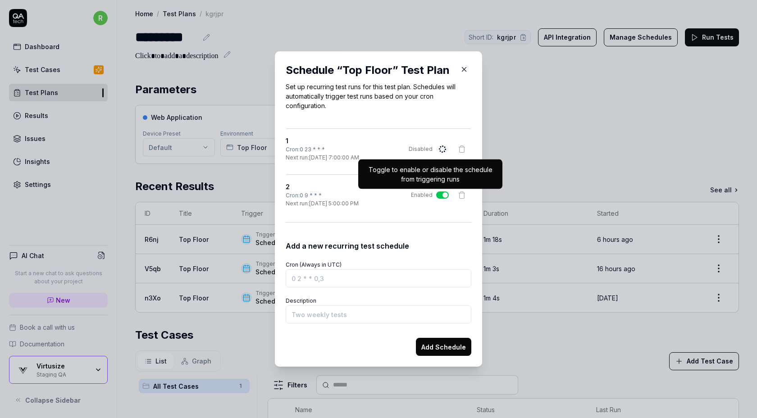
click at [439, 194] on button "Enabled" at bounding box center [442, 194] width 13 height 7
type button "on"
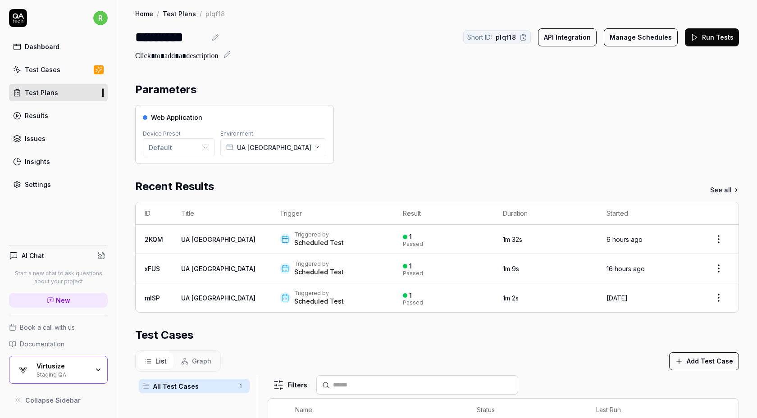
click at [623, 38] on button "Manage Schedules" at bounding box center [641, 37] width 74 height 18
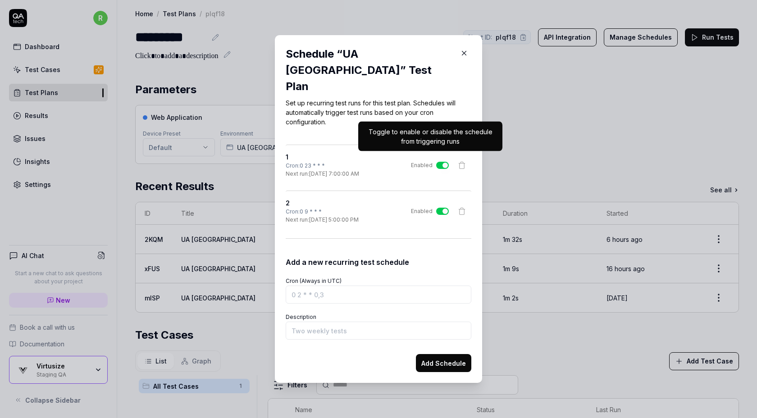
click at [442, 162] on button "Enabled" at bounding box center [442, 165] width 13 height 7
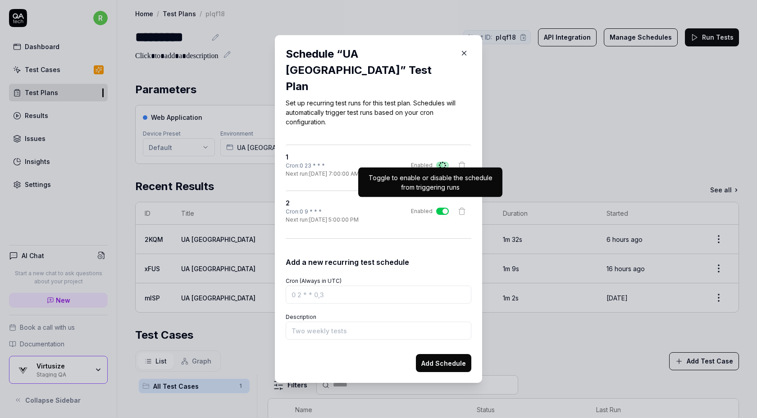
click at [441, 208] on button "Enabled" at bounding box center [442, 211] width 13 height 7
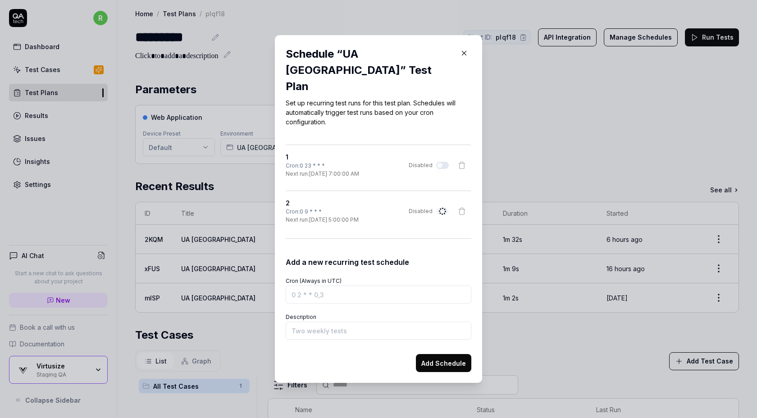
type button "on"
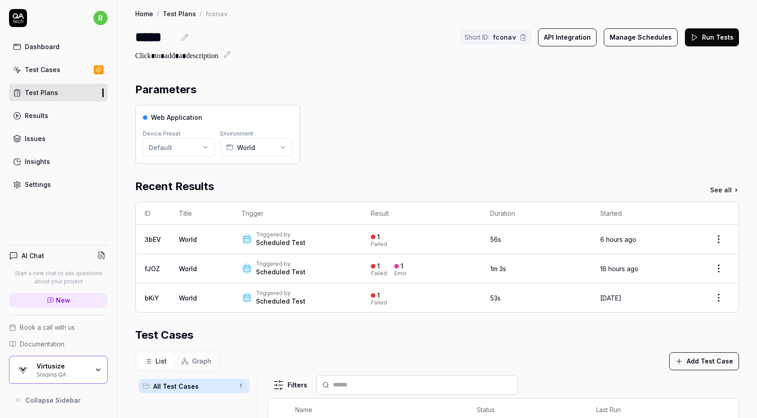
click at [620, 44] on button "Manage Schedules" at bounding box center [641, 37] width 74 height 18
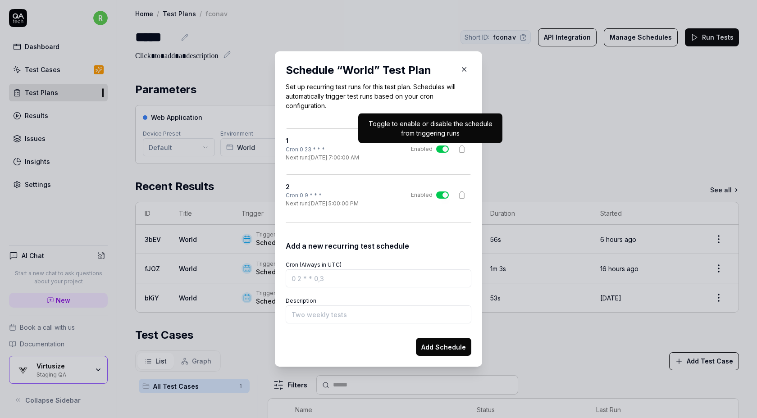
click at [440, 147] on button "Enabled" at bounding box center [442, 148] width 13 height 7
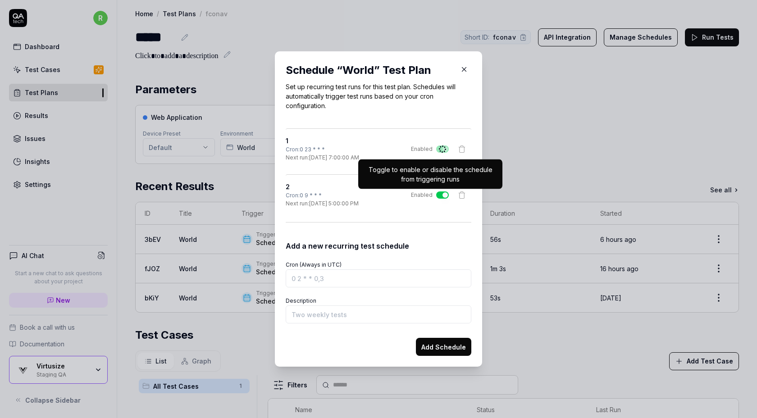
click at [440, 192] on button "Enabled" at bounding box center [442, 194] width 13 height 7
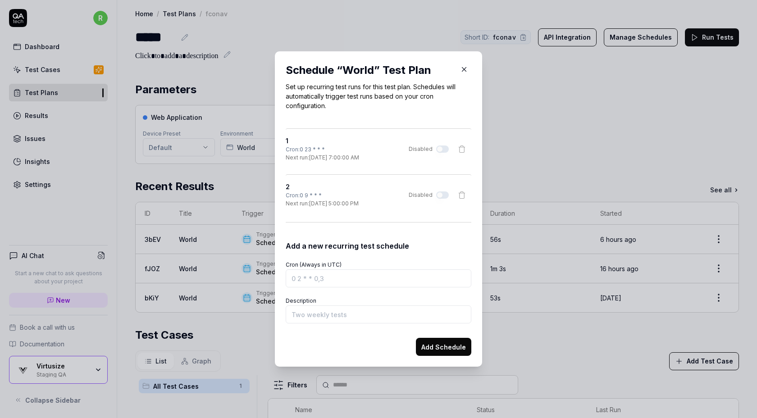
type button "on"
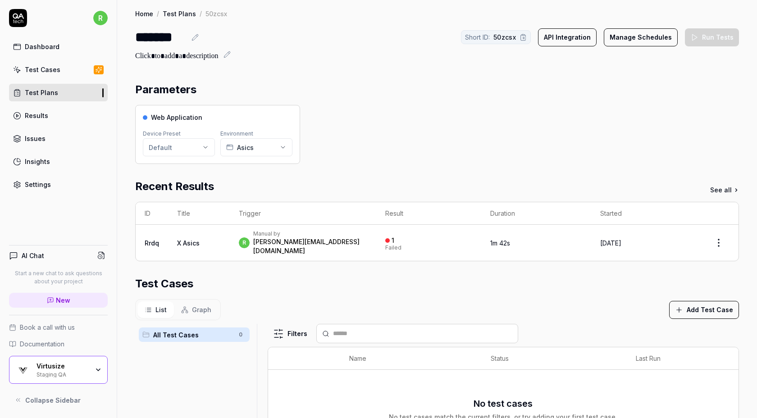
click at [636, 36] on button "Manage Schedules" at bounding box center [641, 37] width 74 height 18
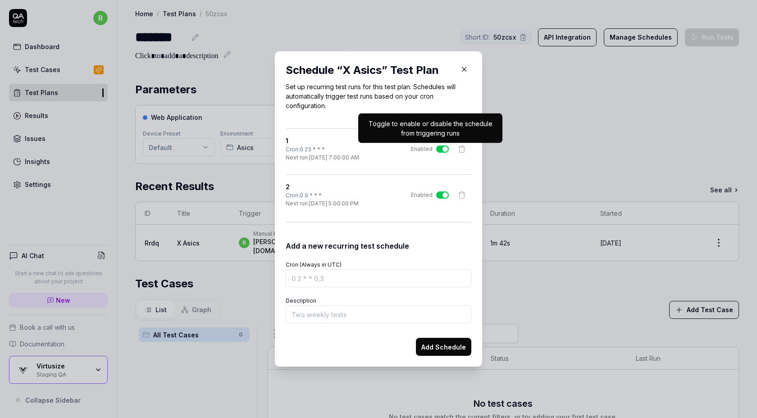
click at [442, 151] on button "Enabled" at bounding box center [442, 148] width 13 height 7
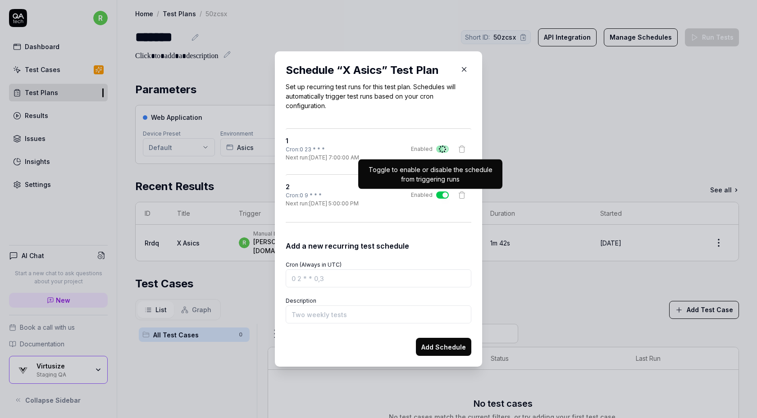
click at [439, 195] on button "Enabled" at bounding box center [442, 194] width 13 height 7
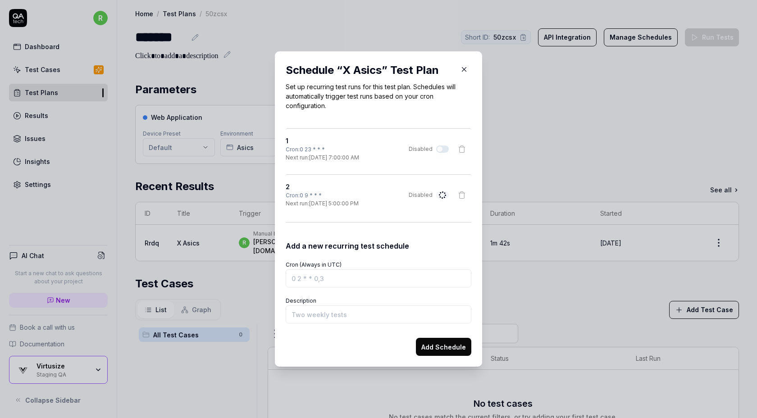
type button "on"
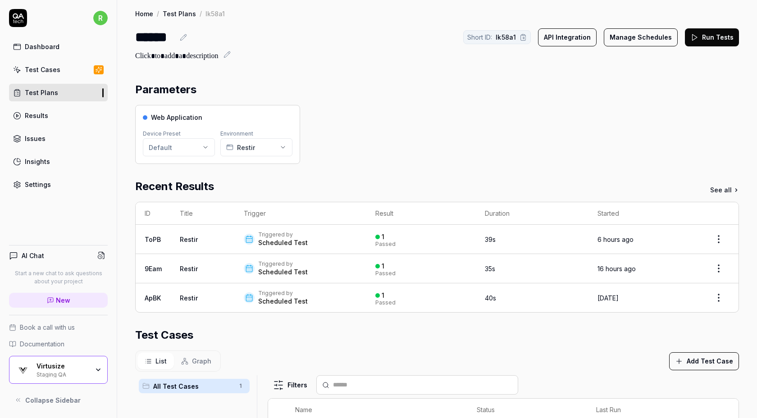
click at [633, 47] on h2 at bounding box center [437, 54] width 604 height 14
click at [638, 38] on button "Manage Schedules" at bounding box center [641, 37] width 74 height 18
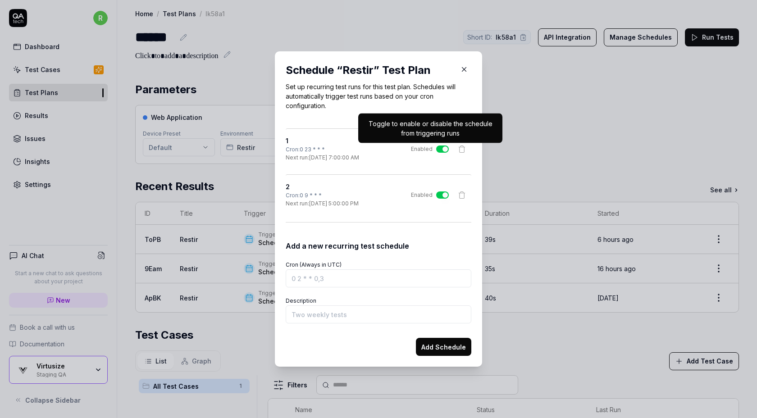
click at [441, 145] on button "Enabled" at bounding box center [442, 148] width 13 height 7
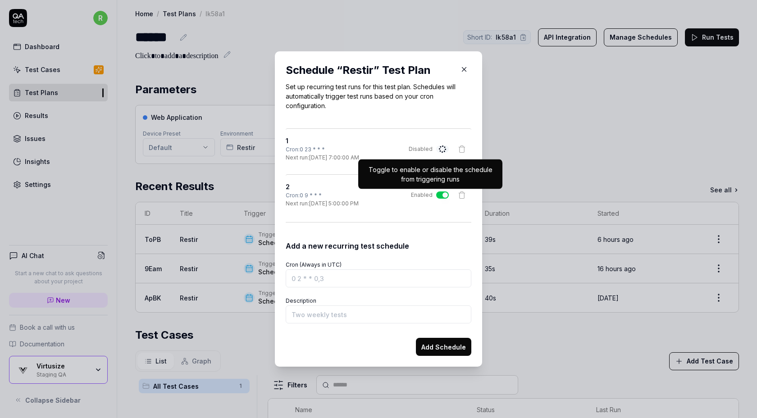
click at [441, 195] on button "Enabled" at bounding box center [442, 194] width 13 height 7
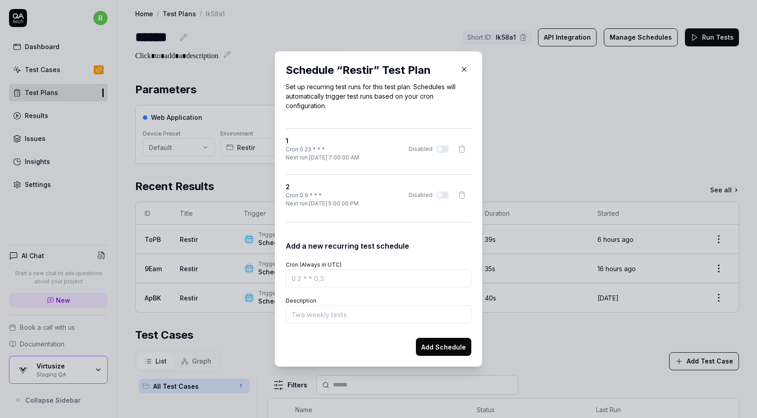
type button "on"
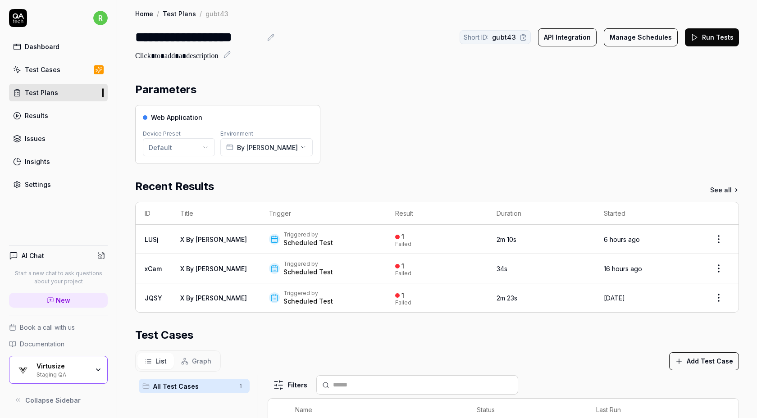
click at [635, 39] on button "Manage Schedules" at bounding box center [641, 37] width 74 height 18
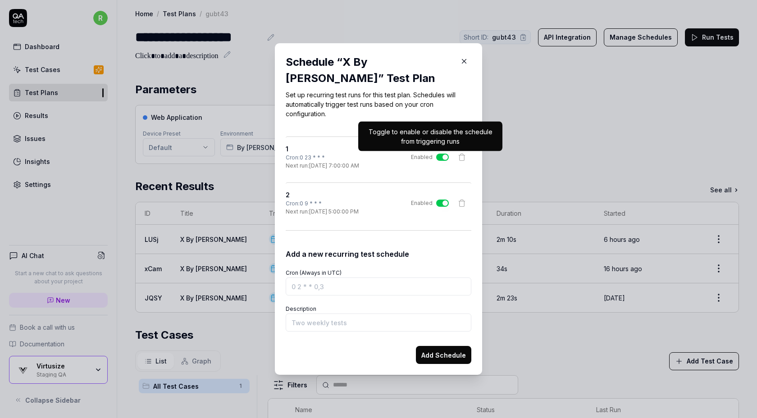
click at [446, 155] on button "Enabled" at bounding box center [442, 157] width 13 height 7
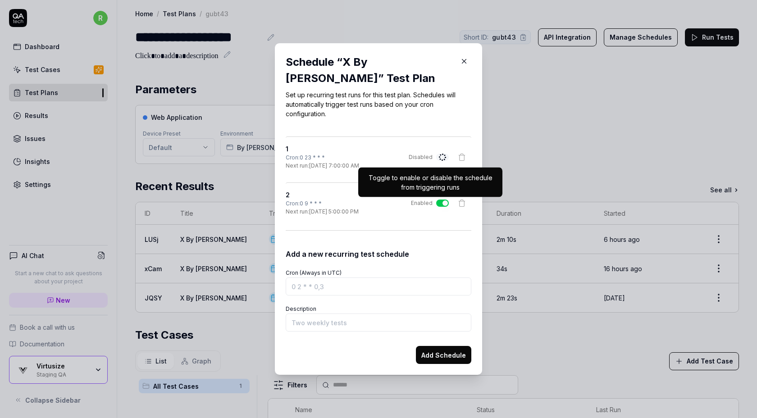
click at [440, 203] on button "Enabled" at bounding box center [442, 203] width 13 height 7
type button "on"
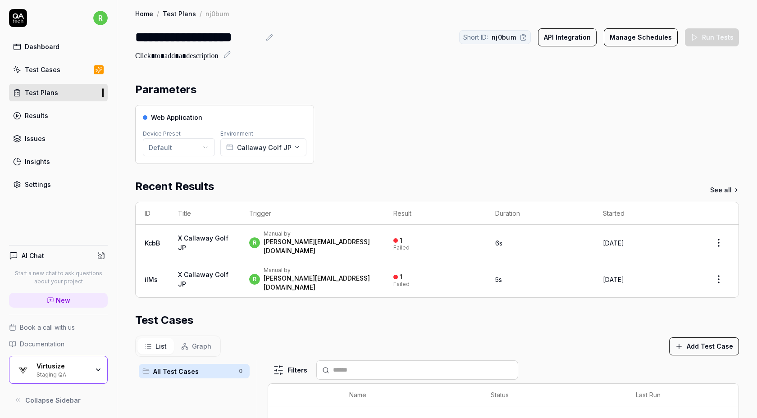
click at [618, 38] on button "Manage Schedules" at bounding box center [641, 37] width 74 height 18
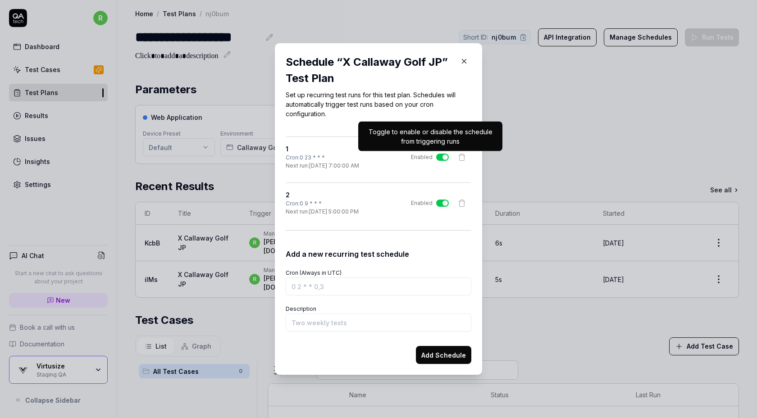
click at [443, 156] on button "Enabled" at bounding box center [442, 157] width 13 height 7
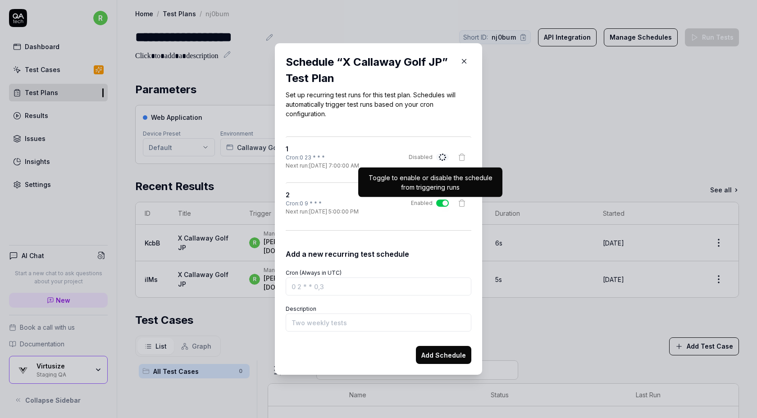
click at [439, 200] on button "Enabled" at bounding box center [442, 203] width 13 height 7
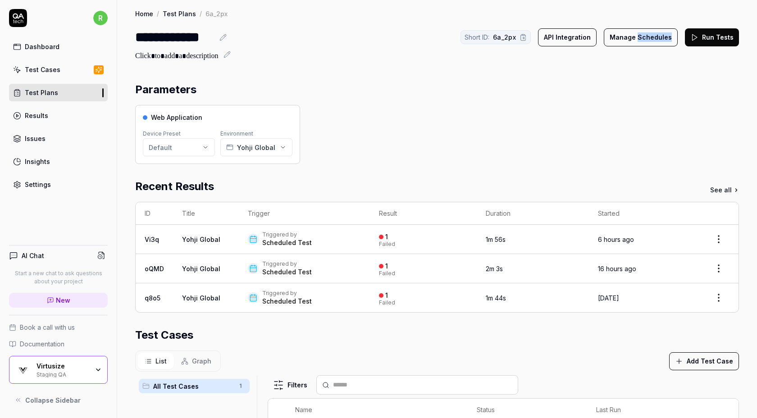
drag, startPoint x: 639, startPoint y: 47, endPoint x: 643, endPoint y: 40, distance: 8.1
click at [643, 40] on div "**********" at bounding box center [437, 44] width 604 height 35
click at [643, 40] on button "Manage Schedules" at bounding box center [641, 37] width 74 height 18
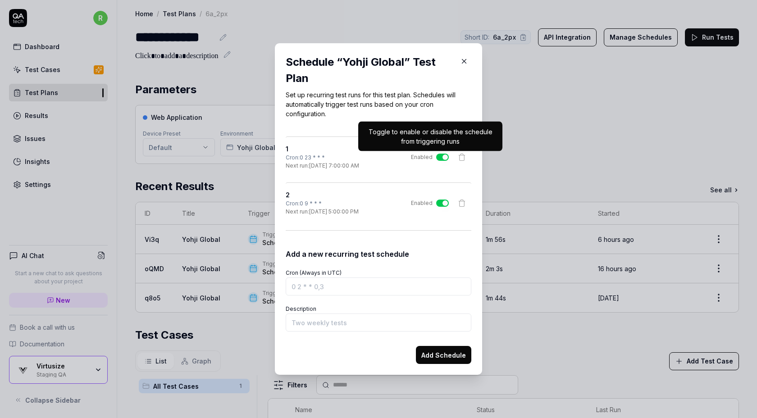
click at [442, 158] on button "Enabled" at bounding box center [442, 157] width 13 height 7
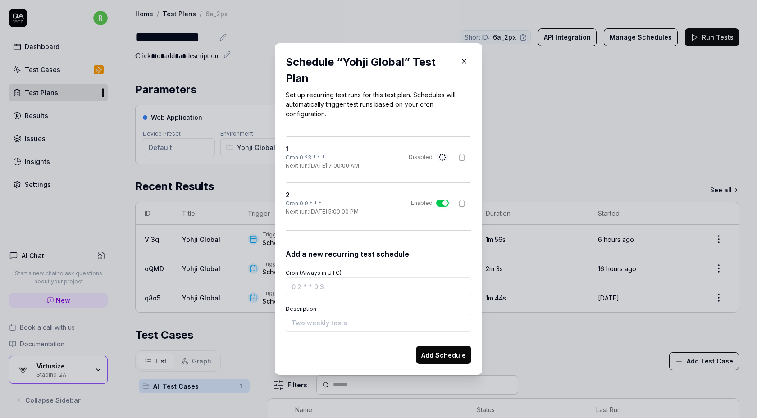
click at [442, 204] on button "Enabled" at bounding box center [442, 203] width 13 height 7
type button "on"
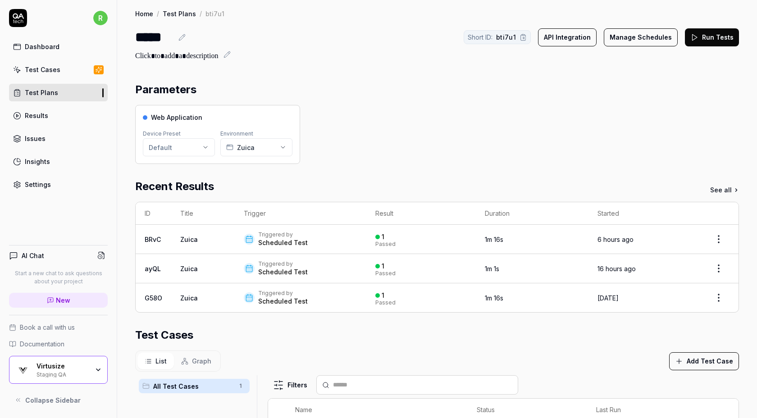
click at [625, 43] on button "Manage Schedules" at bounding box center [641, 37] width 74 height 18
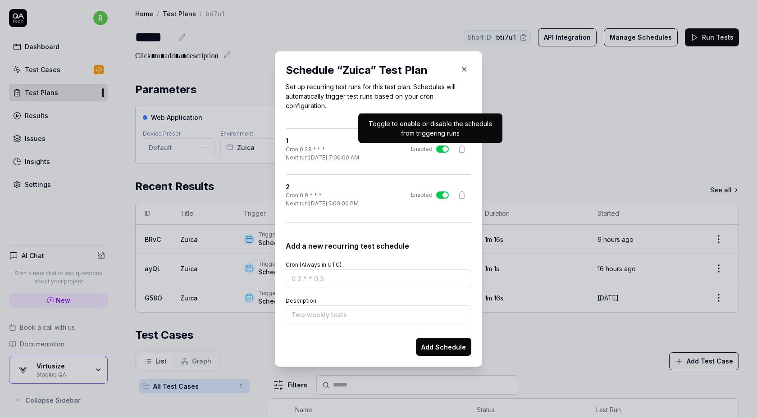
click at [443, 145] on label "Enabled" at bounding box center [430, 149] width 38 height 8
click at [443, 145] on button "Enabled" at bounding box center [442, 148] width 13 height 7
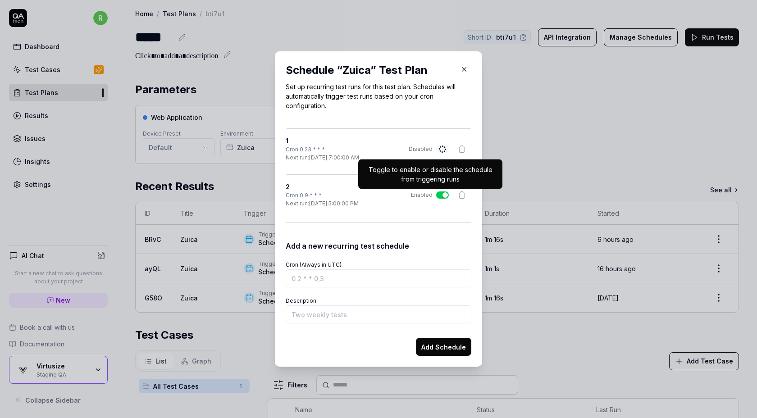
click at [440, 193] on button "Enabled" at bounding box center [442, 194] width 13 height 7
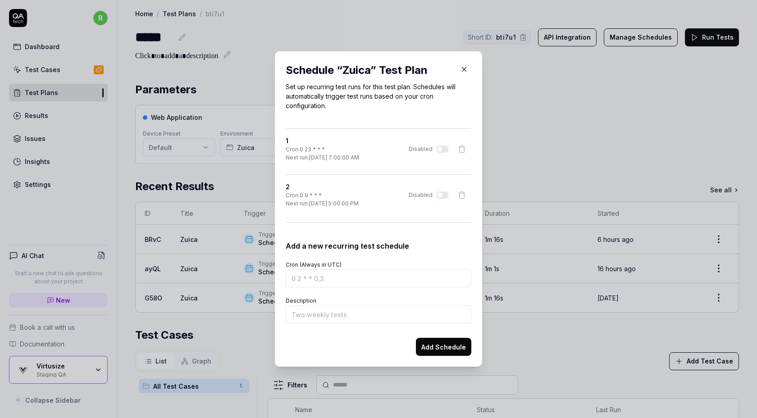
type button "on"
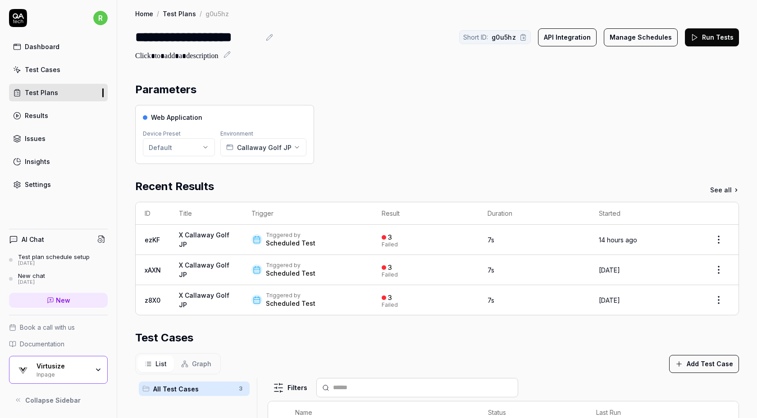
click at [629, 38] on button "Manage Schedules" at bounding box center [641, 37] width 74 height 18
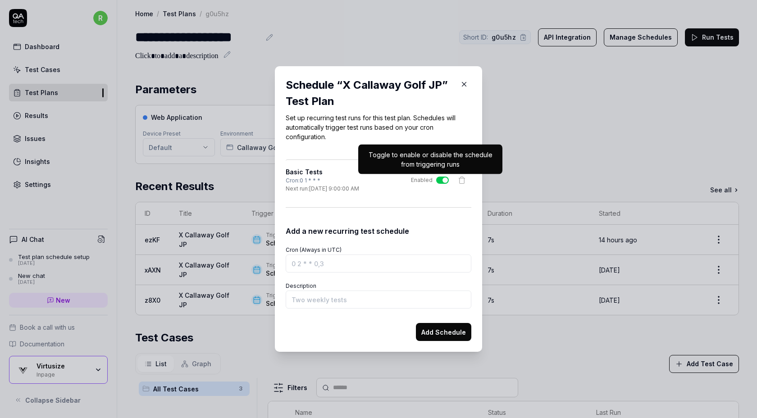
click at [439, 183] on button "Enabled" at bounding box center [442, 180] width 13 height 7
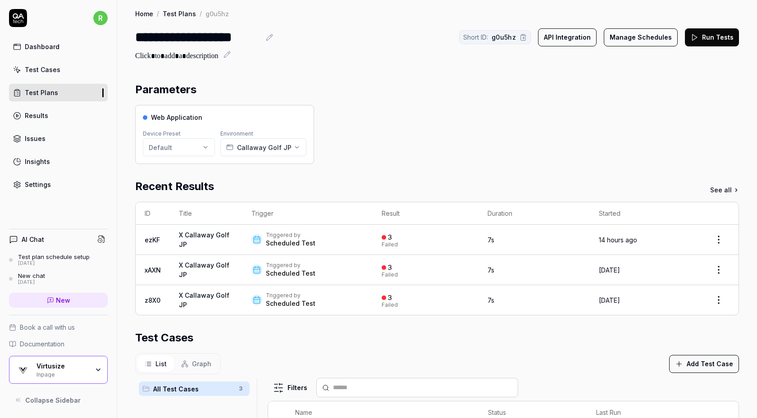
click at [658, 72] on div "**********" at bounding box center [437, 317] width 640 height 634
click at [628, 40] on button "Manage Schedules" at bounding box center [641, 37] width 74 height 18
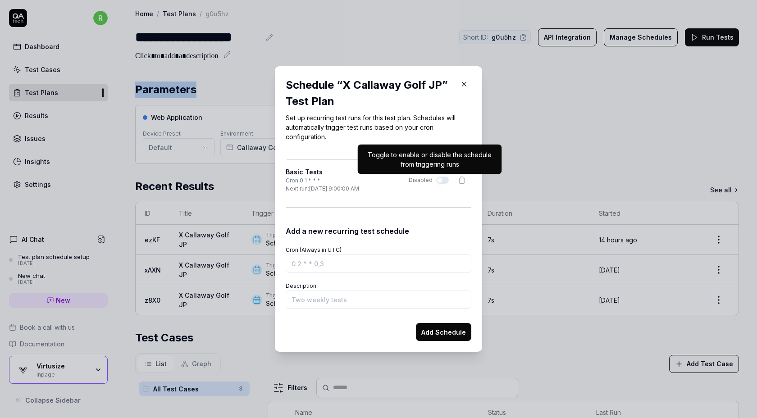
click at [432, 55] on div "​ Schedule “ X Callaway Golf JP ” Test Plan Set up recurring test runs for this…" at bounding box center [378, 208] width 243 height 307
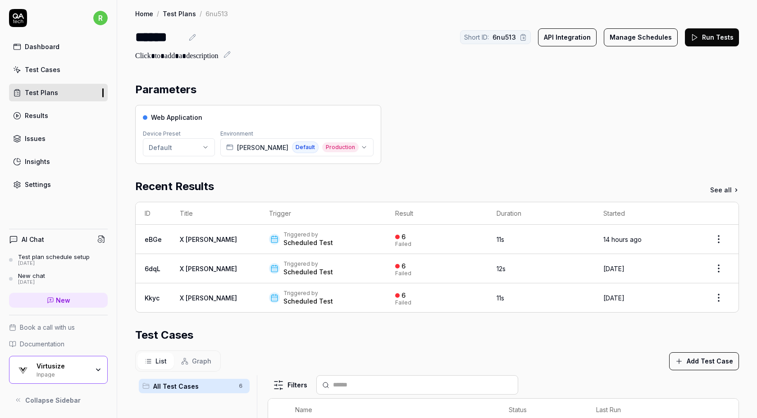
click at [643, 40] on button "Manage Schedules" at bounding box center [641, 37] width 74 height 18
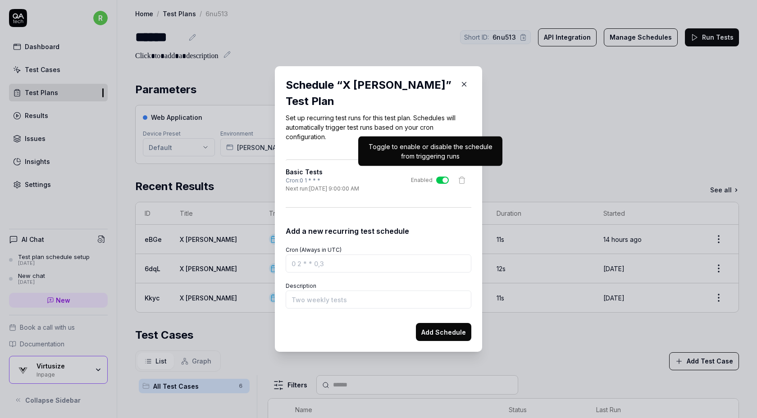
click at [441, 177] on button "Enabled" at bounding box center [442, 180] width 13 height 7
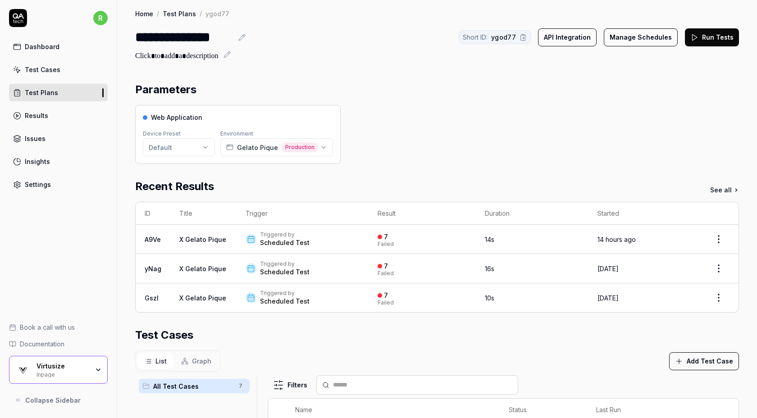
click at [663, 42] on button "Manage Schedules" at bounding box center [641, 37] width 74 height 18
click at [625, 41] on button "Manage Schedules" at bounding box center [641, 37] width 74 height 18
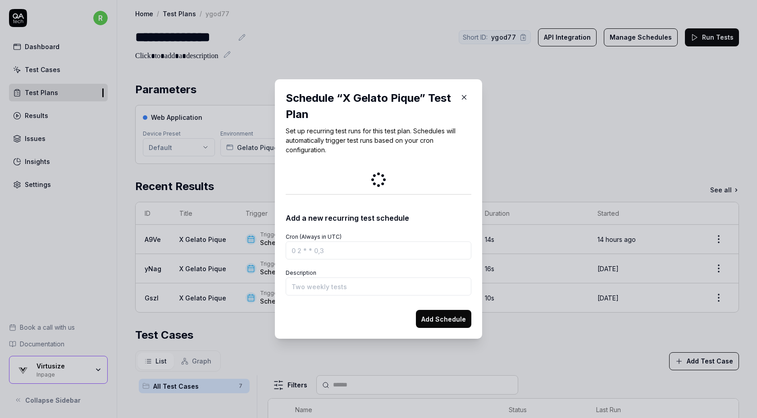
click at [465, 95] on icon "button" at bounding box center [464, 97] width 8 height 8
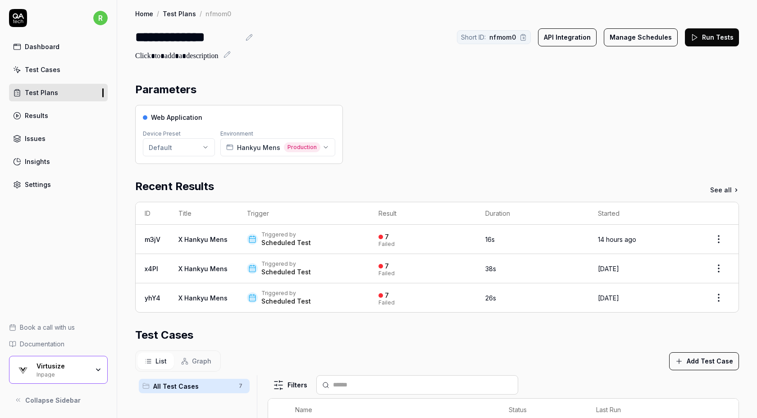
click at [663, 35] on button "Manage Schedules" at bounding box center [641, 37] width 74 height 18
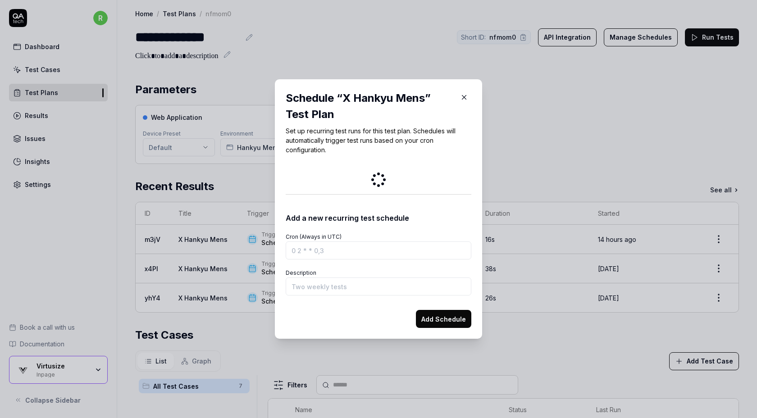
click at [462, 100] on icon "button" at bounding box center [464, 97] width 8 height 8
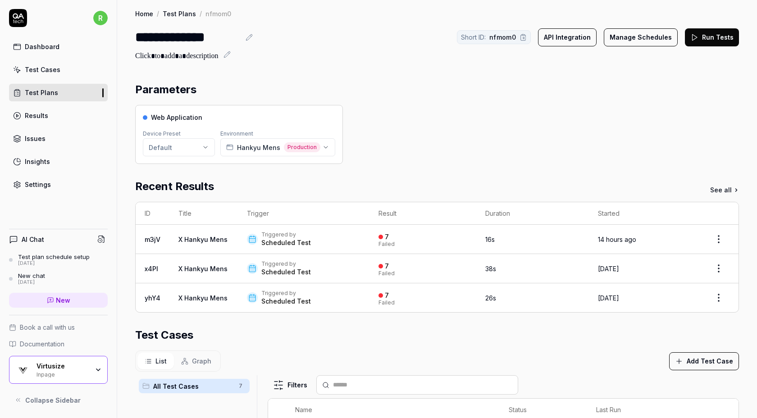
click at [629, 29] on button "Manage Schedules" at bounding box center [641, 37] width 74 height 18
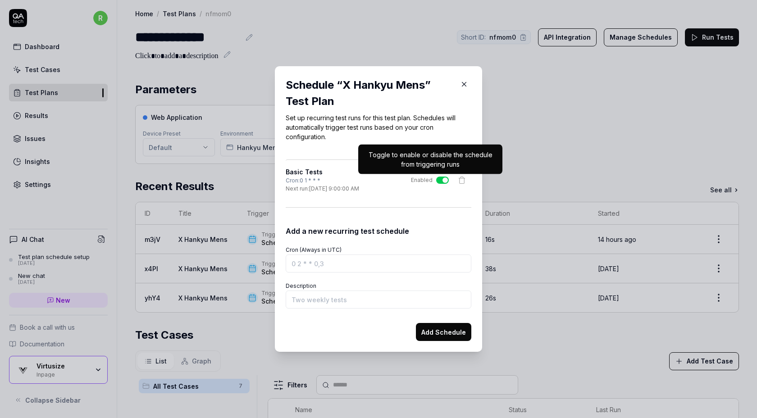
click at [439, 177] on button "Enabled" at bounding box center [442, 180] width 13 height 7
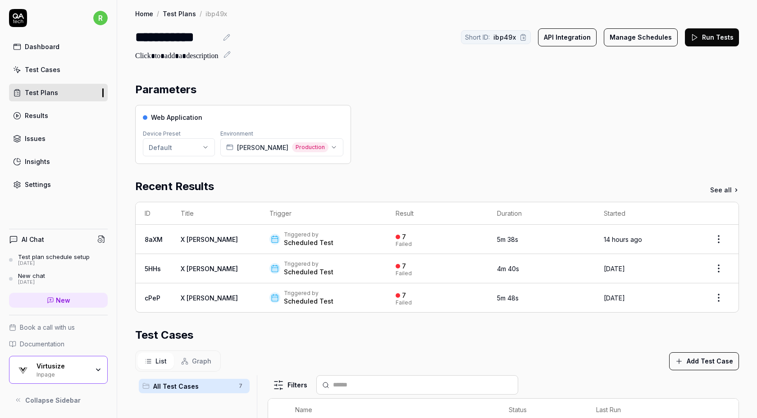
click at [623, 40] on button "Manage Schedules" at bounding box center [641, 37] width 74 height 18
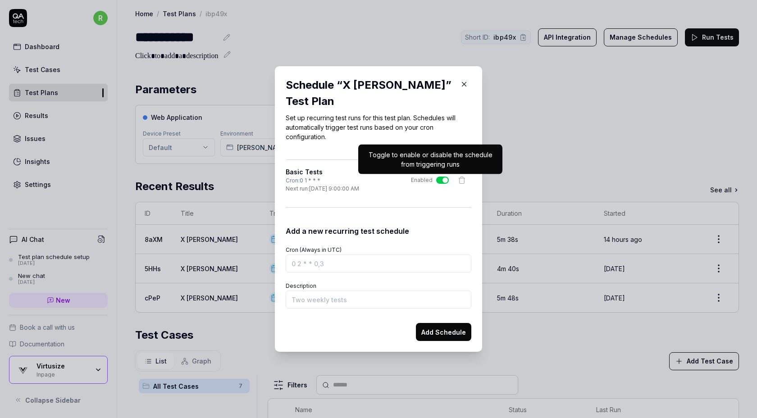
click at [445, 177] on button "Enabled" at bounding box center [442, 180] width 13 height 7
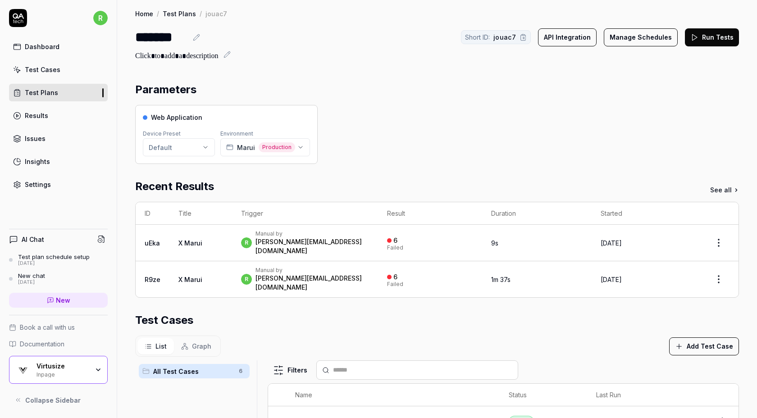
click at [649, 42] on button "Manage Schedules" at bounding box center [641, 37] width 74 height 18
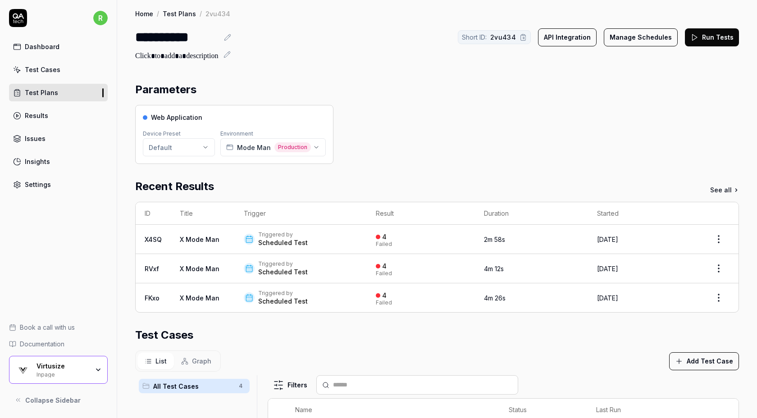
click at [648, 44] on button "Manage Schedules" at bounding box center [641, 37] width 74 height 18
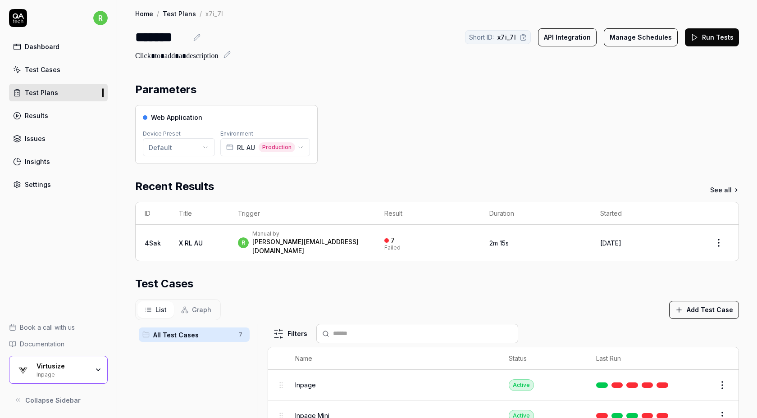
click at [652, 35] on button "Manage Schedules" at bounding box center [641, 37] width 74 height 18
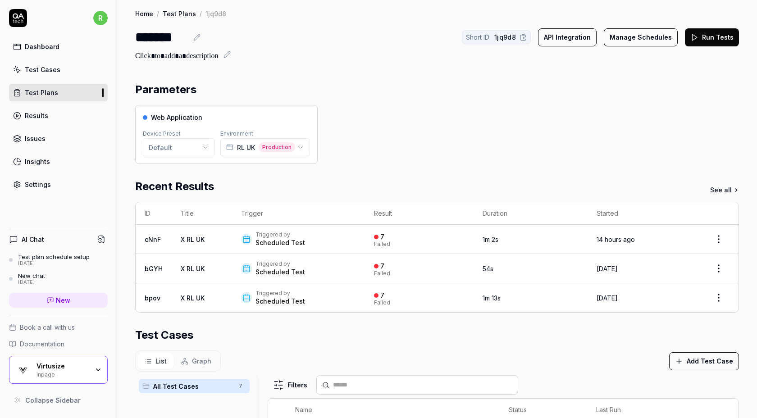
click at [625, 42] on button "Manage Schedules" at bounding box center [641, 37] width 74 height 18
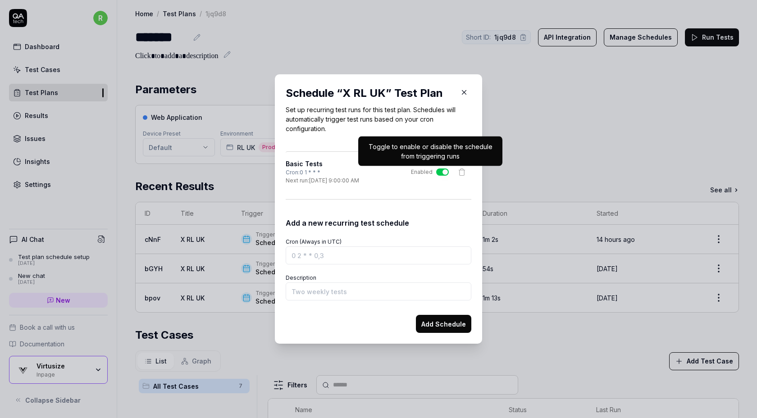
click at [440, 173] on button "Enabled" at bounding box center [442, 171] width 13 height 7
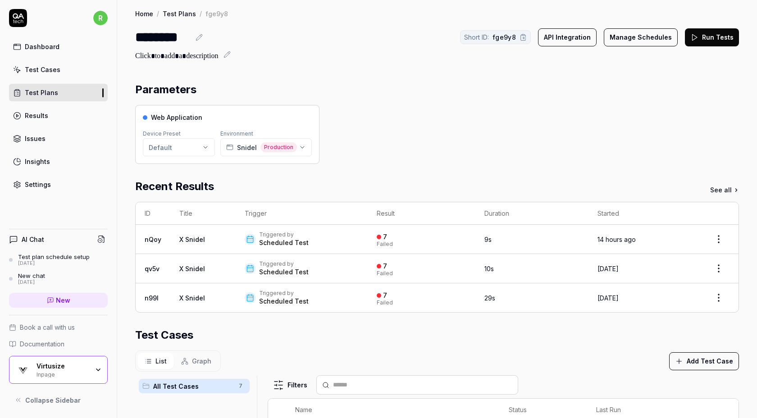
click at [641, 42] on button "Manage Schedules" at bounding box center [641, 37] width 74 height 18
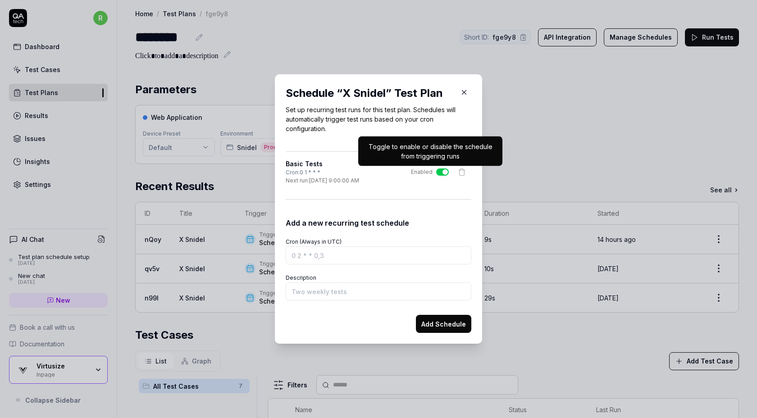
click at [440, 172] on button "Enabled" at bounding box center [442, 171] width 13 height 7
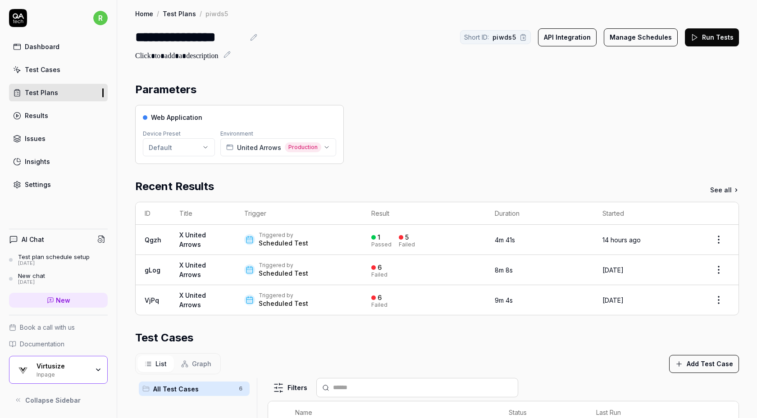
click at [649, 36] on button "Manage Schedules" at bounding box center [641, 37] width 74 height 18
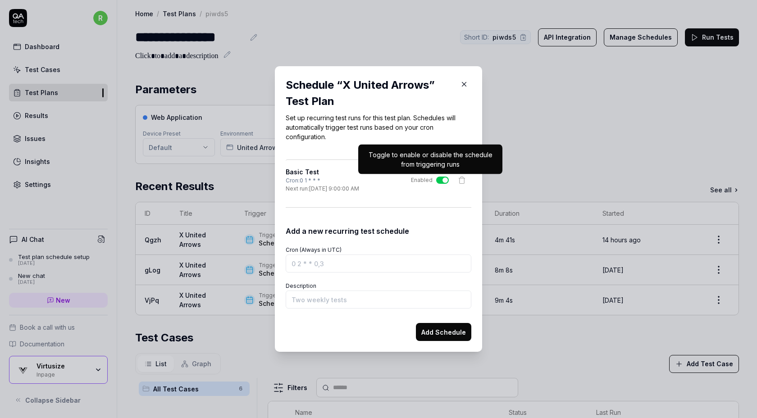
click at [438, 181] on button "Enabled" at bounding box center [442, 180] width 13 height 7
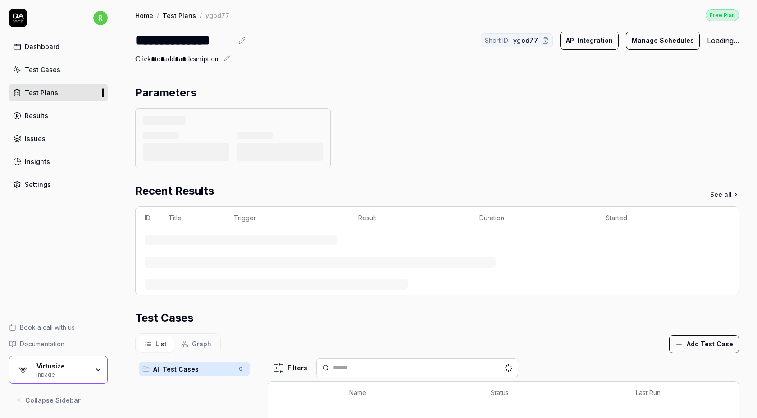
click at [648, 37] on button "Manage Schedules" at bounding box center [663, 41] width 74 height 18
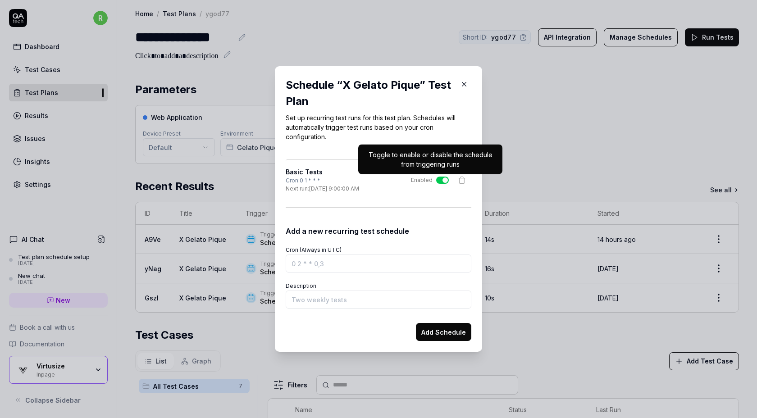
click at [440, 181] on button "Enabled" at bounding box center [442, 180] width 13 height 7
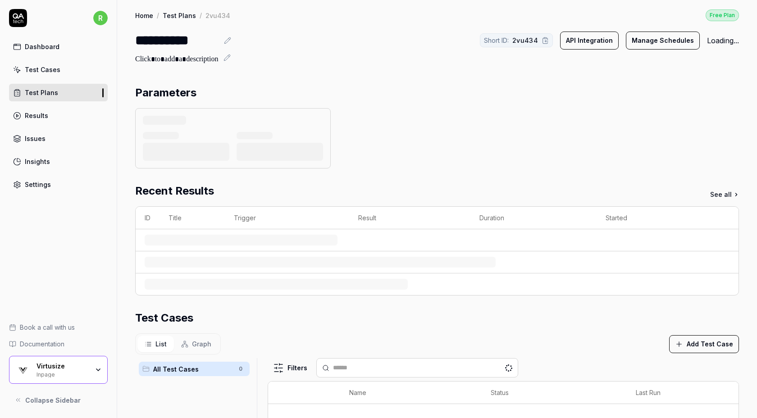
click at [718, 14] on div "Free Plan" at bounding box center [721, 15] width 33 height 12
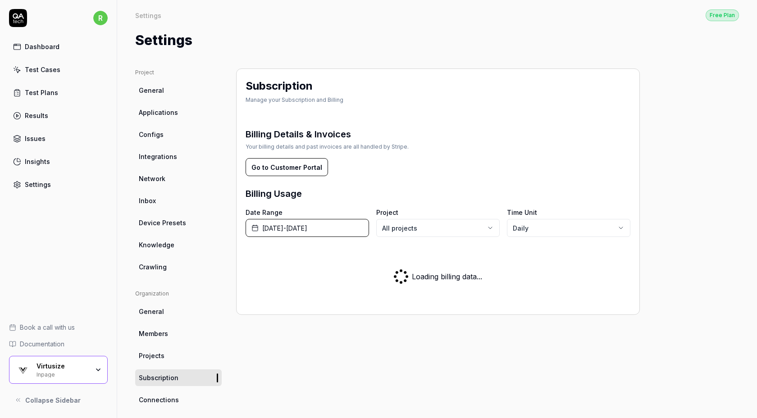
click at [422, 229] on body "r Dashboard Test Cases Test Plans Results Issues Insights Settings Book a call …" at bounding box center [378, 209] width 757 height 418
click at [495, 154] on html "r Dashboard Test Cases Test Plans Results Issues Insights Settings Book a call …" at bounding box center [378, 209] width 757 height 418
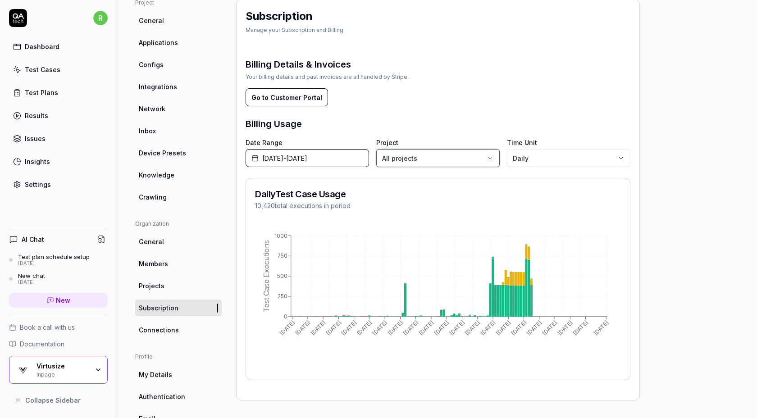
scroll to position [70, 0]
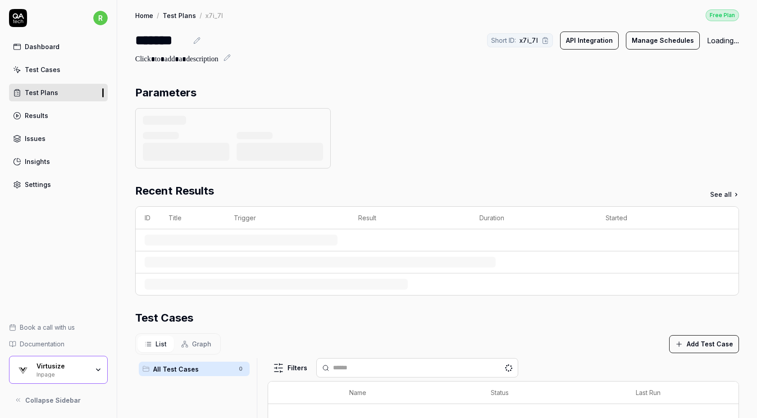
click at [647, 43] on button "Manage Schedules" at bounding box center [663, 41] width 74 height 18
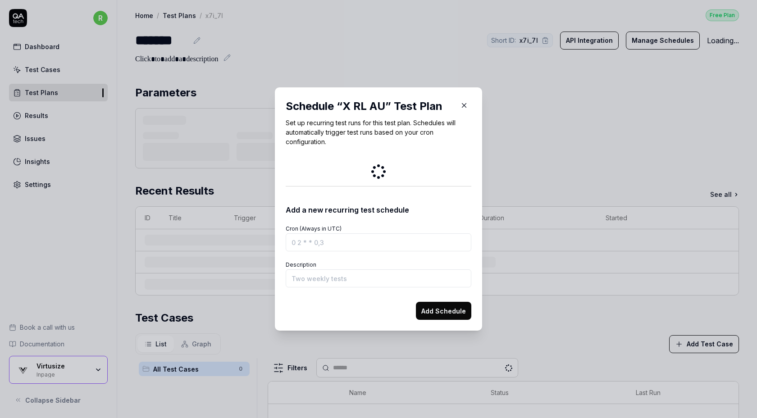
type input "x"
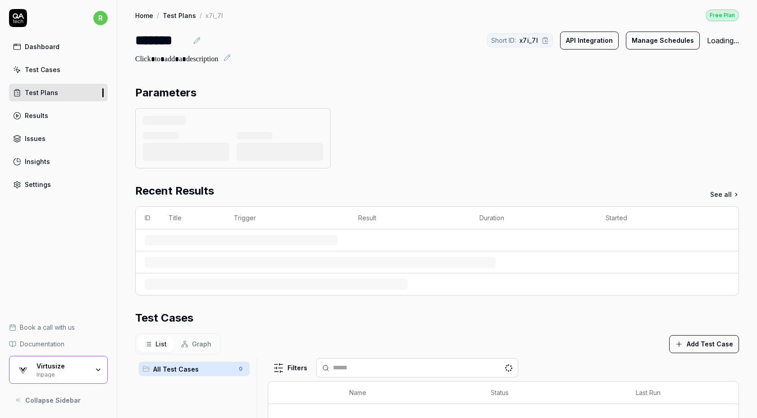
click at [654, 35] on button "Manage Schedules" at bounding box center [663, 41] width 74 height 18
click at [78, 186] on link "Settings" at bounding box center [58, 185] width 99 height 18
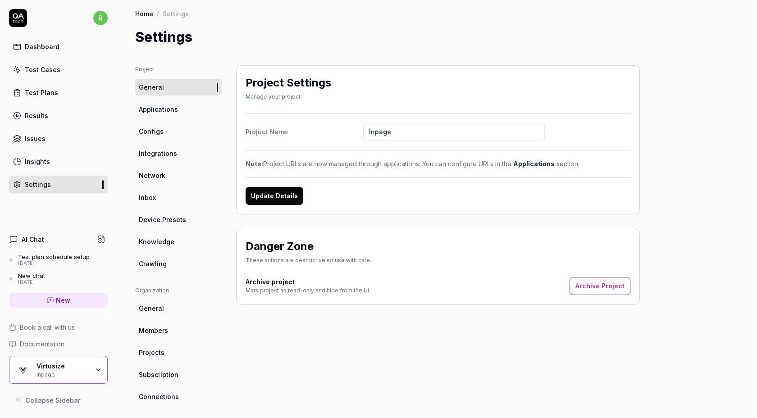
click at [168, 219] on span "Device Presets" at bounding box center [162, 219] width 47 height 9
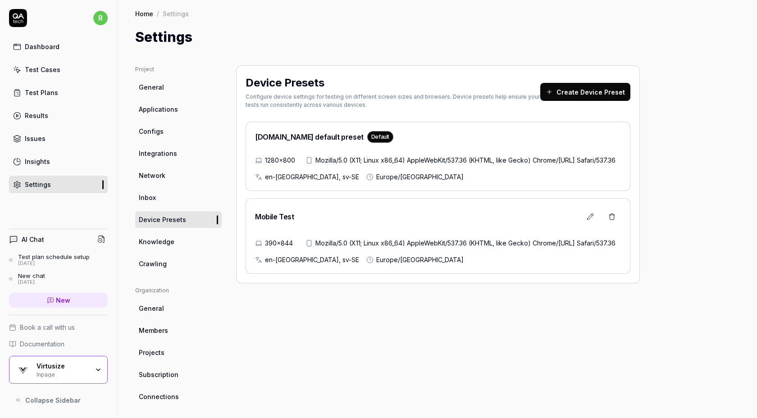
click at [612, 215] on icon at bounding box center [611, 213] width 2 height 1
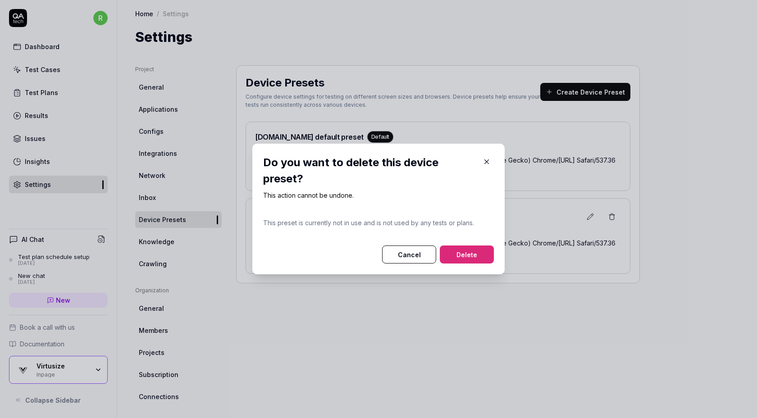
click at [477, 257] on button "Delete" at bounding box center [467, 254] width 54 height 18
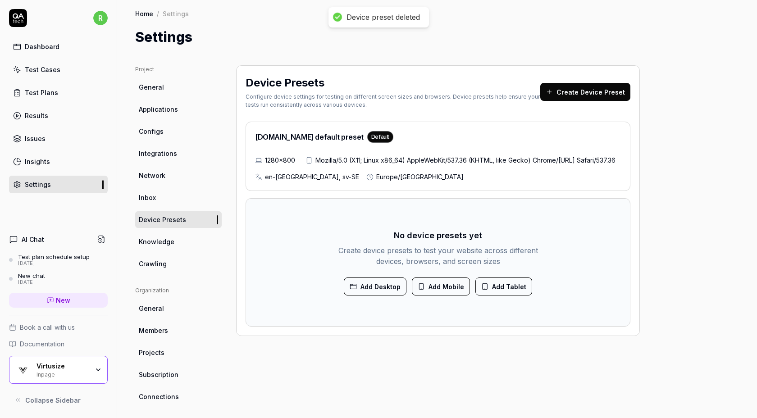
click at [159, 152] on span "Integrations" at bounding box center [158, 153] width 38 height 9
click at [167, 129] on link "Configs" at bounding box center [178, 131] width 86 height 17
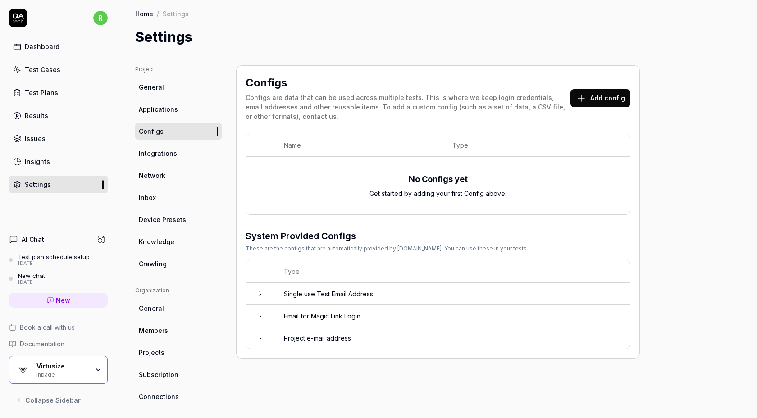
click at [307, 298] on td "Single use Test Email Address" at bounding box center [452, 294] width 355 height 22
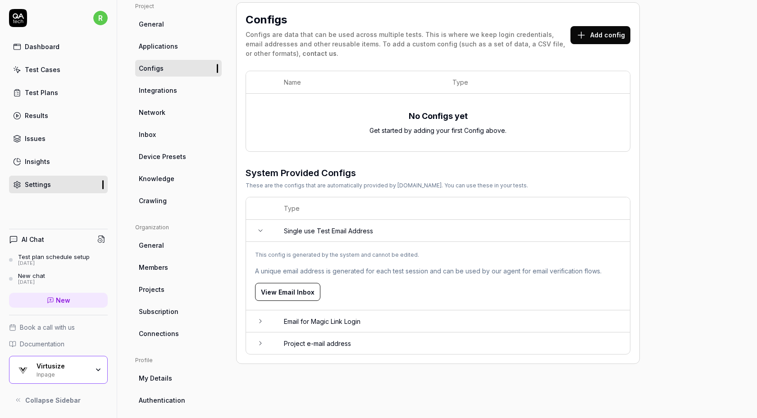
scroll to position [64, 0]
click at [289, 315] on td "Email for Magic Link Login" at bounding box center [452, 321] width 355 height 22
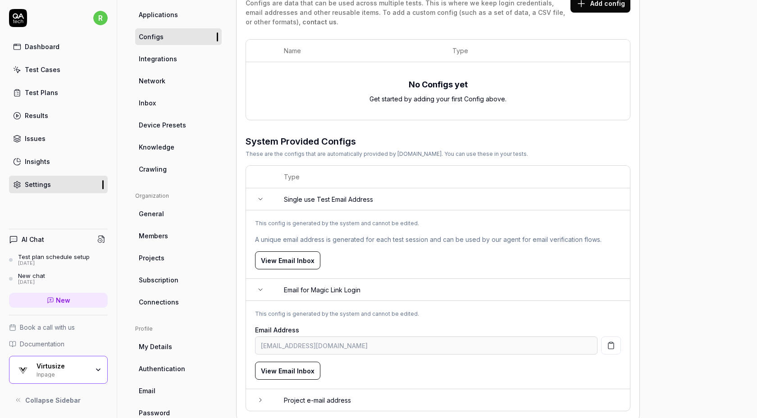
scroll to position [116, 0]
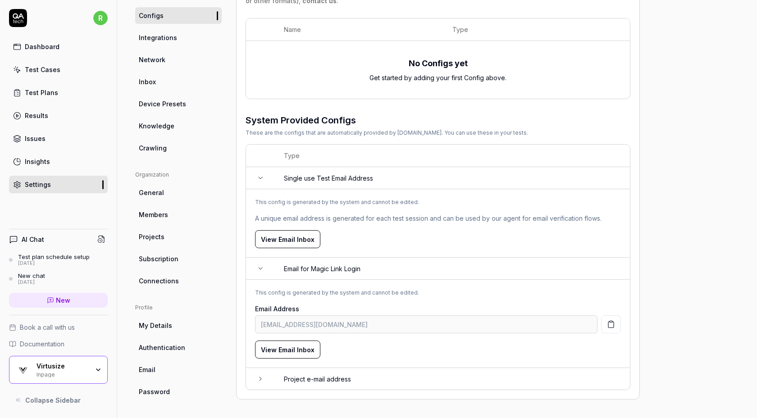
click at [297, 376] on td "Project e-mail address" at bounding box center [452, 379] width 355 height 22
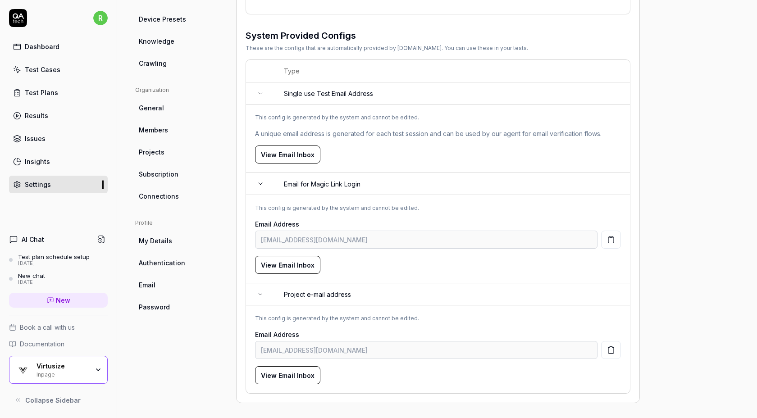
scroll to position [0, 0]
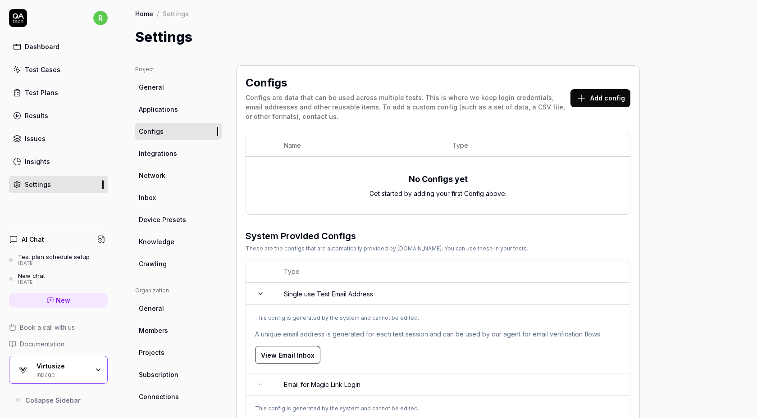
click at [164, 354] on link "Projects" at bounding box center [178, 352] width 86 height 17
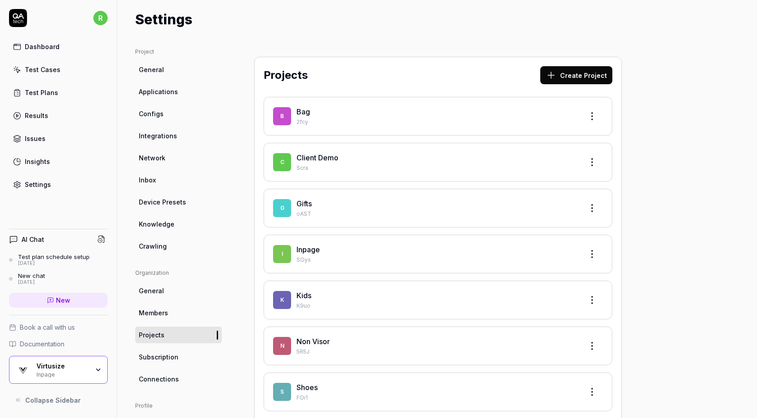
scroll to position [19, 0]
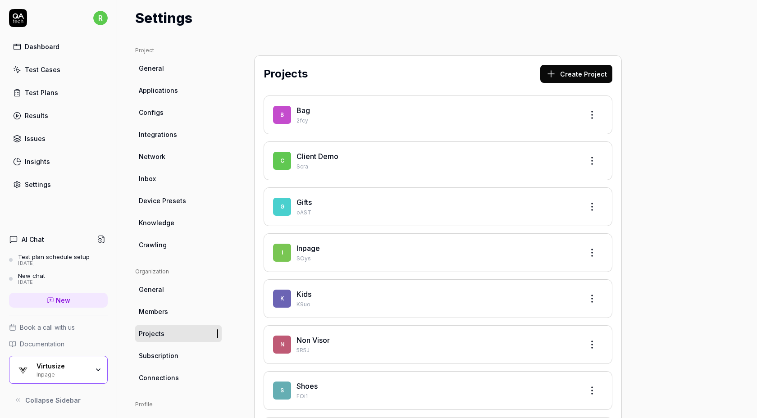
click at [595, 158] on html "r Dashboard Test Cases Test Plans Results Issues Insights Settings AI Chat Test…" at bounding box center [378, 209] width 757 height 418
click at [557, 197] on div "Edit" at bounding box center [558, 202] width 86 height 20
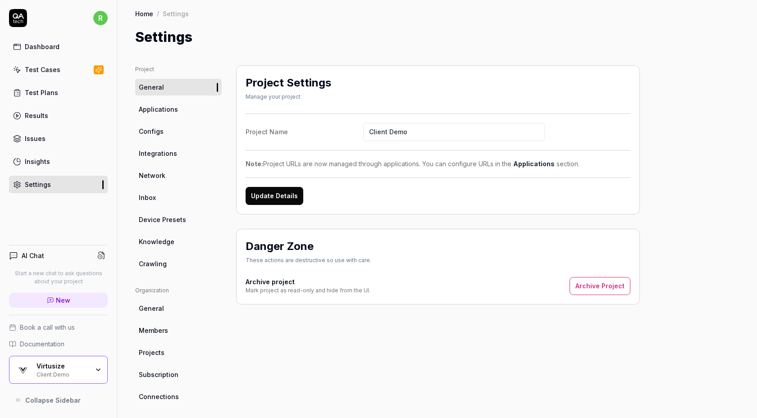
click at [583, 289] on button "Archive Project" at bounding box center [599, 286] width 61 height 18
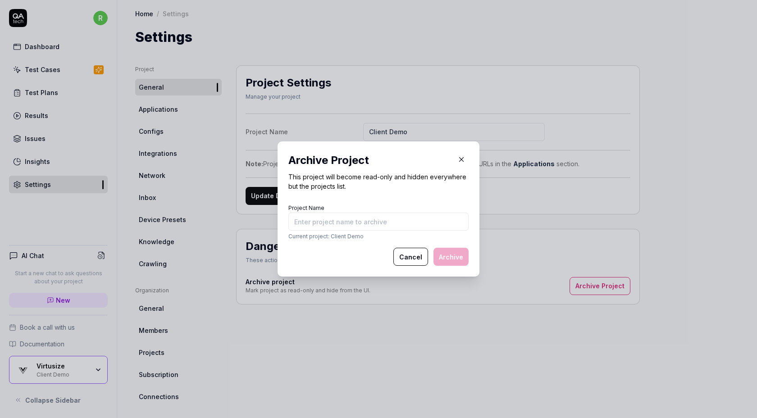
click at [400, 222] on input "Project Name" at bounding box center [378, 222] width 180 height 18
type input "Client Demo"
click at [462, 257] on button "Archive" at bounding box center [450, 257] width 35 height 18
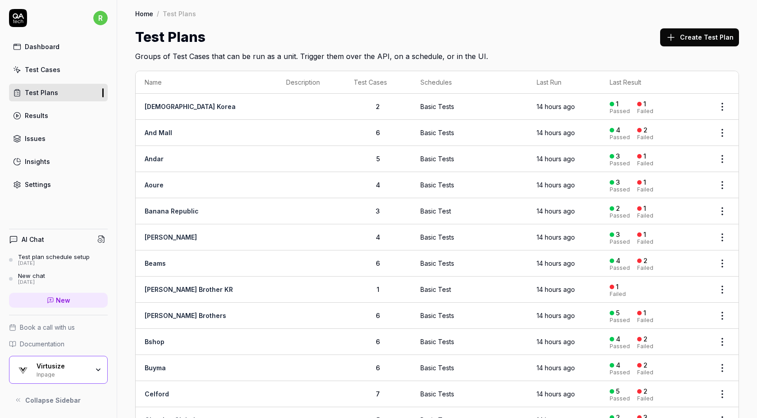
click at [721, 104] on html "r Dashboard Test Cases Test Plans Results Issues Insights Settings AI Chat Test…" at bounding box center [378, 209] width 757 height 418
click at [669, 202] on div "Edit" at bounding box center [685, 204] width 86 height 20
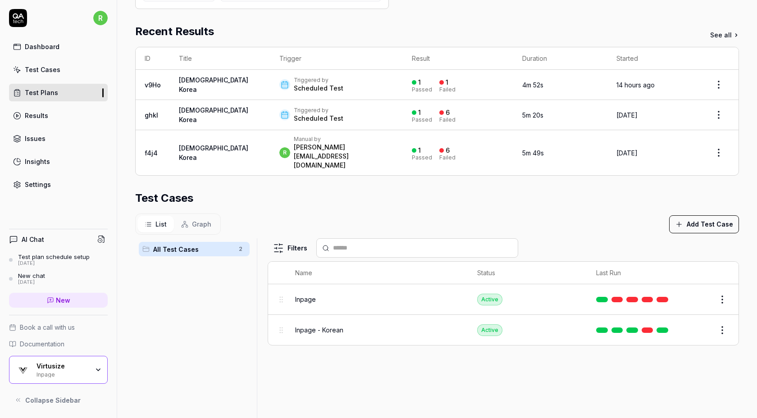
scroll to position [152, 0]
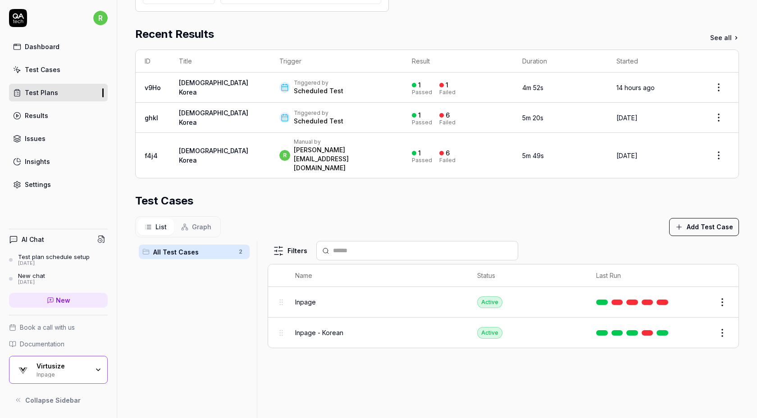
click at [723, 285] on html "**********" at bounding box center [378, 209] width 757 height 418
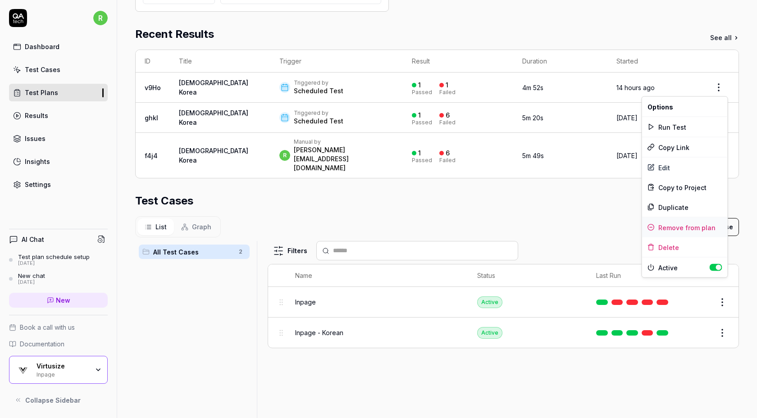
click at [694, 226] on div "Remove from plan" at bounding box center [685, 228] width 86 height 20
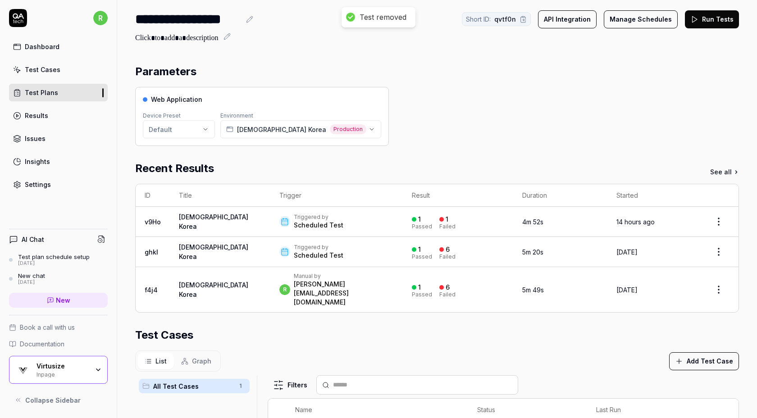
scroll to position [0, 0]
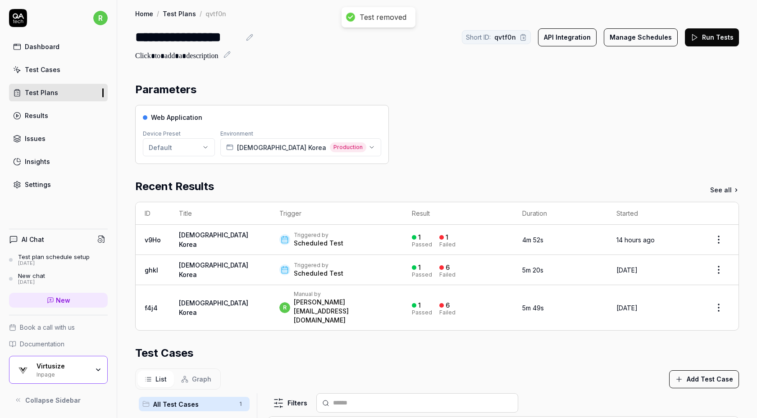
click at [68, 91] on link "Test Plans" at bounding box center [58, 93] width 99 height 18
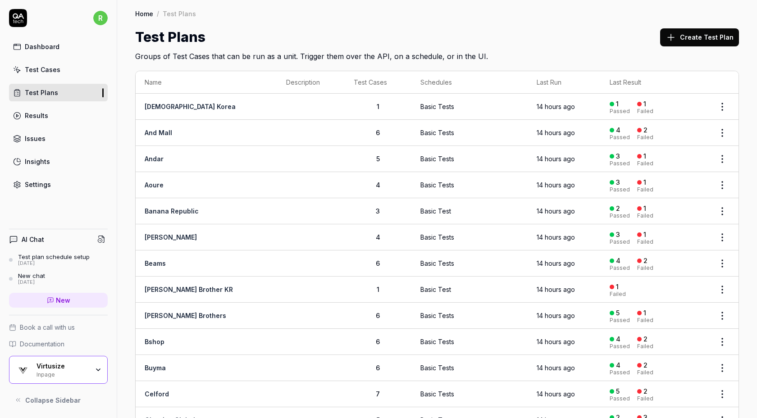
click at [726, 132] on html "r Dashboard Test Cases Test Plans Results Issues Insights Settings AI Chat Test…" at bounding box center [378, 209] width 757 height 418
click at [677, 229] on div "Edit" at bounding box center [685, 230] width 86 height 20
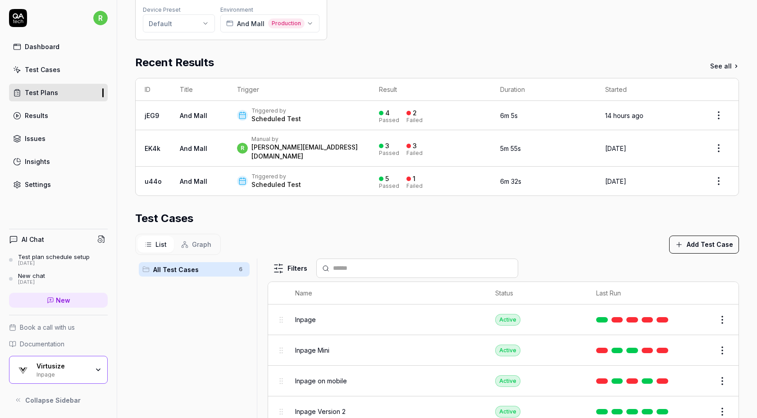
scroll to position [212, 0]
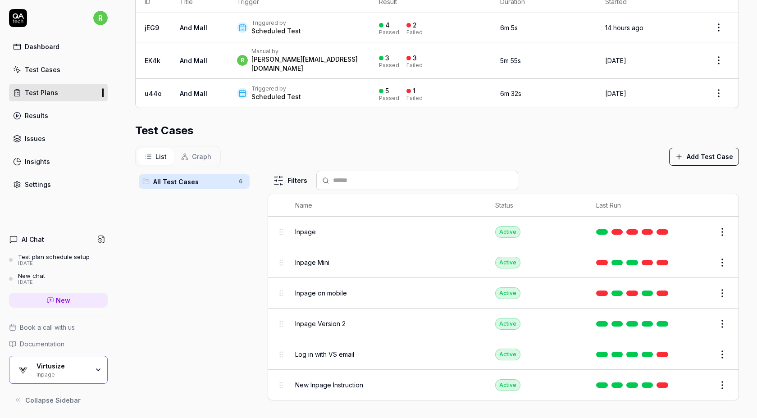
click at [718, 222] on html "r Dashboard Test Cases Test Plans Results Issues Insights Settings AI Chat Test…" at bounding box center [378, 209] width 757 height 418
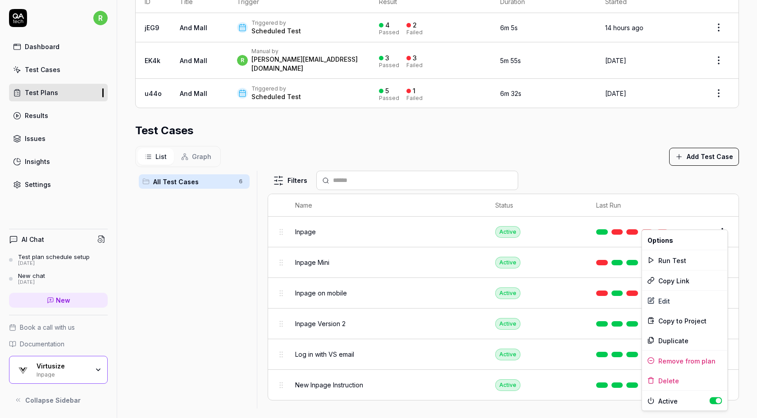
click at [625, 161] on html "r Dashboard Test Cases Test Plans Results Issues Insights Settings AI Chat Test…" at bounding box center [378, 209] width 757 height 418
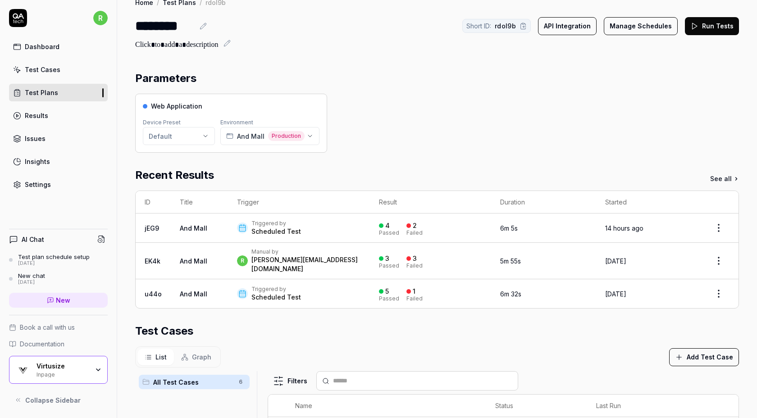
scroll to position [11, 0]
click at [722, 226] on html "r Dashboard Test Cases Test Plans Results Issues Insights Settings AI Chat Test…" at bounding box center [378, 209] width 757 height 418
click at [538, 69] on html "r Dashboard Test Cases Test Plans Results Issues Insights Settings AI Chat Test…" at bounding box center [378, 209] width 757 height 418
click at [633, 21] on button "Manage Schedules" at bounding box center [641, 27] width 74 height 18
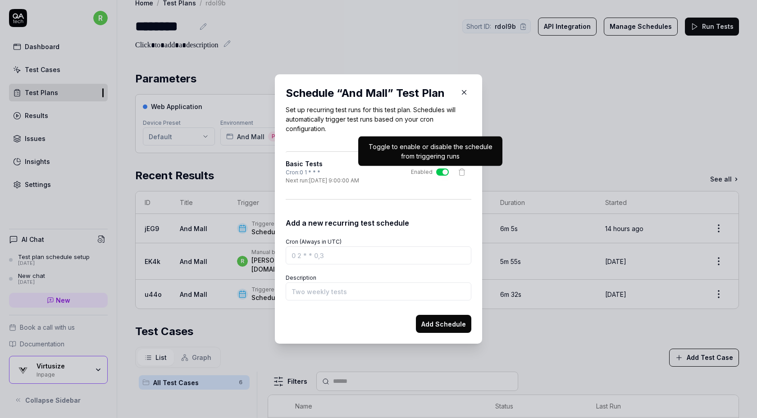
click at [441, 171] on button "Enabled" at bounding box center [442, 171] width 13 height 7
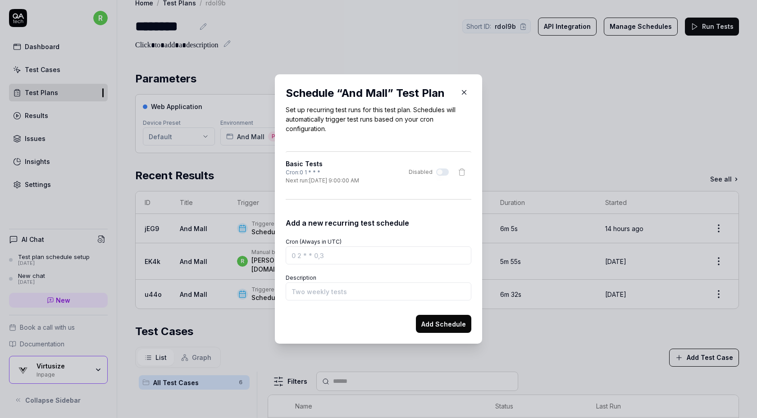
click at [466, 91] on icon "button" at bounding box center [464, 92] width 8 height 8
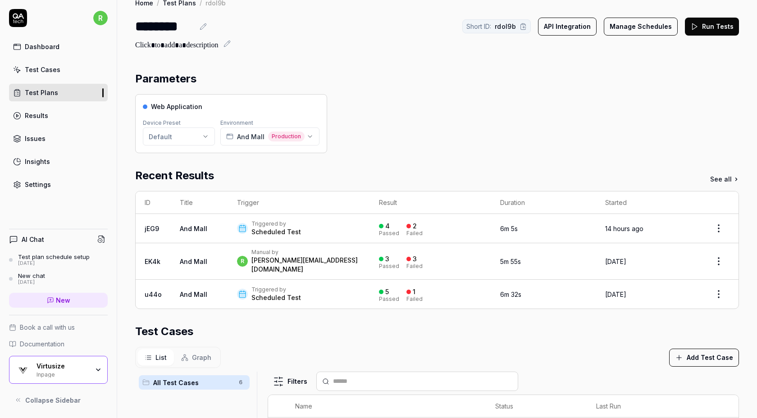
click at [39, 91] on div "Test Plans" at bounding box center [41, 92] width 33 height 9
click at [55, 65] on div "Test Cases" at bounding box center [43, 69] width 36 height 9
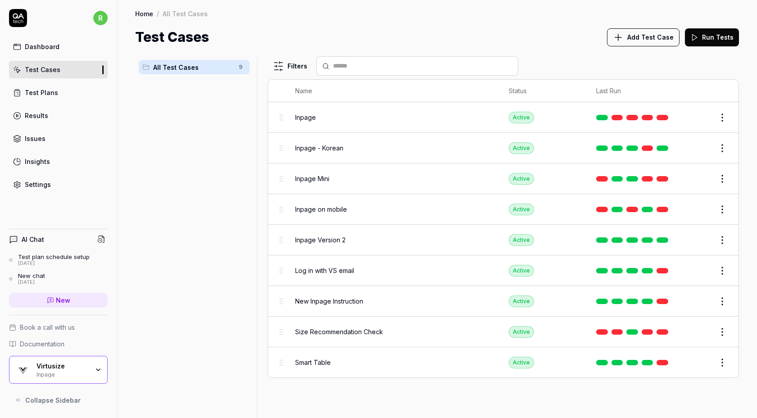
click at [721, 144] on html "r Dashboard Test Cases Test Plans Results Issues Insights Settings AI Chat Test…" at bounding box center [378, 209] width 757 height 418
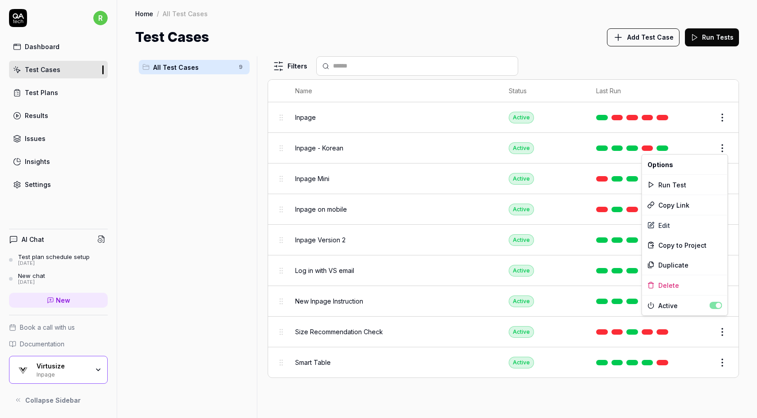
click at [666, 63] on html "r Dashboard Test Cases Test Plans Results Issues Insights Settings AI Chat Test…" at bounding box center [378, 209] width 757 height 418
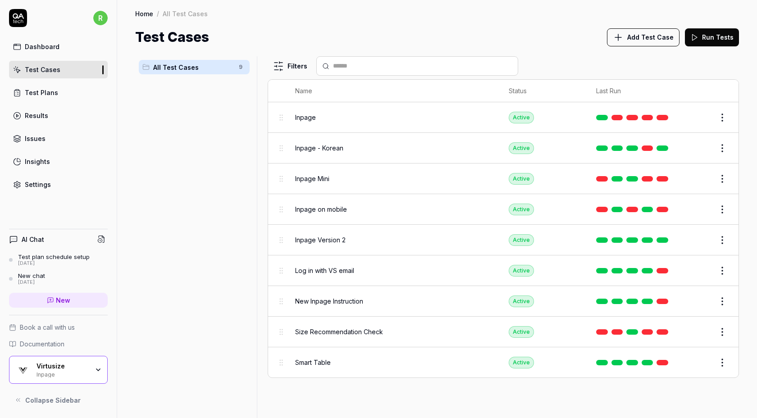
click at [720, 181] on body "r Dashboard Test Cases Test Plans Results Issues Insights Settings AI Chat Test…" at bounding box center [378, 209] width 757 height 418
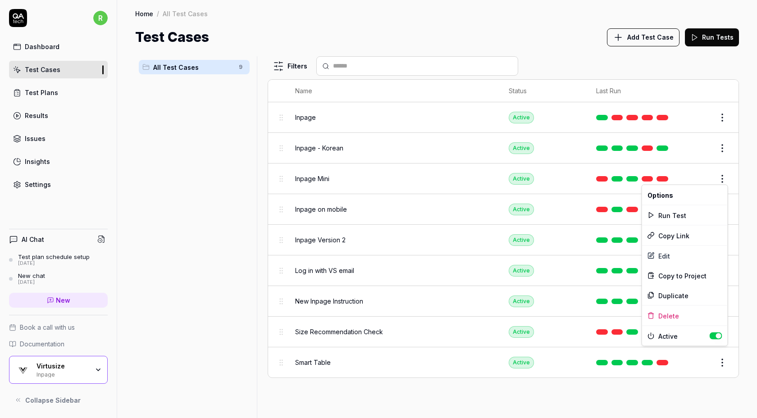
click at [737, 293] on html "r Dashboard Test Cases Test Plans Results Issues Insights Settings AI Chat Test…" at bounding box center [378, 209] width 757 height 418
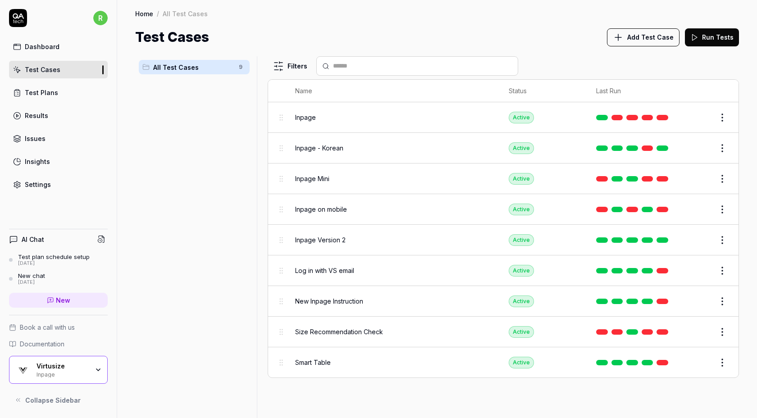
click at [721, 209] on html "r Dashboard Test Cases Test Plans Results Issues Insights Settings AI Chat Test…" at bounding box center [378, 209] width 757 height 418
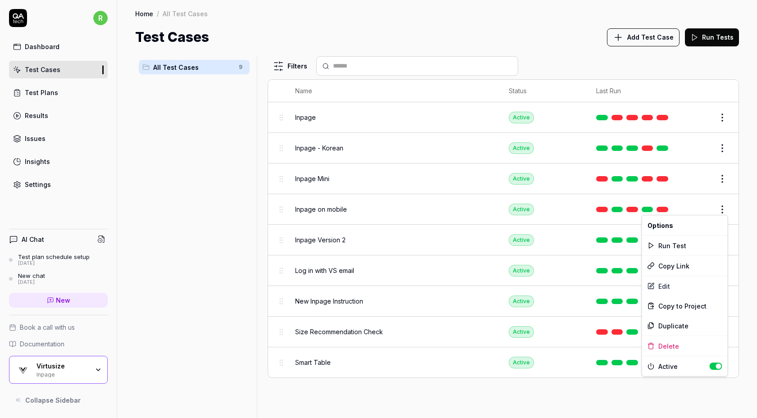
click at [568, 57] on html "r Dashboard Test Cases Test Plans Results Issues Insights Settings AI Chat Test…" at bounding box center [378, 209] width 757 height 418
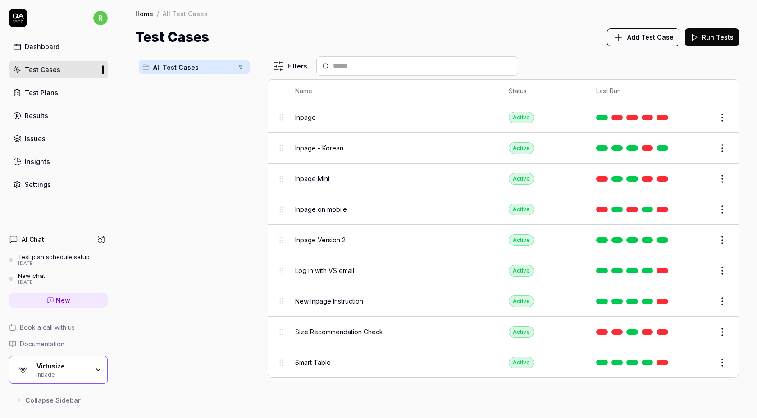
click at [60, 91] on link "Test Plans" at bounding box center [58, 93] width 99 height 18
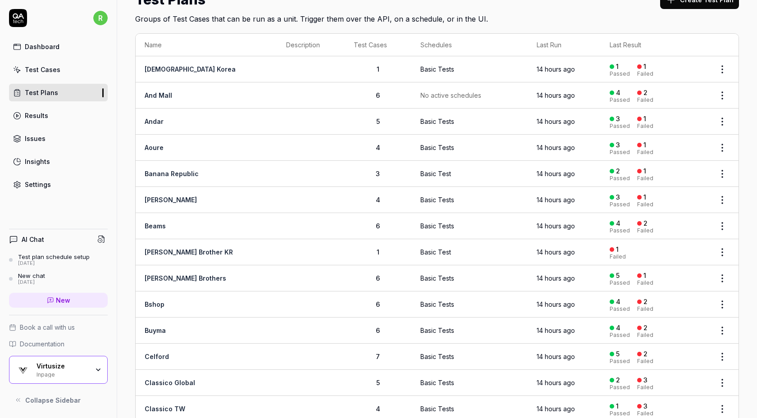
scroll to position [38, 0]
click at [724, 69] on html "r Dashboard Test Cases Test Plans Results Issues Insights Settings AI Chat Test…" at bounding box center [378, 209] width 757 height 418
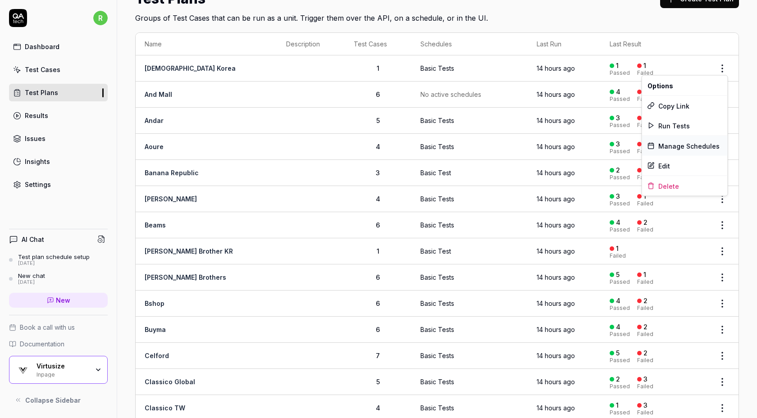
click at [690, 141] on div "Manage Schedules" at bounding box center [685, 146] width 86 height 20
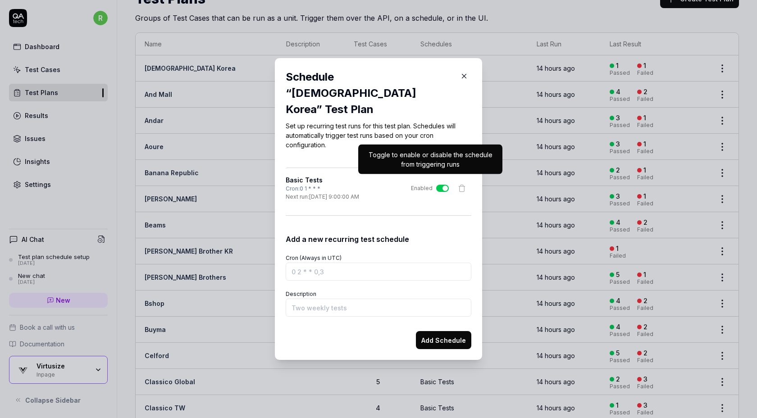
click at [439, 185] on button "Enabled" at bounding box center [442, 188] width 13 height 7
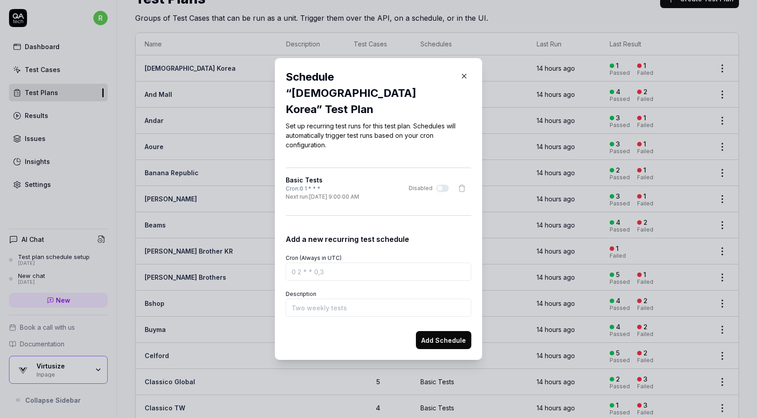
click at [462, 80] on icon "button" at bounding box center [464, 76] width 8 height 8
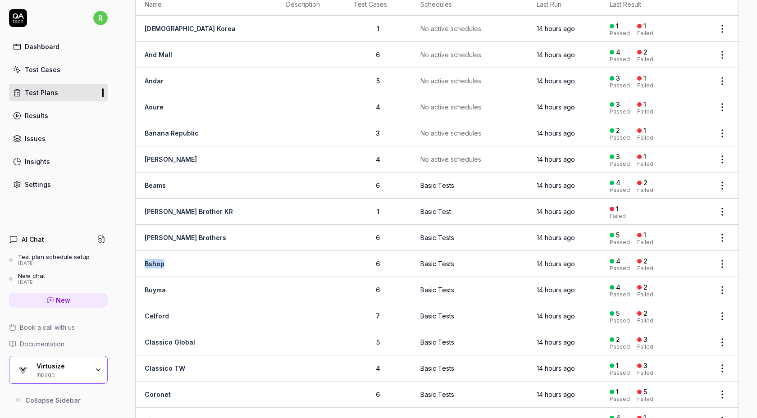
scroll to position [79, 0]
click at [157, 312] on link "Celford" at bounding box center [157, 315] width 24 height 8
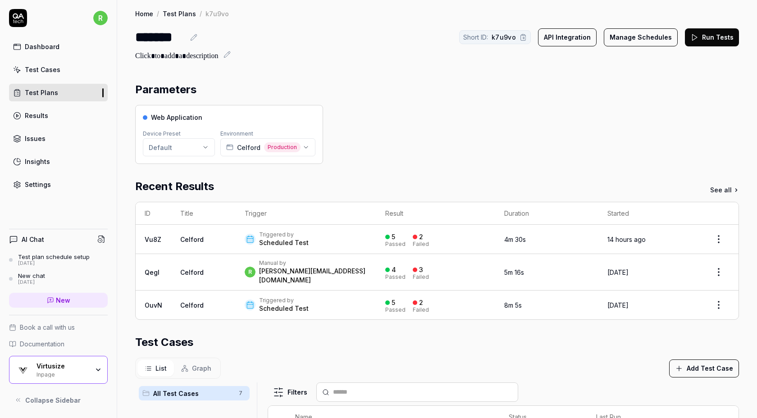
click at [627, 38] on button "Manage Schedules" at bounding box center [641, 37] width 74 height 18
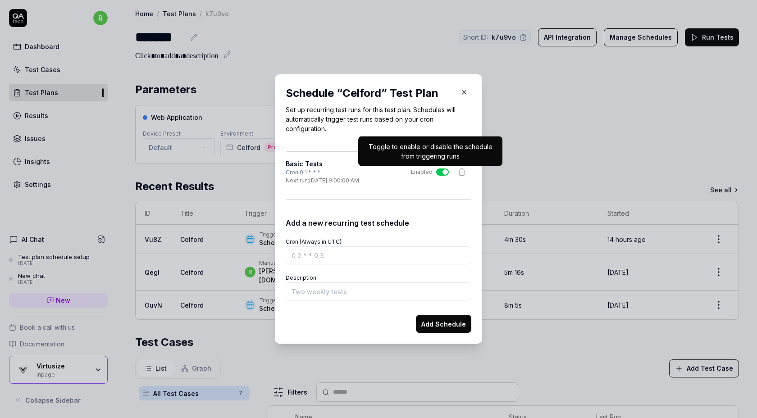
click at [443, 172] on button "Enabled" at bounding box center [442, 171] width 13 height 7
type button "on"
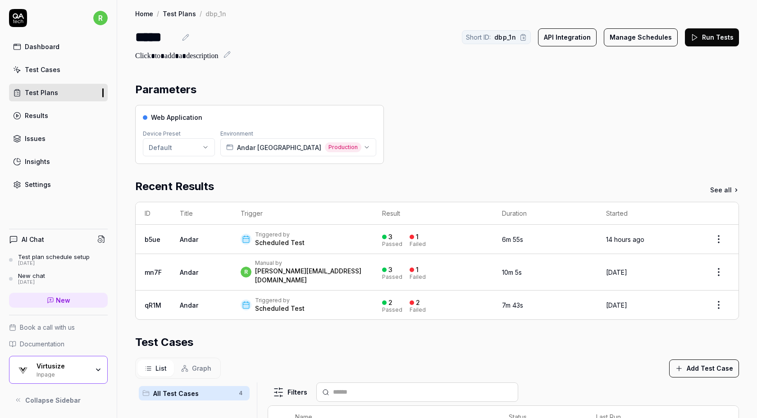
click at [639, 38] on button "Manage Schedules" at bounding box center [641, 37] width 74 height 18
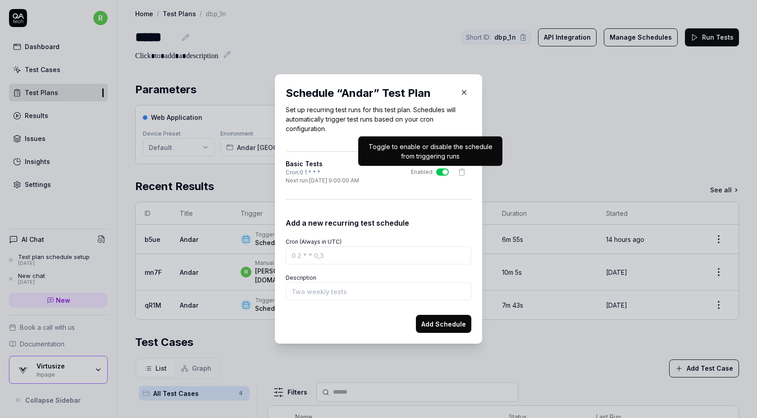
click at [440, 172] on button "Enabled" at bounding box center [442, 171] width 13 height 7
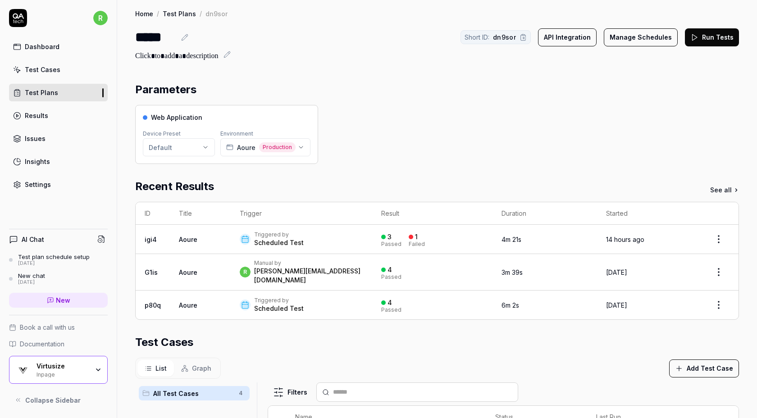
click at [618, 40] on button "Manage Schedules" at bounding box center [641, 37] width 74 height 18
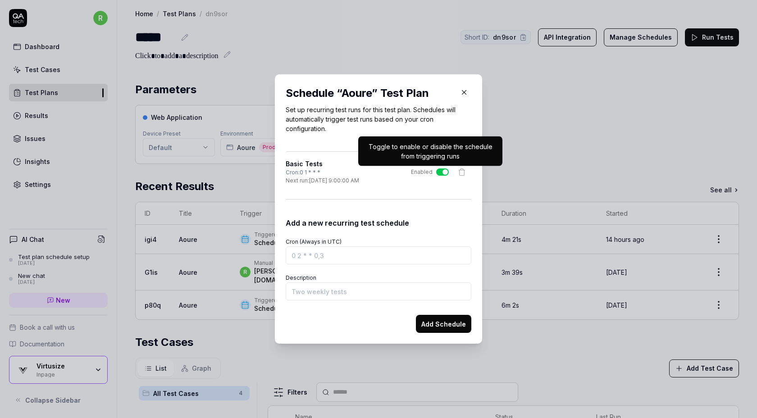
click at [437, 173] on button "Enabled" at bounding box center [442, 171] width 13 height 7
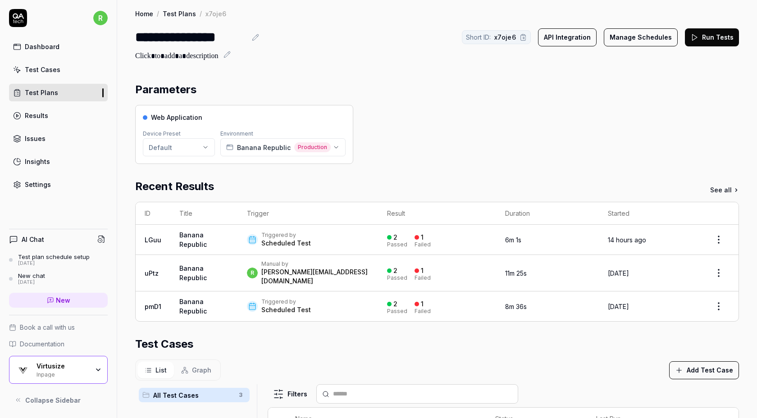
click at [635, 35] on button "Manage Schedules" at bounding box center [641, 37] width 74 height 18
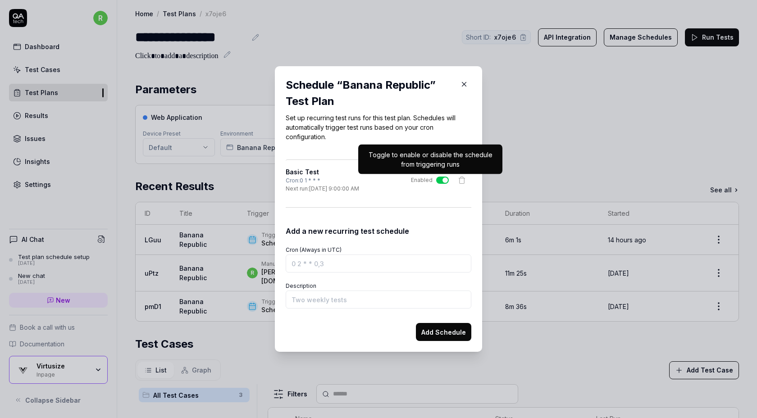
click at [438, 178] on button "Enabled" at bounding box center [442, 180] width 13 height 7
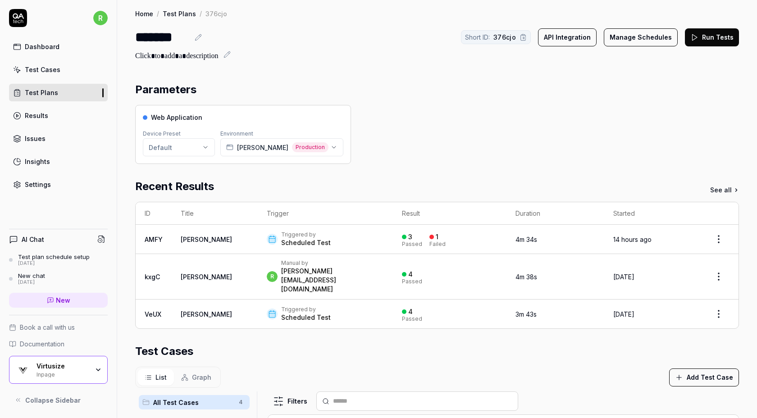
click at [626, 45] on button "Manage Schedules" at bounding box center [641, 37] width 74 height 18
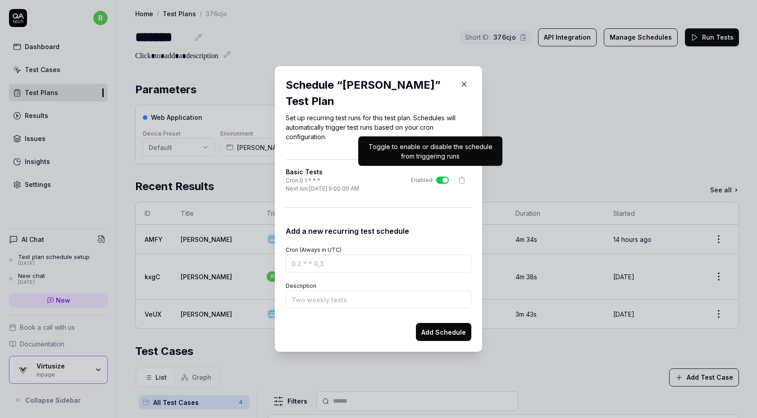
click at [438, 177] on button "Enabled" at bounding box center [442, 180] width 13 height 7
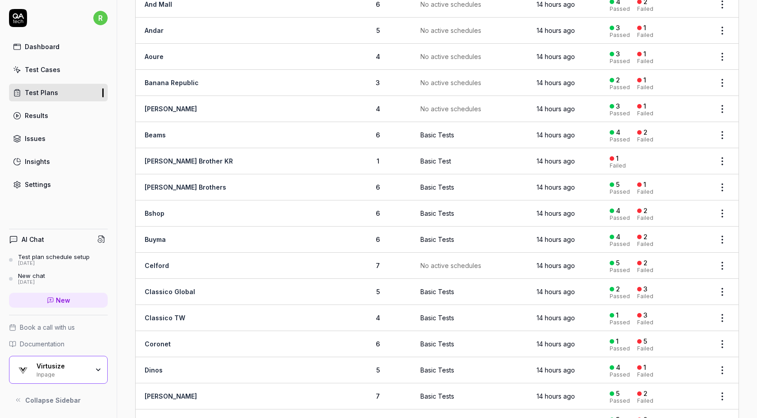
scroll to position [136, 0]
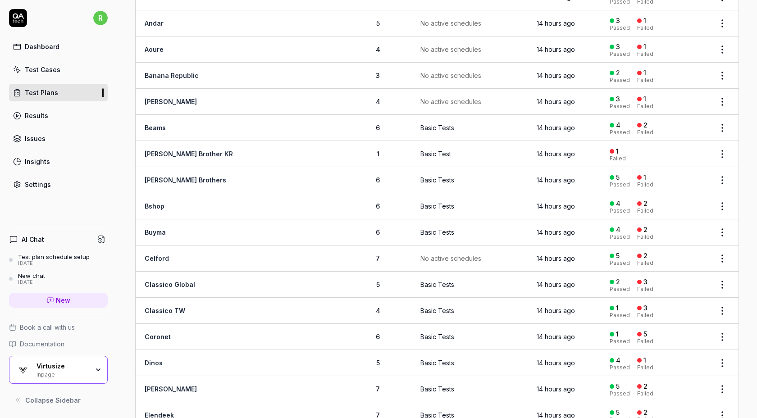
click at [722, 126] on html "r Dashboard Test Cases Test Plans Results Issues Insights Settings AI Chat Test…" at bounding box center [378, 209] width 757 height 418
click at [685, 204] on div "Manage Schedules" at bounding box center [685, 204] width 86 height 20
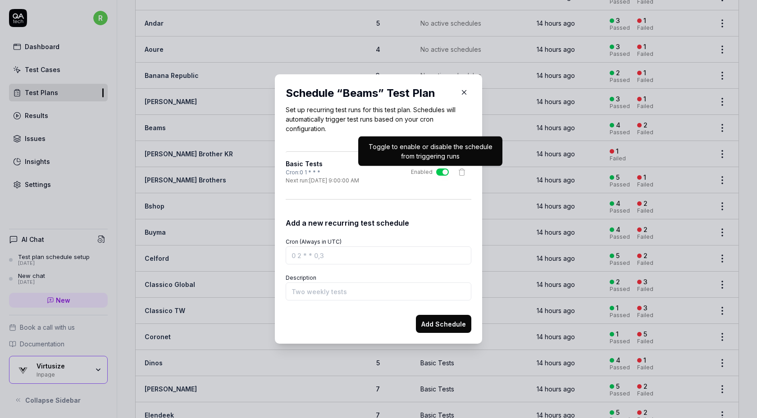
click at [443, 170] on button "Enabled" at bounding box center [442, 171] width 13 height 7
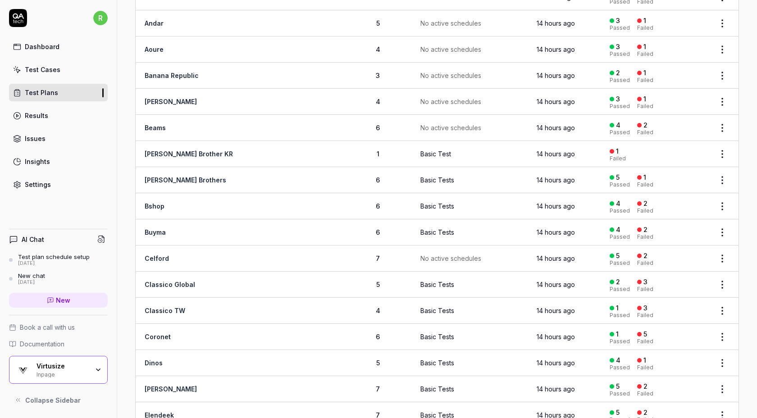
click at [726, 152] on html "r Dashboard Test Cases Test Plans Results Issues Insights Settings AI Chat Test…" at bounding box center [378, 209] width 757 height 418
click at [693, 231] on div "Manage Schedules" at bounding box center [685, 230] width 86 height 20
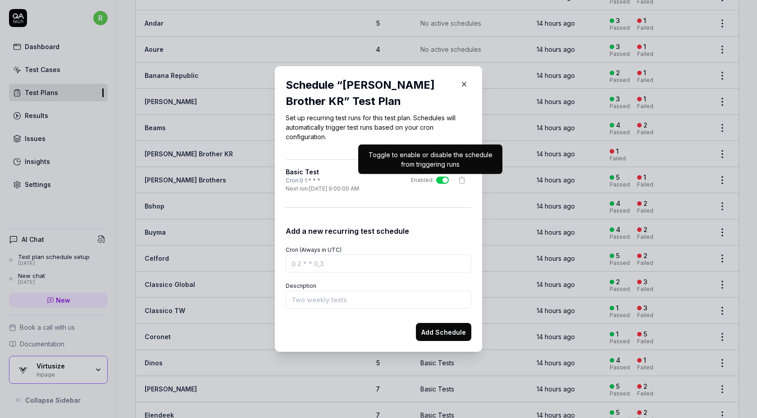
click at [440, 180] on button "Enabled" at bounding box center [442, 180] width 13 height 7
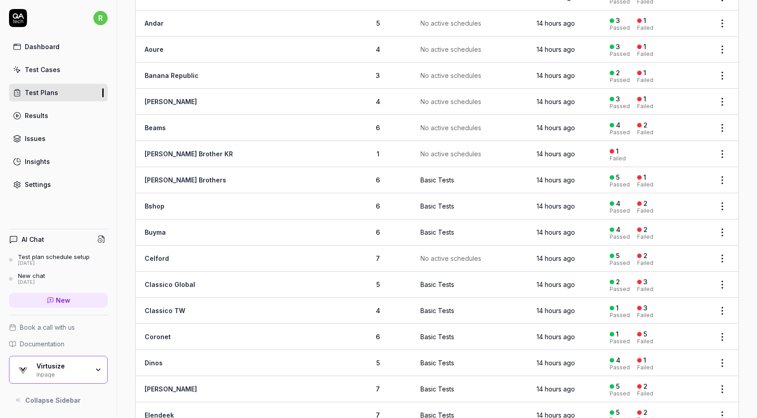
click at [722, 205] on html "r Dashboard Test Cases Test Plans Results Issues Insights Settings AI Chat Test…" at bounding box center [378, 209] width 757 height 418
click at [694, 282] on div "Manage Schedules" at bounding box center [685, 282] width 86 height 20
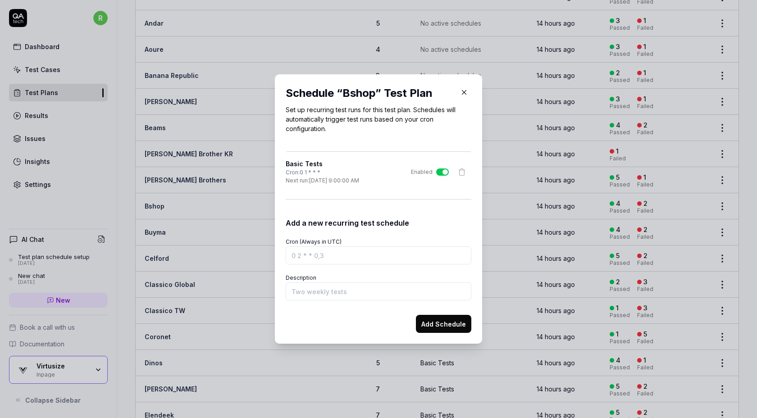
click at [437, 176] on div "Basic Tests Cron: 0 1 * * * Next run: 10/3/2025, 9:00:00 AM Enabled" at bounding box center [379, 172] width 186 height 26
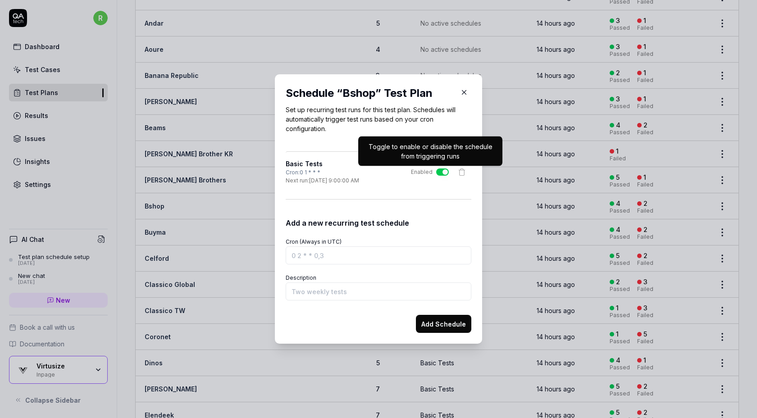
click at [443, 173] on button "Enabled" at bounding box center [442, 171] width 13 height 7
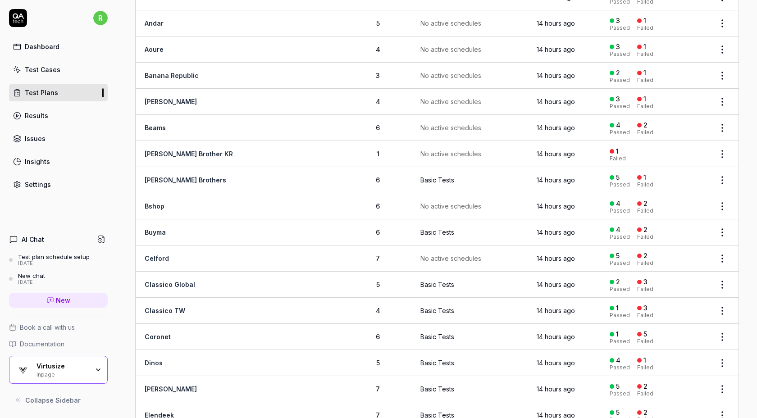
click at [717, 173] on html "r Dashboard Test Cases Test Plans Results Issues Insights Settings AI Chat Test…" at bounding box center [378, 209] width 757 height 418
click at [685, 250] on div "Manage Schedules" at bounding box center [685, 256] width 86 height 20
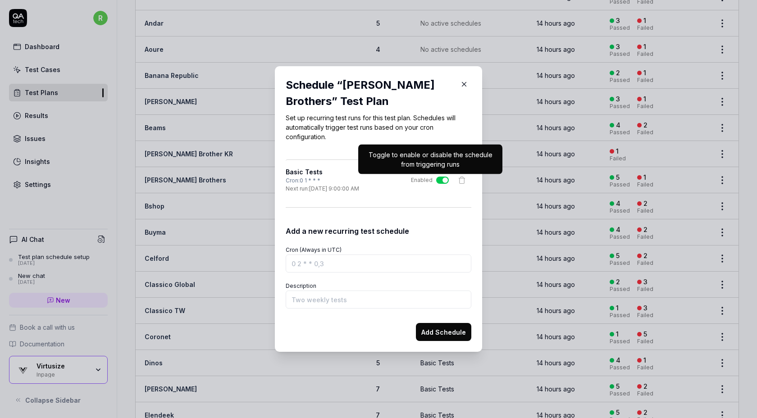
click at [442, 182] on button "Enabled" at bounding box center [442, 180] width 13 height 7
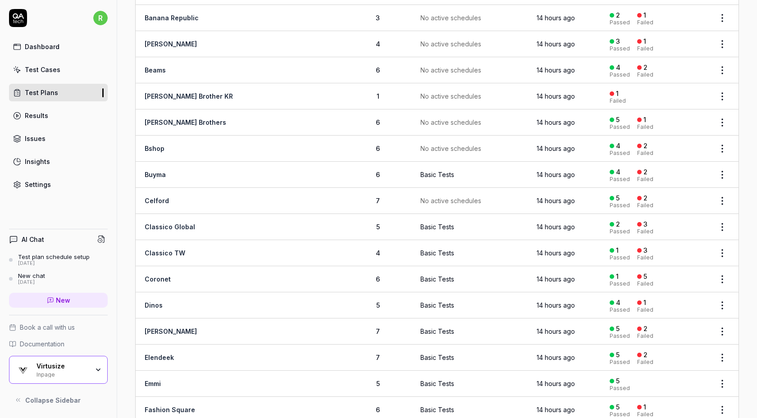
scroll to position [194, 0]
click at [726, 173] on html "r Dashboard Test Cases Test Plans Results Issues Insights Settings AI Chat Test…" at bounding box center [378, 209] width 757 height 418
click at [672, 253] on div "Manage Schedules" at bounding box center [685, 250] width 86 height 20
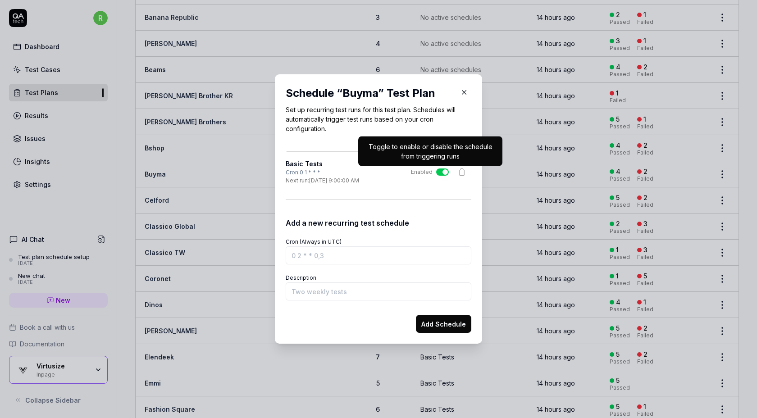
click at [440, 173] on button "Enabled" at bounding box center [442, 171] width 13 height 7
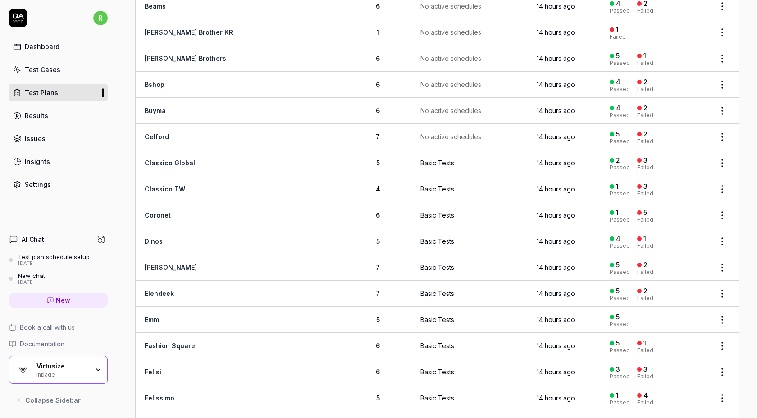
scroll to position [310, 0]
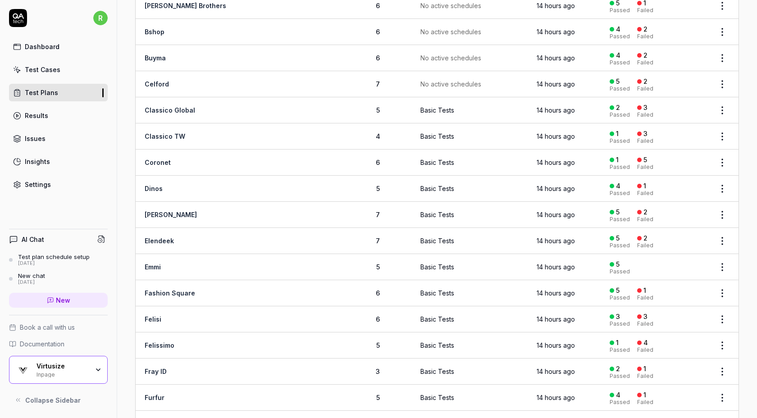
click at [720, 106] on html "r Dashboard Test Cases Test Plans Results Issues Insights Settings AI Chat Test…" at bounding box center [378, 209] width 757 height 418
click at [672, 189] on div "Manage Schedules" at bounding box center [685, 185] width 86 height 20
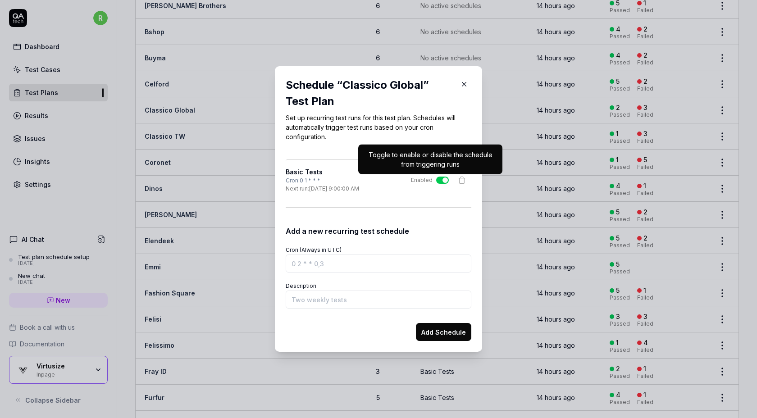
click at [442, 178] on button "Enabled" at bounding box center [442, 180] width 13 height 7
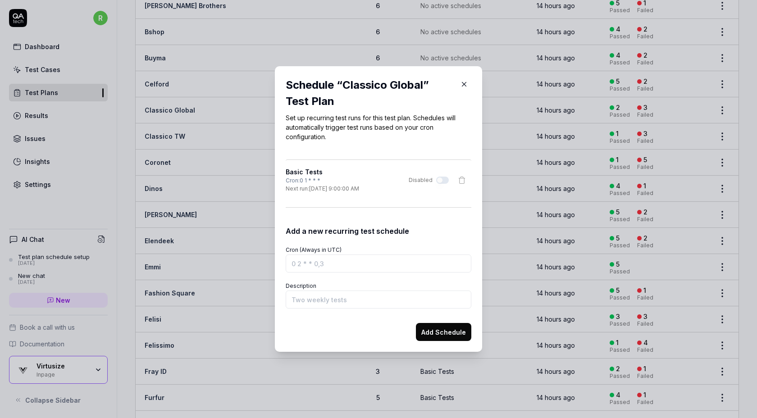
click at [461, 84] on icon "button" at bounding box center [464, 84] width 8 height 8
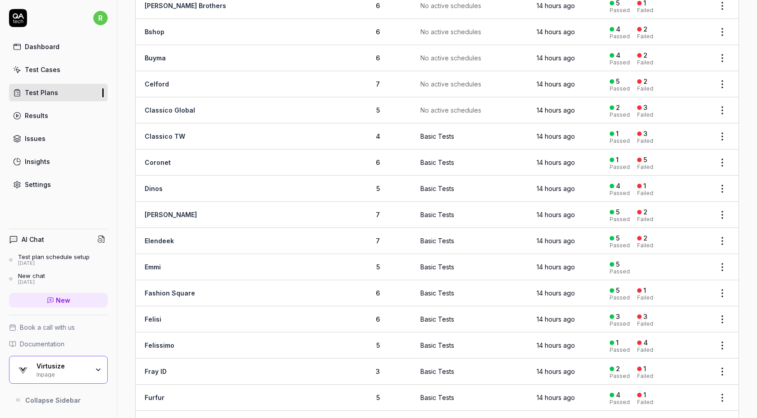
click at [721, 135] on html "r Dashboard Test Cases Test Plans Results Issues Insights Settings AI Chat Test…" at bounding box center [378, 209] width 757 height 418
click at [677, 203] on div "Manage Schedules" at bounding box center [685, 211] width 86 height 20
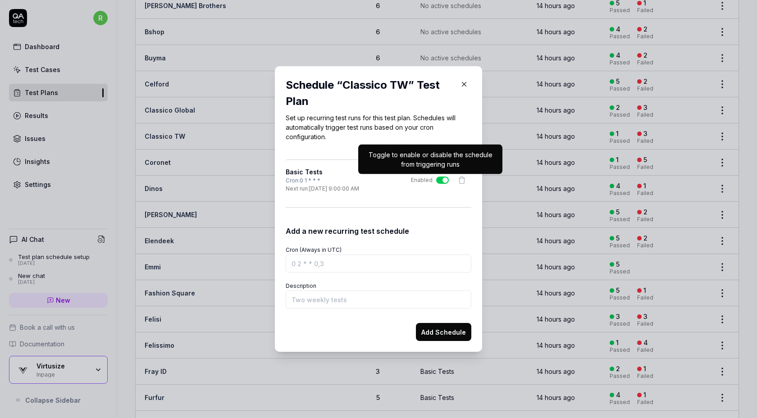
click at [441, 177] on button "Enabled" at bounding box center [442, 180] width 13 height 7
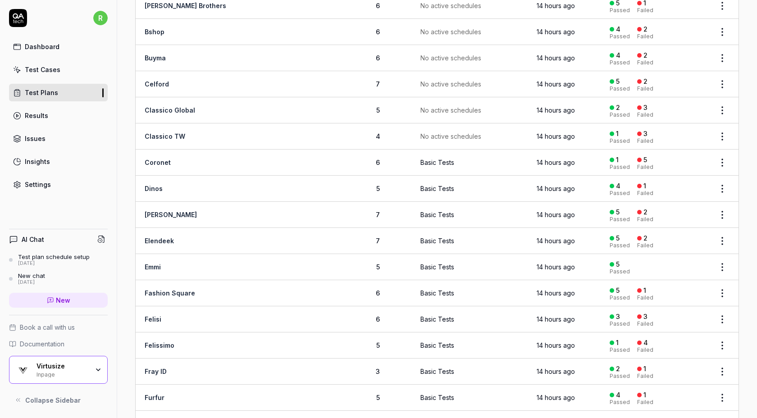
click at [718, 161] on html "r Dashboard Test Cases Test Plans Results Issues Insights Settings AI Chat Test…" at bounding box center [378, 209] width 757 height 418
click at [672, 236] on div "Manage Schedules" at bounding box center [685, 237] width 86 height 20
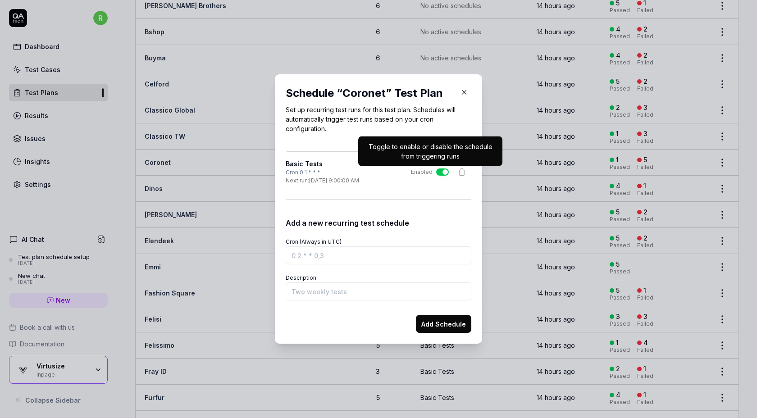
click at [441, 170] on button "Enabled" at bounding box center [442, 171] width 13 height 7
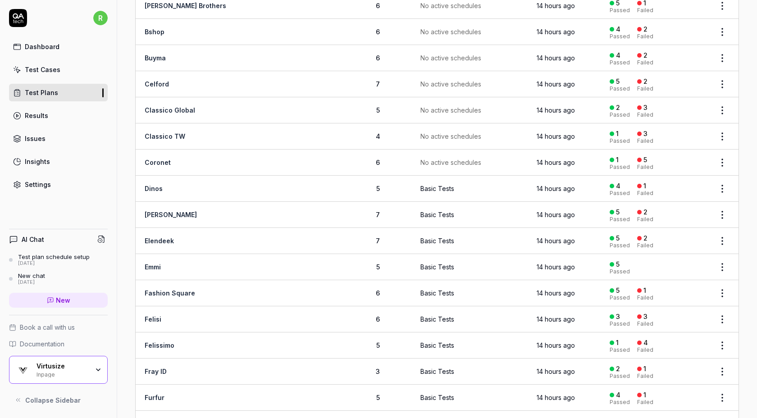
click at [722, 180] on html "r Dashboard Test Cases Test Plans Results Issues Insights Settings AI Chat Test…" at bounding box center [378, 209] width 757 height 418
click at [681, 262] on div "Manage Schedules" at bounding box center [685, 263] width 86 height 20
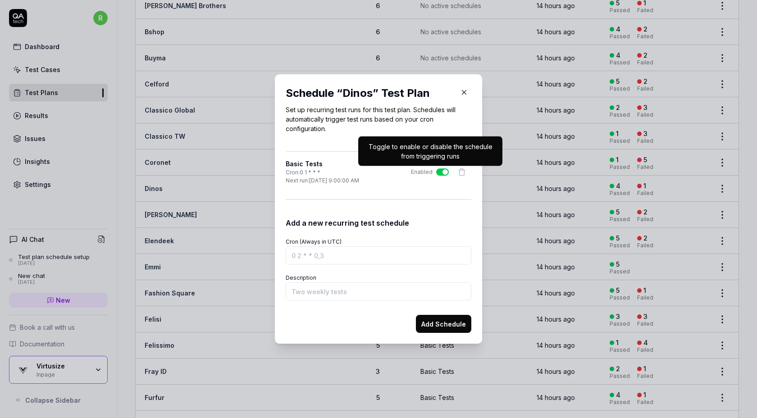
click at [440, 168] on button "Enabled" at bounding box center [442, 171] width 13 height 7
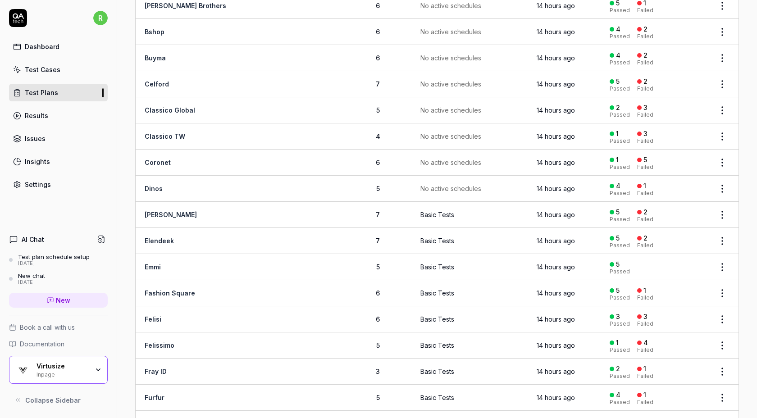
click at [723, 235] on html "r Dashboard Test Cases Test Plans Results Issues Insights Settings AI Chat Test…" at bounding box center [378, 209] width 757 height 418
click at [657, 314] on div "Manage Schedules" at bounding box center [685, 314] width 86 height 20
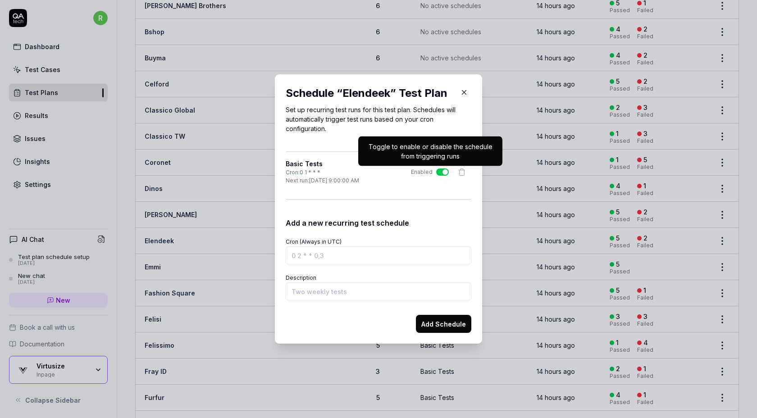
click at [439, 170] on button "Enabled" at bounding box center [442, 171] width 13 height 7
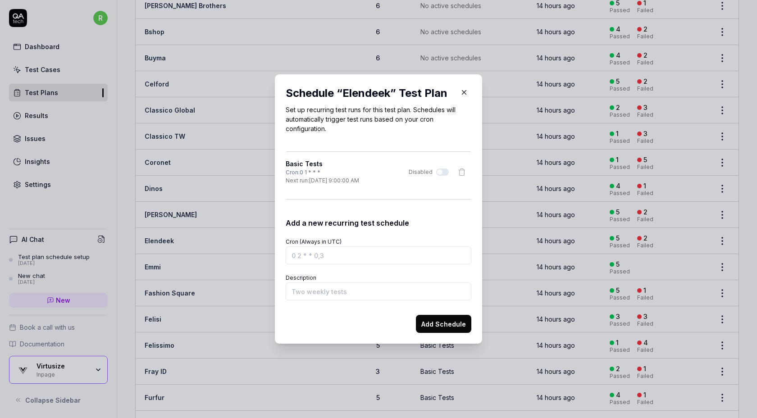
click at [466, 91] on icon "button" at bounding box center [464, 93] width 4 height 4
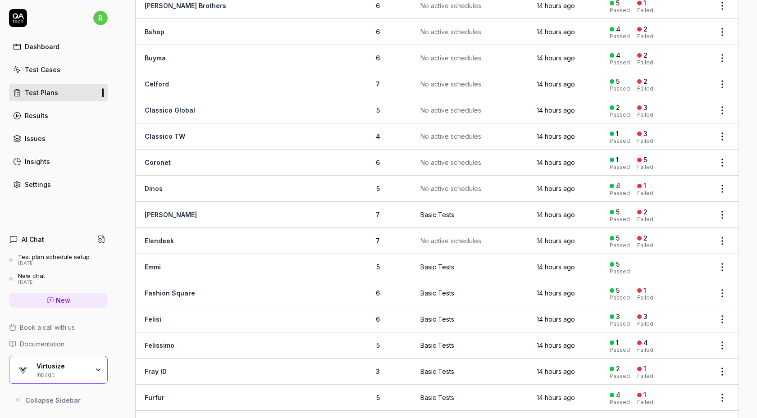
click at [721, 208] on html "r Dashboard Test Cases Test Plans Results Issues Insights Settings AI Chat Test…" at bounding box center [378, 209] width 757 height 418
click at [674, 308] on div "Edit" at bounding box center [685, 309] width 86 height 20
click at [721, 209] on html "r Dashboard Test Cases Test Plans Results Issues Insights Settings AI Chat Test…" at bounding box center [378, 209] width 757 height 418
click at [668, 303] on div "Edit" at bounding box center [685, 309] width 86 height 20
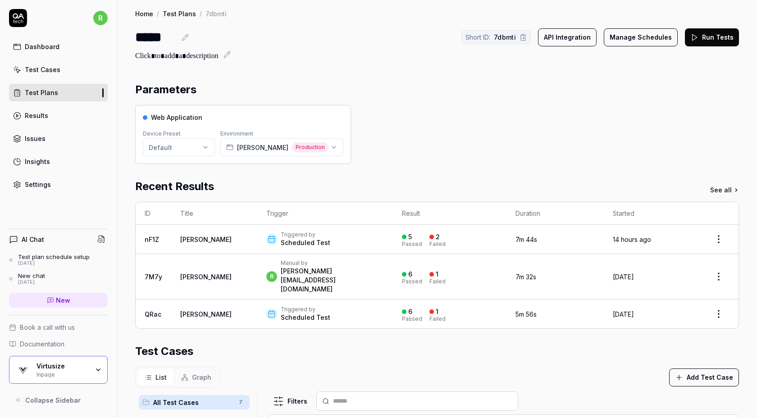
click at [652, 38] on button "Manage Schedules" at bounding box center [641, 37] width 74 height 18
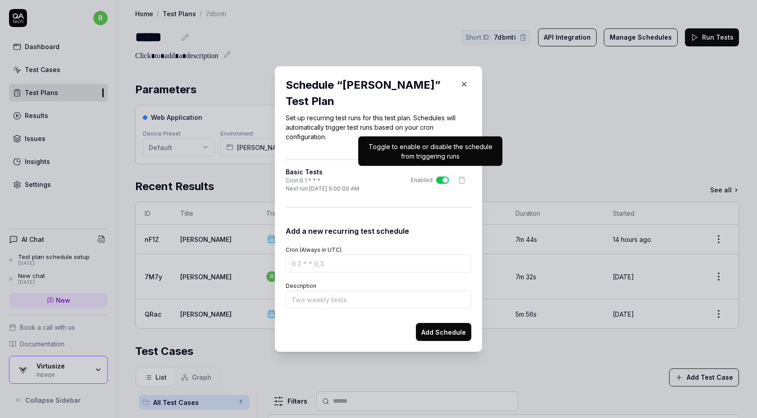
click at [440, 177] on button "Enabled" at bounding box center [442, 180] width 13 height 7
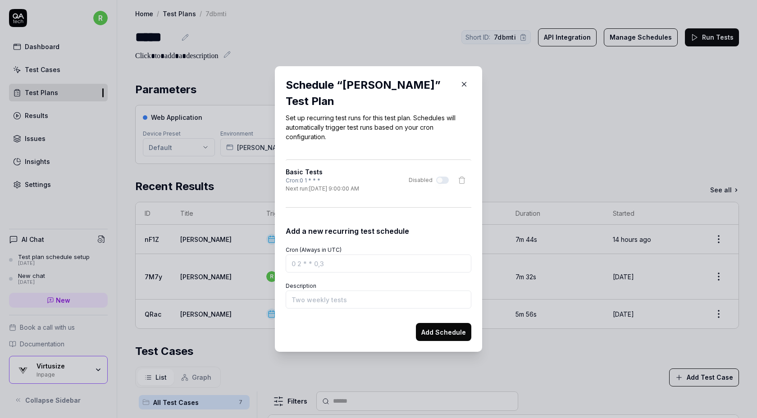
click at [465, 88] on icon "button" at bounding box center [464, 84] width 8 height 8
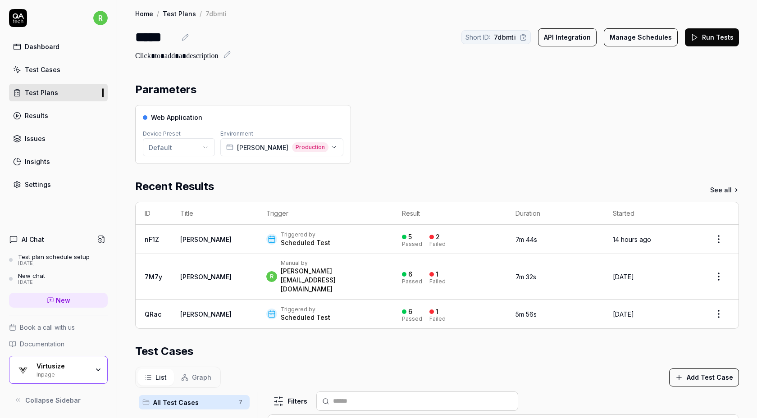
click at [182, 15] on link "Test Plans" at bounding box center [179, 13] width 33 height 9
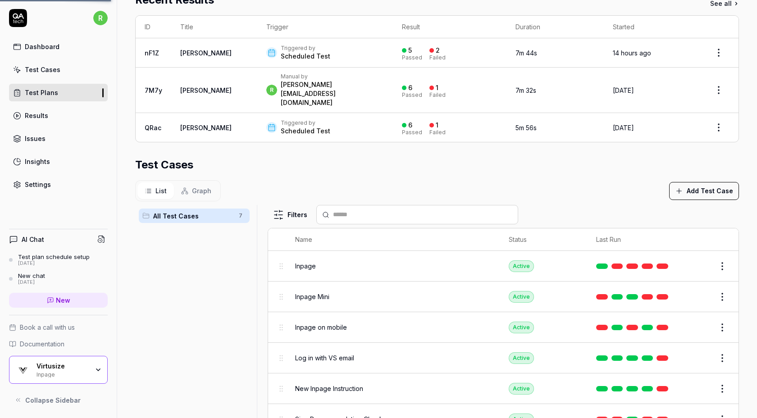
scroll to position [212, 0]
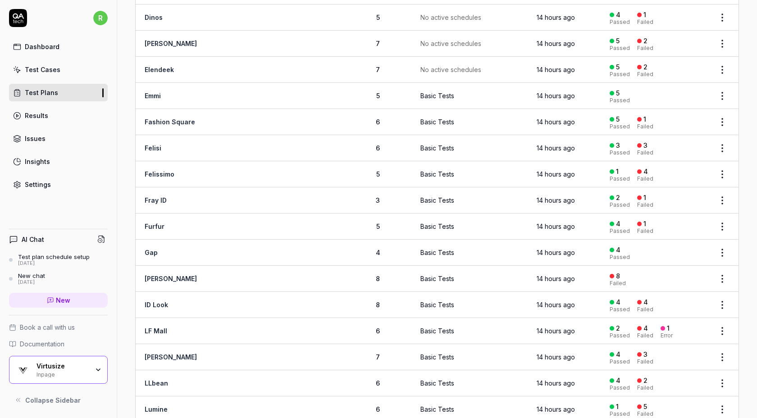
scroll to position [502, 0]
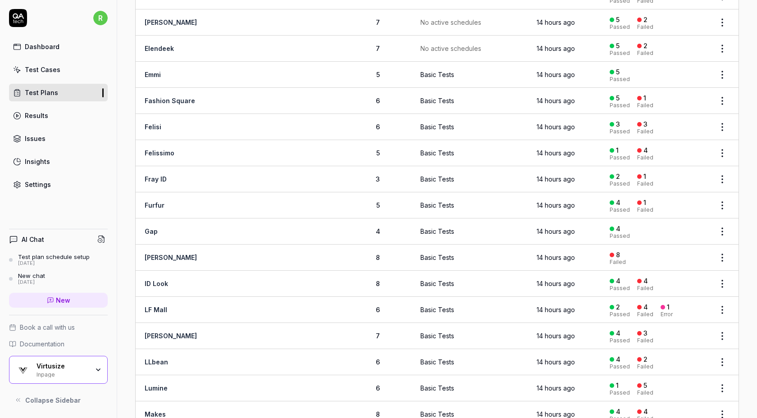
click at [718, 73] on html "r Dashboard Test Cases Test Plans Results Issues Insights Settings AI Chat Test…" at bounding box center [378, 209] width 757 height 418
click at [679, 150] on div "Manage Schedules" at bounding box center [685, 148] width 86 height 20
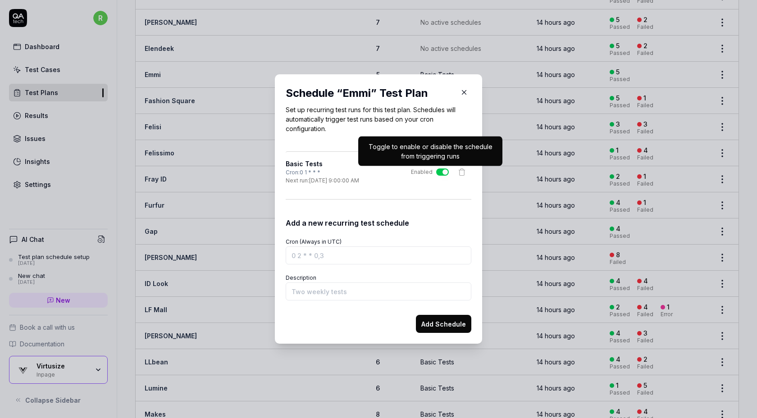
click at [440, 172] on button "Enabled" at bounding box center [442, 171] width 13 height 7
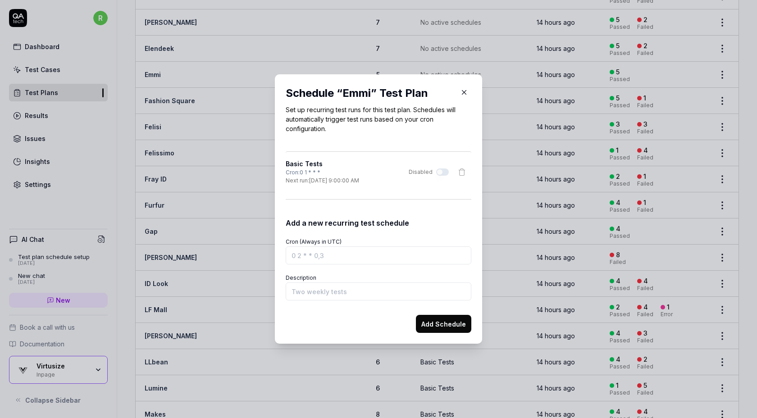
click at [462, 91] on icon "button" at bounding box center [464, 92] width 8 height 8
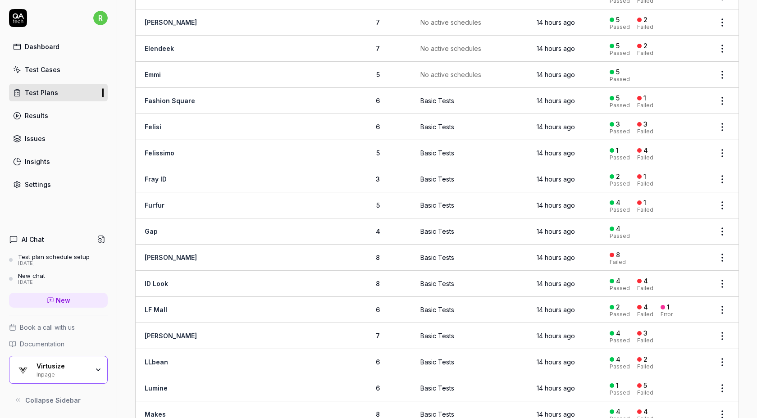
click at [724, 95] on html "r Dashboard Test Cases Test Plans Results Issues Insights Settings AI Chat Test…" at bounding box center [378, 209] width 757 height 418
click at [671, 170] on div "Manage Schedules" at bounding box center [685, 174] width 86 height 20
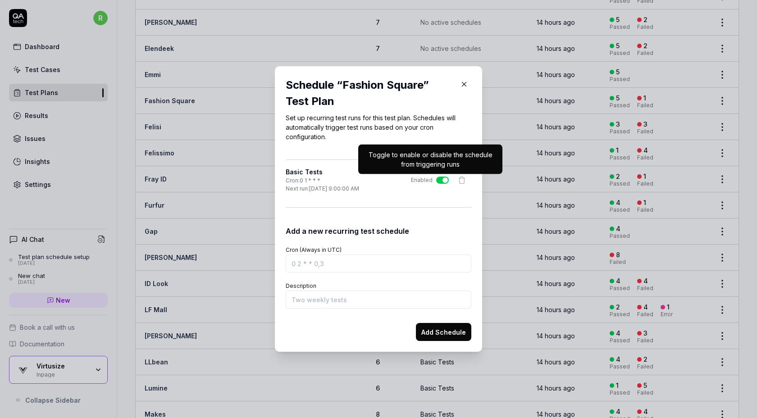
click at [446, 180] on button "Enabled" at bounding box center [442, 180] width 13 height 7
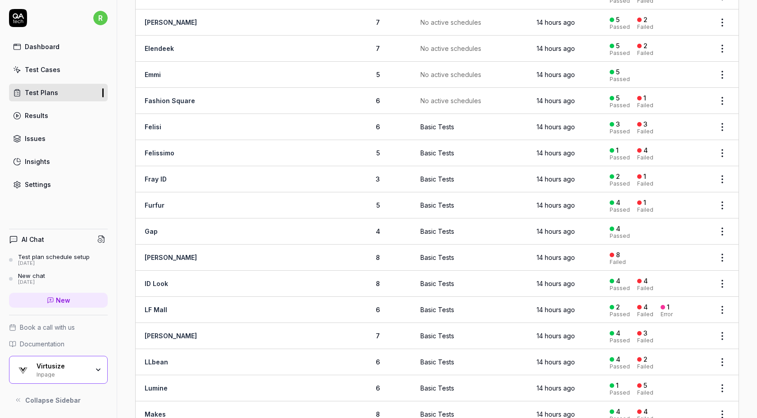
click at [721, 123] on html "r Dashboard Test Cases Test Plans Results Issues Insights Settings AI Chat Test…" at bounding box center [378, 209] width 757 height 418
click at [681, 197] on div "Manage Schedules" at bounding box center [685, 200] width 86 height 20
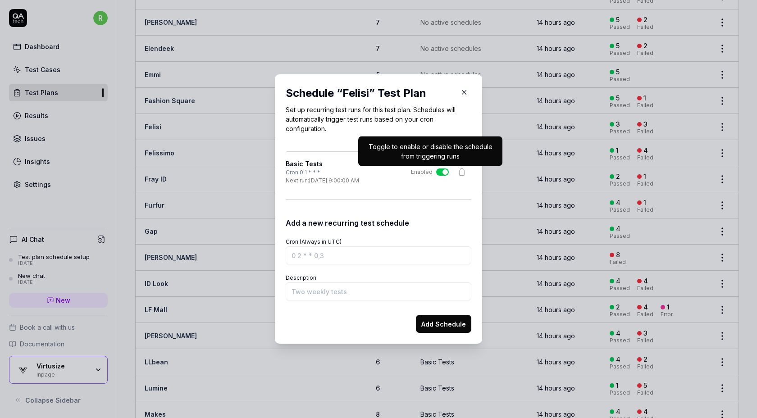
click at [443, 173] on button "Enabled" at bounding box center [442, 171] width 13 height 7
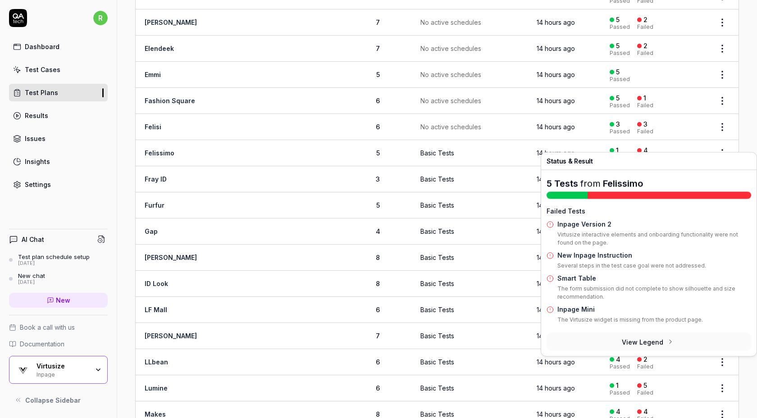
scroll to position [507, 0]
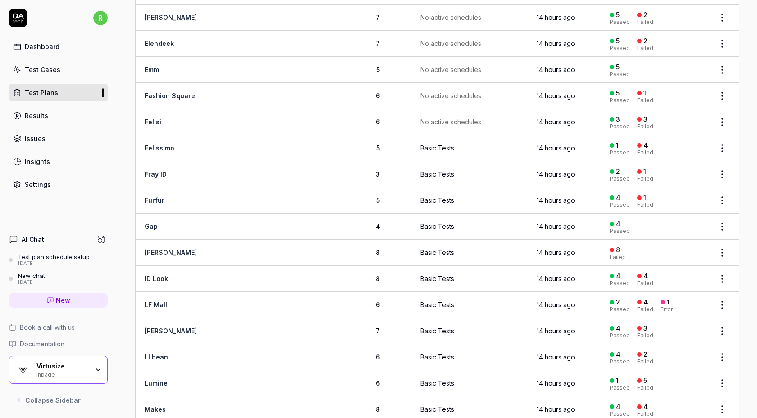
click at [723, 143] on html "r Dashboard Test Cases Test Plans Results Issues Insights Settings AI Chat Test…" at bounding box center [378, 209] width 757 height 418
click at [690, 222] on div "Manage Schedules" at bounding box center [685, 221] width 86 height 20
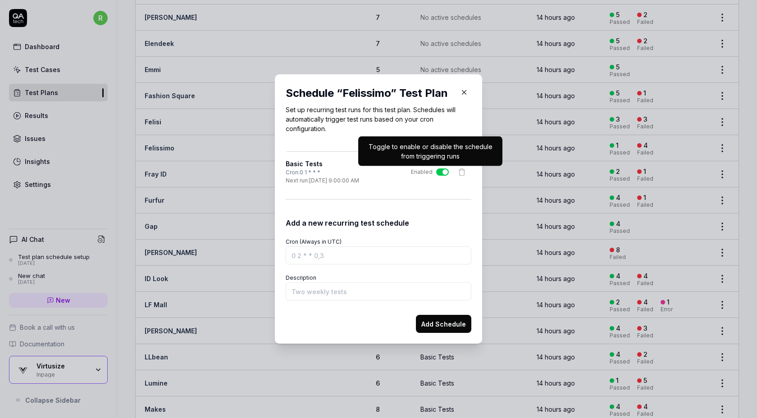
click at [445, 171] on button "Enabled" at bounding box center [442, 171] width 13 height 7
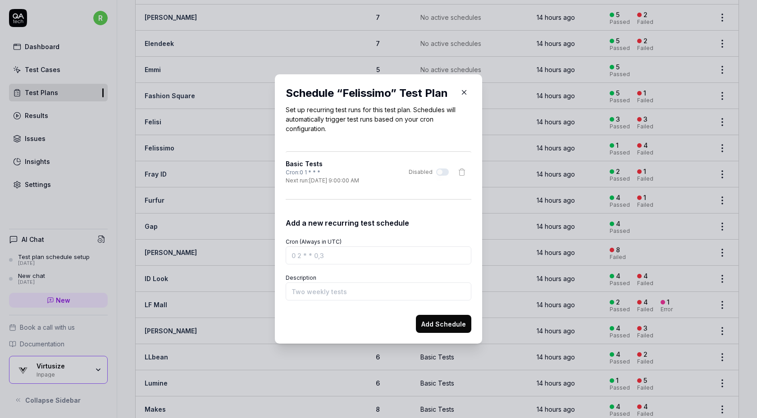
click at [465, 91] on icon "button" at bounding box center [464, 92] width 8 height 8
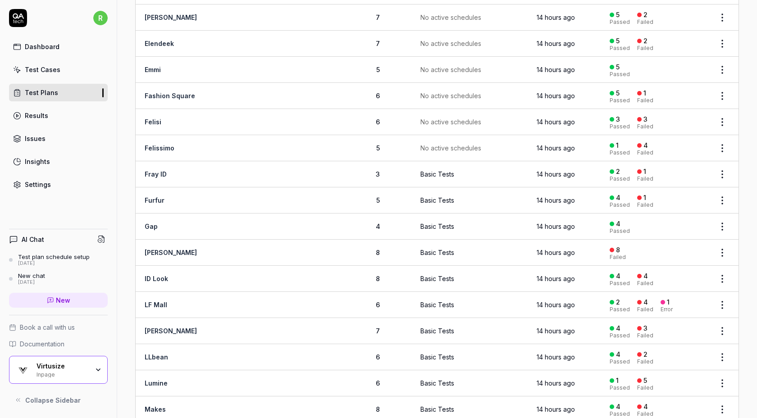
click at [728, 168] on html "r Dashboard Test Cases Test Plans Results Issues Insights Settings AI Chat Test…" at bounding box center [378, 209] width 757 height 418
click at [673, 264] on div "Edit" at bounding box center [685, 267] width 86 height 20
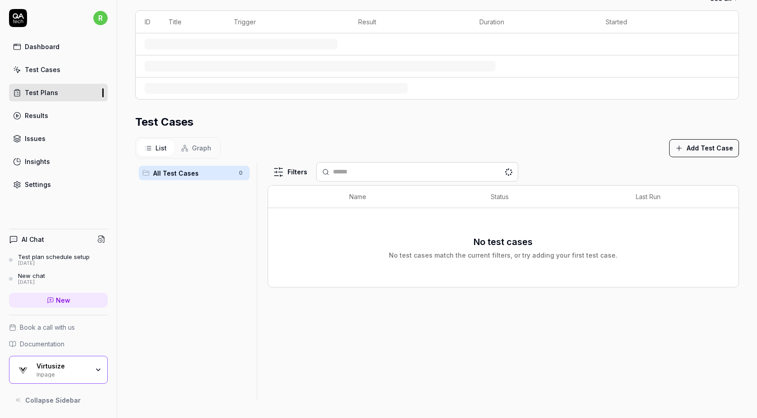
scroll to position [191, 0]
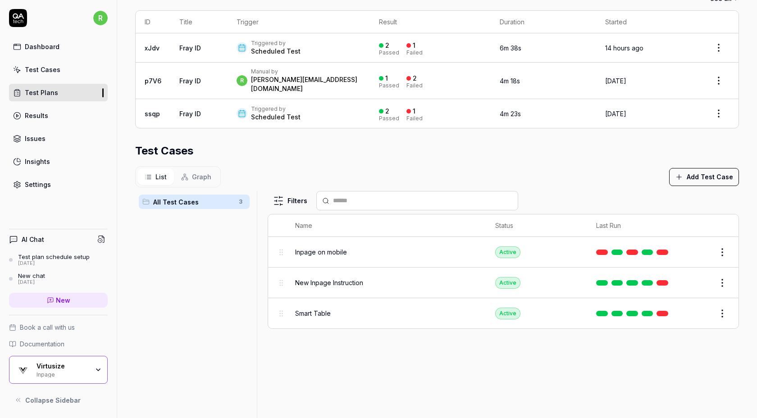
scroll to position [190, 0]
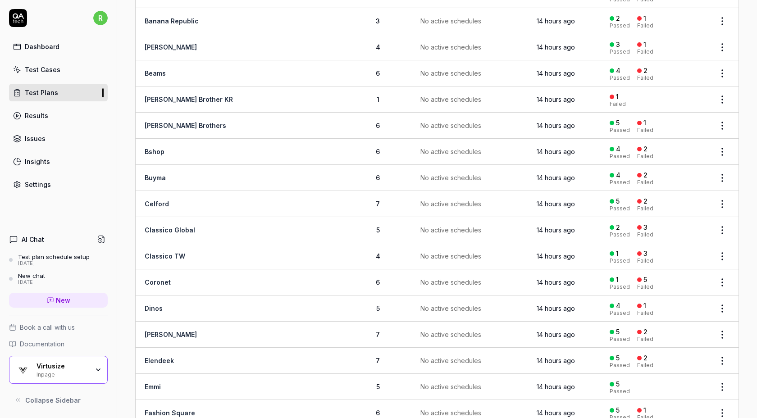
click at [725, 126] on html "r Dashboard Test Cases Test Plans Results Issues Insights Settings AI Chat Test…" at bounding box center [378, 209] width 757 height 418
click at [718, 64] on html "r Dashboard Test Cases Test Plans Results Issues Insights Settings AI Chat Test…" at bounding box center [378, 209] width 757 height 418
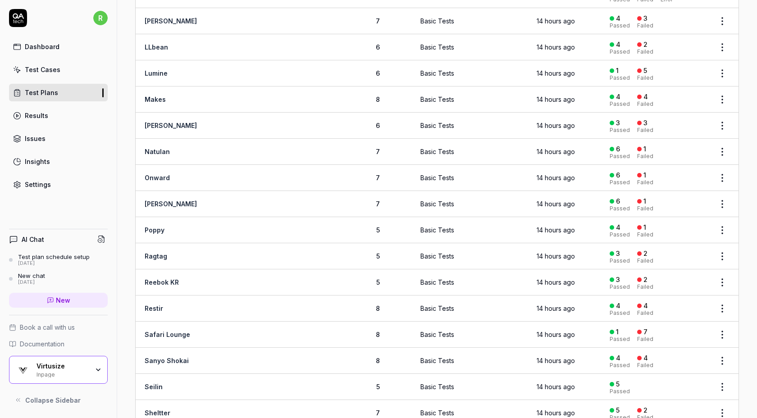
scroll to position [908, 0]
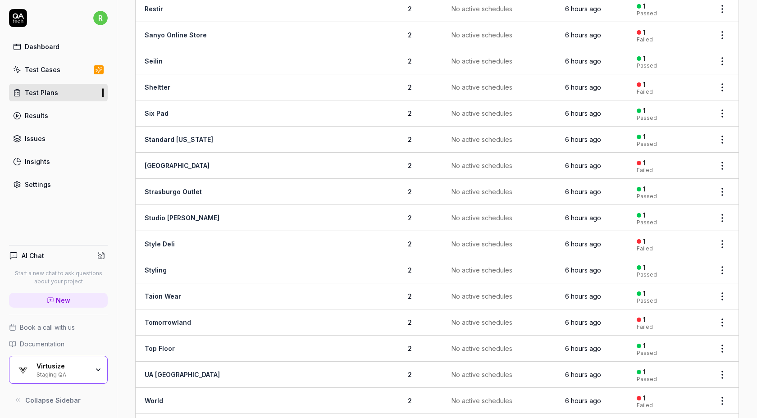
scroll to position [1869, 0]
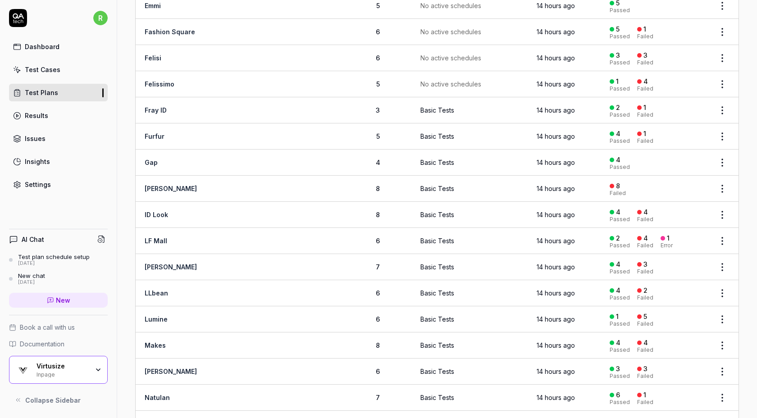
scroll to position [555, 0]
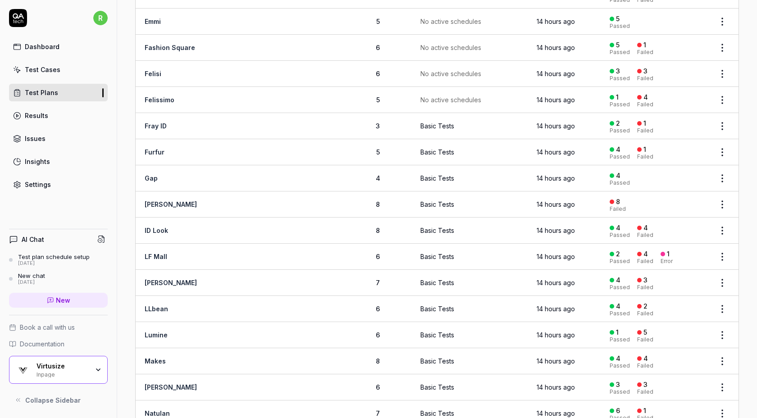
click at [717, 118] on html "r Dashboard Test Cases Test Plans Results Issues Insights Settings AI Chat Test…" at bounding box center [378, 209] width 757 height 418
click at [695, 200] on div "Manage Schedules" at bounding box center [685, 198] width 86 height 20
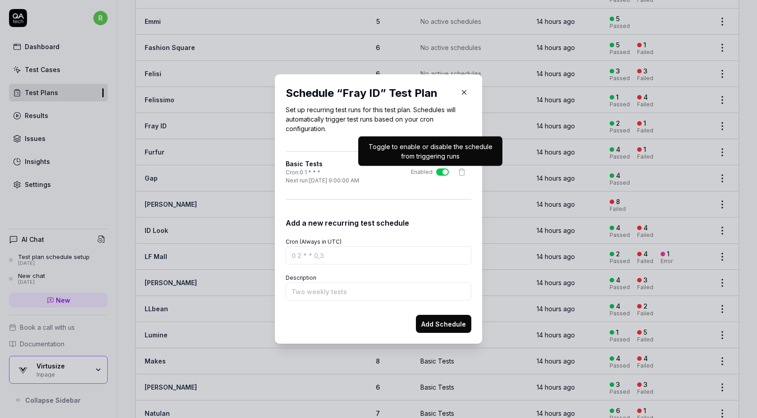
click at [436, 174] on div at bounding box center [442, 171] width 13 height 7
click at [436, 174] on button "Enabled" at bounding box center [442, 171] width 13 height 7
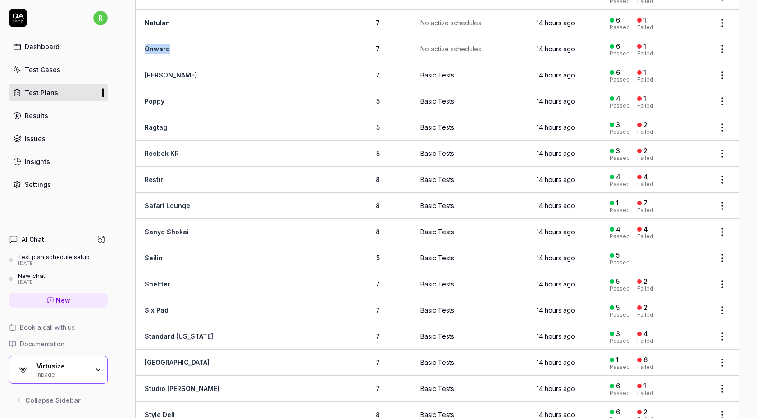
scroll to position [951, 0]
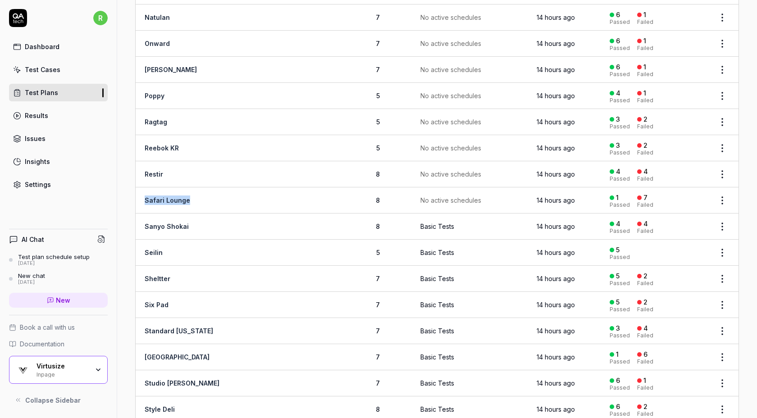
click at [41, 367] on div "Virtusize" at bounding box center [62, 366] width 52 height 8
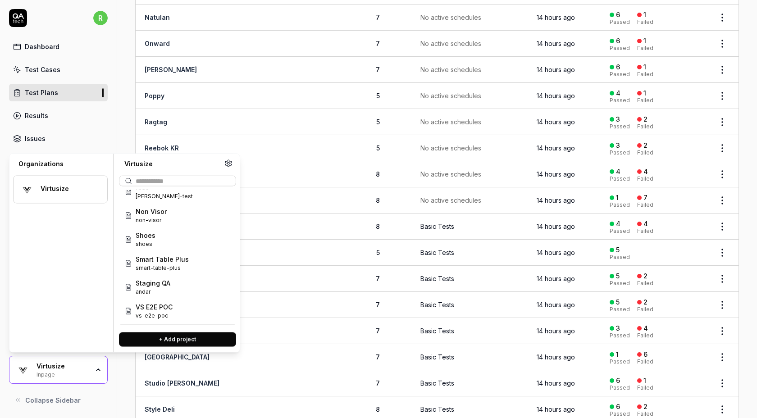
scroll to position [0, 0]
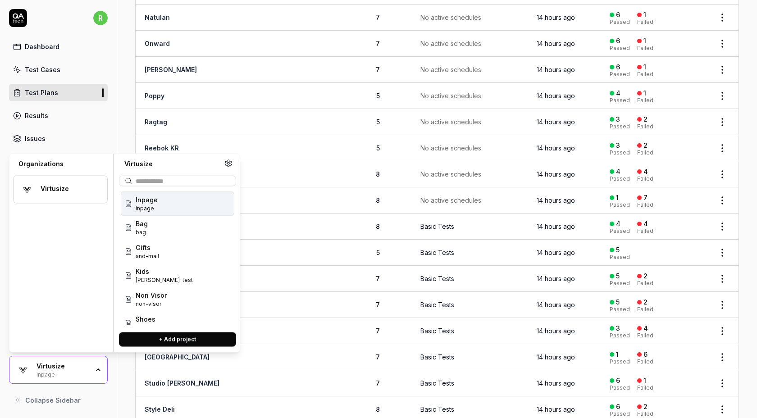
click at [296, 162] on td at bounding box center [310, 174] width 67 height 26
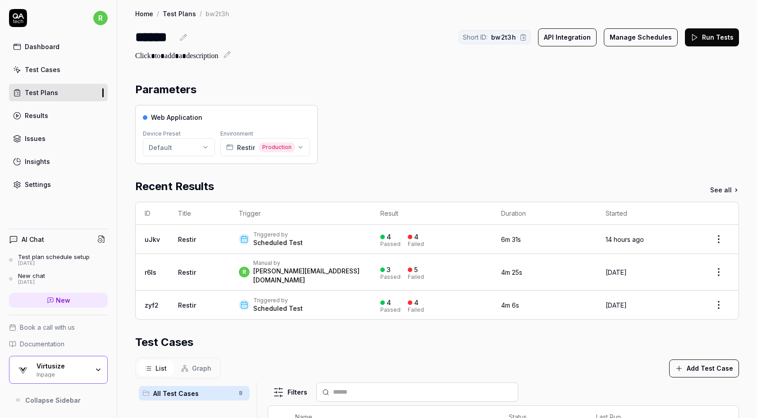
click at [650, 33] on button "Manage Schedules" at bounding box center [641, 37] width 74 height 18
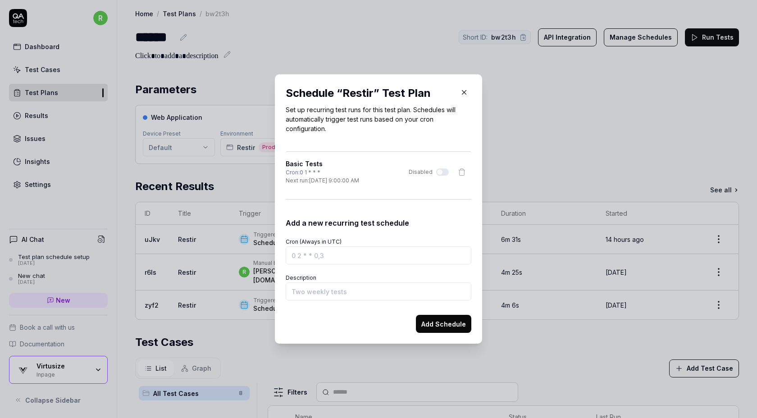
click at [170, 14] on link "Test Plans" at bounding box center [179, 13] width 33 height 9
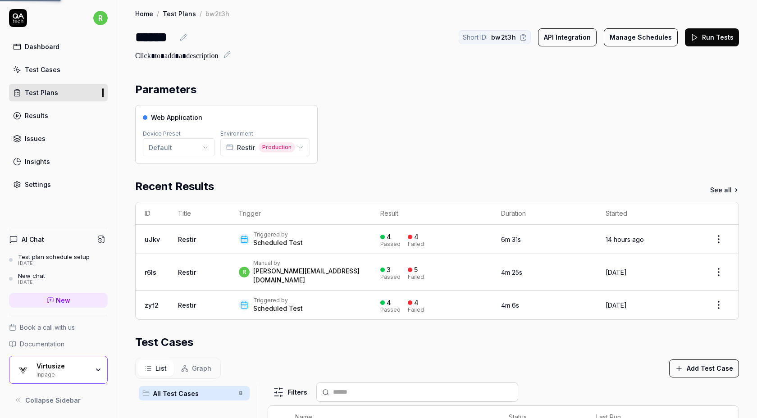
click at [170, 14] on link "Test Plans" at bounding box center [179, 13] width 33 height 9
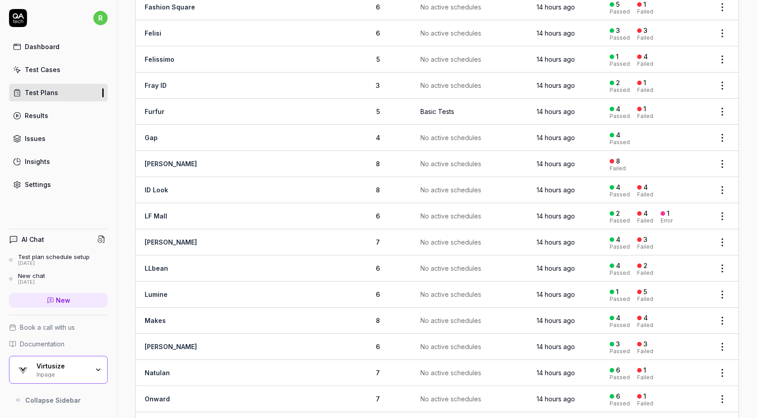
scroll to position [597, 0]
click at [729, 102] on html "r Dashboard Test Cases Test Plans Results Issues Insights Settings AI Chat Test…" at bounding box center [378, 209] width 757 height 418
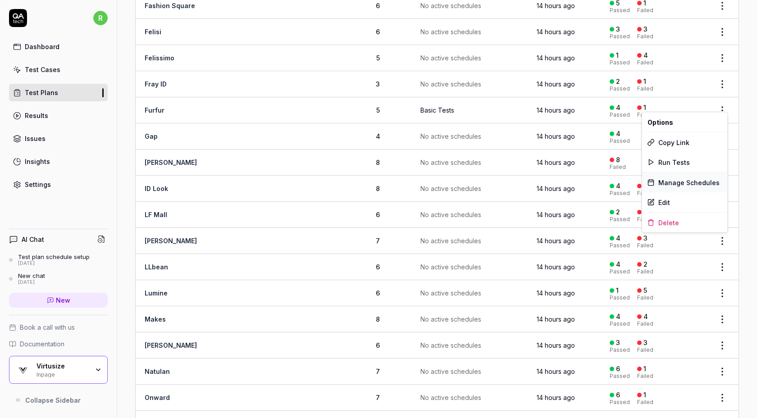
click at [684, 186] on div "Manage Schedules" at bounding box center [685, 183] width 86 height 20
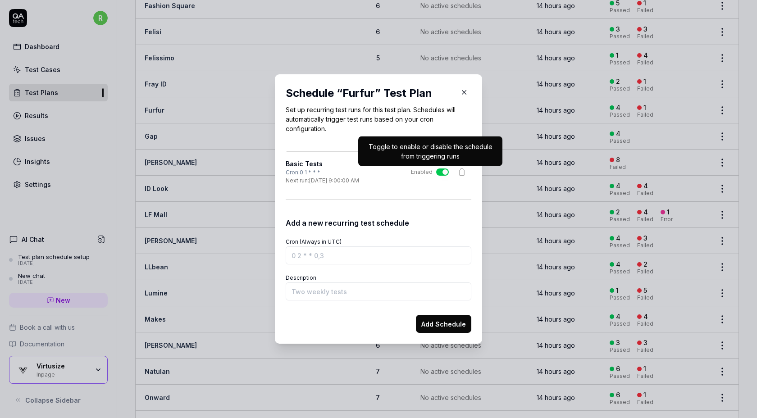
click at [440, 173] on button "Enabled" at bounding box center [442, 171] width 13 height 7
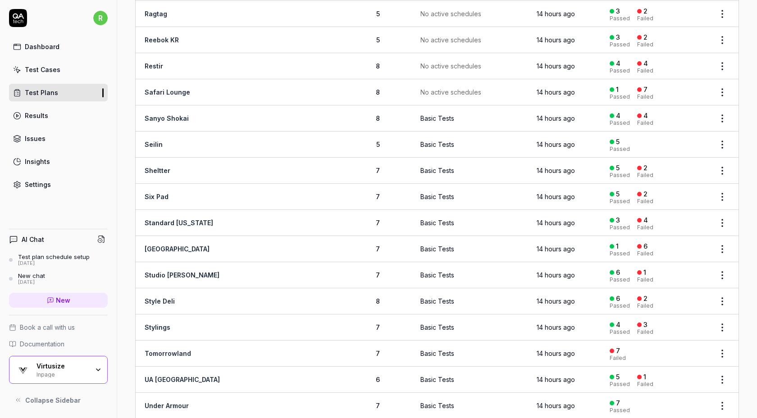
scroll to position [1062, 0]
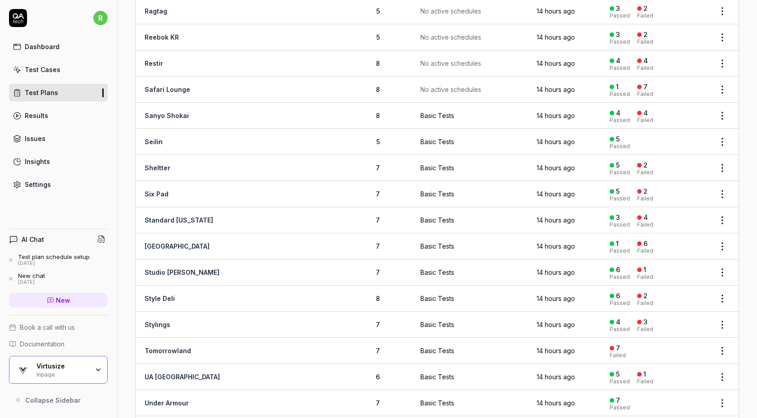
click at [724, 107] on html "r Dashboard Test Cases Test Plans Results Issues Insights Settings AI Chat Test…" at bounding box center [378, 209] width 757 height 418
click at [681, 185] on div "Manage Schedules" at bounding box center [685, 184] width 86 height 20
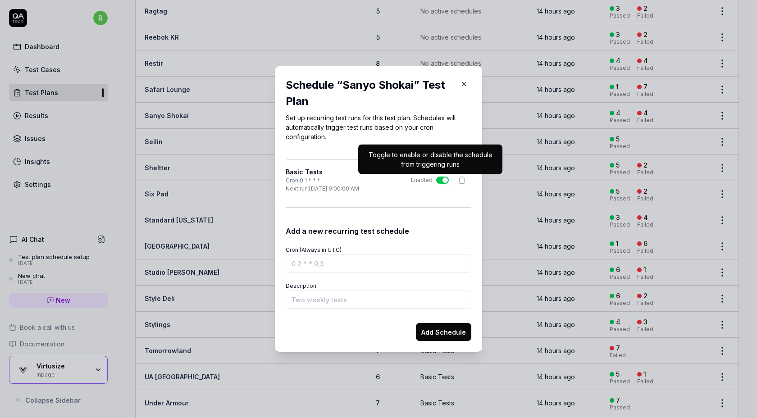
click at [444, 180] on button "Enabled" at bounding box center [442, 180] width 13 height 7
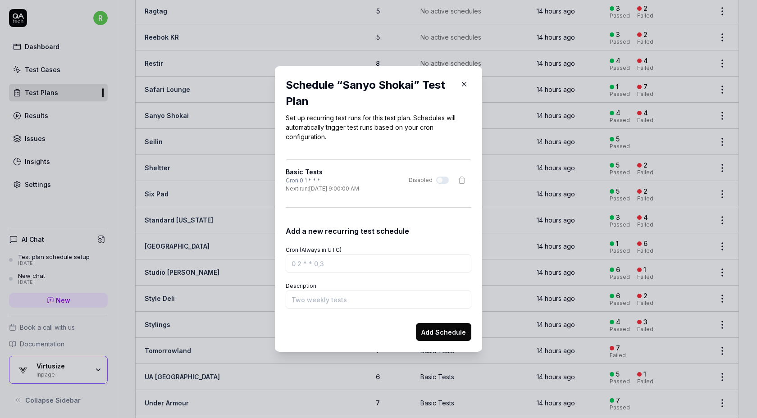
click at [464, 84] on icon "button" at bounding box center [464, 84] width 4 height 4
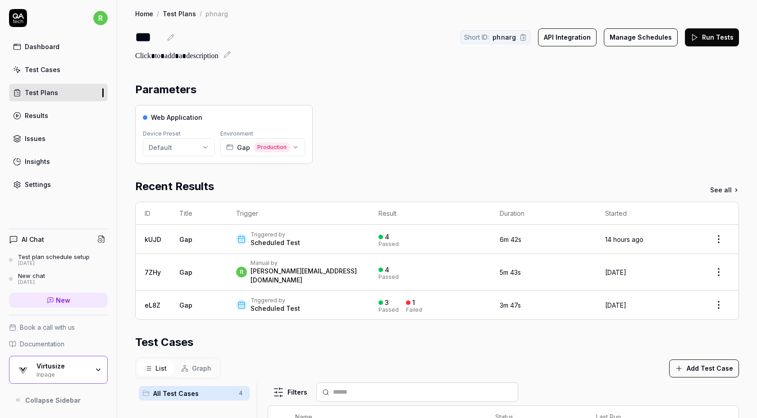
click at [617, 38] on button "Manage Schedules" at bounding box center [641, 37] width 74 height 18
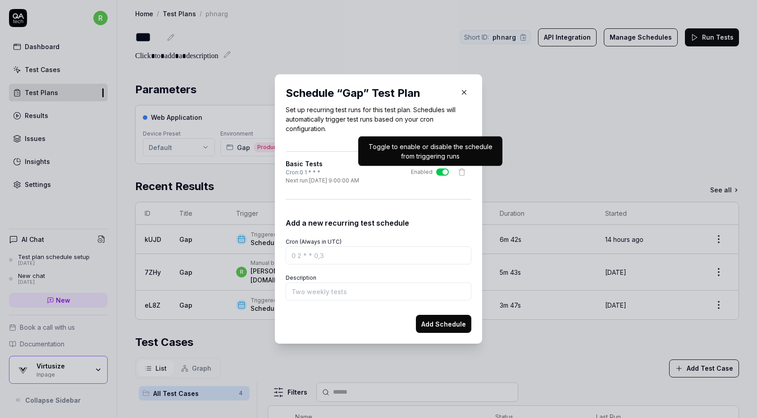
click at [443, 170] on button "Enabled" at bounding box center [442, 171] width 13 height 7
type button "on"
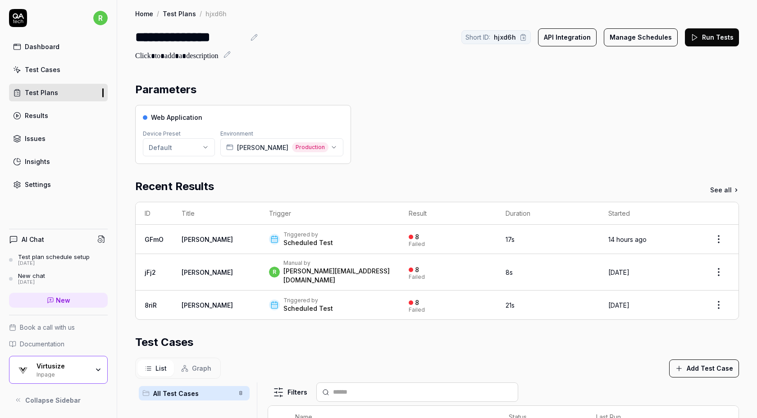
click at [654, 43] on button "Manage Schedules" at bounding box center [641, 37] width 74 height 18
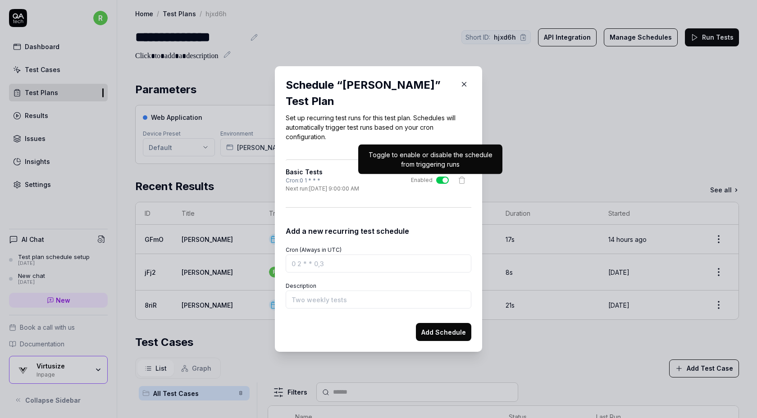
click at [442, 178] on button "Enabled" at bounding box center [442, 180] width 13 height 7
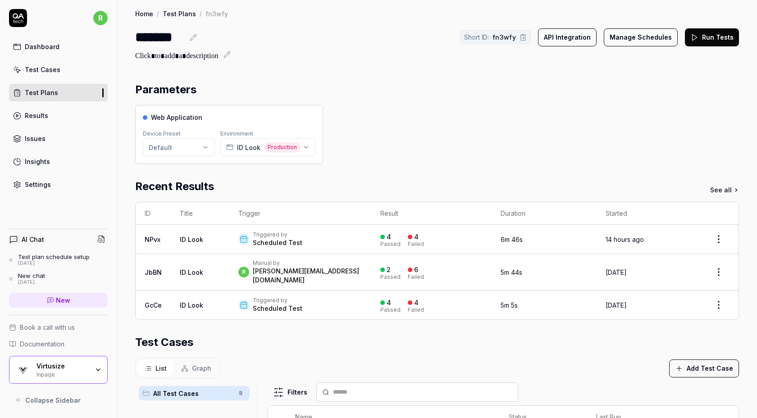
click at [641, 39] on button "Manage Schedules" at bounding box center [641, 37] width 74 height 18
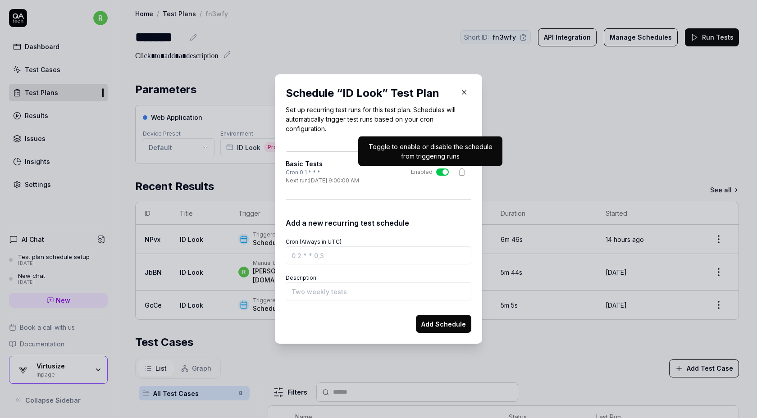
click at [440, 169] on button "Enabled" at bounding box center [442, 171] width 13 height 7
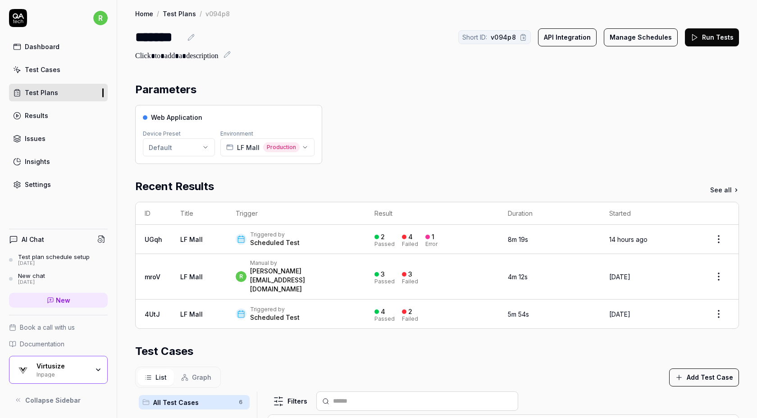
click at [642, 37] on button "Manage Schedules" at bounding box center [641, 37] width 74 height 18
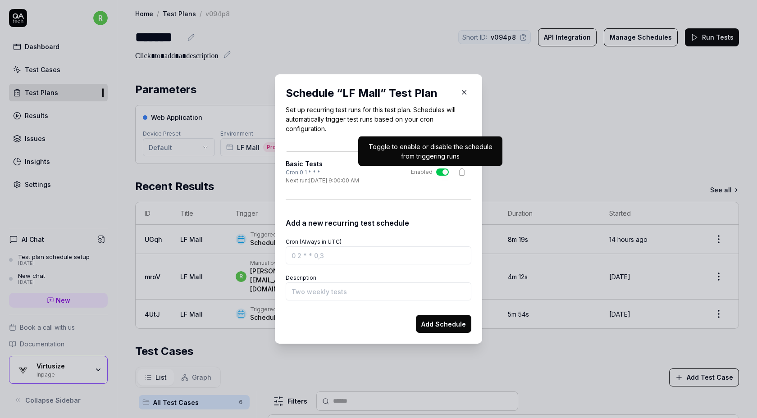
click at [440, 170] on button "Enabled" at bounding box center [442, 171] width 13 height 7
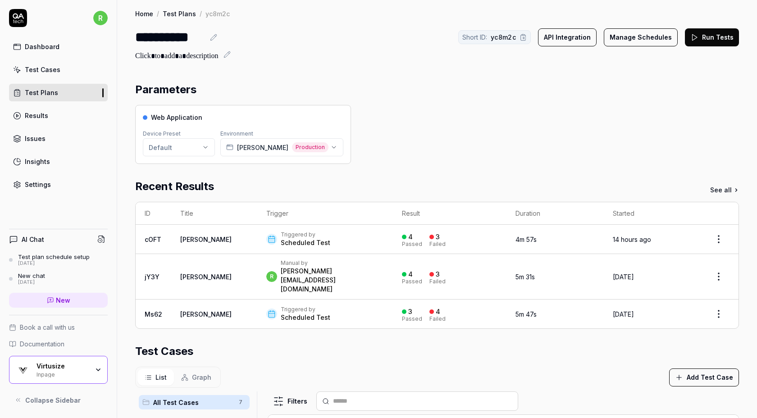
click at [618, 41] on button "Manage Schedules" at bounding box center [641, 37] width 74 height 18
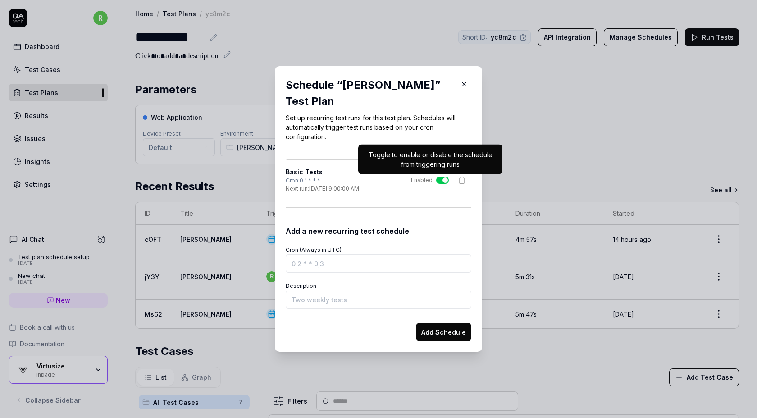
click at [438, 181] on button "Enabled" at bounding box center [442, 180] width 13 height 7
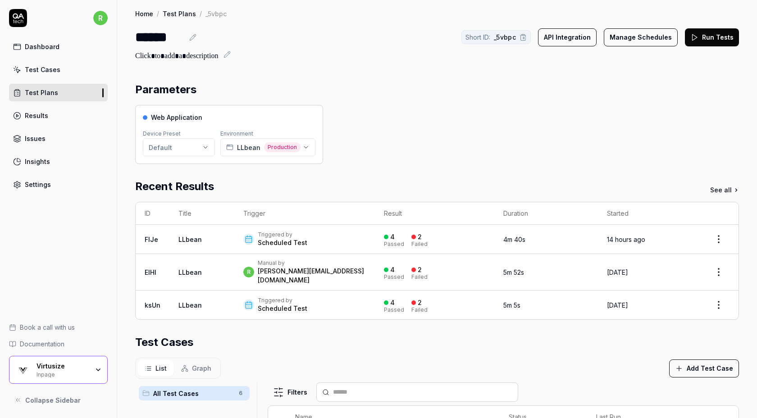
click at [641, 43] on button "Manage Schedules" at bounding box center [641, 37] width 74 height 18
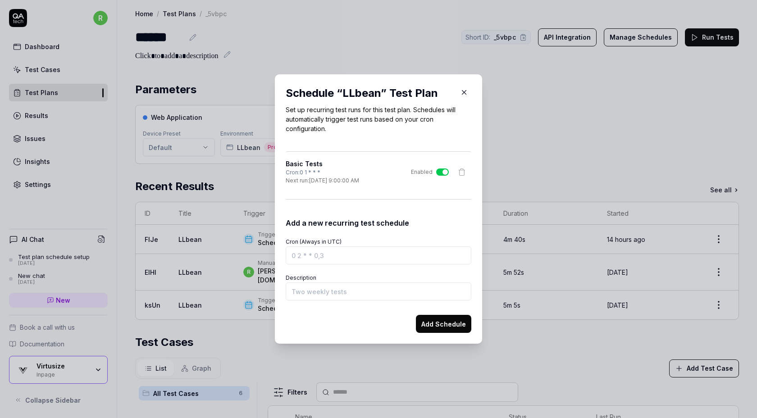
click at [442, 167] on div "Basic Tests Cron: 0 1 * * * Next run: 10/3/2025, 9:00:00 AM Enabled" at bounding box center [379, 172] width 186 height 26
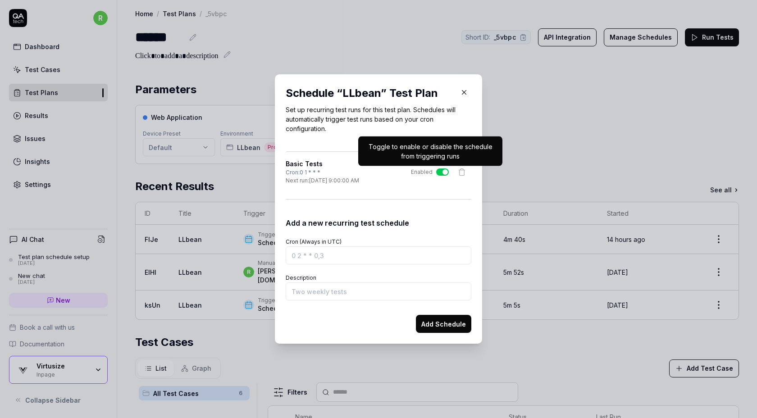
click at [442, 170] on button "Enabled" at bounding box center [442, 171] width 13 height 7
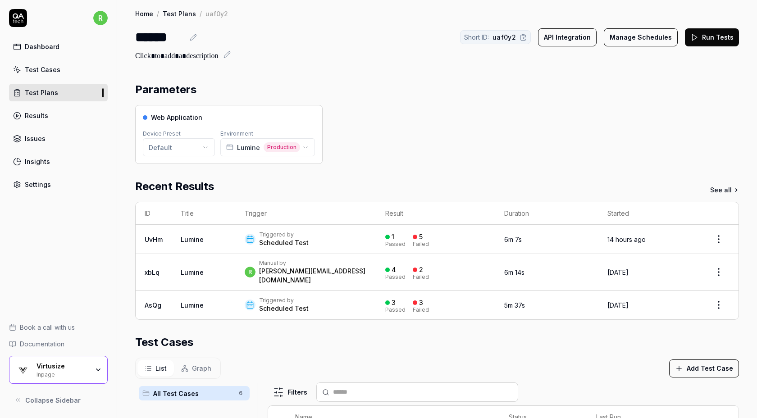
click at [631, 32] on button "Manage Schedules" at bounding box center [641, 37] width 74 height 18
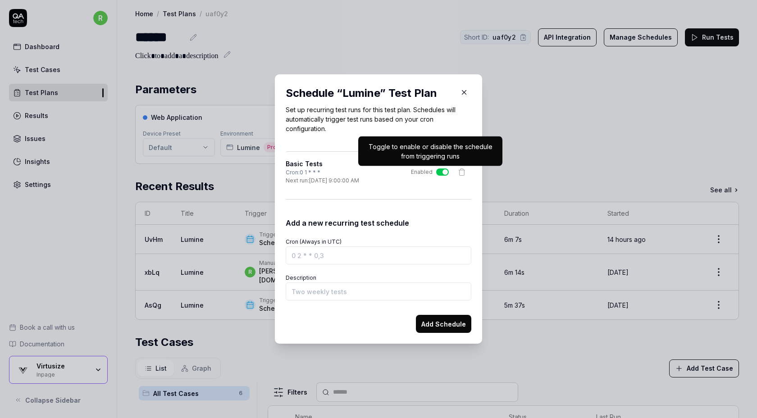
click at [439, 172] on button "Enabled" at bounding box center [442, 171] width 13 height 7
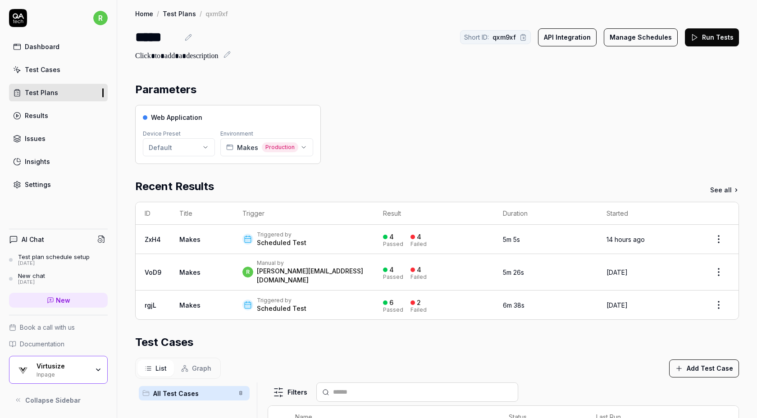
click at [631, 35] on button "Manage Schedules" at bounding box center [641, 37] width 74 height 18
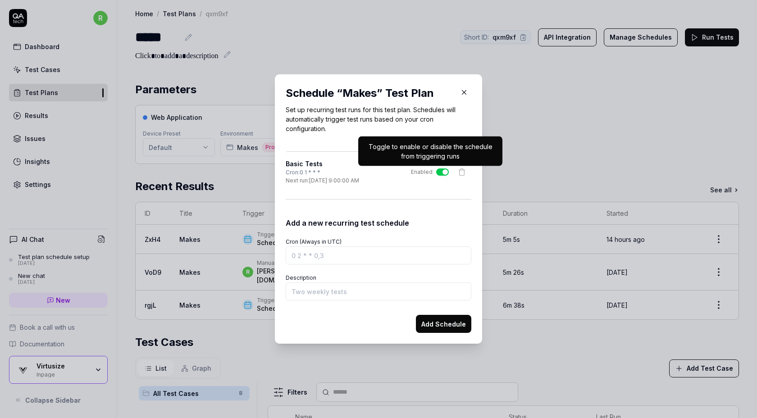
click at [440, 174] on button "Enabled" at bounding box center [442, 171] width 13 height 7
type button "on"
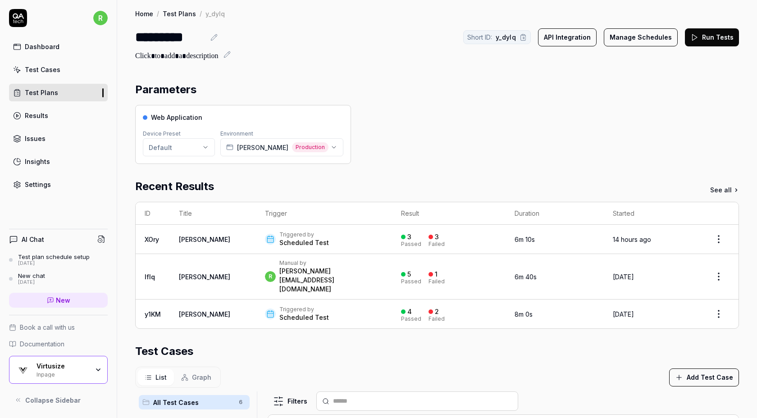
click at [635, 39] on button "Manage Schedules" at bounding box center [641, 37] width 74 height 18
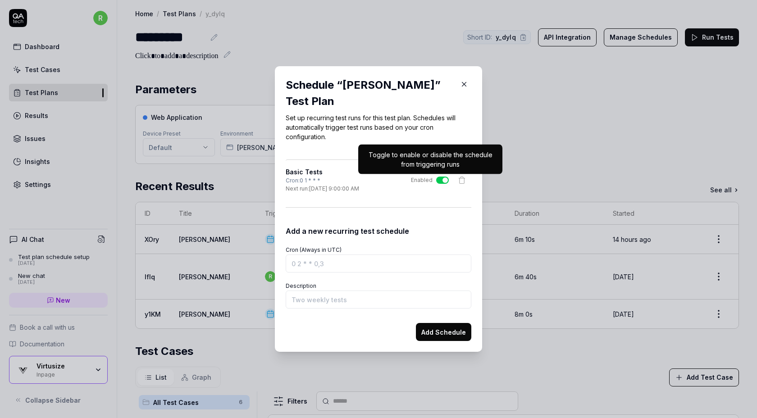
click at [440, 181] on button "Enabled" at bounding box center [442, 180] width 13 height 7
type button "on"
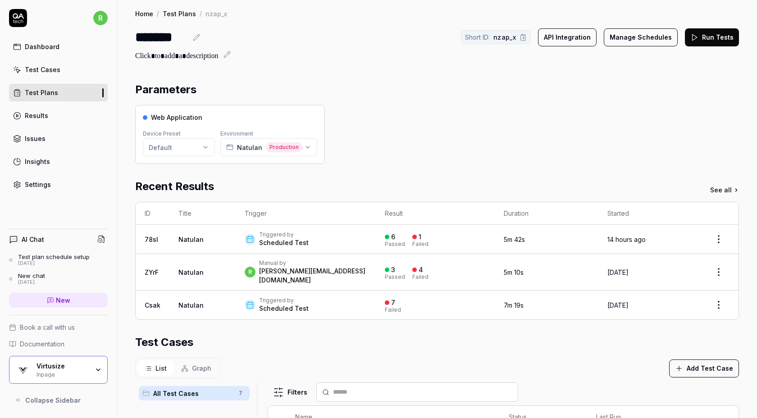
click at [660, 32] on button "Manage Schedules" at bounding box center [641, 37] width 74 height 18
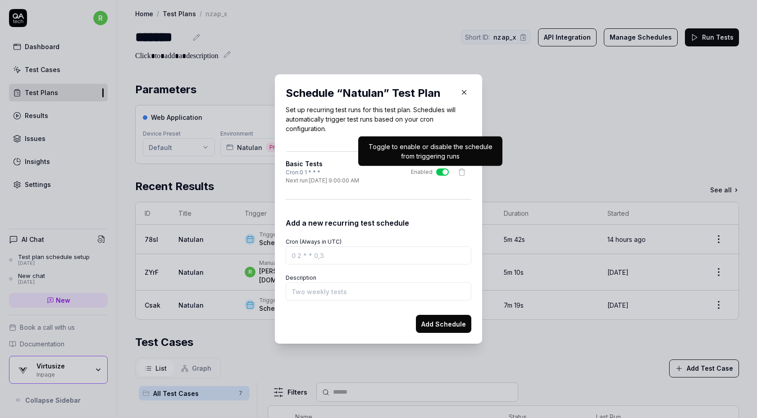
click at [442, 172] on button "Enabled" at bounding box center [442, 171] width 13 height 7
type button "on"
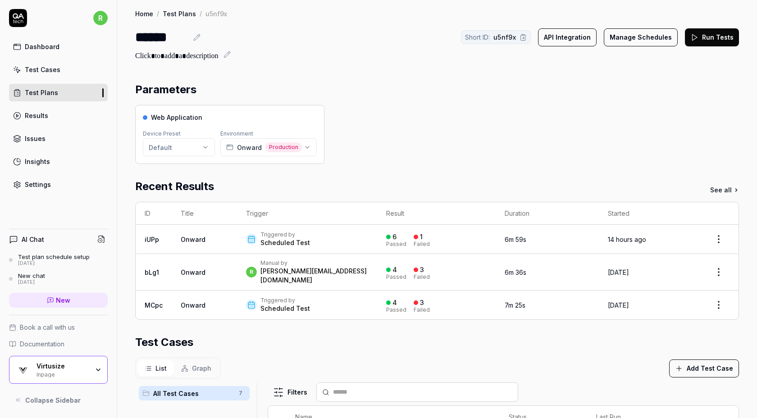
click at [640, 39] on button "Manage Schedules" at bounding box center [641, 37] width 74 height 18
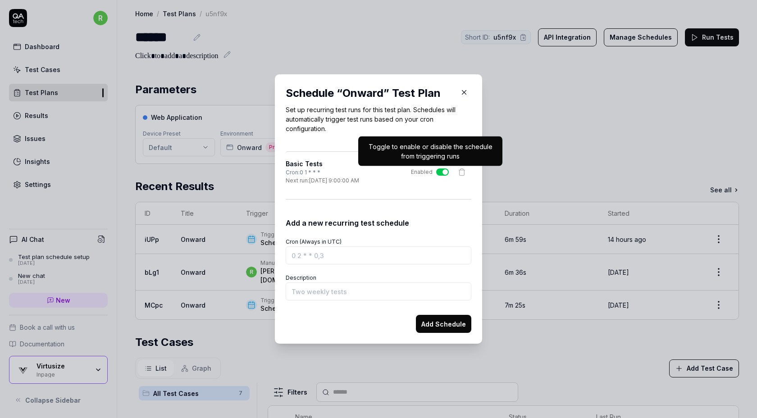
click at [440, 172] on button "Enabled" at bounding box center [442, 171] width 13 height 7
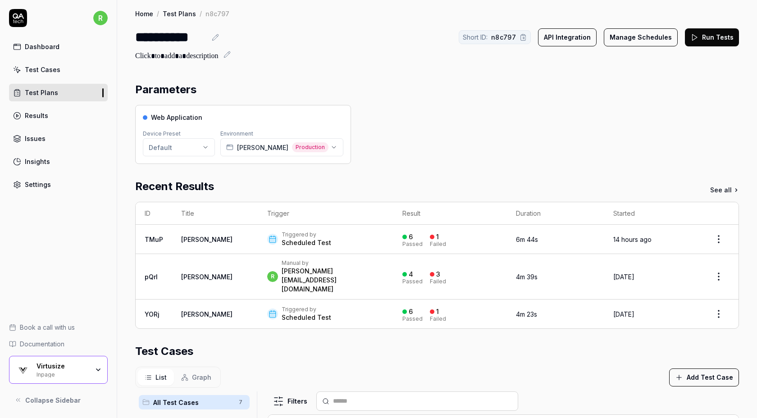
click at [622, 43] on button "Manage Schedules" at bounding box center [641, 37] width 74 height 18
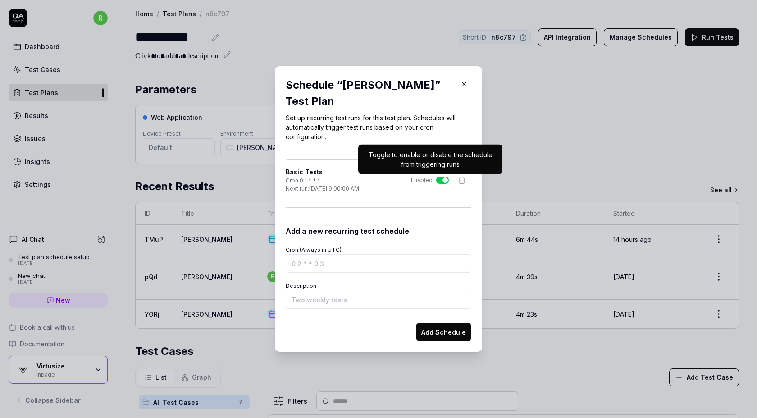
click at [436, 180] on button "Enabled" at bounding box center [442, 180] width 13 height 7
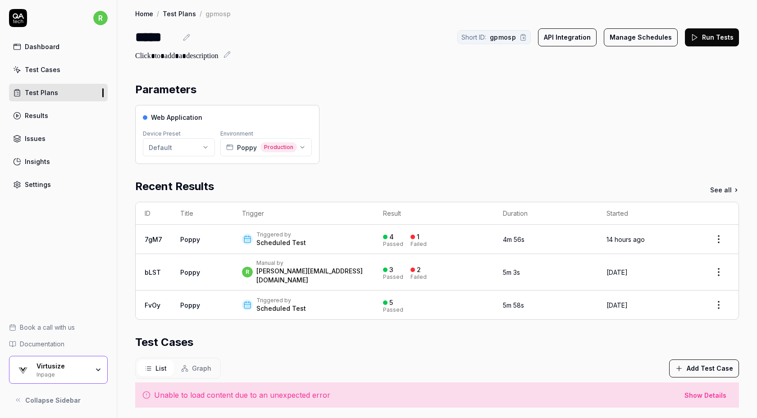
click at [636, 35] on button "Manage Schedules" at bounding box center [641, 37] width 74 height 18
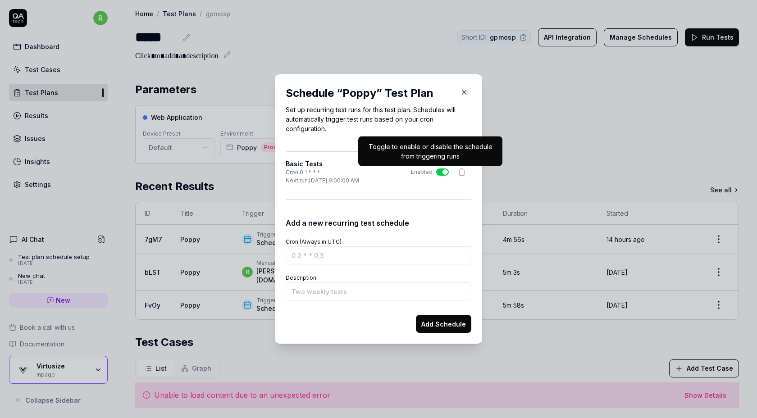
click at [440, 170] on button "Enabled" at bounding box center [442, 171] width 13 height 7
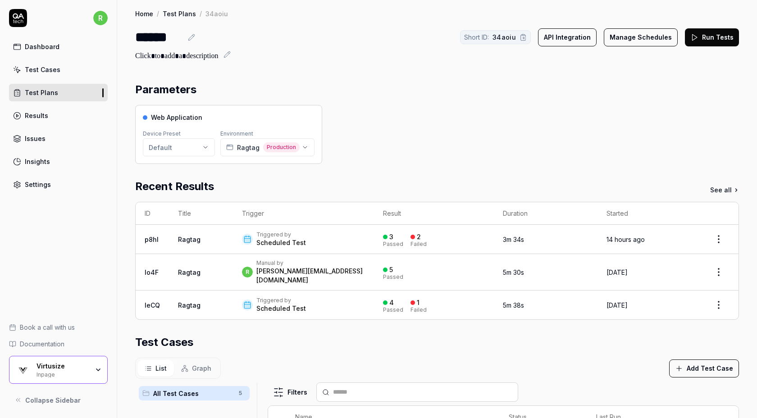
click at [630, 34] on button "Manage Schedules" at bounding box center [641, 37] width 74 height 18
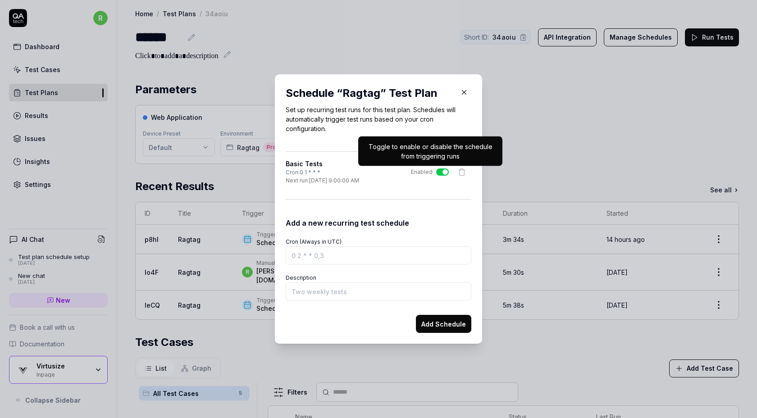
click at [446, 171] on button "Enabled" at bounding box center [442, 171] width 13 height 7
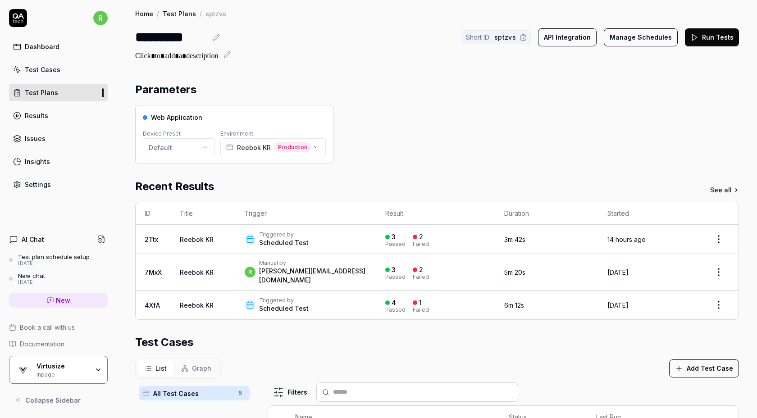
click at [627, 39] on button "Manage Schedules" at bounding box center [641, 37] width 74 height 18
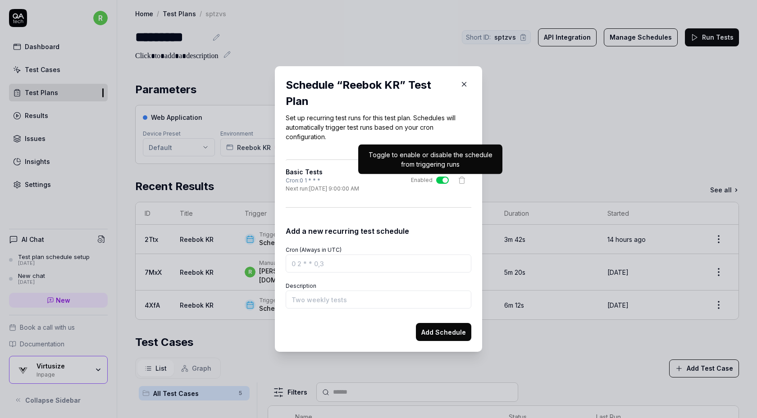
click at [440, 180] on button "Enabled" at bounding box center [442, 180] width 13 height 7
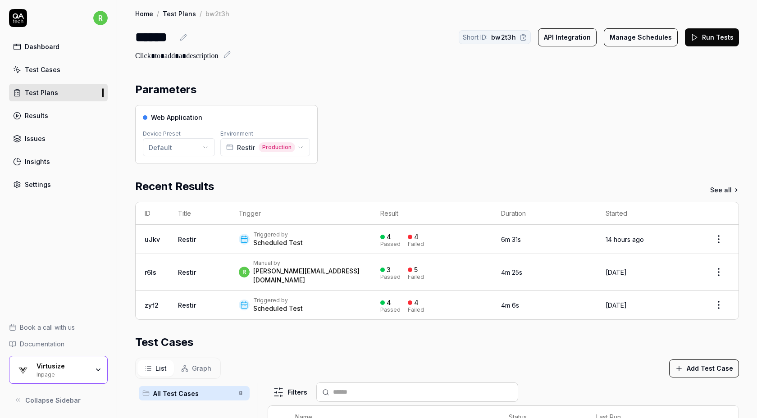
click at [627, 32] on button "Manage Schedules" at bounding box center [641, 37] width 74 height 18
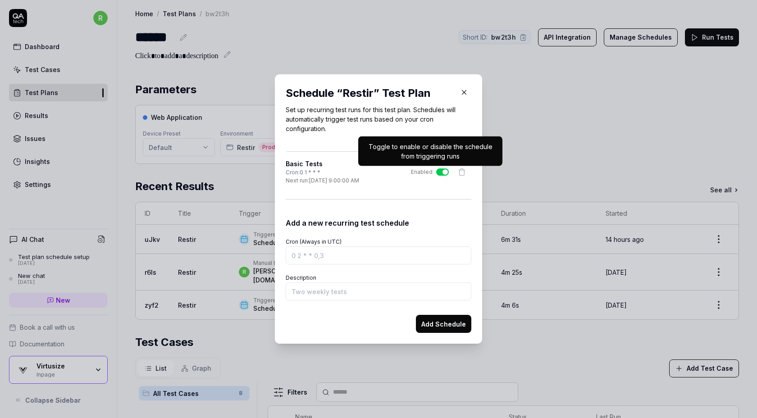
click at [440, 173] on button "Enabled" at bounding box center [442, 171] width 13 height 7
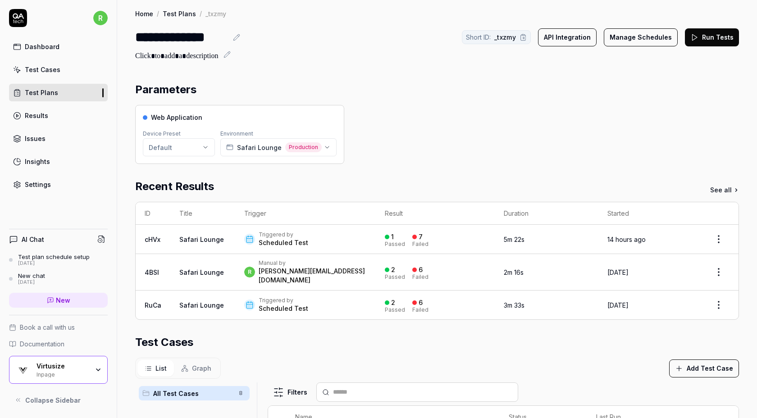
click at [629, 34] on button "Manage Schedules" at bounding box center [641, 37] width 74 height 18
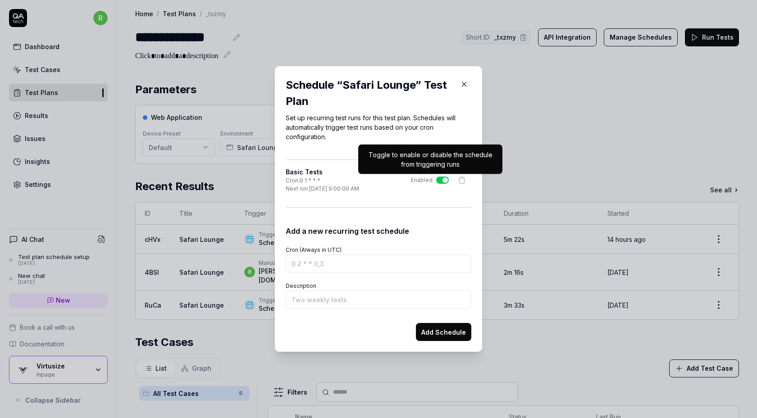
click at [440, 178] on button "Enabled" at bounding box center [442, 180] width 13 height 7
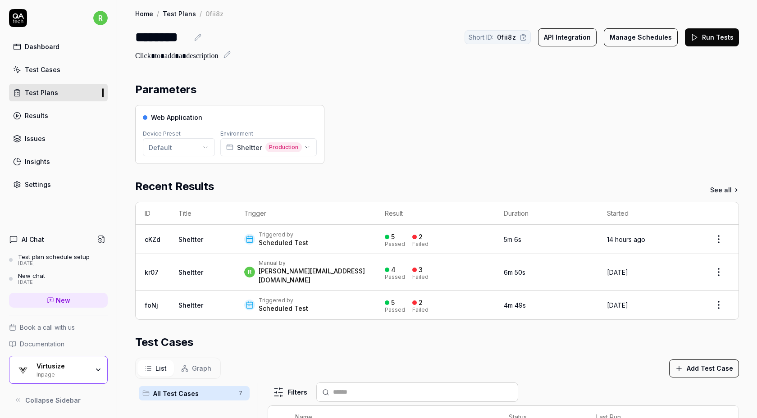
click at [640, 36] on button "Manage Schedules" at bounding box center [641, 37] width 74 height 18
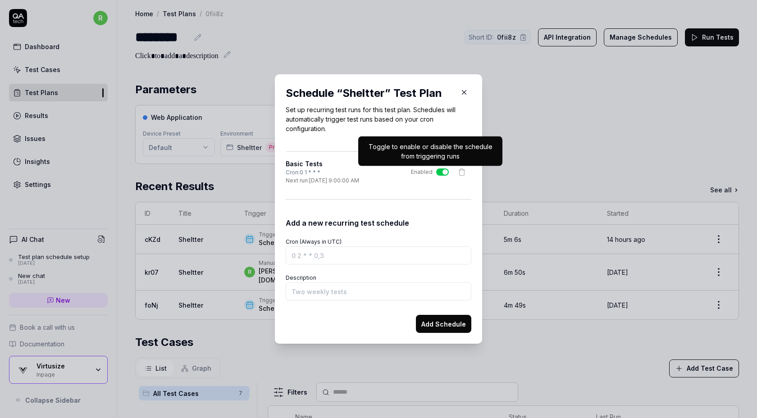
click at [442, 174] on button "Enabled" at bounding box center [442, 171] width 13 height 7
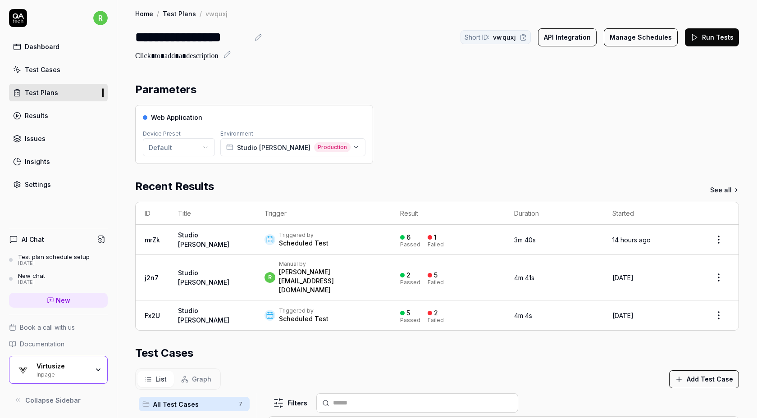
click at [636, 33] on button "Manage Schedules" at bounding box center [641, 37] width 74 height 18
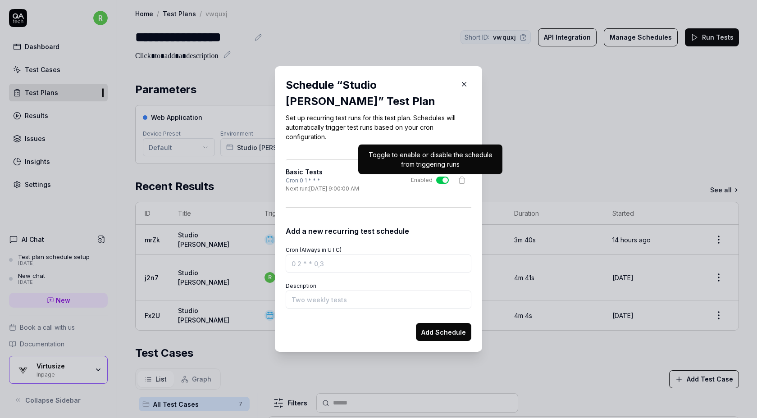
click at [442, 179] on button "Enabled" at bounding box center [442, 180] width 13 height 7
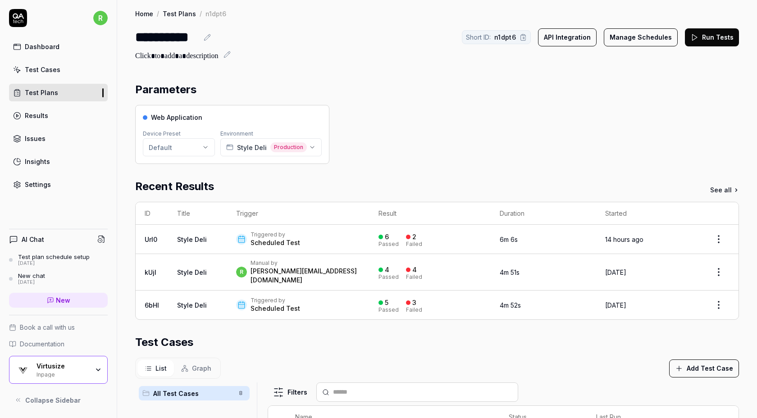
click at [626, 37] on button "Manage Schedules" at bounding box center [641, 37] width 74 height 18
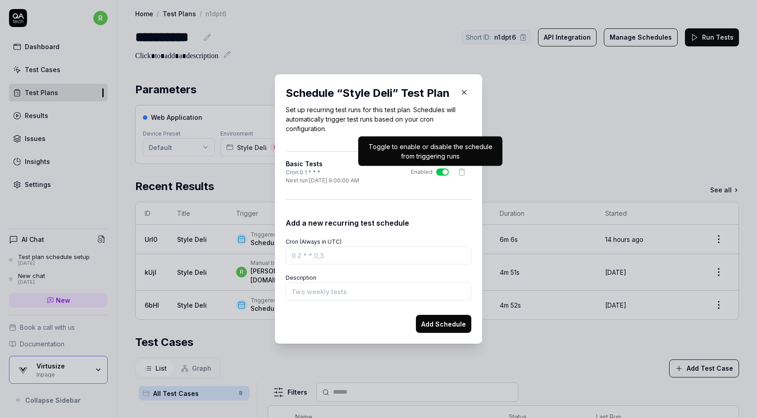
click at [446, 168] on button "Enabled" at bounding box center [442, 171] width 13 height 7
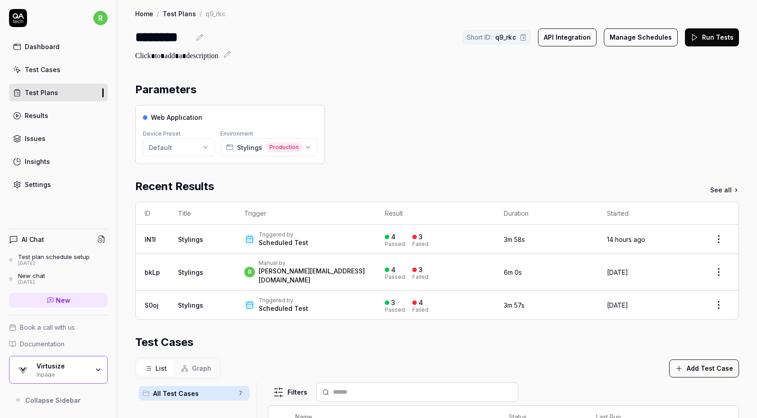
click at [633, 37] on button "Manage Schedules" at bounding box center [641, 37] width 74 height 18
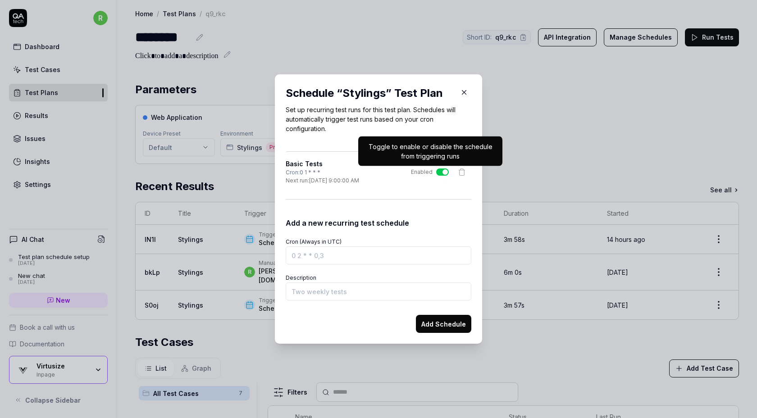
click at [444, 174] on button "Enabled" at bounding box center [442, 171] width 13 height 7
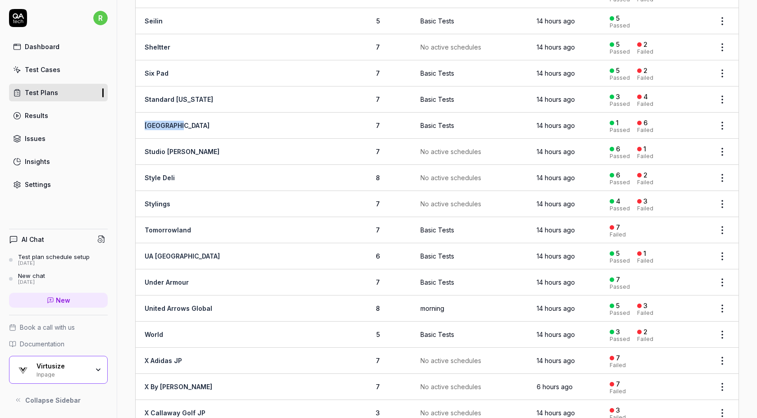
scroll to position [1252, 0]
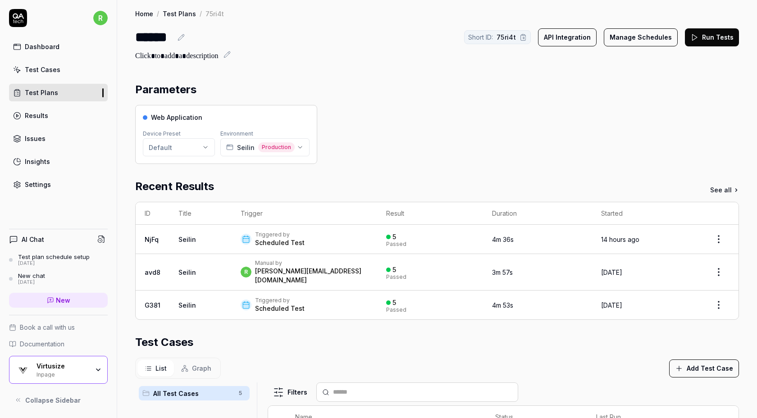
click at [630, 36] on button "Manage Schedules" at bounding box center [641, 37] width 74 height 18
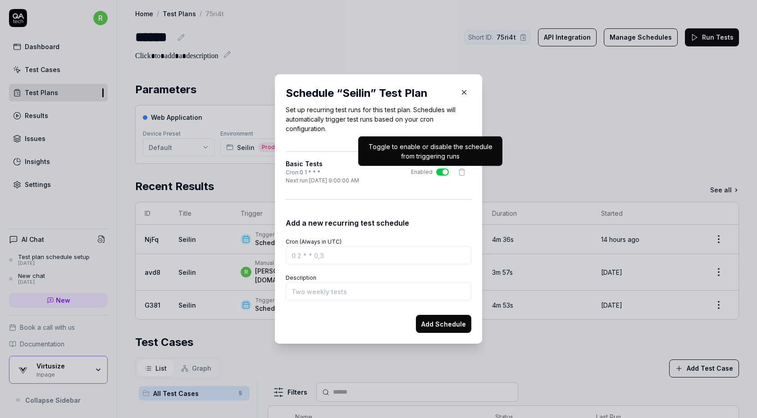
click at [438, 174] on button "Enabled" at bounding box center [442, 171] width 13 height 7
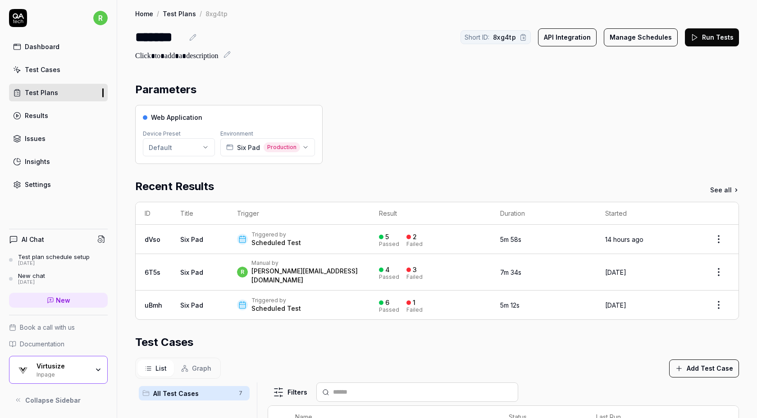
click at [649, 27] on div "Short ID: 8xg4tp API Integration Manage Schedules Run Tests" at bounding box center [599, 37] width 278 height 20
click at [644, 36] on button "Manage Schedules" at bounding box center [641, 37] width 74 height 18
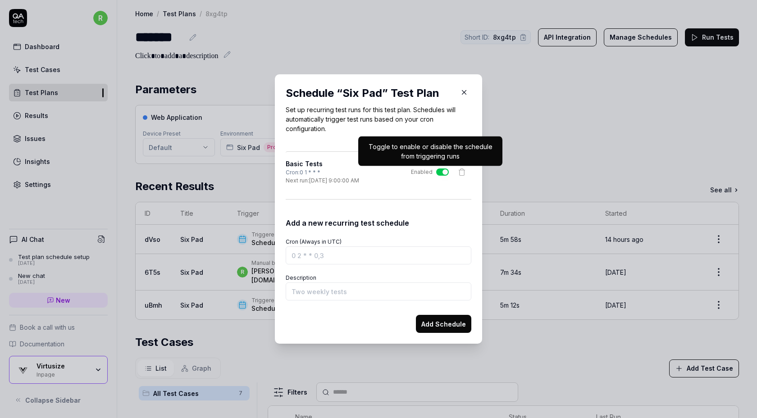
click at [436, 170] on label "Enabled" at bounding box center [430, 172] width 38 height 8
click at [436, 170] on button "Enabled" at bounding box center [442, 171] width 13 height 7
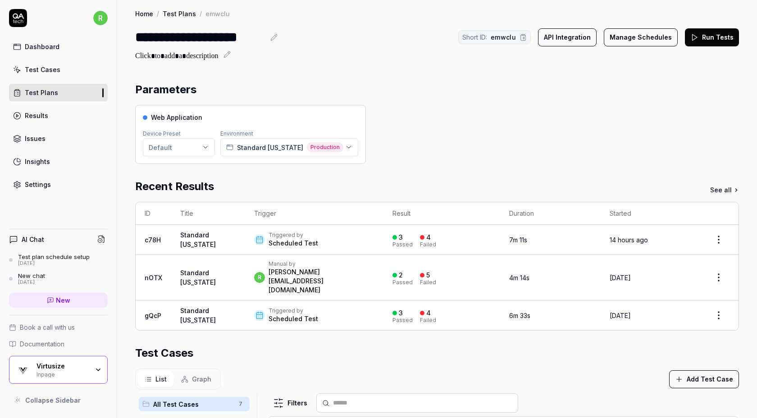
click at [634, 41] on button "Manage Schedules" at bounding box center [641, 37] width 74 height 18
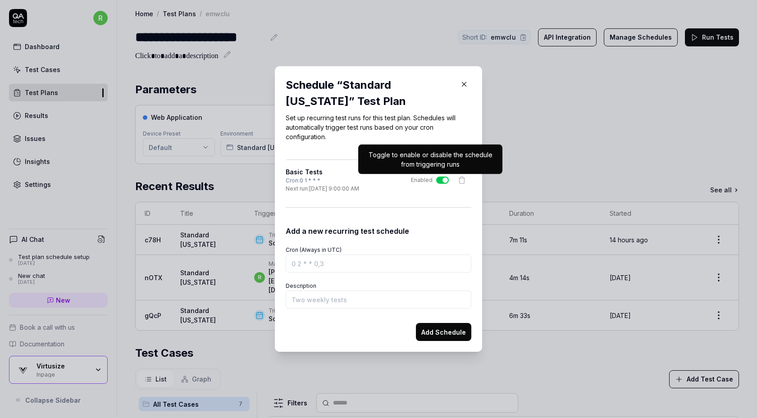
click at [436, 177] on div at bounding box center [442, 180] width 13 height 7
click at [436, 177] on button "Enabled" at bounding box center [442, 180] width 13 height 7
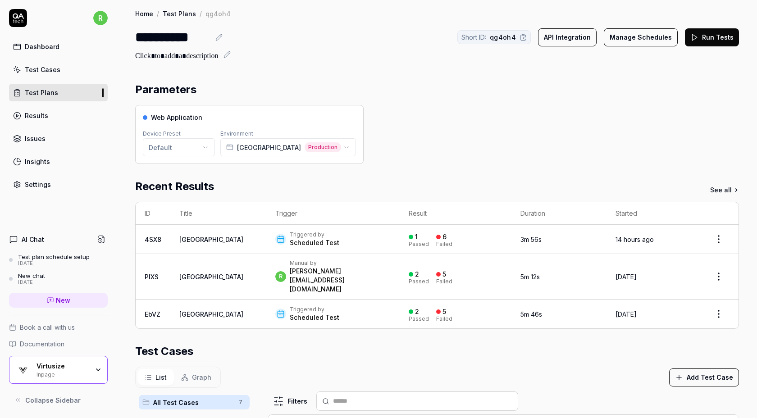
click at [606, 42] on div "Short ID: qg4oh4 API Integration Manage Schedules Run Tests" at bounding box center [598, 37] width 282 height 18
click at [619, 39] on button "Manage Schedules" at bounding box center [641, 37] width 74 height 18
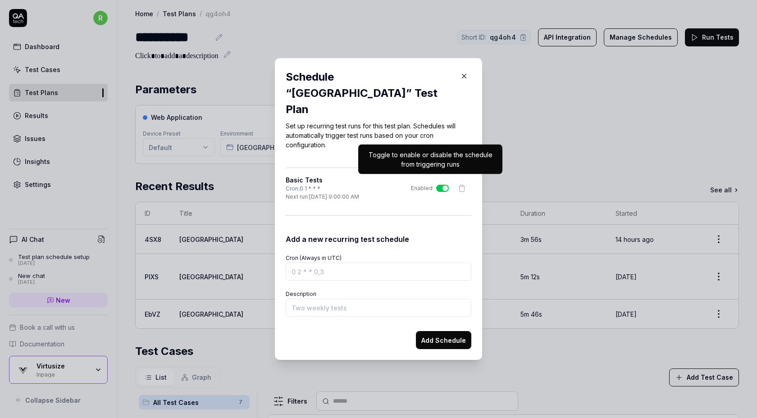
click at [440, 185] on button "Enabled" at bounding box center [442, 188] width 13 height 7
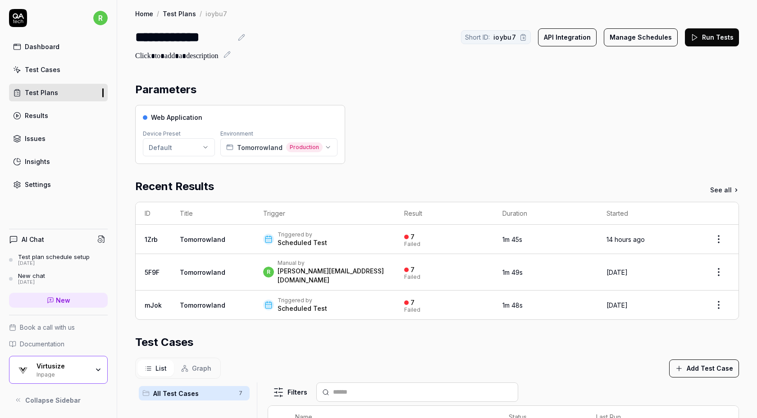
click at [620, 39] on button "Manage Schedules" at bounding box center [641, 37] width 74 height 18
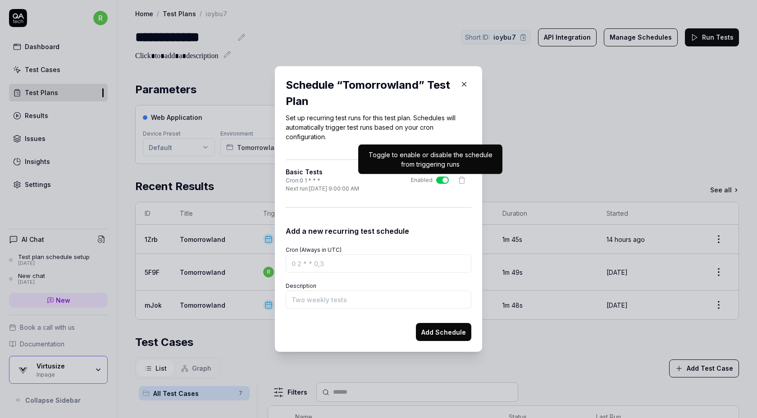
click at [439, 181] on button "Enabled" at bounding box center [442, 180] width 13 height 7
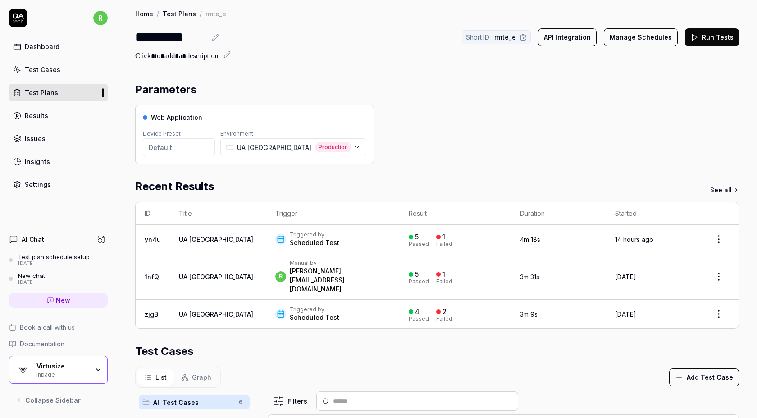
click at [621, 32] on button "Manage Schedules" at bounding box center [641, 37] width 74 height 18
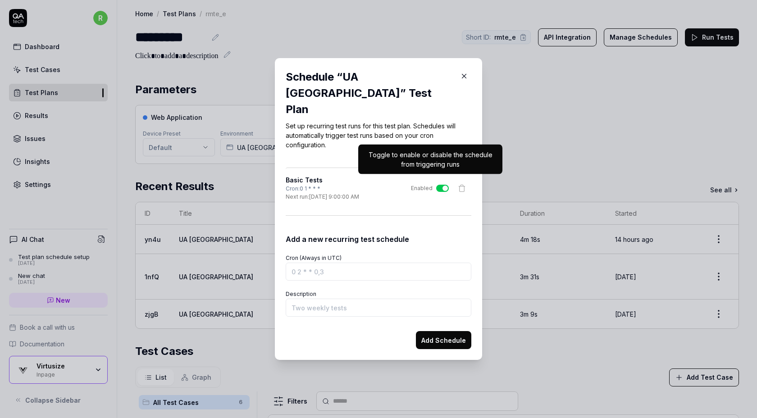
click at [440, 185] on button "Enabled" at bounding box center [442, 188] width 13 height 7
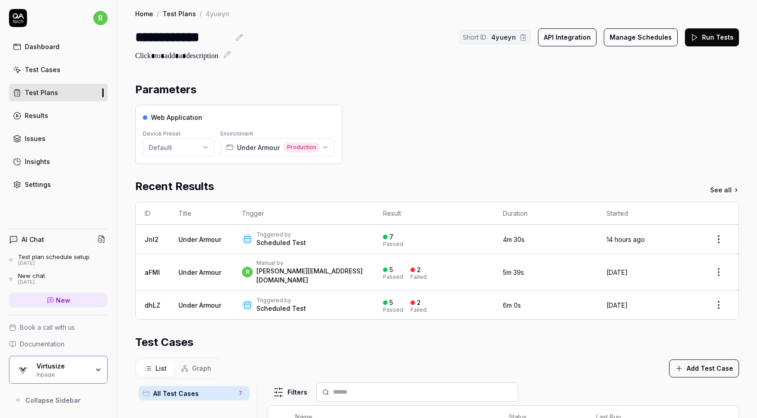
click at [633, 41] on button "Manage Schedules" at bounding box center [641, 37] width 74 height 18
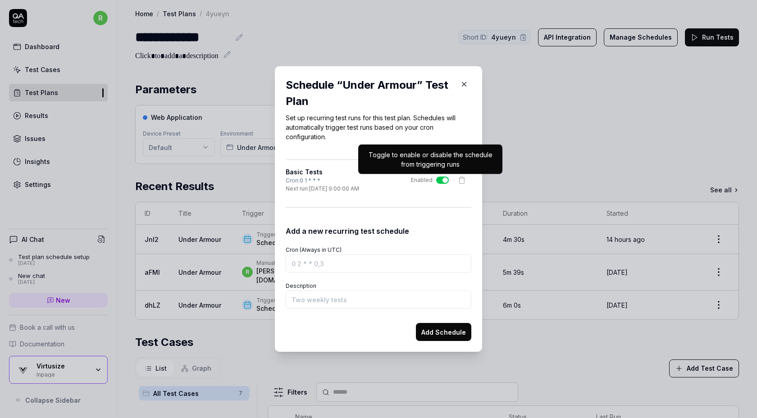
click at [443, 178] on button "Enabled" at bounding box center [442, 180] width 13 height 7
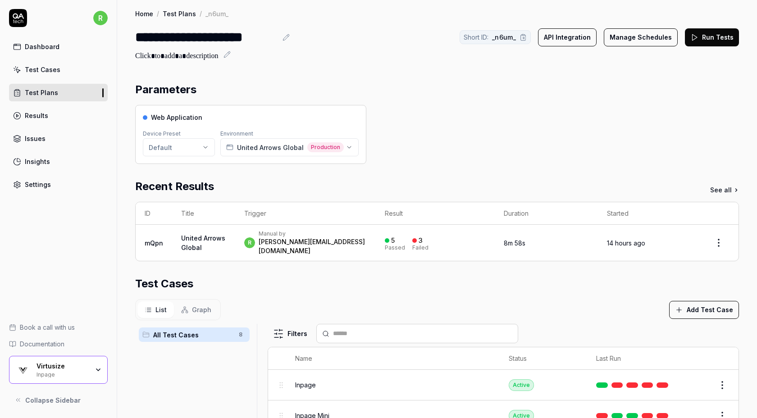
click at [622, 27] on div "Short ID: _n6um_ API Integration Manage Schedules Run Tests" at bounding box center [598, 37] width 279 height 20
click at [624, 35] on button "Manage Schedules" at bounding box center [641, 37] width 74 height 18
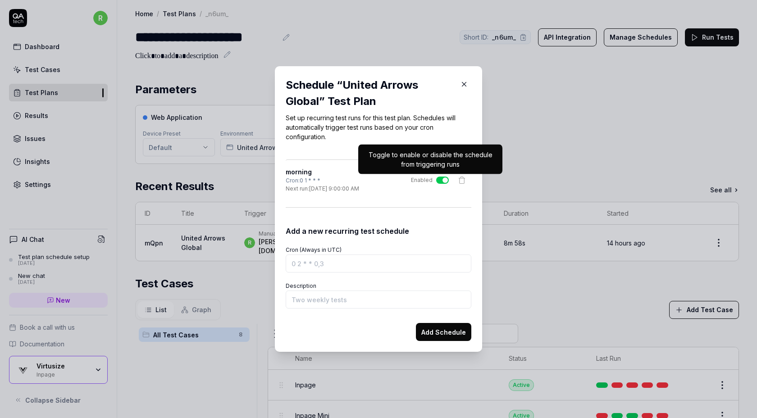
click at [442, 178] on button "Enabled" at bounding box center [442, 180] width 13 height 7
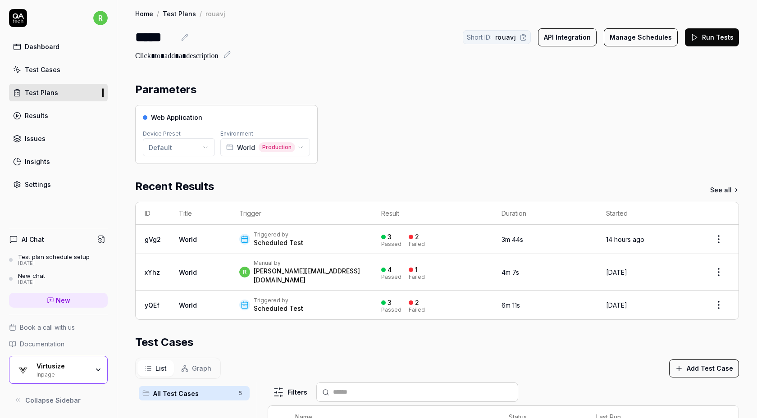
click at [640, 44] on button "Manage Schedules" at bounding box center [641, 37] width 74 height 18
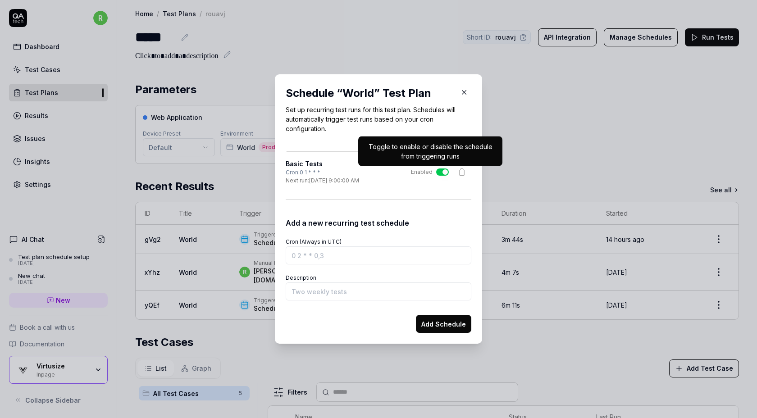
click at [439, 171] on button "Enabled" at bounding box center [442, 171] width 13 height 7
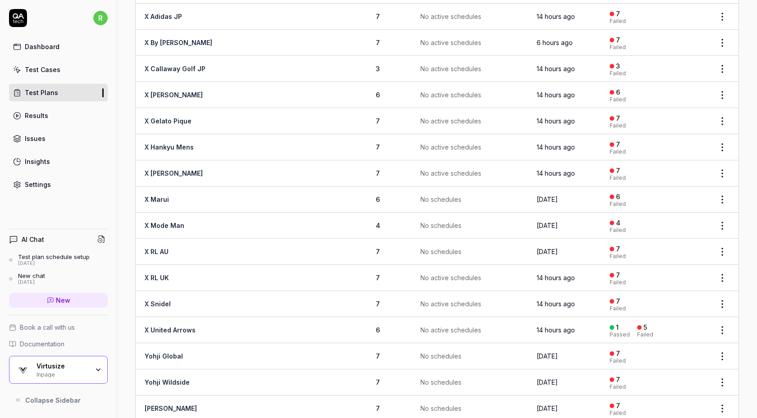
scroll to position [1532, 0]
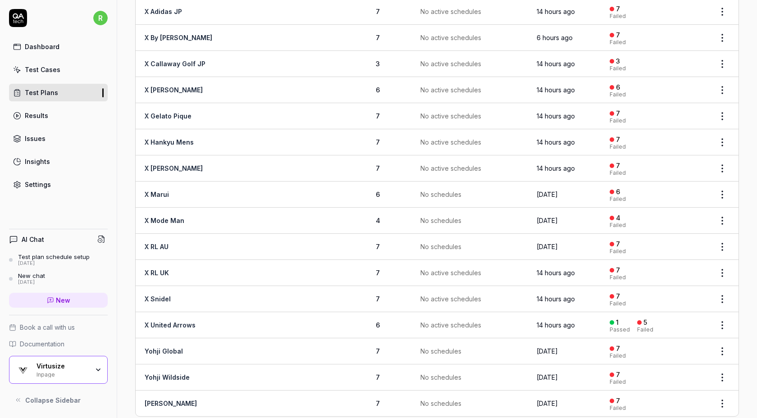
click at [71, 365] on div "Virtusize" at bounding box center [62, 366] width 52 height 8
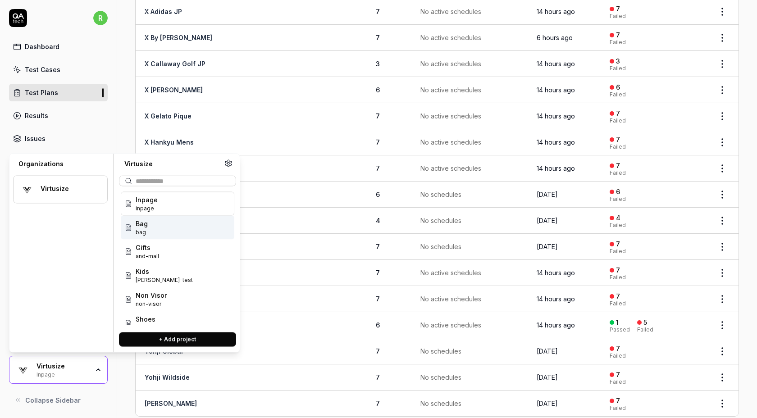
click at [159, 232] on div "Bag bag" at bounding box center [178, 228] width 114 height 24
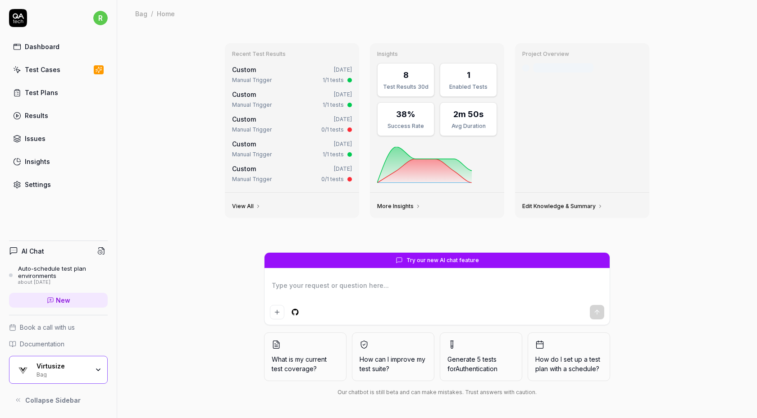
click at [74, 71] on link "Test Cases" at bounding box center [58, 70] width 99 height 18
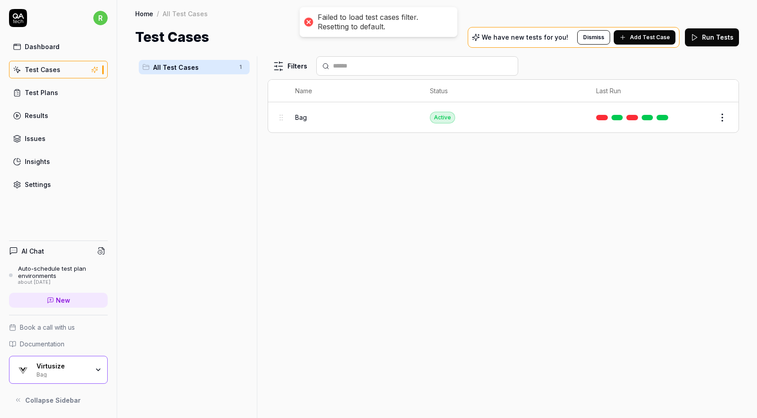
click at [722, 117] on html "Failed to load test cases filter. Resetting to default. r Dashboard Test Cases …" at bounding box center [378, 209] width 757 height 418
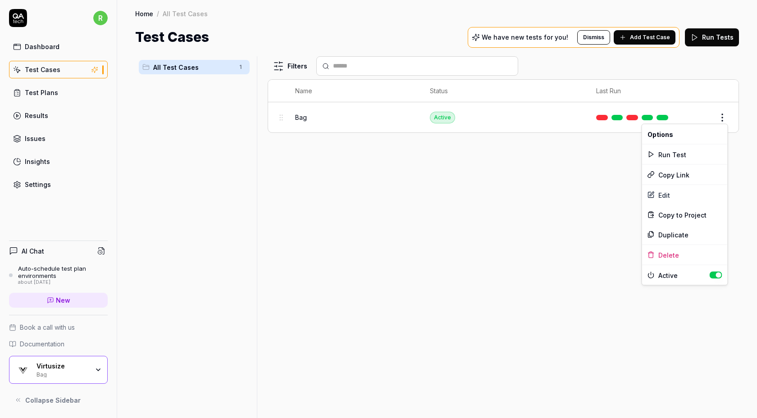
click at [713, 273] on button "button" at bounding box center [715, 275] width 13 height 7
click at [453, 274] on html "r Dashboard Test Cases Test Plans Results Issues Insights Settings AI Chat Auto…" at bounding box center [378, 209] width 757 height 418
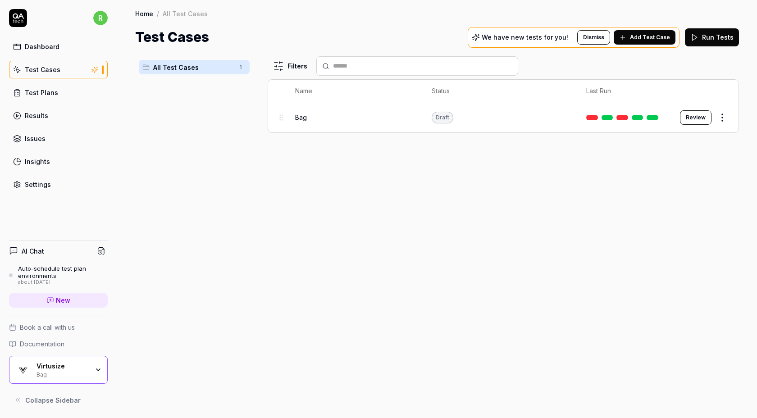
click at [93, 368] on div "Virtusize Bag" at bounding box center [65, 369] width 58 height 15
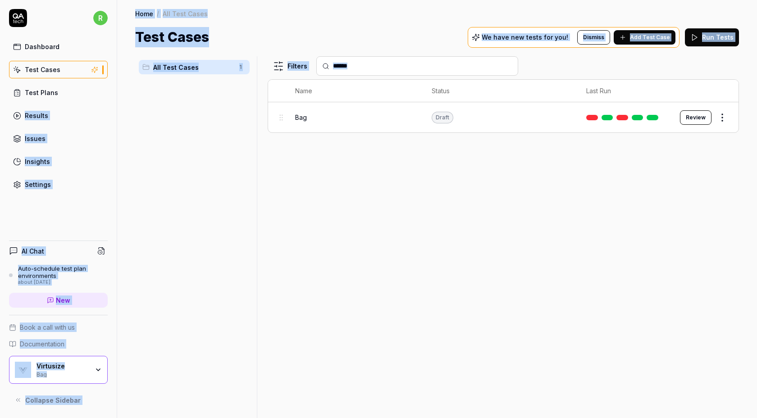
drag, startPoint x: 331, startPoint y: 282, endPoint x: 67, endPoint y: 96, distance: 322.3
click at [67, 96] on div "r Dashboard Test Cases Test Plans Results Issues Insights Settings AI Chat Auto…" at bounding box center [378, 209] width 757 height 418
click at [67, 96] on link "Test Plans" at bounding box center [58, 93] width 99 height 18
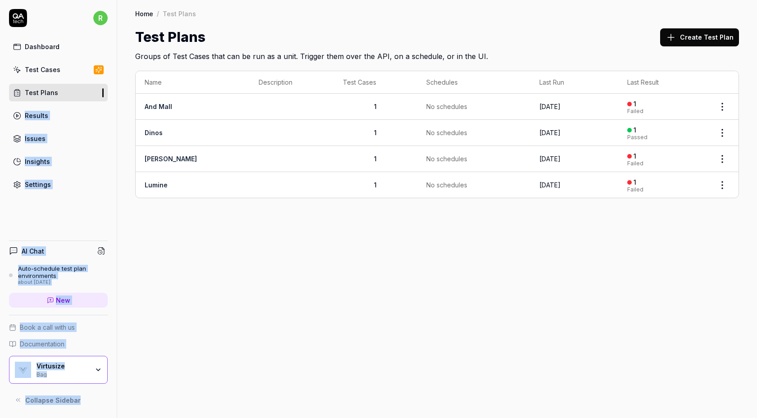
click at [76, 376] on div "Bag" at bounding box center [62, 373] width 52 height 7
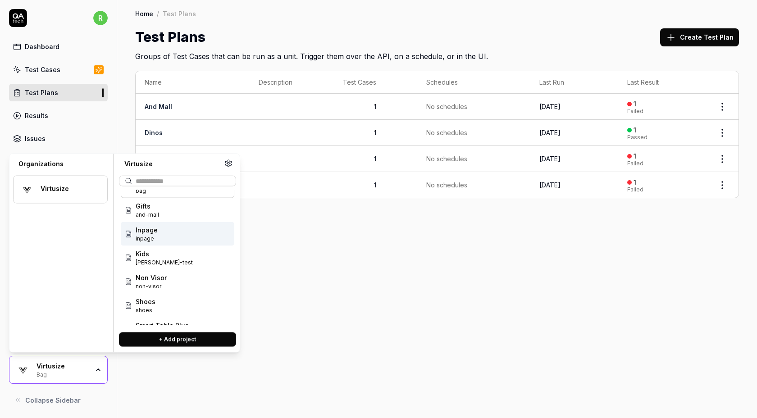
scroll to position [18, 0]
click at [180, 258] on div "Kids [PERSON_NAME]-test" at bounding box center [178, 257] width 114 height 24
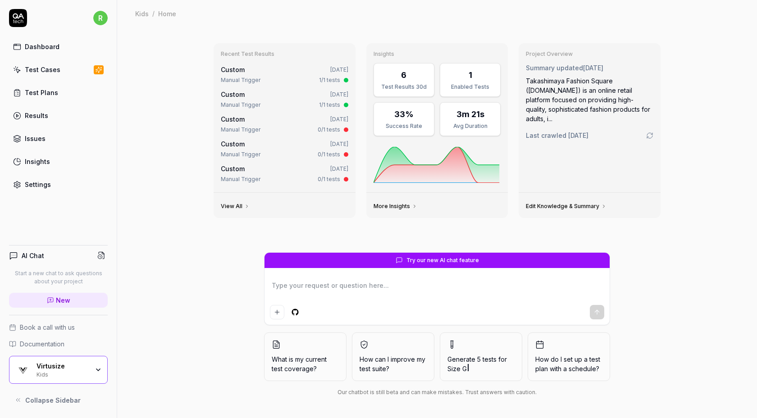
click at [66, 94] on link "Test Plans" at bounding box center [58, 93] width 99 height 18
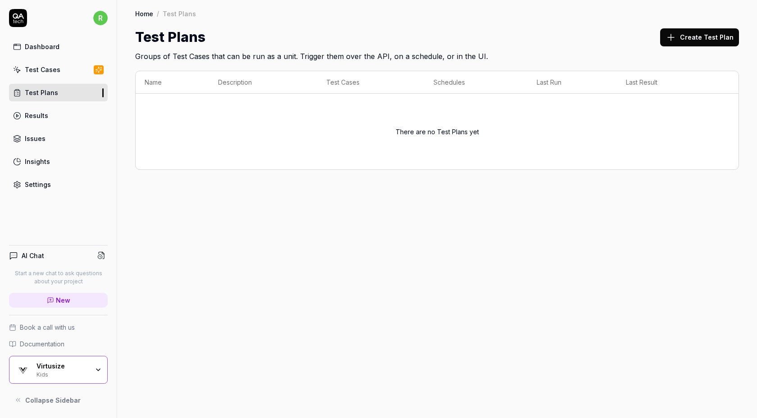
click at [71, 67] on link "Test Cases" at bounding box center [58, 70] width 99 height 18
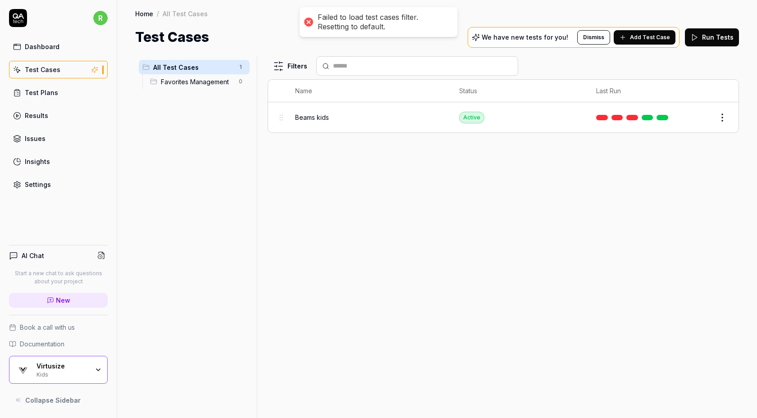
click at [717, 112] on html "Failed to load test cases filter. Resetting to default. r Dashboard Test Cases …" at bounding box center [378, 209] width 757 height 418
click at [713, 272] on button "button" at bounding box center [715, 275] width 13 height 7
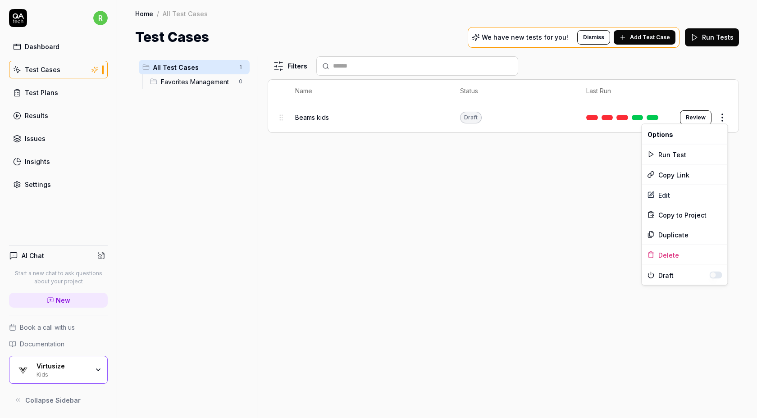
click at [490, 246] on html "r Dashboard Test Cases Test Plans Results Issues Insights Settings AI Chat Star…" at bounding box center [378, 209] width 757 height 418
click at [82, 369] on div "Virtusize" at bounding box center [62, 366] width 52 height 8
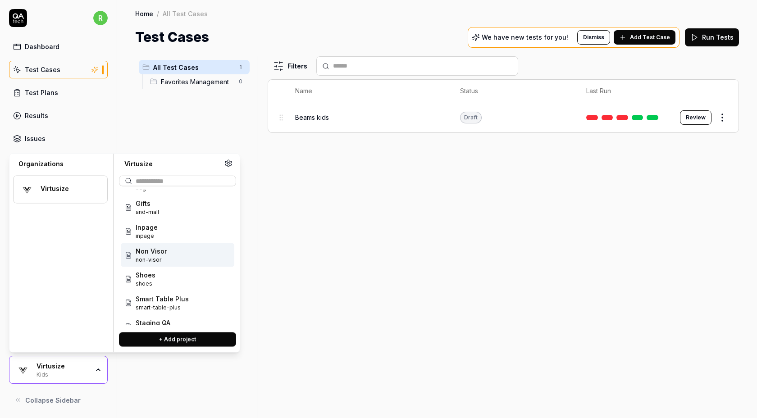
scroll to position [45, 0]
click at [183, 244] on div "Non Visor non-visor" at bounding box center [178, 254] width 114 height 24
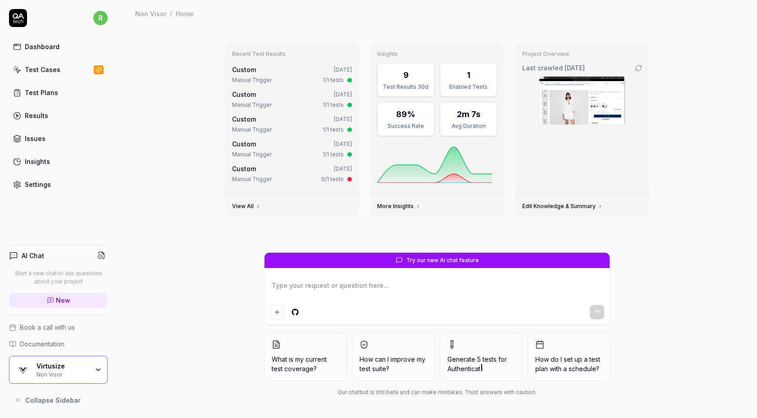
click at [72, 69] on link "Test Cases" at bounding box center [58, 70] width 99 height 18
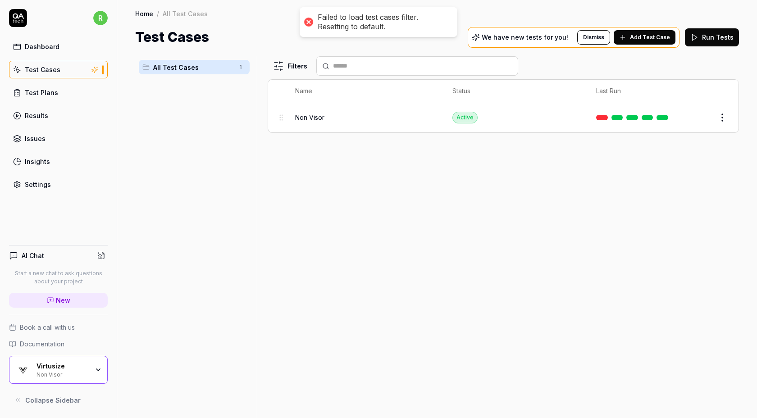
click at [719, 117] on html "Failed to load test cases filter. Resetting to default. r Dashboard Test Cases …" at bounding box center [378, 209] width 757 height 418
click at [715, 281] on div "Active" at bounding box center [685, 275] width 86 height 20
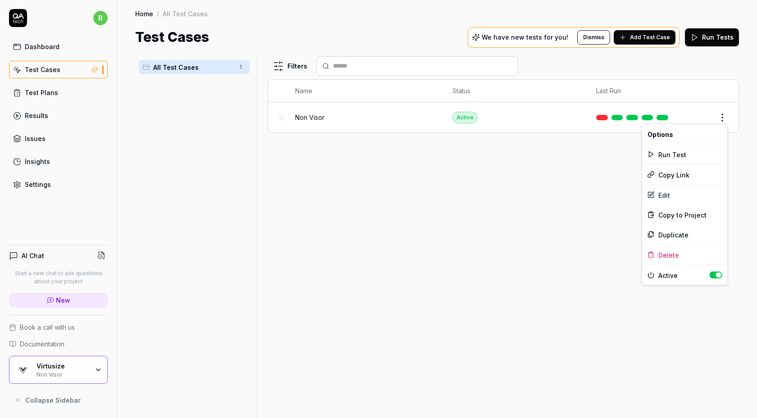
click at [716, 276] on button "button" at bounding box center [715, 275] width 13 height 7
click at [64, 91] on html "r Dashboard Test Cases Test Plans Results Issues Insights Settings AI Chat Star…" at bounding box center [378, 209] width 757 height 418
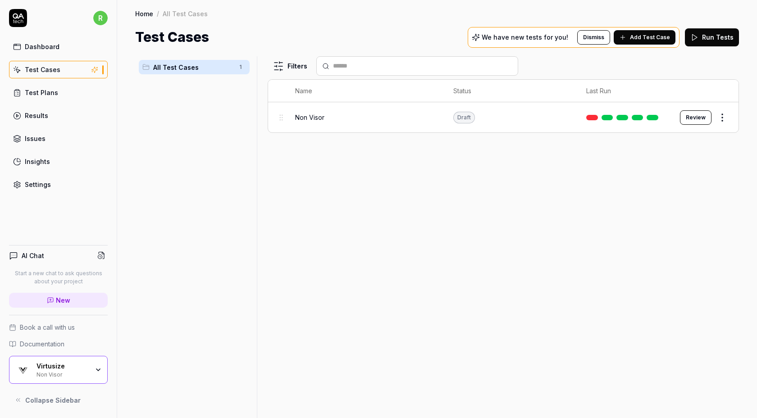
click at [64, 91] on link "Test Plans" at bounding box center [58, 93] width 99 height 18
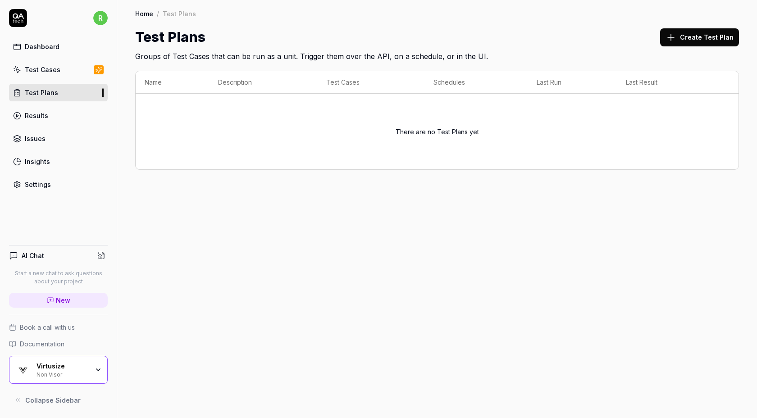
click at [90, 367] on div "Virtusize Non Visor" at bounding box center [65, 369] width 58 height 15
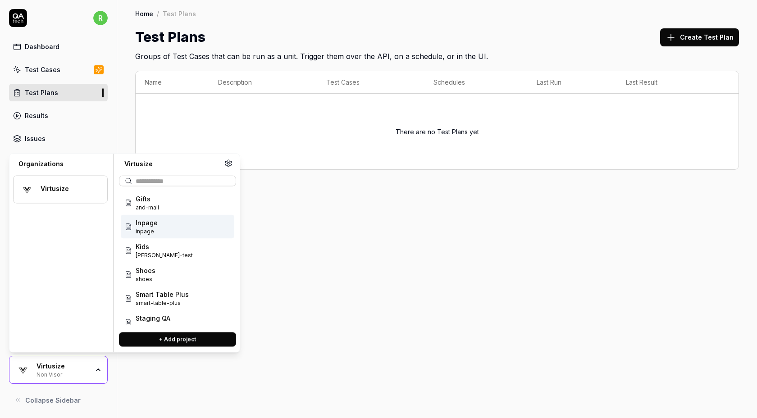
scroll to position [84, 0]
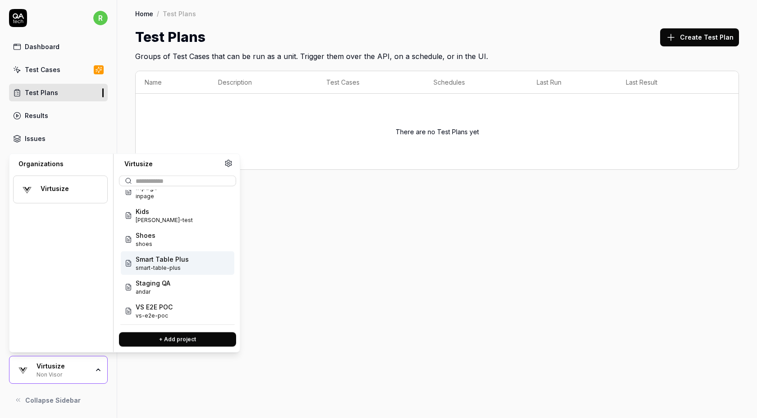
click at [172, 264] on span "smart-table-plus" at bounding box center [162, 268] width 53 height 8
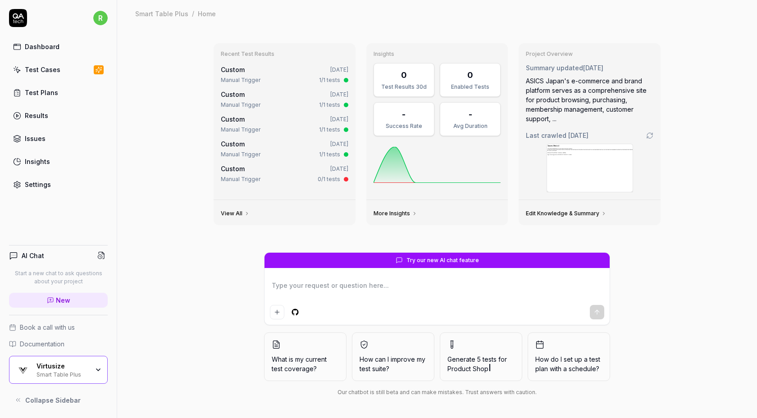
click at [53, 78] on link "Test Cases" at bounding box center [58, 70] width 99 height 18
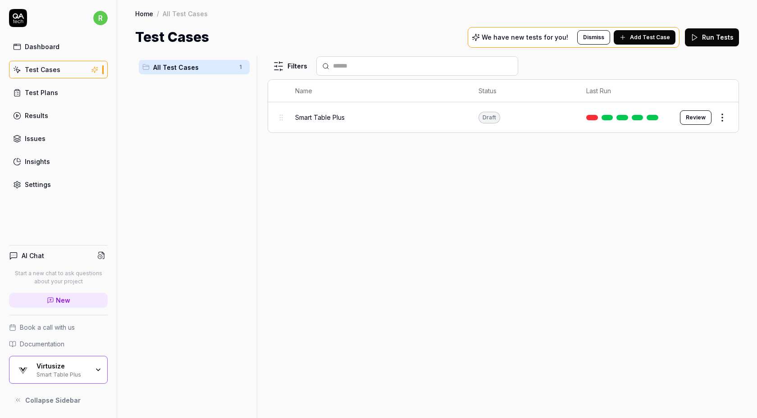
click at [720, 120] on body "r Dashboard Test Cases Test Plans Results Issues Insights Settings AI Chat Star…" at bounding box center [378, 209] width 757 height 418
click at [56, 90] on link "Test Plans" at bounding box center [58, 93] width 99 height 18
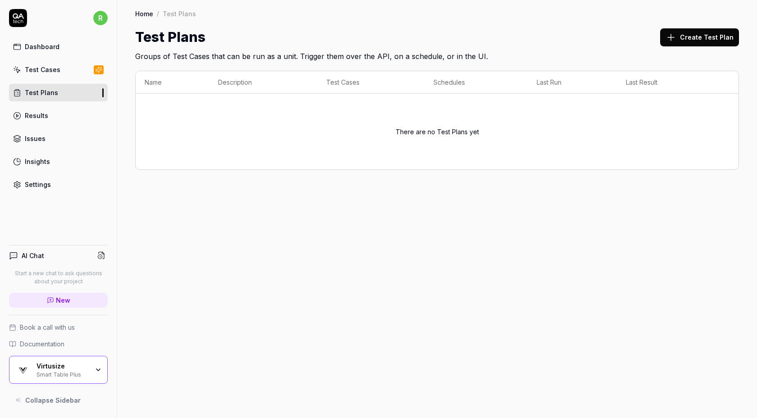
click at [68, 378] on div "Virtusize Smart Table Plus" at bounding box center [58, 370] width 99 height 28
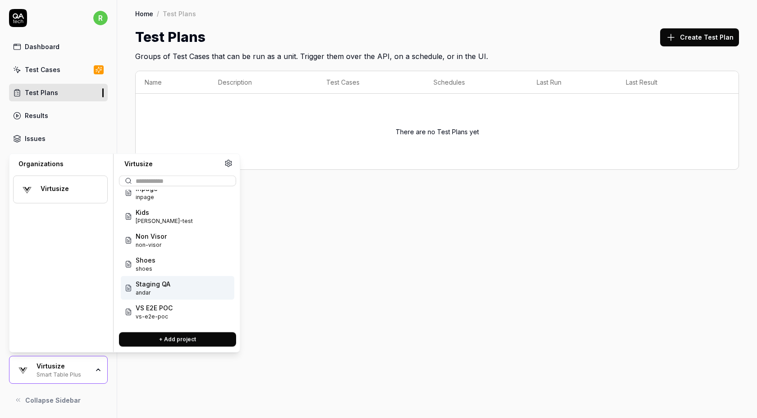
scroll to position [84, 0]
click at [166, 318] on span "vs-e2e-poc" at bounding box center [154, 316] width 37 height 8
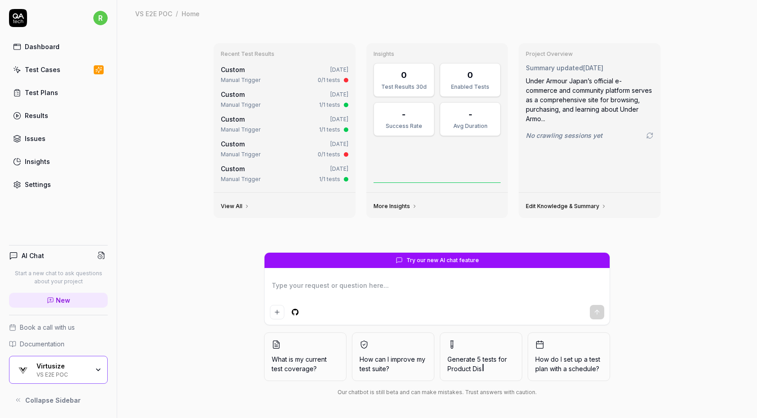
click at [57, 69] on div "Test Cases" at bounding box center [43, 69] width 36 height 9
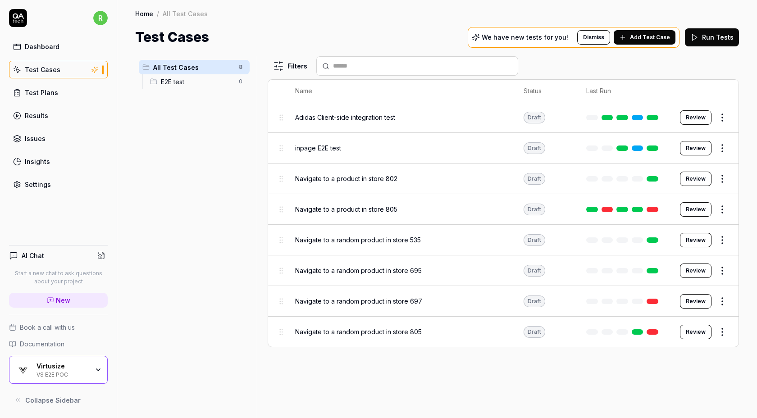
click at [70, 94] on link "Test Plans" at bounding box center [58, 93] width 99 height 18
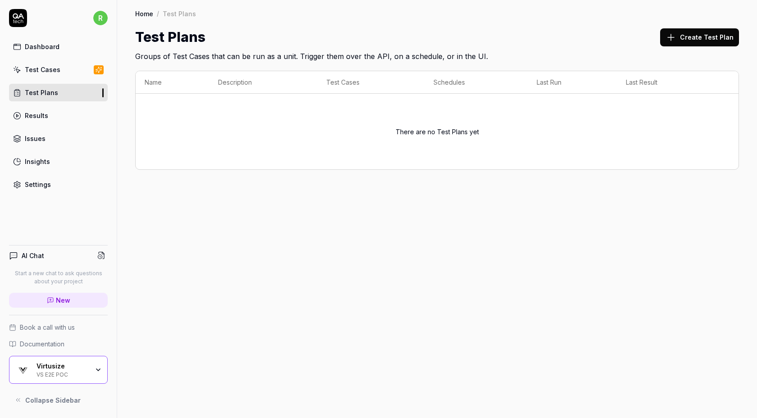
click at [50, 123] on link "Results" at bounding box center [58, 116] width 99 height 18
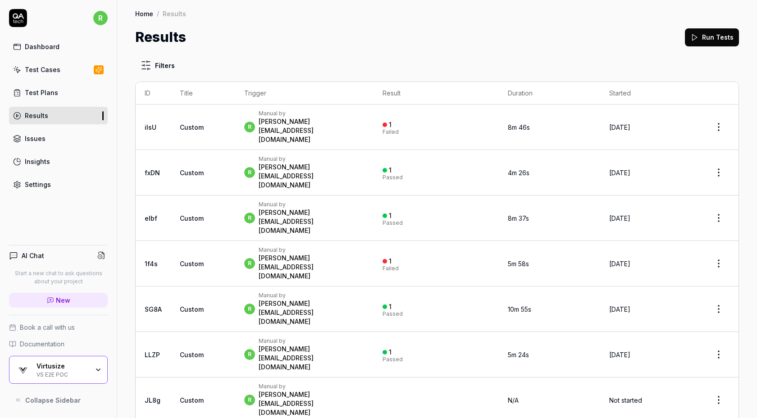
click at [75, 371] on div "VS E2E POC" at bounding box center [62, 373] width 52 height 7
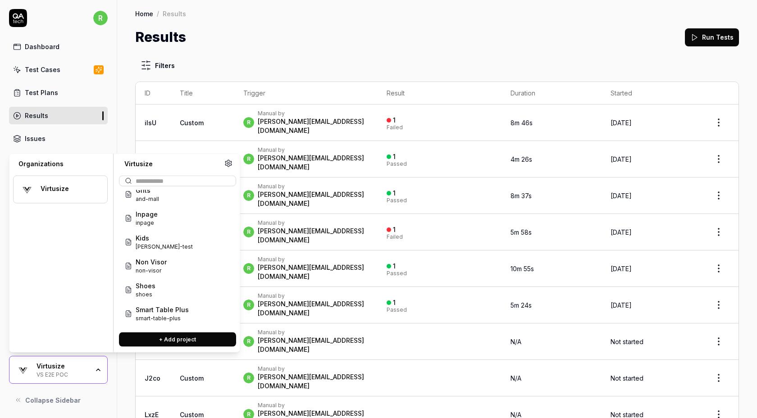
scroll to position [56, 0]
click at [164, 288] on div "Shoes shoes" at bounding box center [178, 291] width 114 height 24
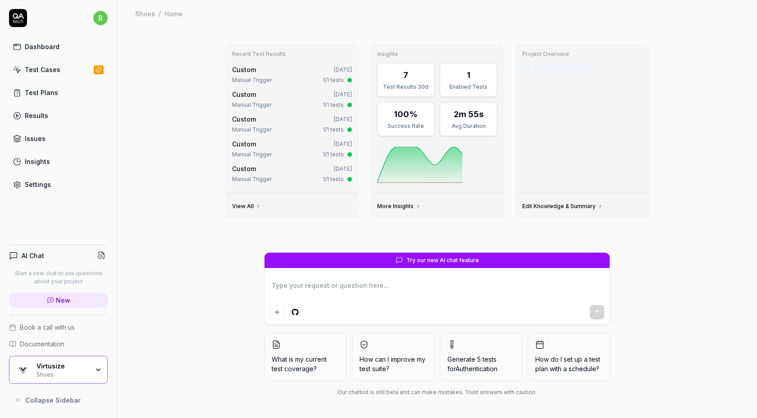
click at [33, 93] on div "Test Plans" at bounding box center [41, 92] width 33 height 9
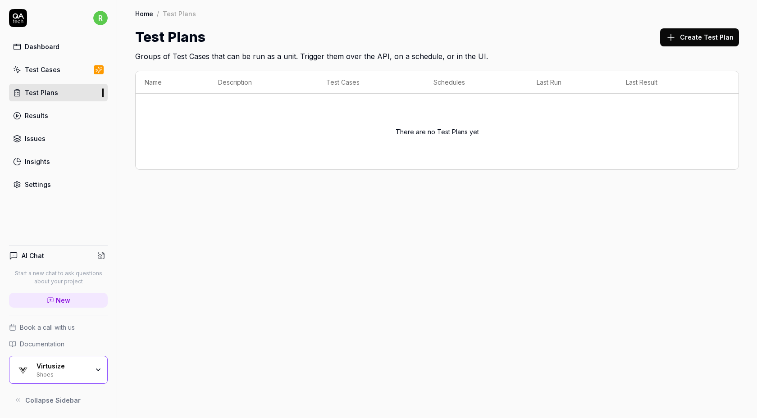
click at [74, 363] on div "Virtusize" at bounding box center [62, 366] width 52 height 8
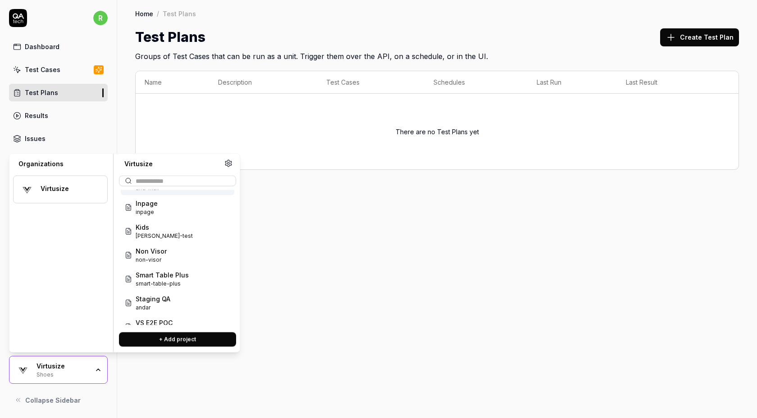
scroll to position [84, 0]
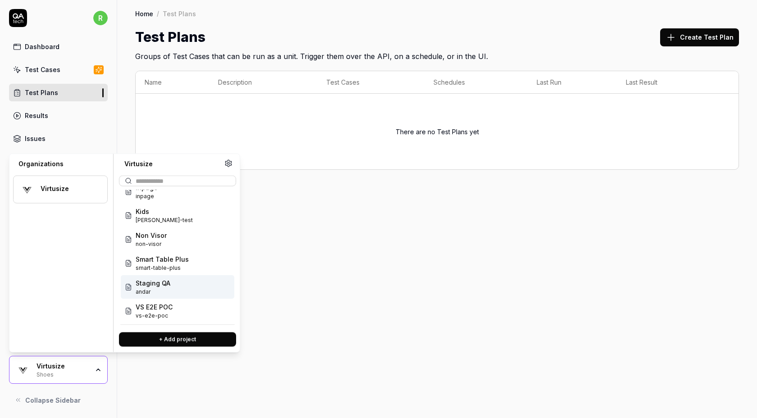
click at [165, 275] on div "Staging QA andar" at bounding box center [178, 287] width 114 height 24
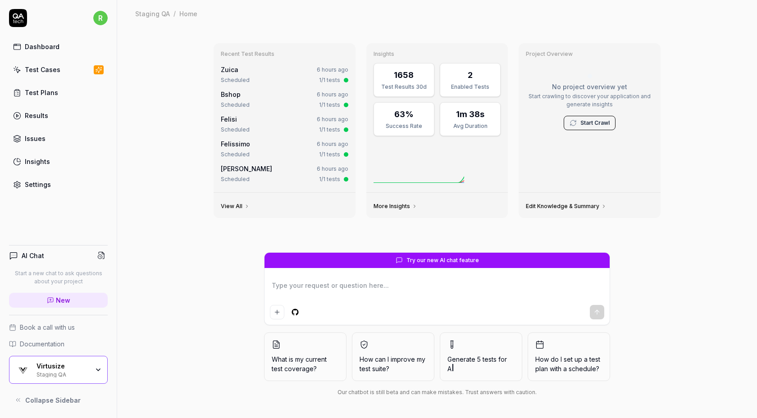
type textarea "*"
click at [68, 65] on link "Test Cases" at bounding box center [58, 70] width 99 height 18
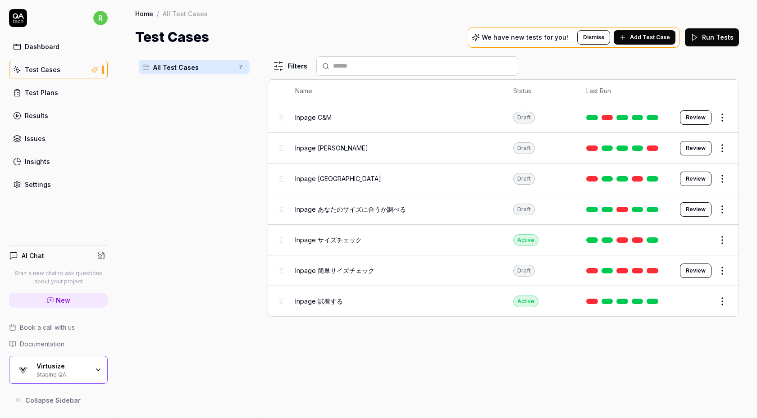
click at [722, 237] on html "r Dashboard Test Cases Test Plans Results Issues Insights Settings AI Chat Star…" at bounding box center [378, 209] width 757 height 418
click at [717, 396] on button "button" at bounding box center [715, 396] width 13 height 7
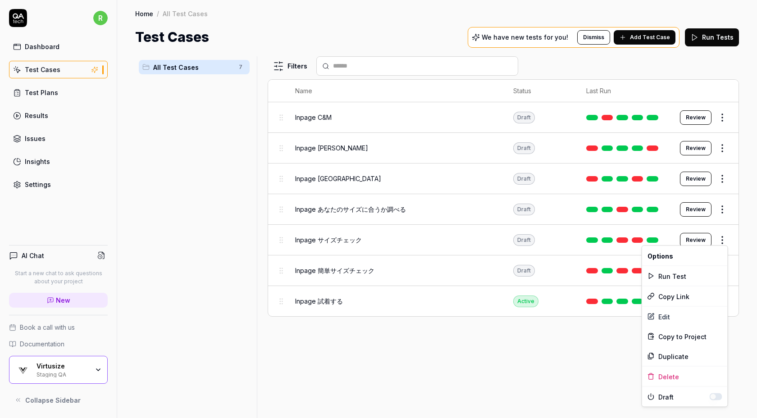
click at [540, 341] on html "r Dashboard Test Cases Test Plans Results Issues Insights Settings AI Chat Star…" at bounding box center [378, 209] width 757 height 418
click at [717, 293] on body "r Dashboard Test Cases Test Plans Results Issues Insights Settings AI Chat Star…" at bounding box center [378, 209] width 757 height 418
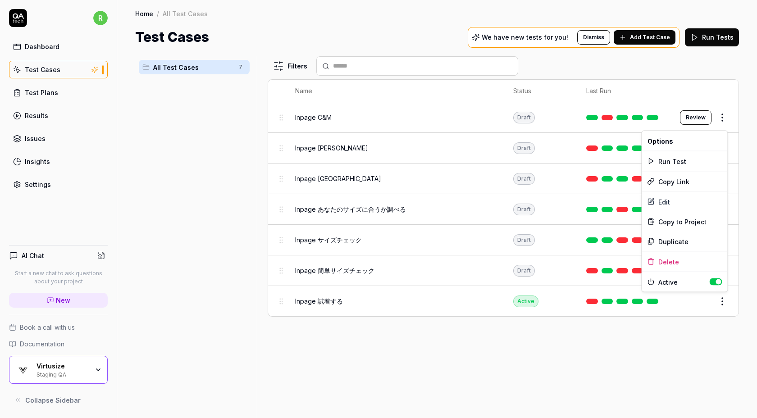
click at [713, 281] on button "button" at bounding box center [715, 281] width 13 height 7
click at [605, 349] on html "r Dashboard Test Cases Test Plans Results Issues Insights Settings AI Chat Star…" at bounding box center [378, 209] width 757 height 418
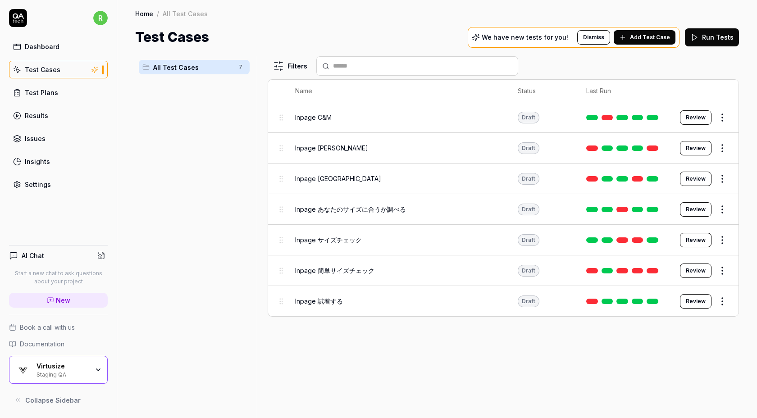
click at [75, 85] on link "Test Plans" at bounding box center [58, 93] width 99 height 18
